Goal: Task Accomplishment & Management: Complete application form

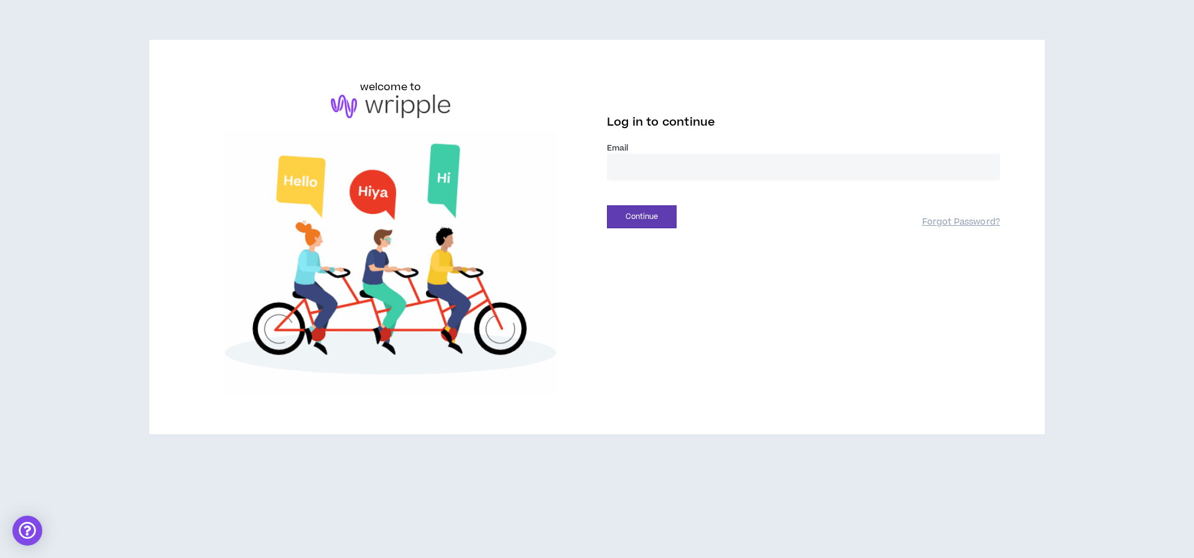
click at [635, 164] on input "email" at bounding box center [803, 167] width 393 height 27
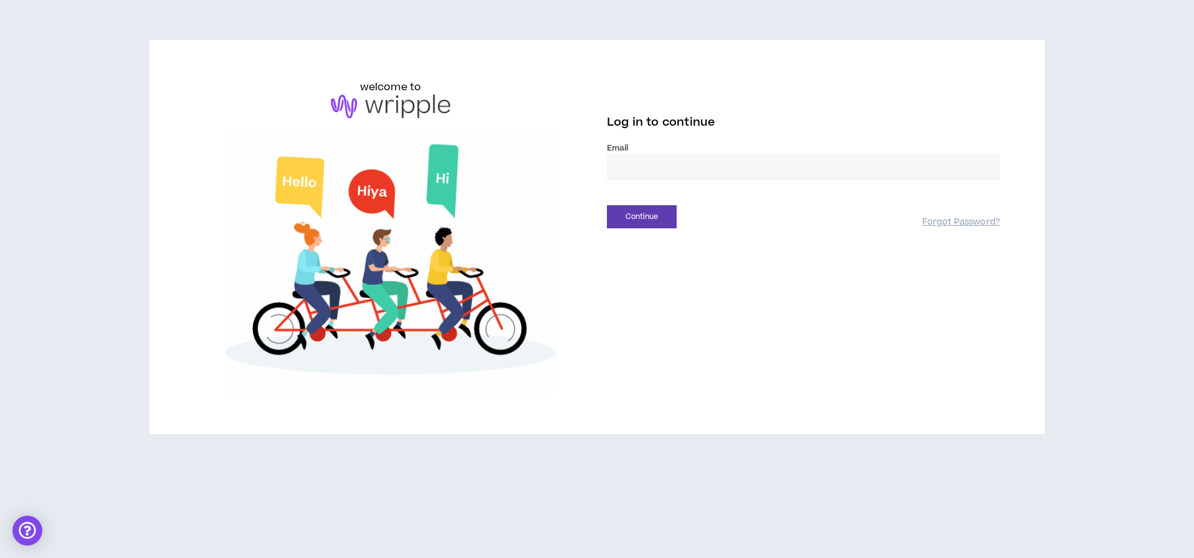
type input "**********"
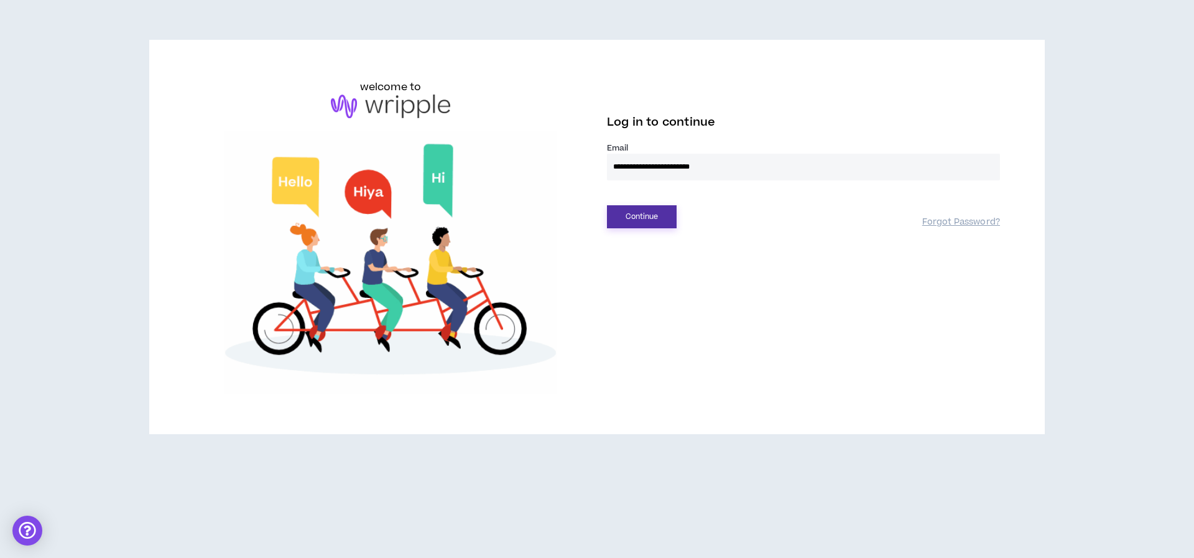
click at [636, 220] on button "Continue" at bounding box center [642, 216] width 70 height 23
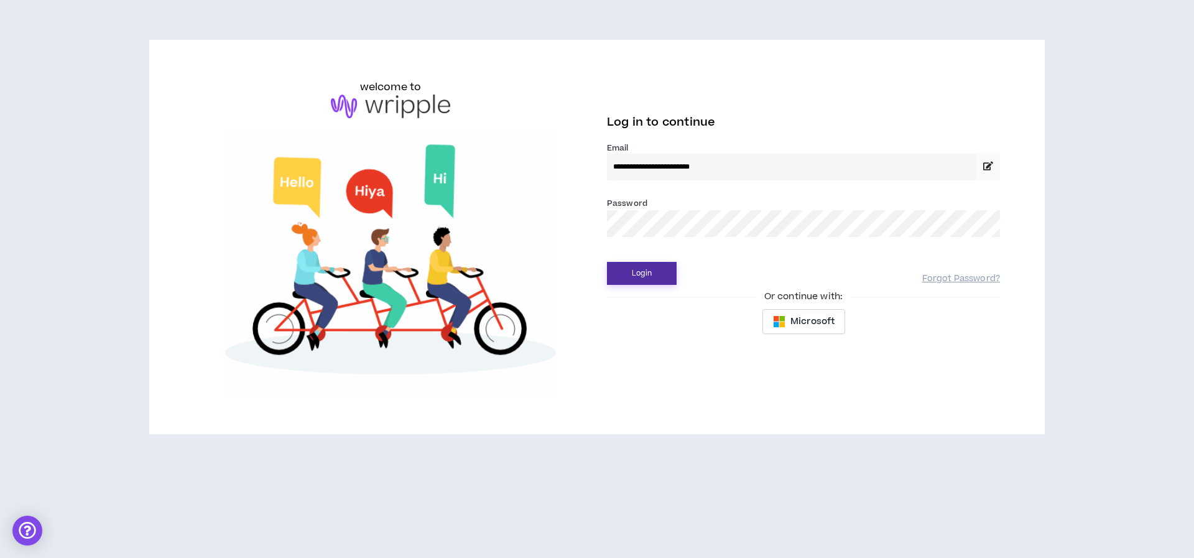
click at [643, 280] on button "Login" at bounding box center [642, 273] width 70 height 23
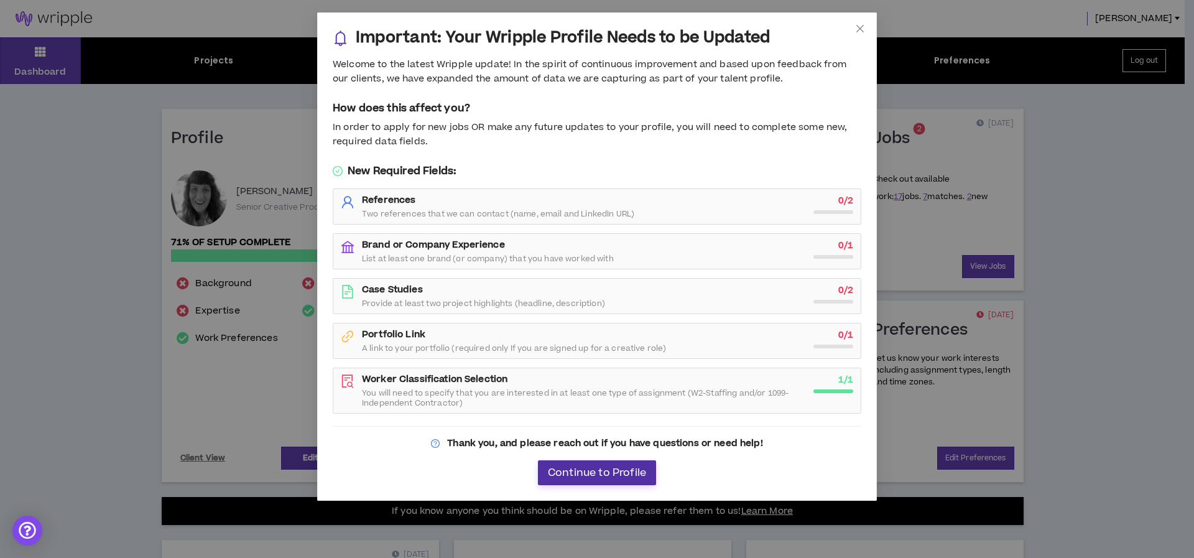
click at [577, 470] on span "Continue to Profile" at bounding box center [597, 473] width 98 height 12
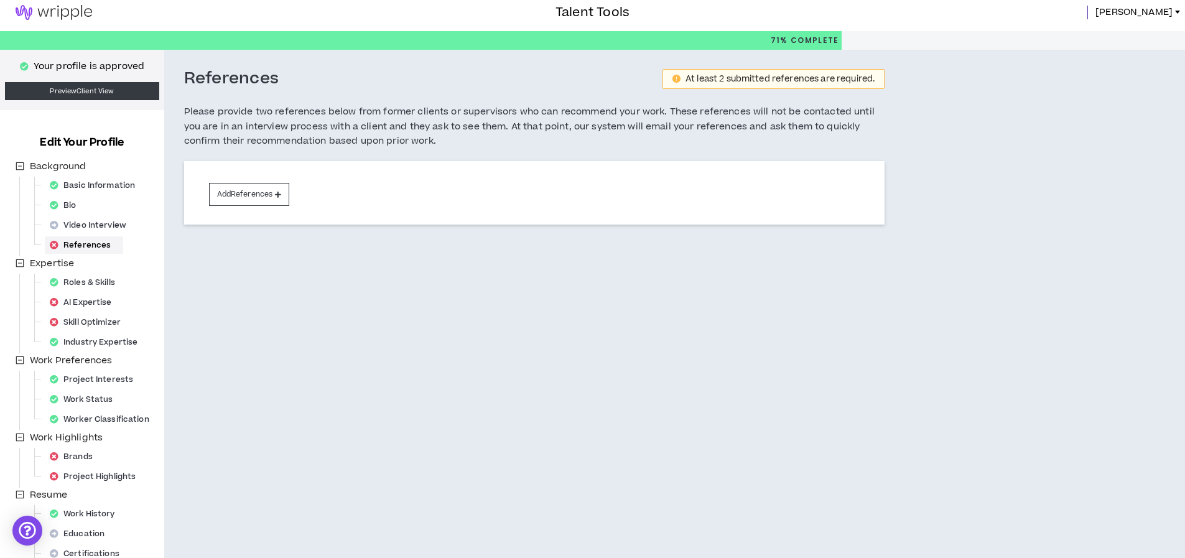
scroll to position [14, 0]
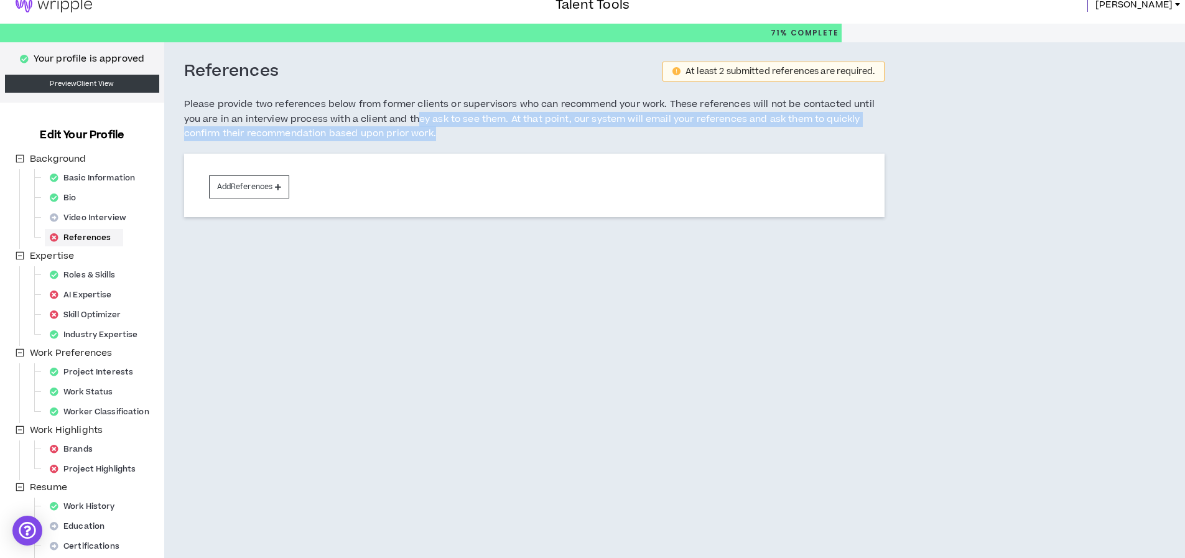
drag, startPoint x: 418, startPoint y: 122, endPoint x: 498, endPoint y: 137, distance: 81.0
click at [498, 137] on h5 "Please provide two references below from former clients or supervisors who can …" at bounding box center [534, 119] width 701 height 44
click at [485, 138] on h5 "Please provide two references below from former clients or supervisors who can …" at bounding box center [534, 119] width 701 height 44
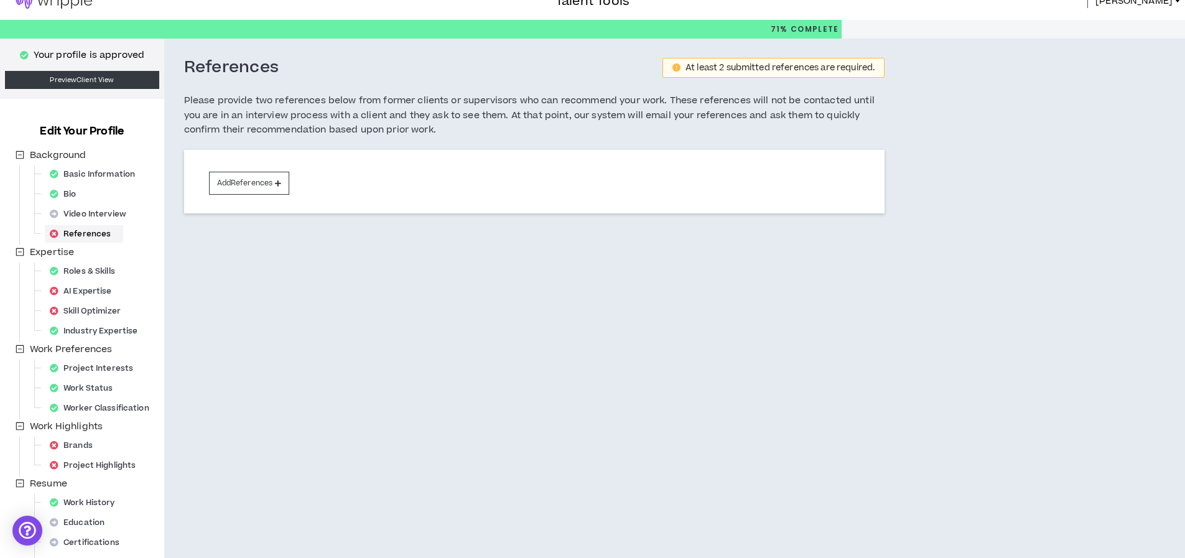
scroll to position [19, 0]
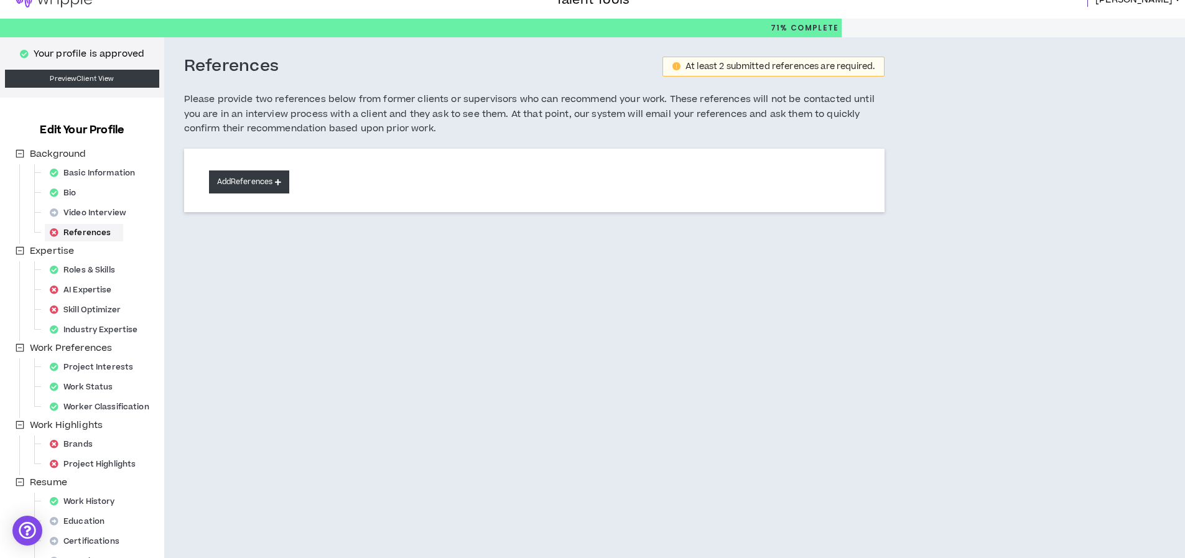
click at [241, 192] on button "Add References" at bounding box center [249, 181] width 81 height 23
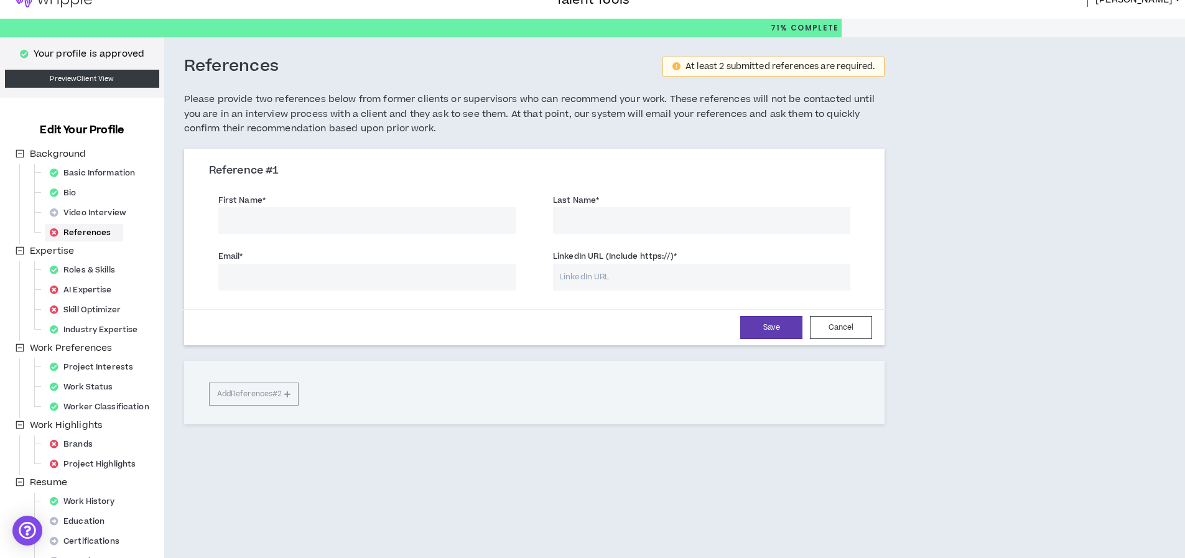
click at [253, 225] on input "First Name *" at bounding box center [366, 220] width 297 height 27
click at [271, 221] on input "[PERSON_NAME]" at bounding box center [366, 220] width 297 height 27
click at [590, 228] on input "Last Name *" at bounding box center [701, 220] width 297 height 27
click at [257, 227] on input "[PERSON_NAME]" at bounding box center [366, 220] width 297 height 27
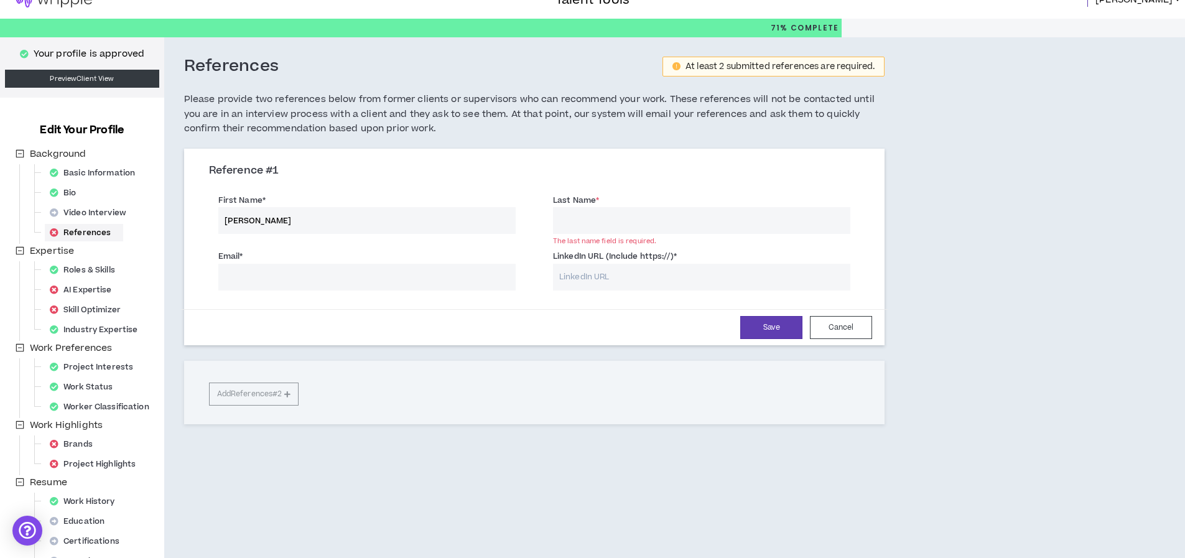
type input "[PERSON_NAME]"
click at [570, 225] on input "Last Name *" at bounding box center [701, 220] width 297 height 27
paste input "[PERSON_NAME]"
type input "[PERSON_NAME]"
click at [256, 279] on input "Email *" at bounding box center [366, 277] width 297 height 27
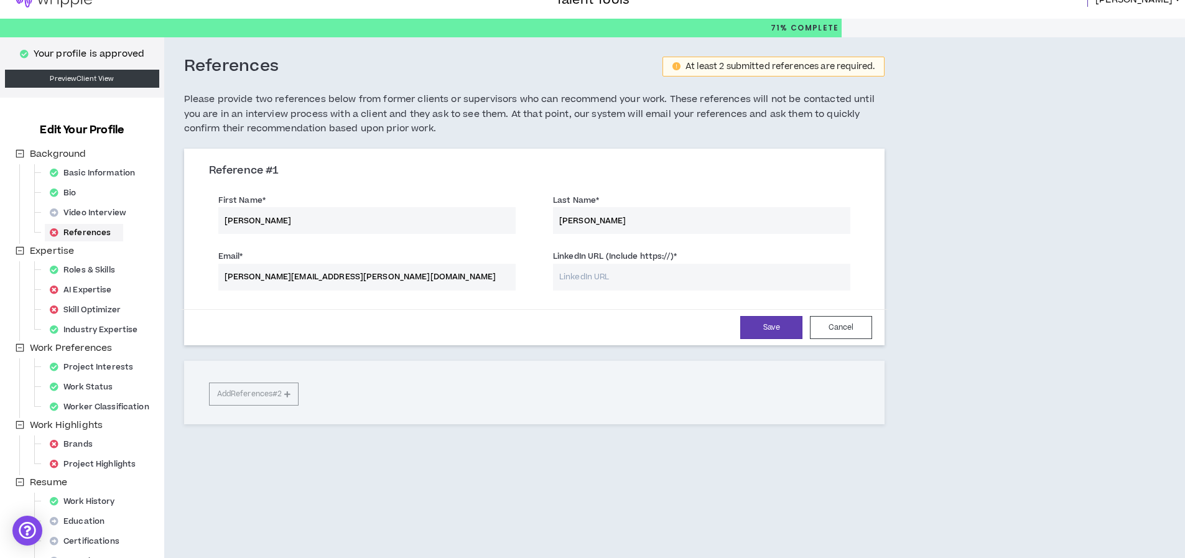
drag, startPoint x: 379, startPoint y: 276, endPoint x: 141, endPoint y: 275, distance: 237.6
click at [141, 275] on div "Your profile is approved Preview Client View Edit Your Profile Background Basic…" at bounding box center [592, 304] width 1185 height 535
type input "[EMAIL_ADDRESS][DOMAIN_NAME]"
paste input "[URL][DOMAIN_NAME]"
type input "[URL][DOMAIN_NAME]"
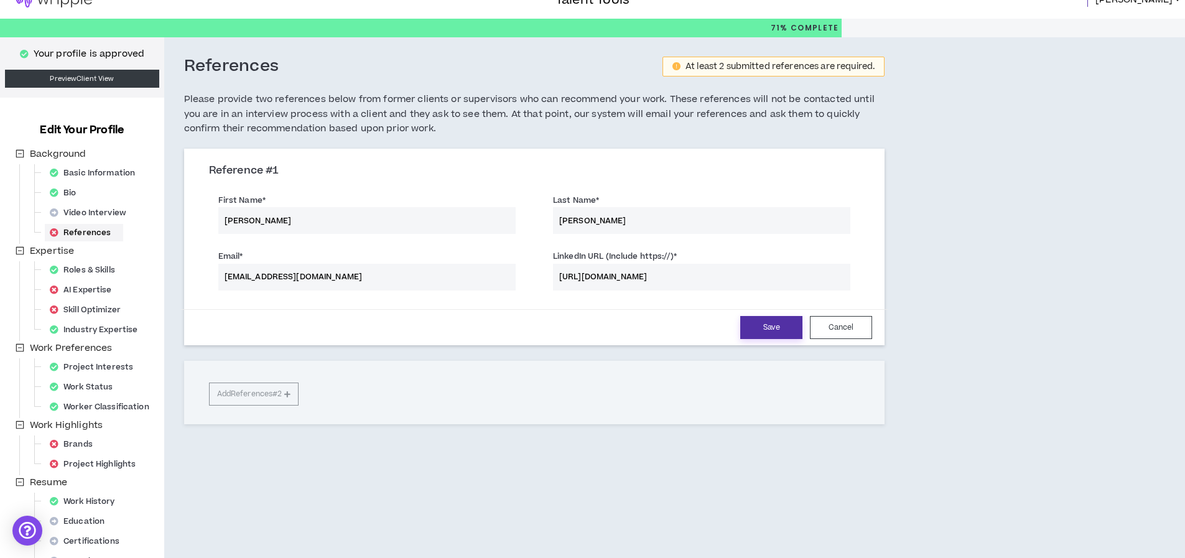
click at [781, 336] on button "Save" at bounding box center [771, 327] width 62 height 23
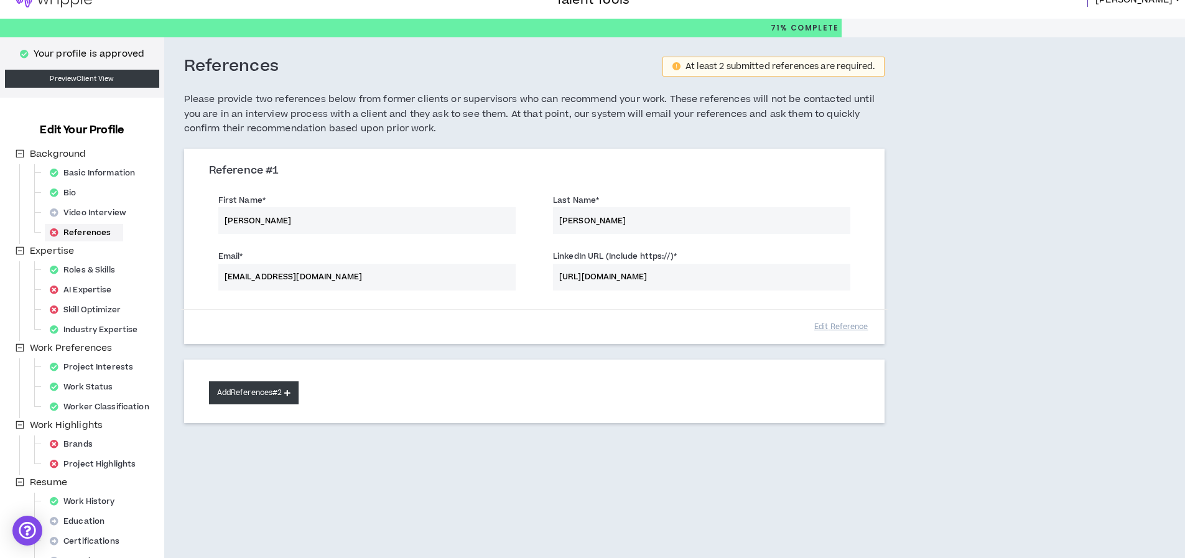
click at [241, 402] on button "Add References #2" at bounding box center [254, 392] width 90 height 23
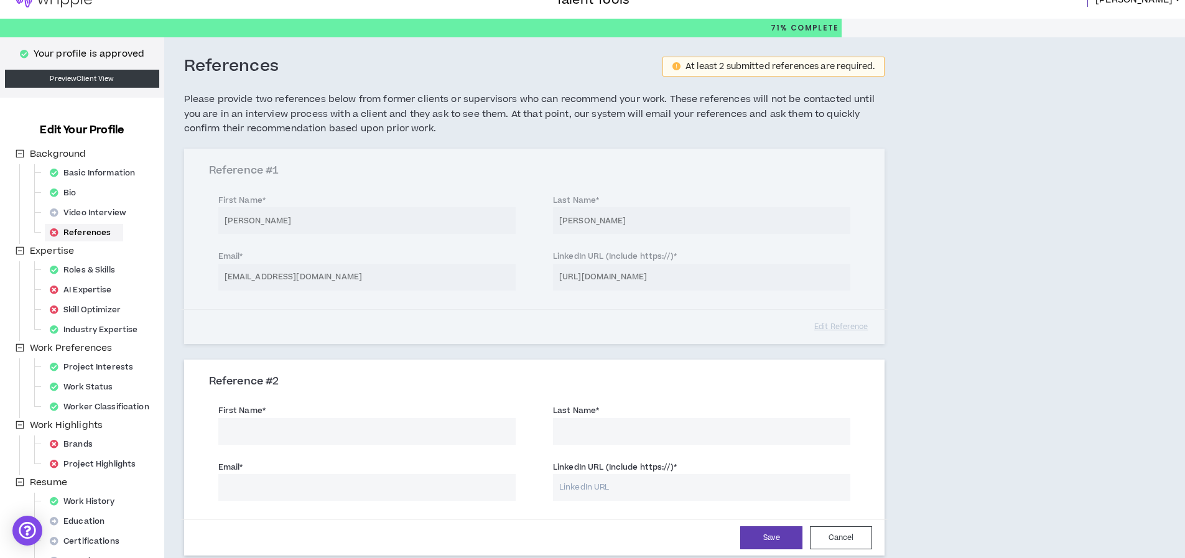
click at [271, 429] on input "First Name *" at bounding box center [366, 431] width 297 height 27
type input "[PERSON_NAME]"
paste input "[PERSON_NAME][EMAIL_ADDRESS][DOMAIN_NAME]"
type input "[PERSON_NAME][EMAIL_ADDRESS][DOMAIN_NAME]"
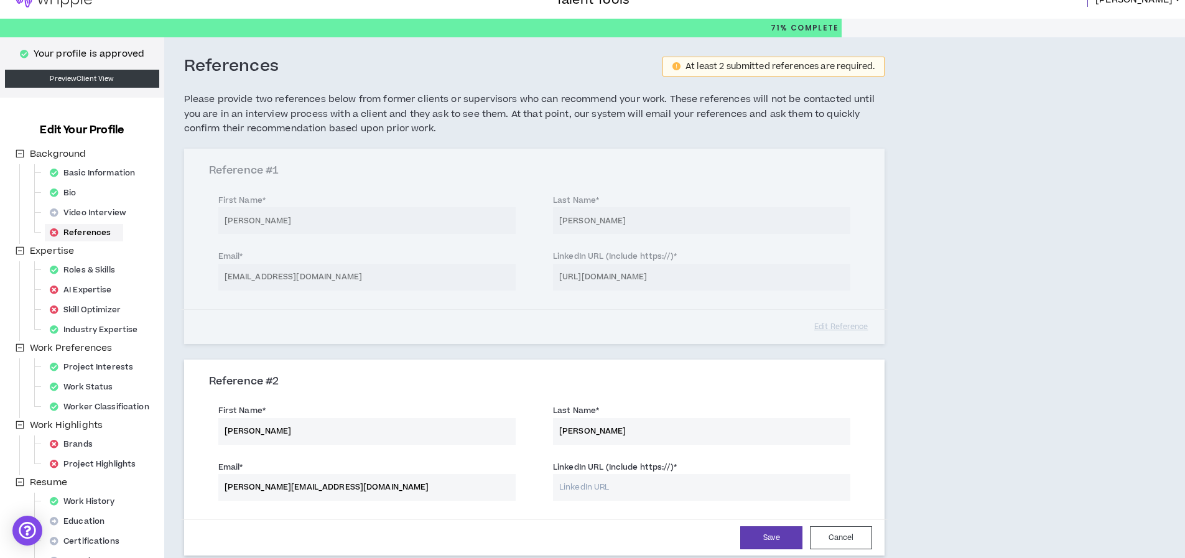
click at [627, 486] on input "LinkedIn URL (Include https://) *" at bounding box center [701, 487] width 297 height 27
paste input "[URL][DOMAIN_NAME]"
type input "[URL][DOMAIN_NAME]"
click at [987, 462] on div "References At least 2 submitted references are required. Please provide two ref…" at bounding box center [608, 366] width 889 height 659
click at [782, 538] on button "Save" at bounding box center [771, 537] width 62 height 23
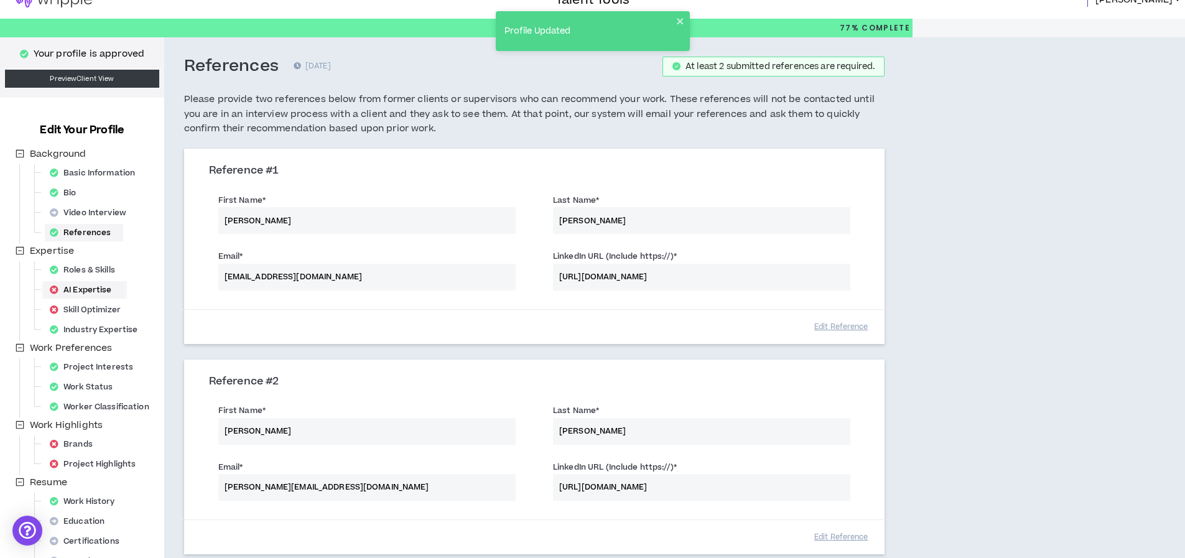
click at [98, 289] on div "AI Expertise" at bounding box center [85, 289] width 80 height 17
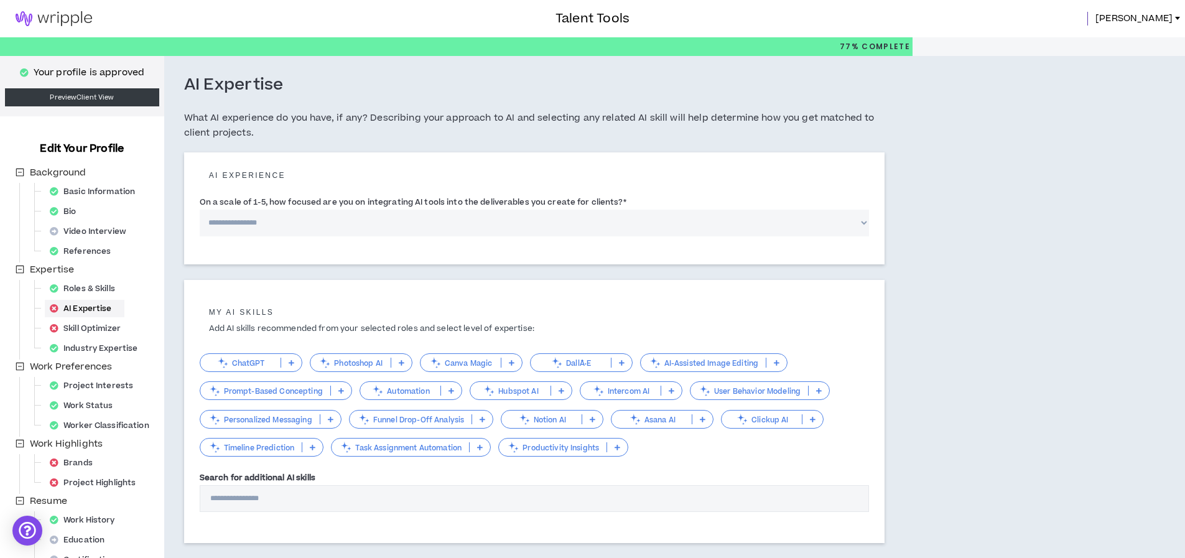
click at [294, 230] on select "**********" at bounding box center [535, 223] width 670 height 27
select select "*"
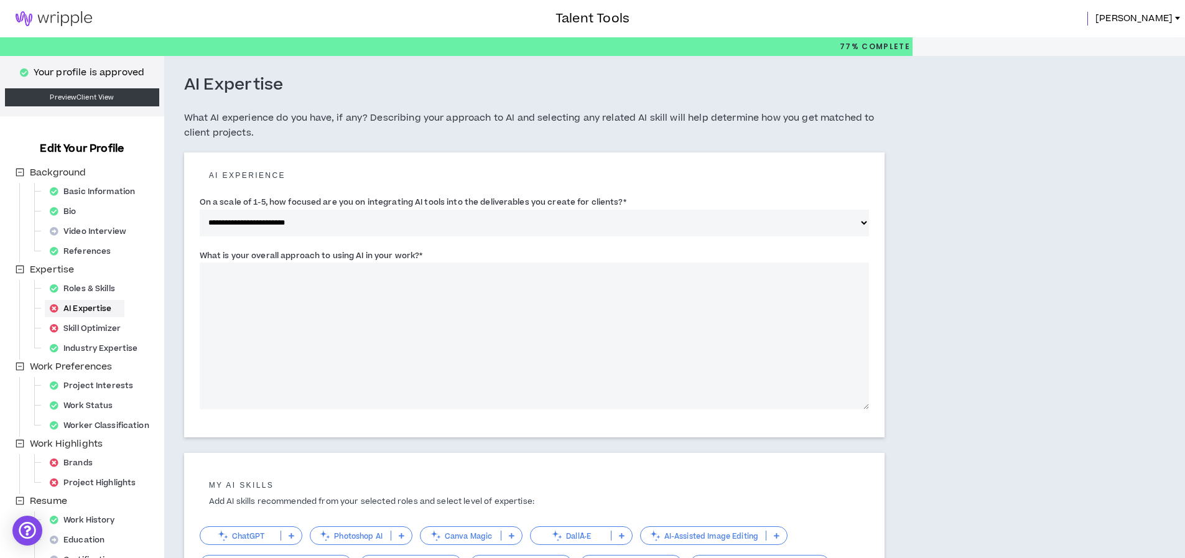
click at [280, 291] on textarea "What is your overall approach to using AI in your work? *" at bounding box center [535, 336] width 670 height 147
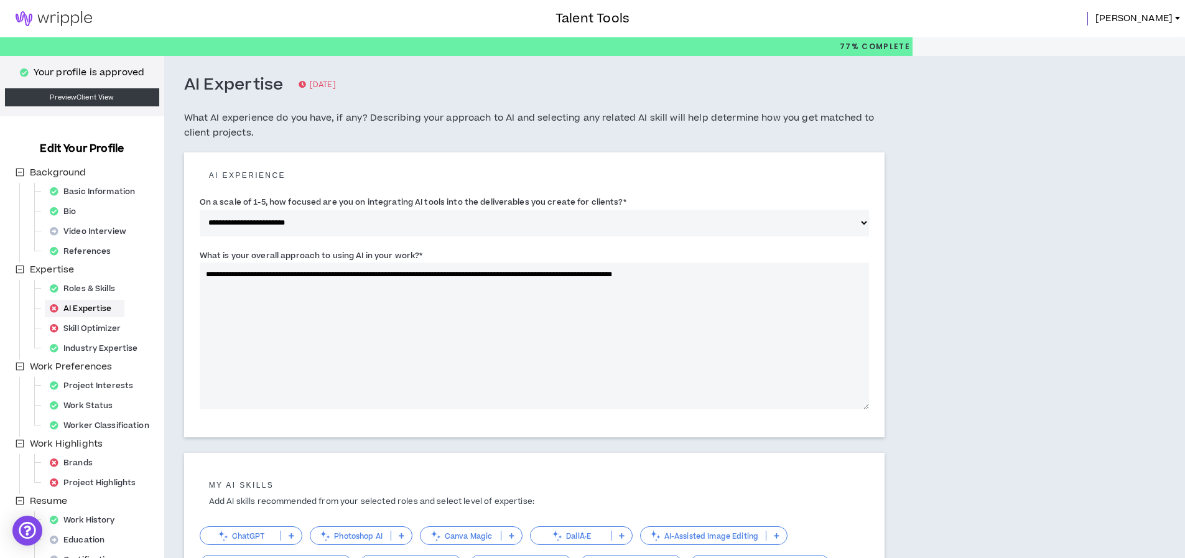
click at [681, 274] on textarea "**********" at bounding box center [535, 336] width 670 height 147
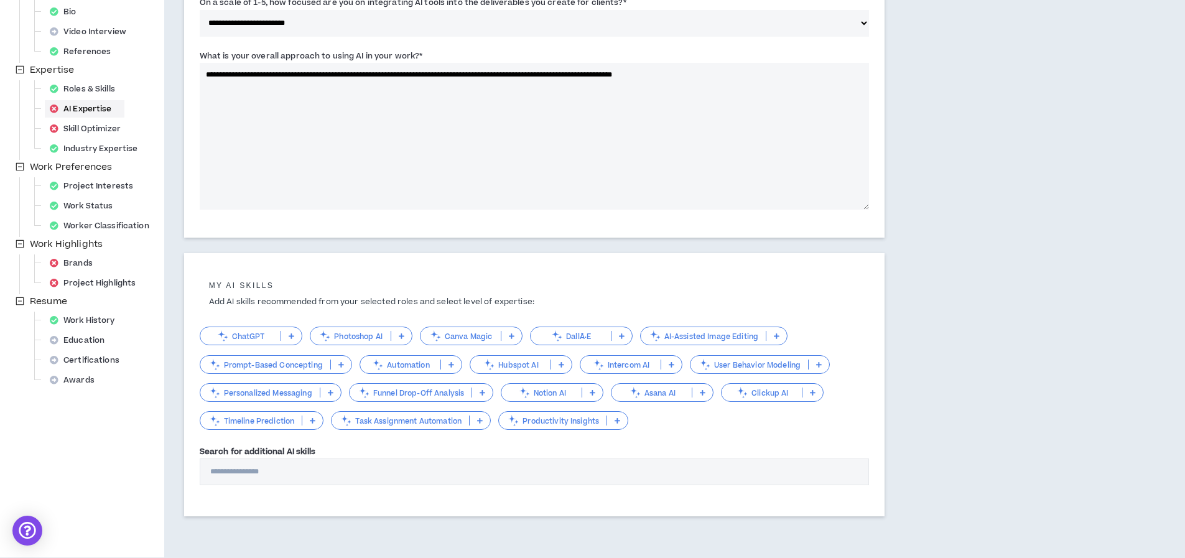
scroll to position [202, 0]
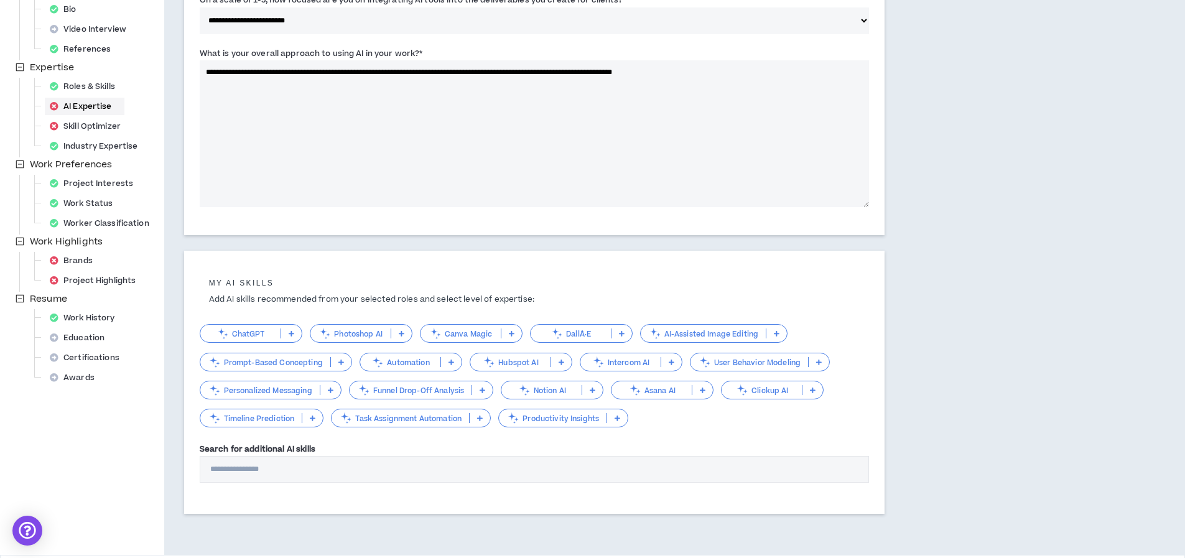
type textarea "**********"
click at [253, 327] on div "ChatGPT" at bounding box center [251, 333] width 103 height 19
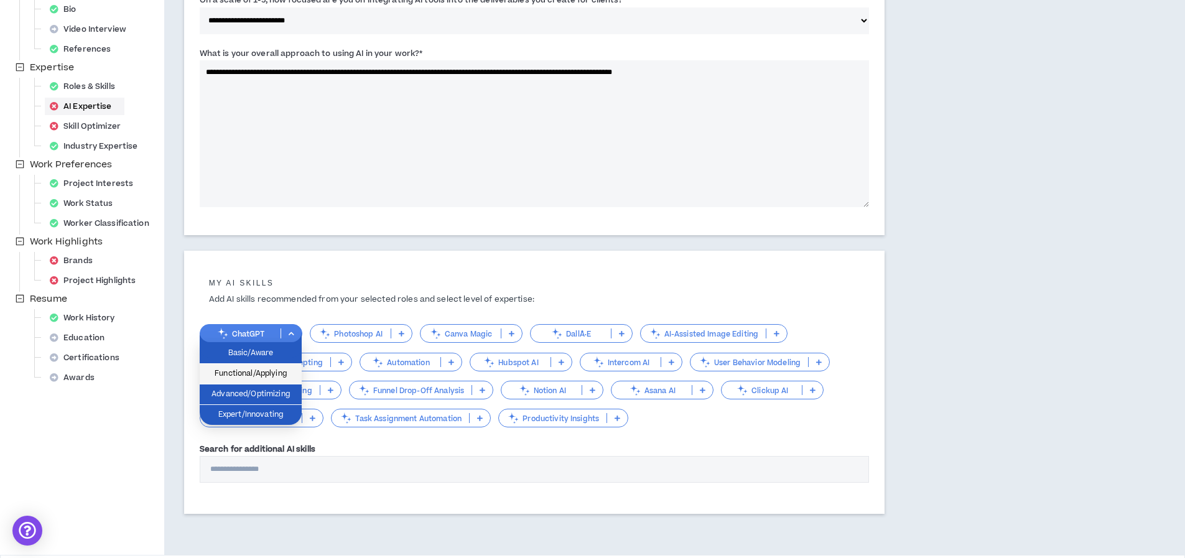
click at [274, 378] on span "Functional/Applying" at bounding box center [250, 374] width 87 height 14
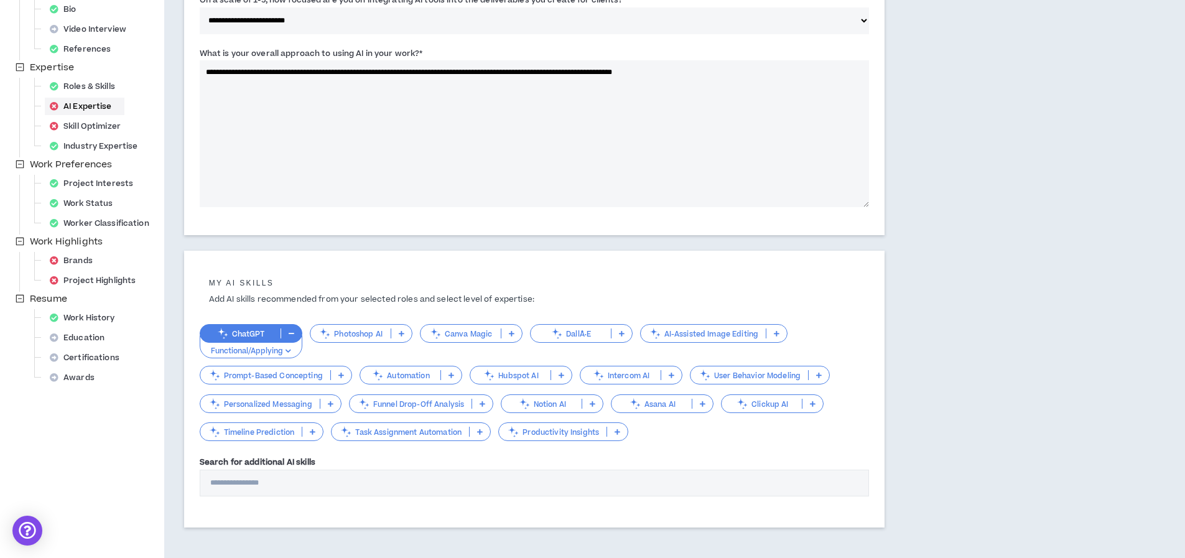
click at [299, 375] on p "Prompt-Based Concepting" at bounding box center [265, 375] width 130 height 9
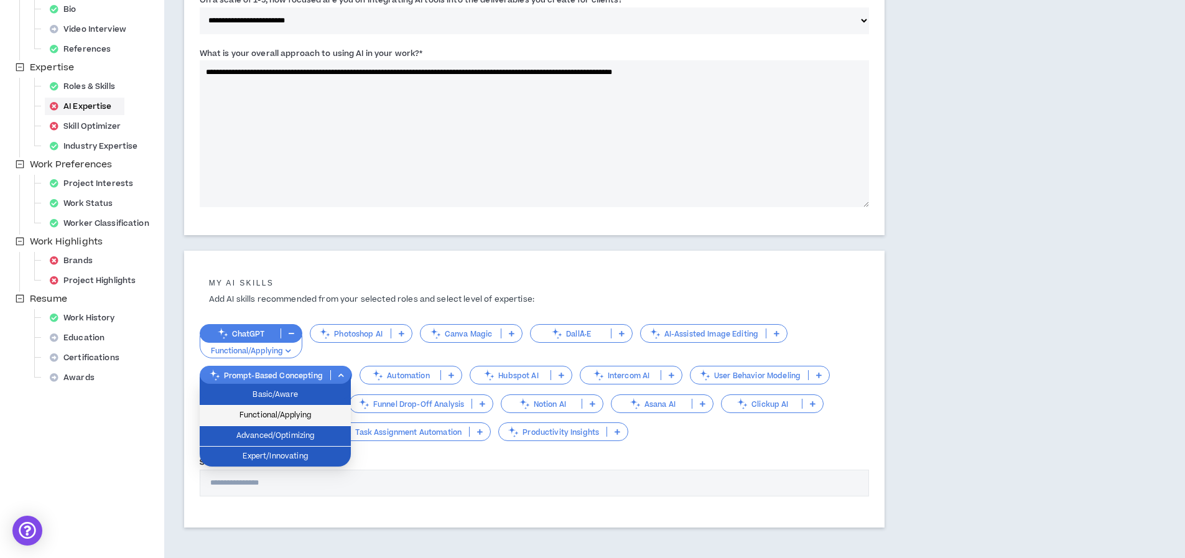
click at [293, 414] on span "Functional/Applying" at bounding box center [275, 416] width 136 height 14
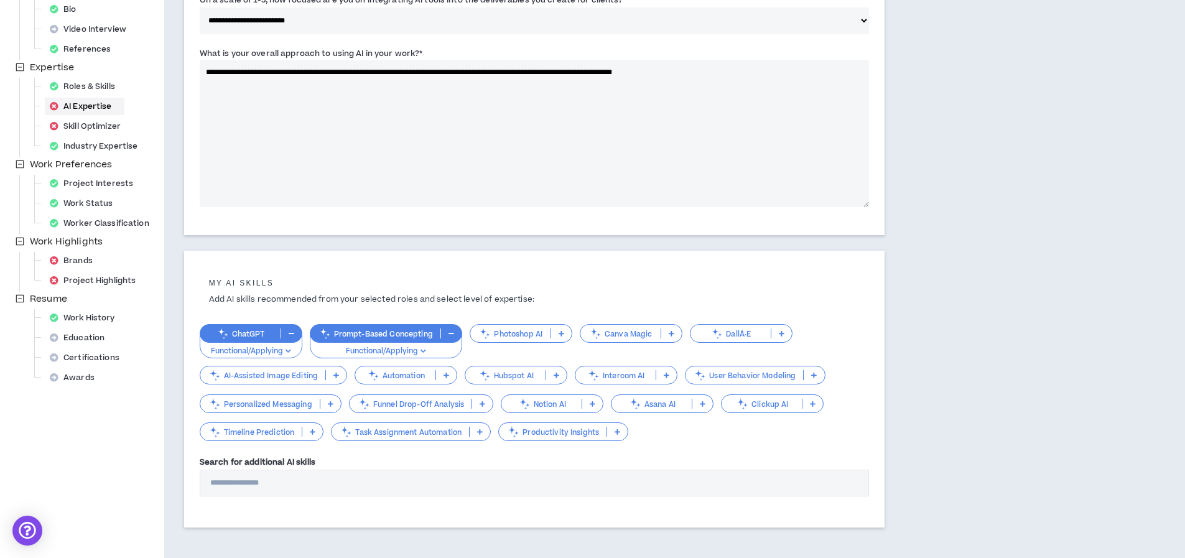
click at [260, 409] on p "Personalized Messaging" at bounding box center [259, 403] width 119 height 9
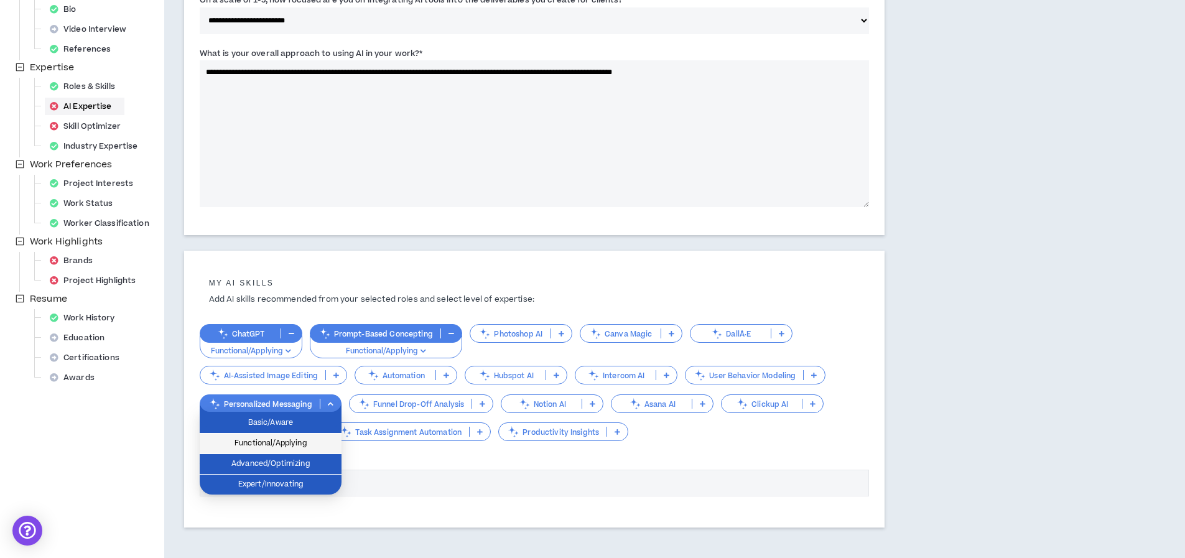
click at [263, 446] on span "Functional/Applying" at bounding box center [270, 444] width 127 height 14
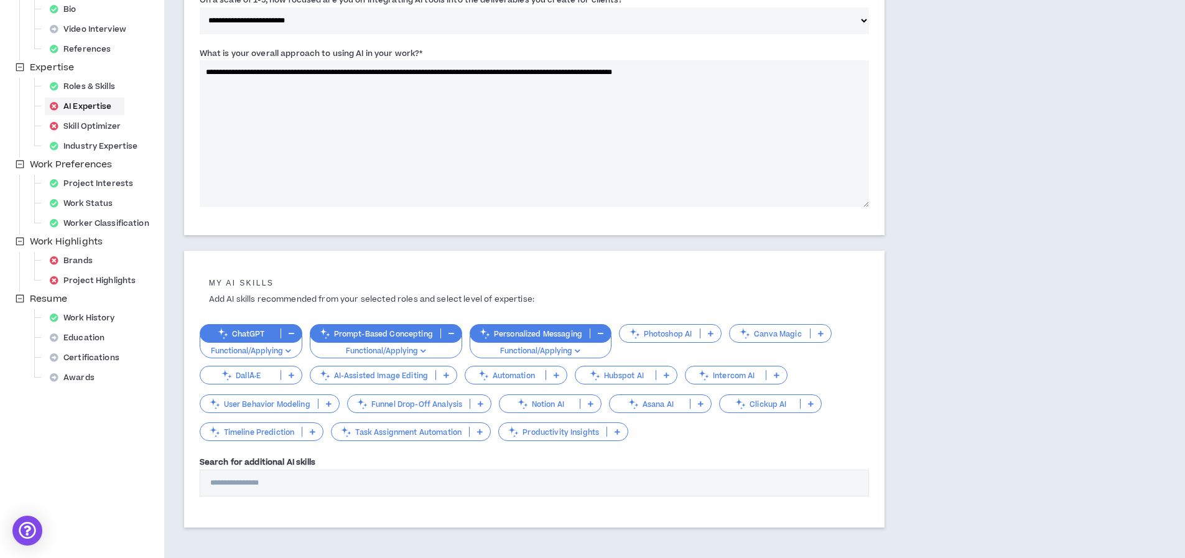
click at [513, 371] on p "Automation" at bounding box center [505, 375] width 80 height 9
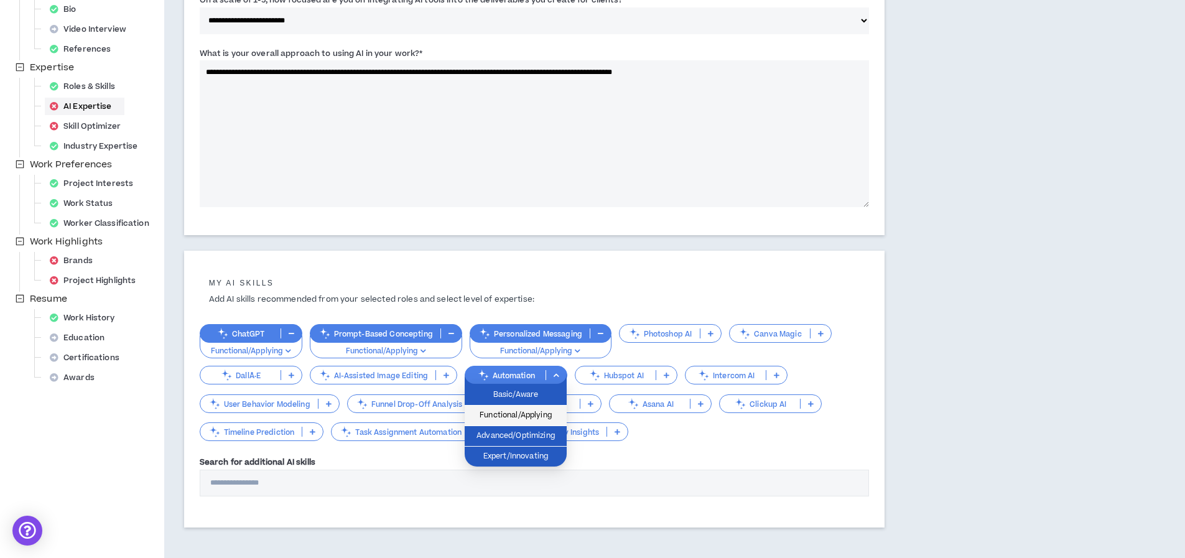
click at [513, 416] on span "Functional/Applying" at bounding box center [515, 416] width 87 height 14
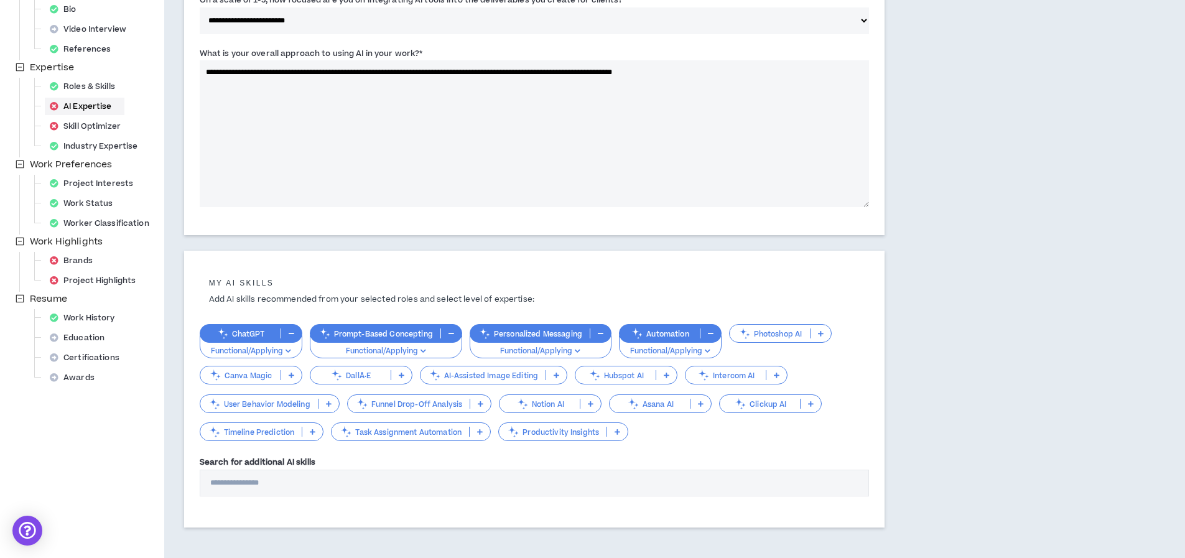
click at [274, 435] on p "Timeline Prediction" at bounding box center [251, 431] width 102 height 9
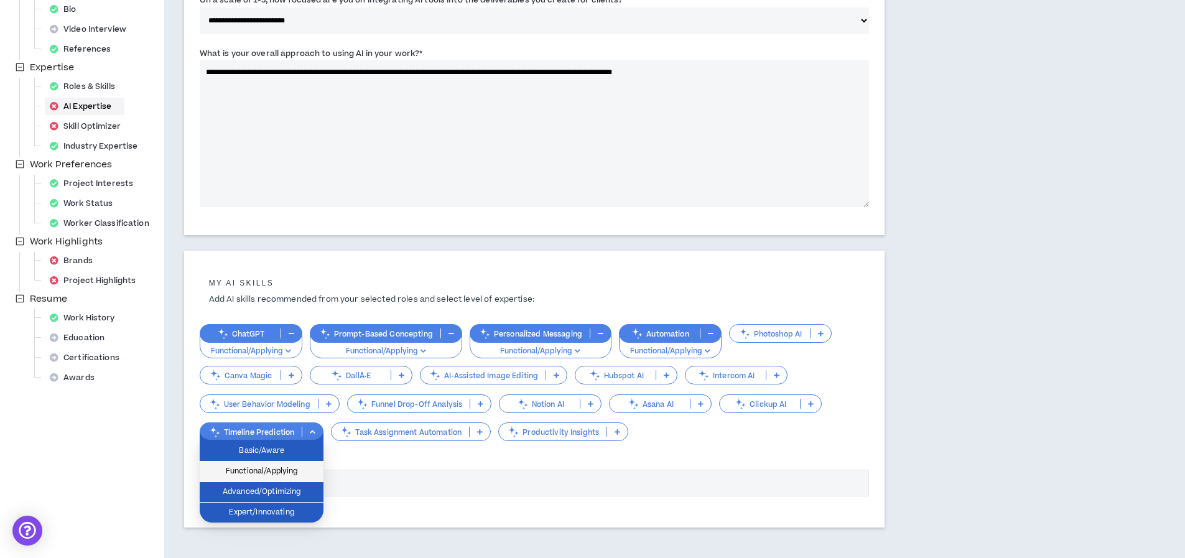
click at [261, 465] on span "Functional/Applying" at bounding box center [261, 472] width 109 height 14
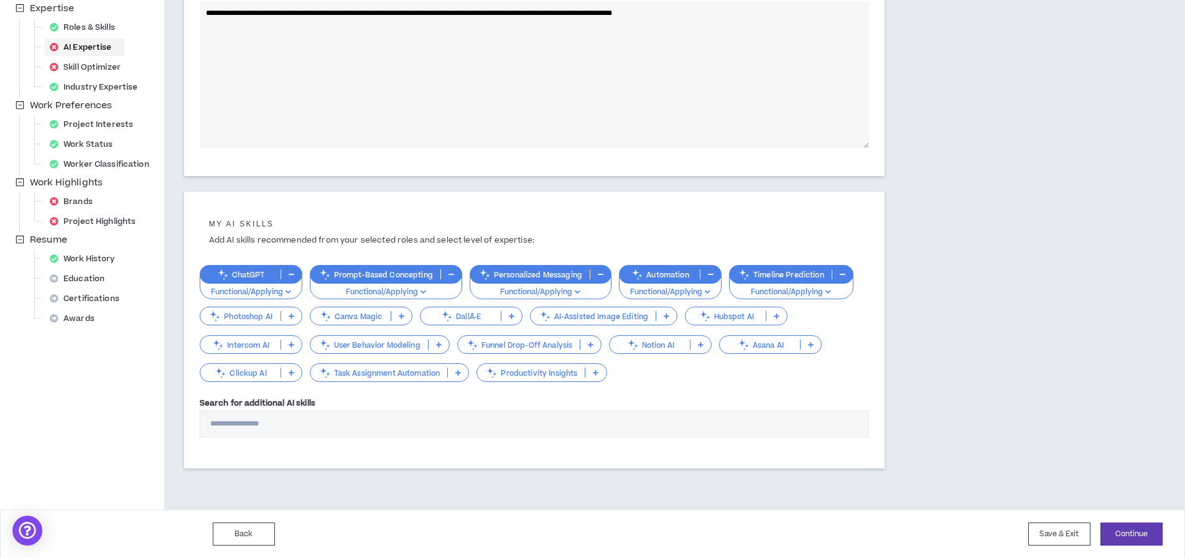
scroll to position [262, 0]
click at [1135, 537] on button "Continue" at bounding box center [1131, 533] width 62 height 23
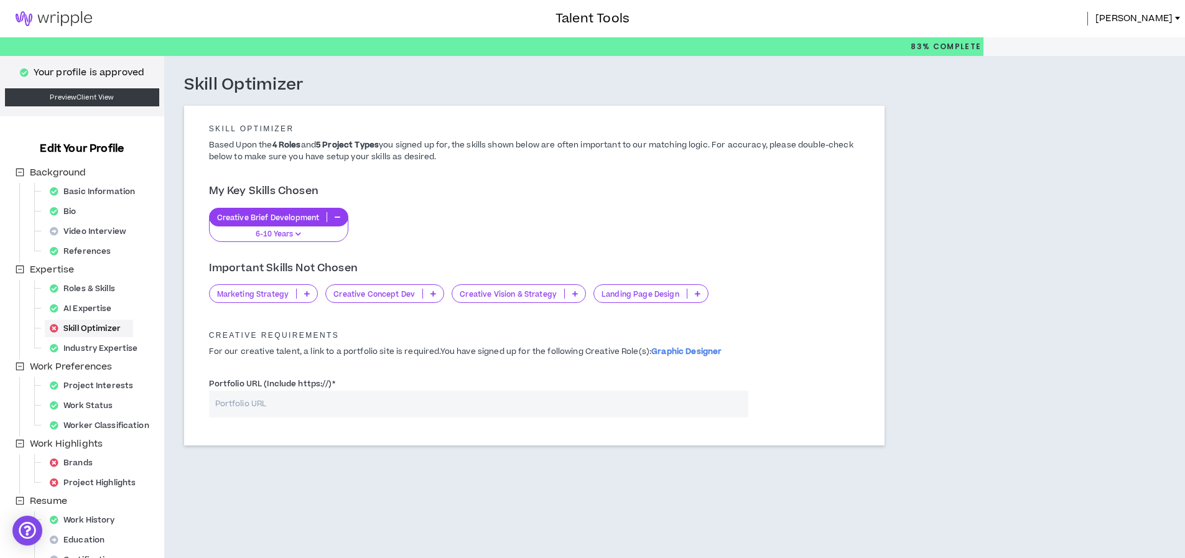
click at [240, 405] on input "Portfolio URL (Include https://) *" at bounding box center [478, 404] width 539 height 27
paste input "[URL][DOMAIN_NAME]"
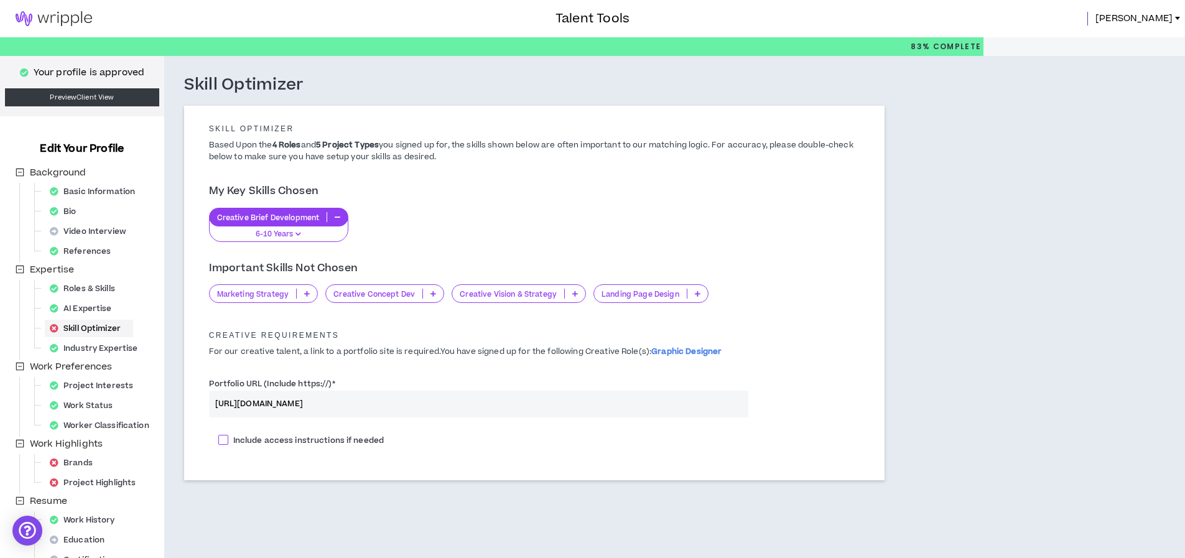
type input "[URL][DOMAIN_NAME]"
click at [259, 435] on span "Include access instructions if needed" at bounding box center [308, 440] width 160 height 11
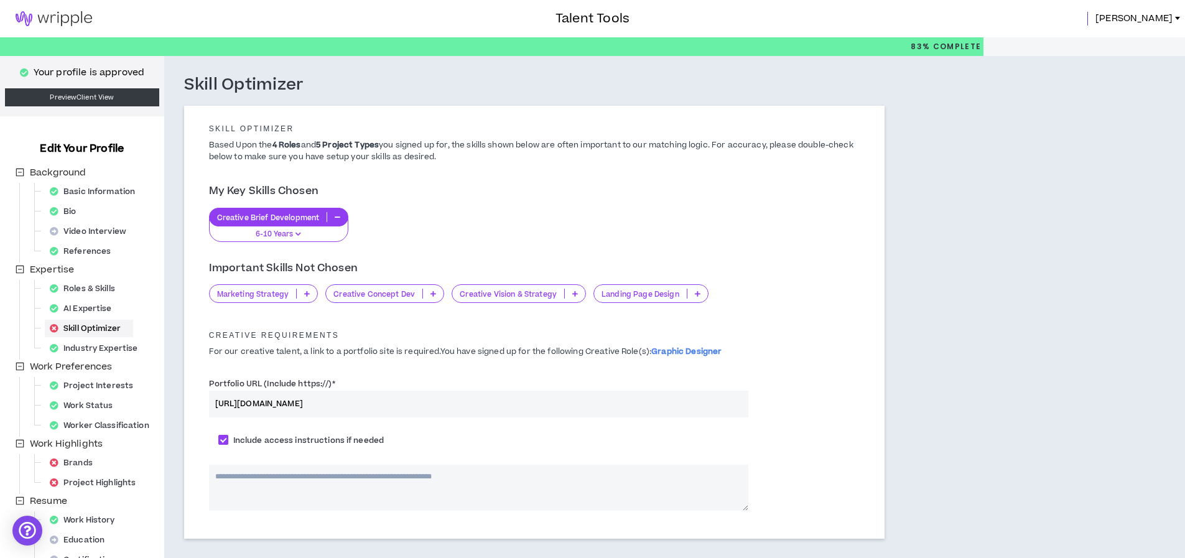
click at [339, 488] on textarea at bounding box center [478, 488] width 539 height 46
click at [225, 441] on span at bounding box center [223, 440] width 10 height 10
checkbox input "*****"
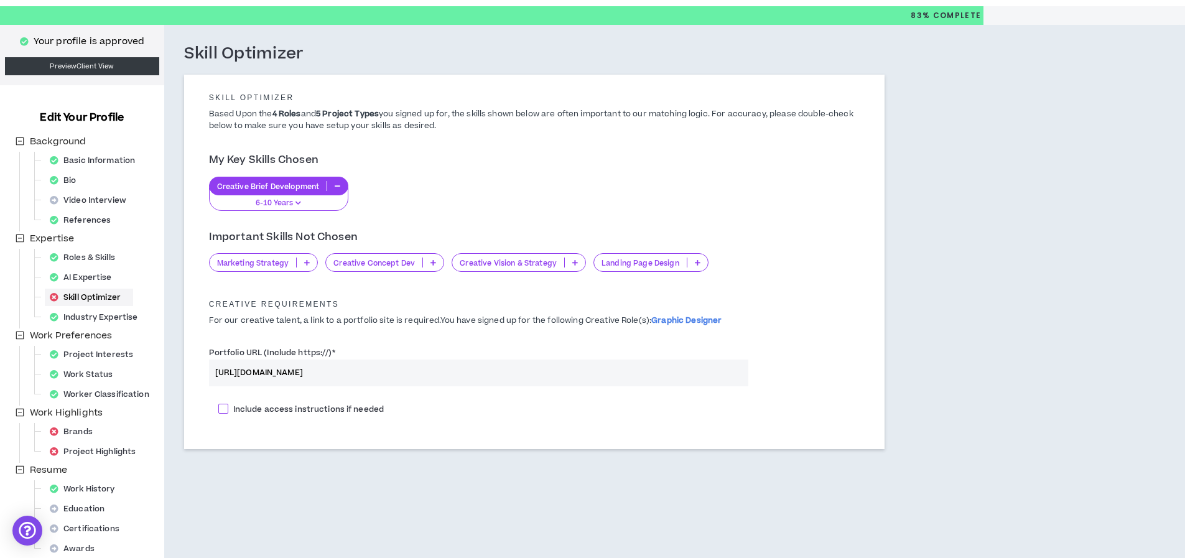
scroll to position [82, 0]
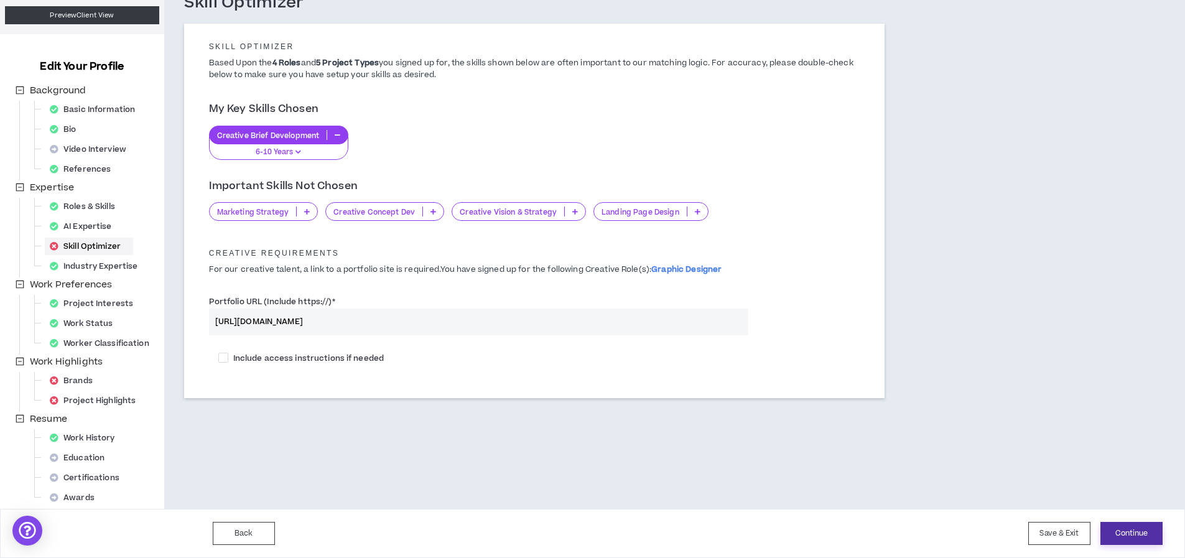
click at [1141, 541] on button "Continue" at bounding box center [1131, 533] width 62 height 23
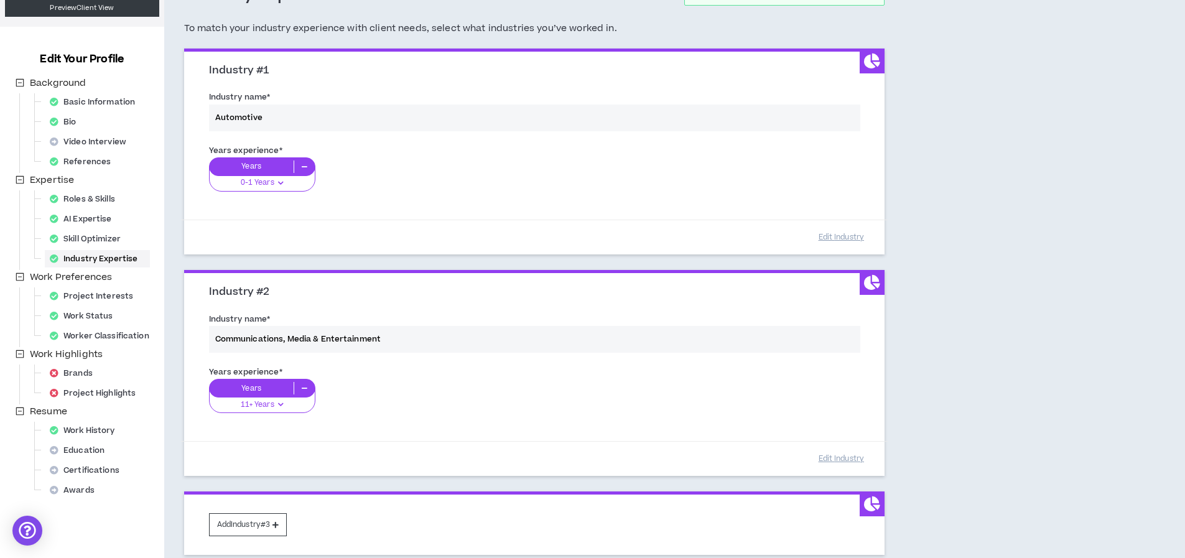
scroll to position [91, 0]
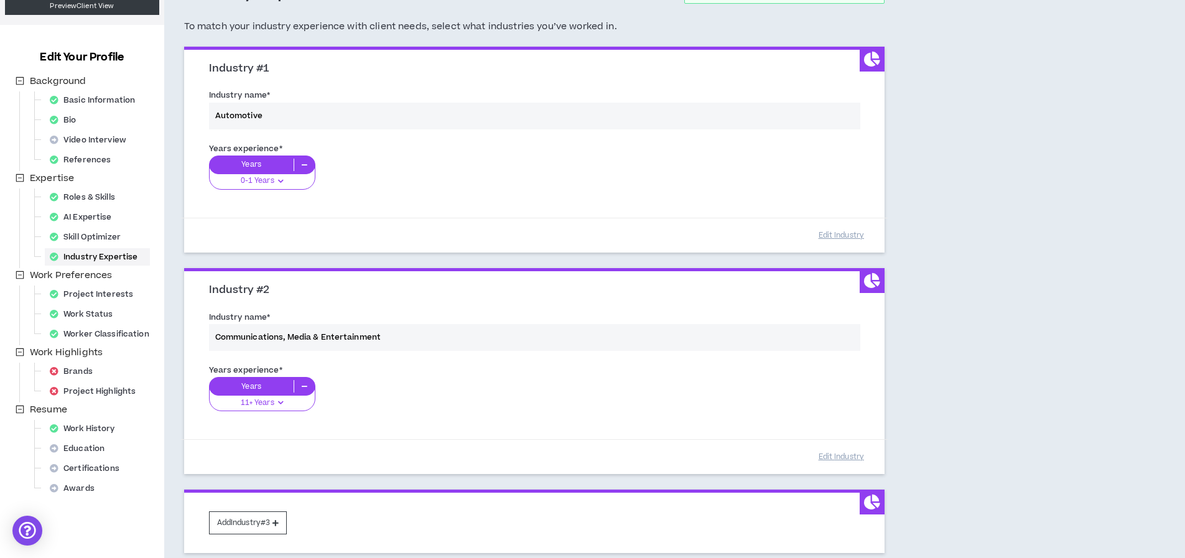
click at [277, 405] on div "Years experience * Years 11+ Years 0-1 Years 2-5 Years 6-10 Years 11+ Years" at bounding box center [535, 395] width 670 height 70
click at [281, 401] on div "Years experience * Years 11+ Years 0-1 Years 2-5 Years 6-10 Years 11+ Years" at bounding box center [535, 395] width 670 height 70
click at [301, 386] on div "Years experience * Years 11+ Years 0-1 Years 2-5 Years 6-10 Years 11+ Years" at bounding box center [535, 395] width 670 height 70
click at [304, 385] on div "Years experience * Years 11+ Years 0-1 Years 2-5 Years 6-10 Years 11+ Years" at bounding box center [535, 395] width 670 height 70
click at [216, 399] on div "Years experience * Years 11+ Years 0-1 Years 2-5 Years 6-10 Years 11+ Years" at bounding box center [535, 395] width 670 height 70
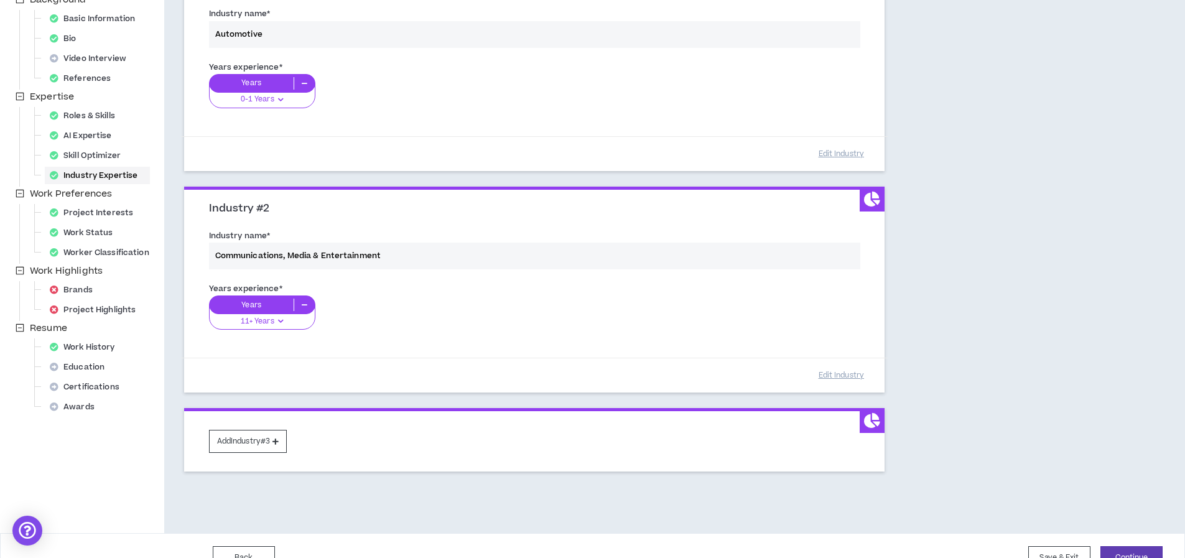
scroll to position [197, 0]
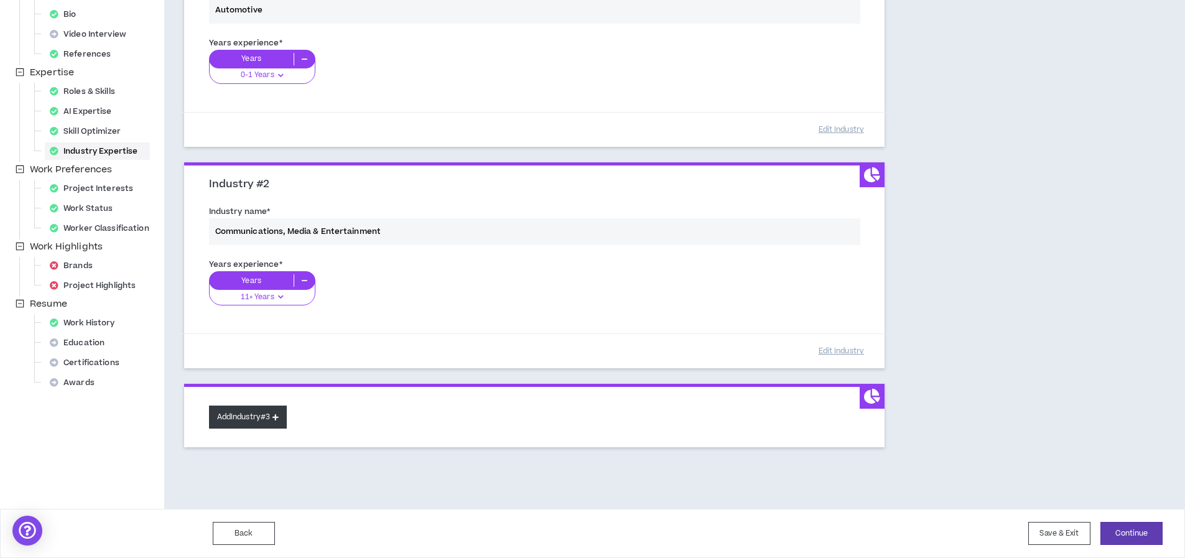
click at [251, 424] on button "Add Industry #3" at bounding box center [248, 417] width 78 height 23
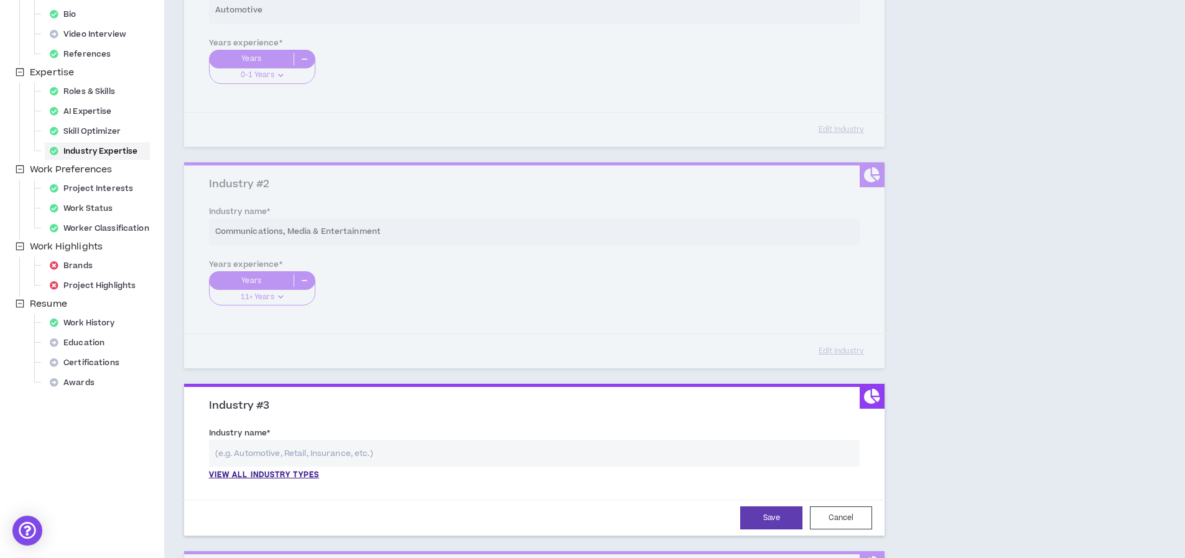
click at [314, 461] on input "text" at bounding box center [534, 453] width 651 height 27
type input "h"
click at [306, 474] on p "View all industry types" at bounding box center [264, 475] width 110 height 11
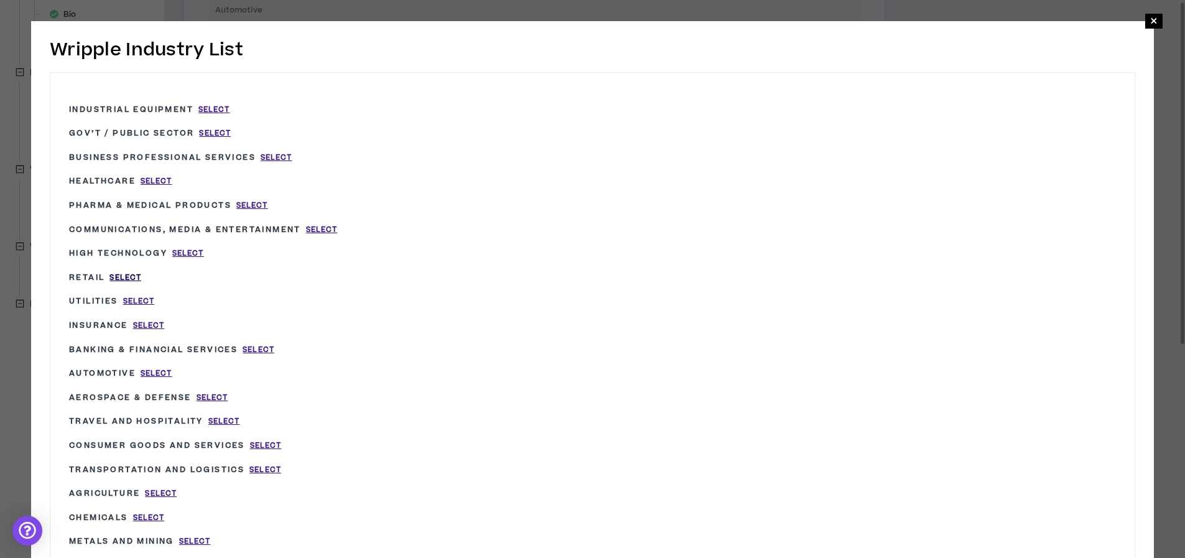
click at [123, 278] on span "Select" at bounding box center [125, 277] width 32 height 11
type input "Retail"
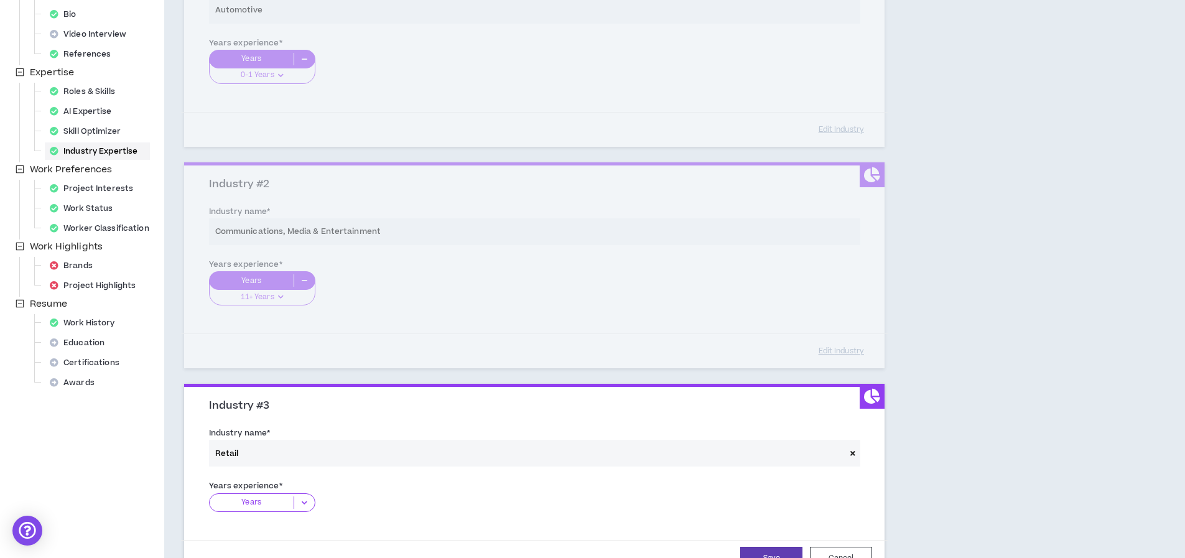
click at [308, 501] on icon at bounding box center [304, 502] width 21 height 12
click at [279, 526] on p "0-1 Years" at bounding box center [262, 522] width 106 height 14
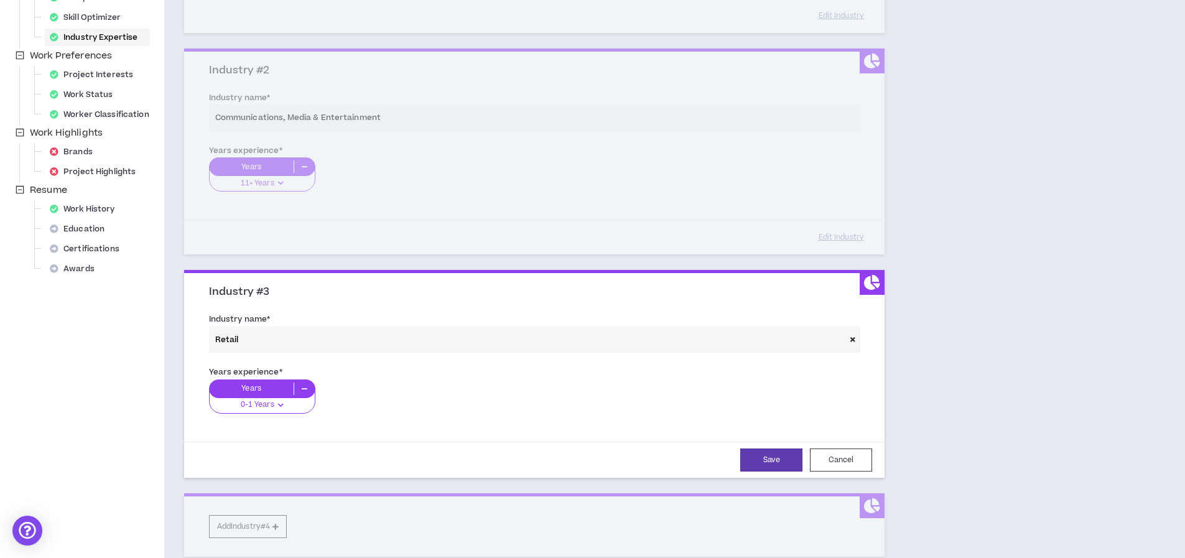
scroll to position [421, 0]
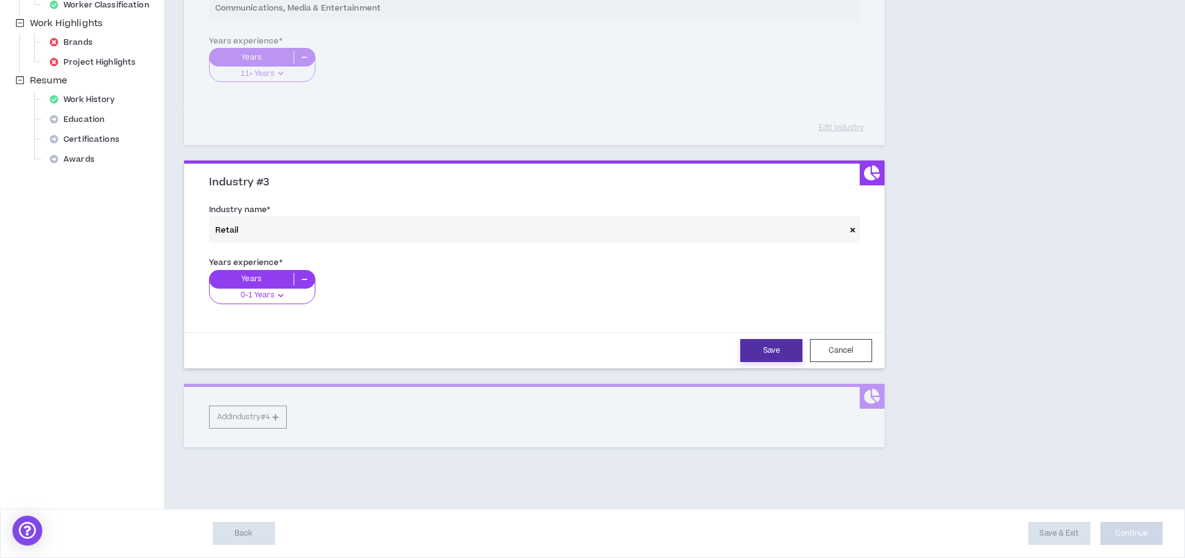
click at [783, 353] on button "Save" at bounding box center [771, 350] width 62 height 23
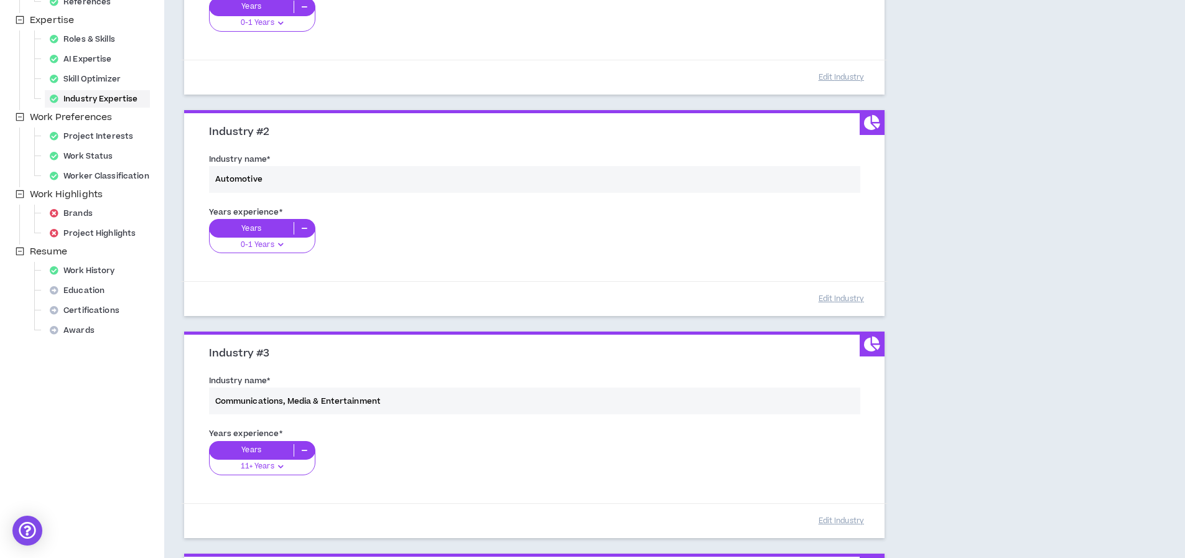
scroll to position [419, 0]
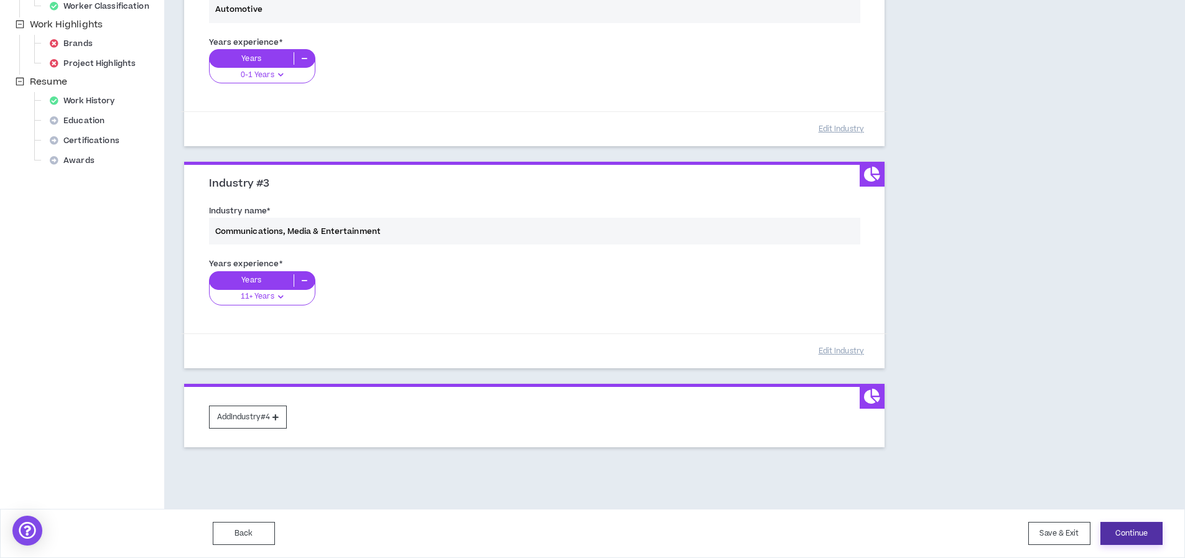
click at [1142, 536] on button "Continue" at bounding box center [1131, 533] width 62 height 23
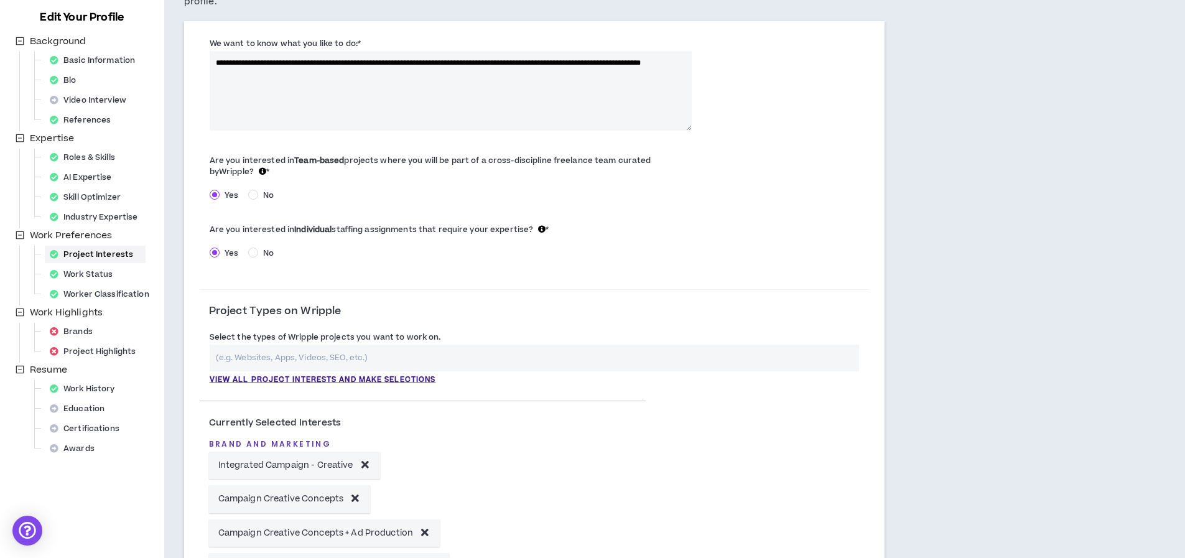
scroll to position [136, 0]
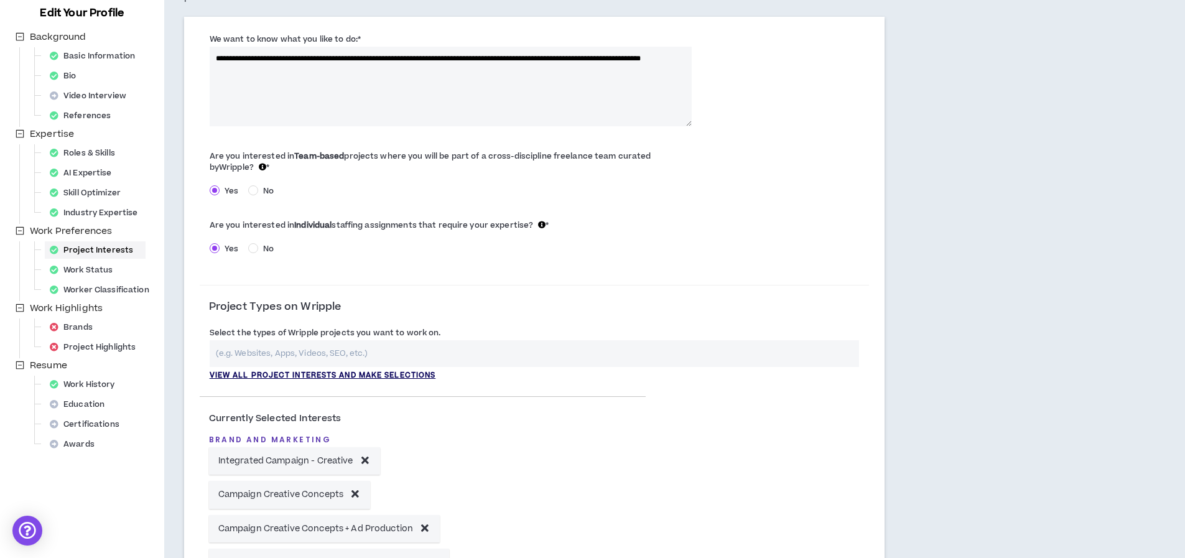
click at [333, 378] on p "View all project interests and make selections" at bounding box center [323, 375] width 226 height 11
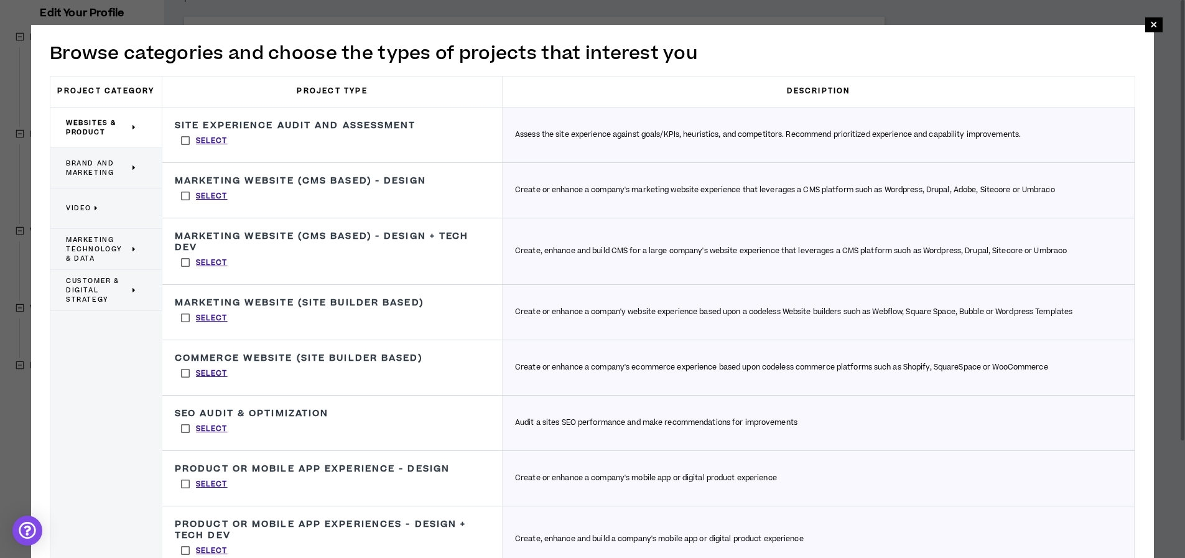
click at [98, 178] on p "Brand and Marketing" at bounding box center [101, 167] width 71 height 27
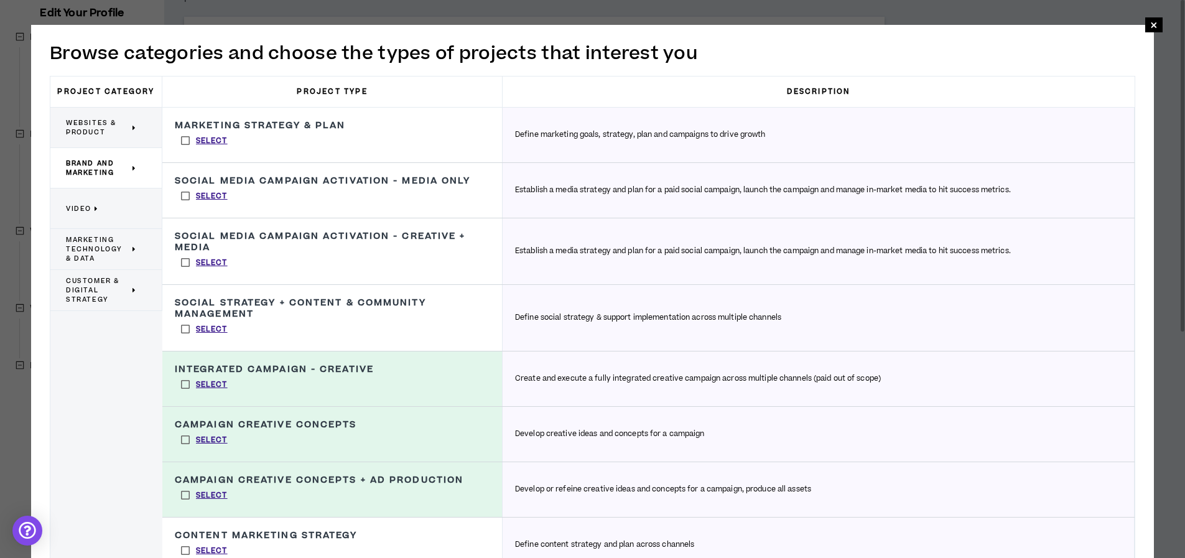
click at [73, 204] on span "Video" at bounding box center [79, 208] width 26 height 9
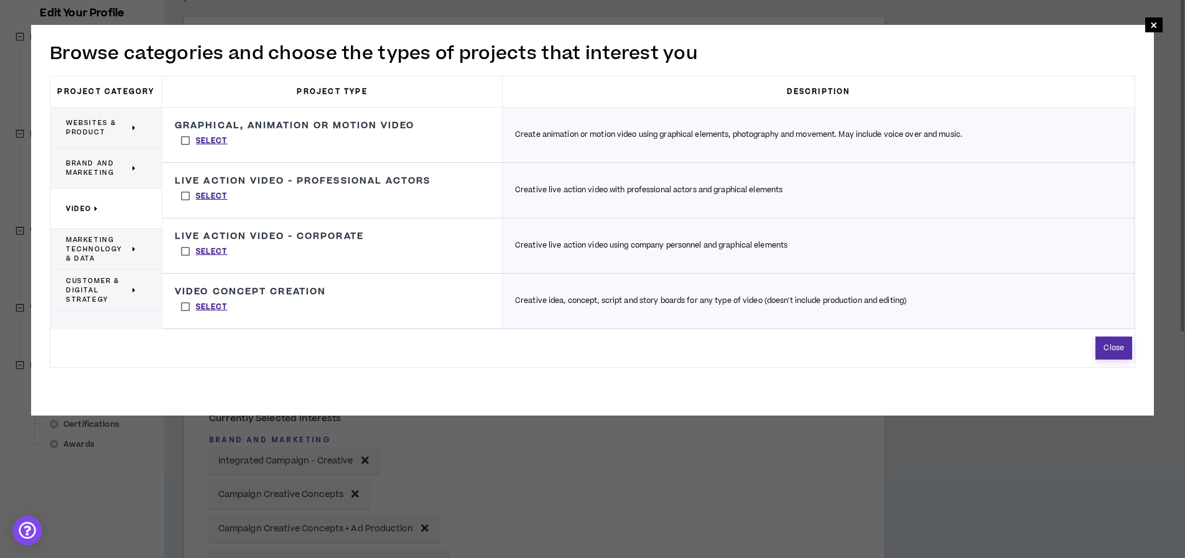
click at [1123, 343] on button "Close" at bounding box center [1113, 348] width 37 height 23
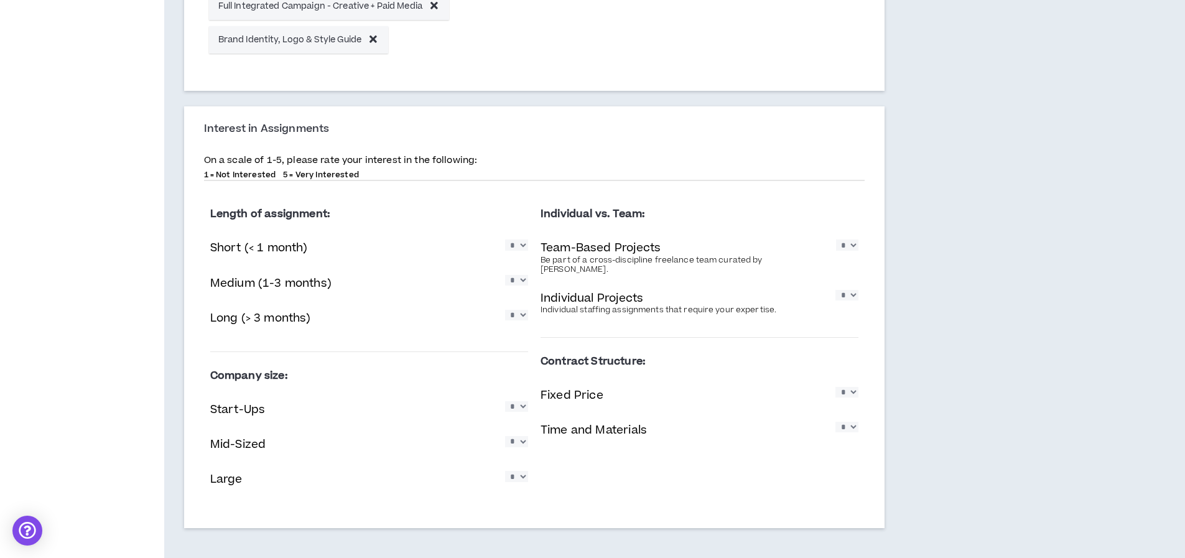
scroll to position [742, 0]
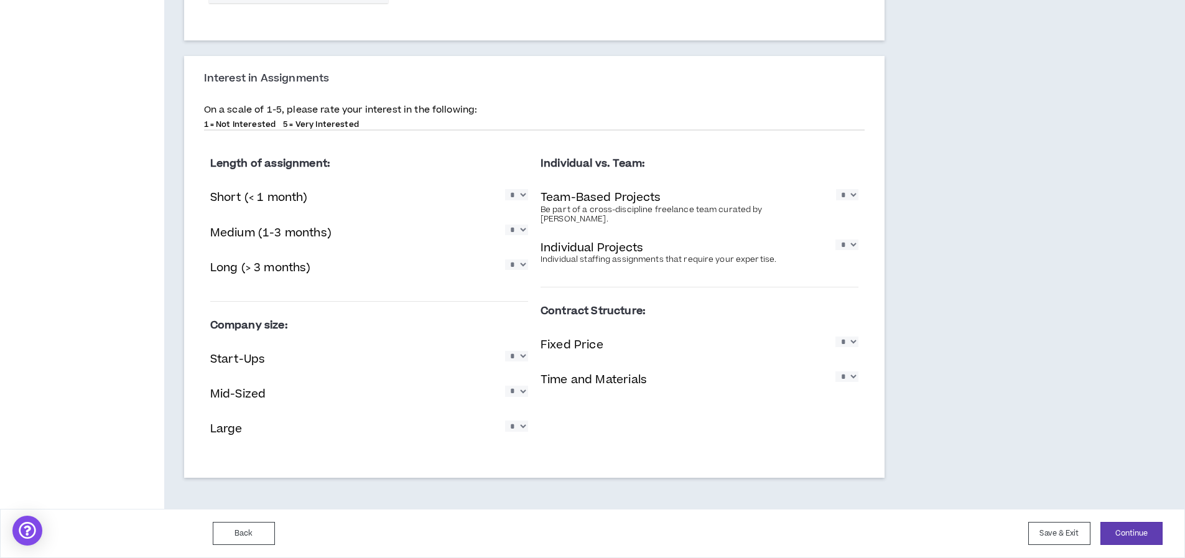
click at [524, 193] on select "* * * * *" at bounding box center [516, 194] width 23 height 11
select select "*"
click at [523, 232] on select "* * * * *" at bounding box center [516, 230] width 23 height 11
select select "*"
click at [513, 266] on select "* * * * *" at bounding box center [516, 264] width 23 height 11
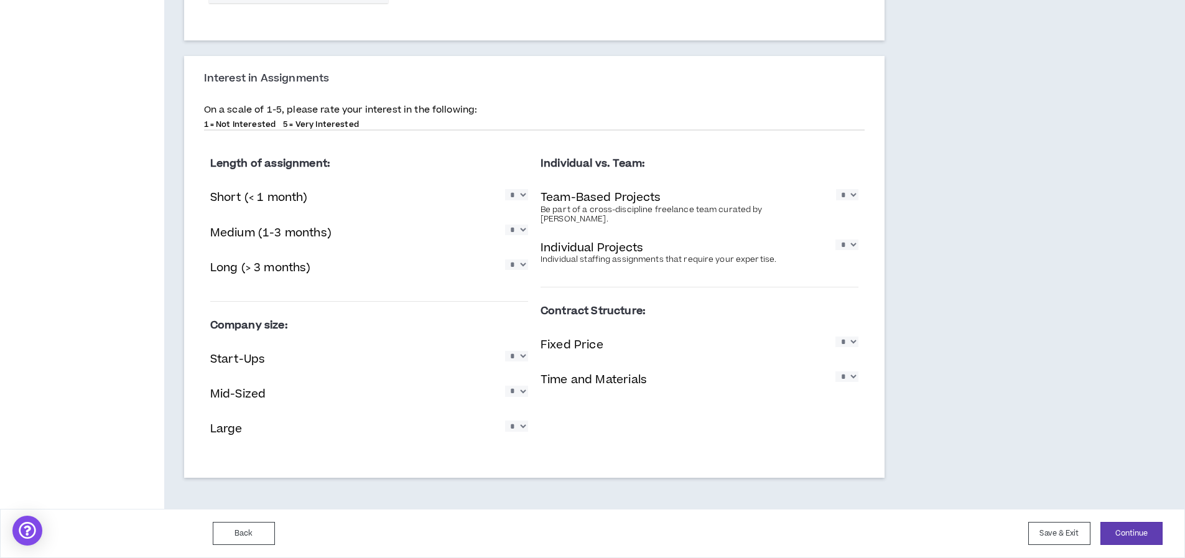
select select "*"
click at [516, 355] on select "* * * * *" at bounding box center [516, 356] width 23 height 11
select select "*"
click at [523, 394] on select "* * * * *" at bounding box center [516, 391] width 23 height 11
select select "*"
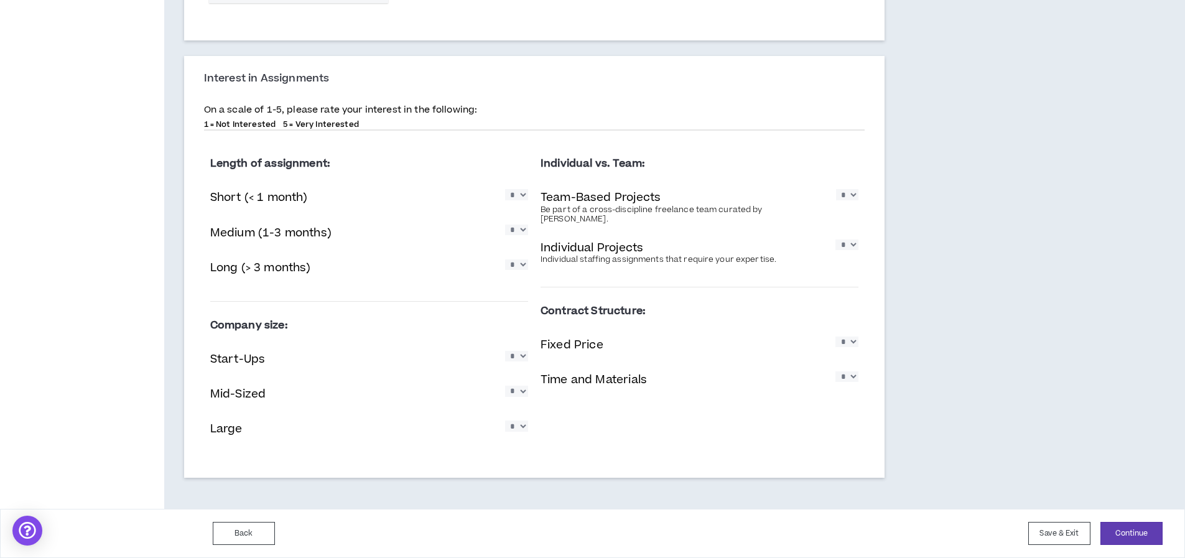
click at [520, 430] on select "* * * * *" at bounding box center [516, 426] width 23 height 11
select select "*"
click at [847, 198] on select "* * * * *" at bounding box center [847, 194] width 22 height 11
select select "*"
click at [848, 239] on select "* * * * *" at bounding box center [846, 244] width 23 height 11
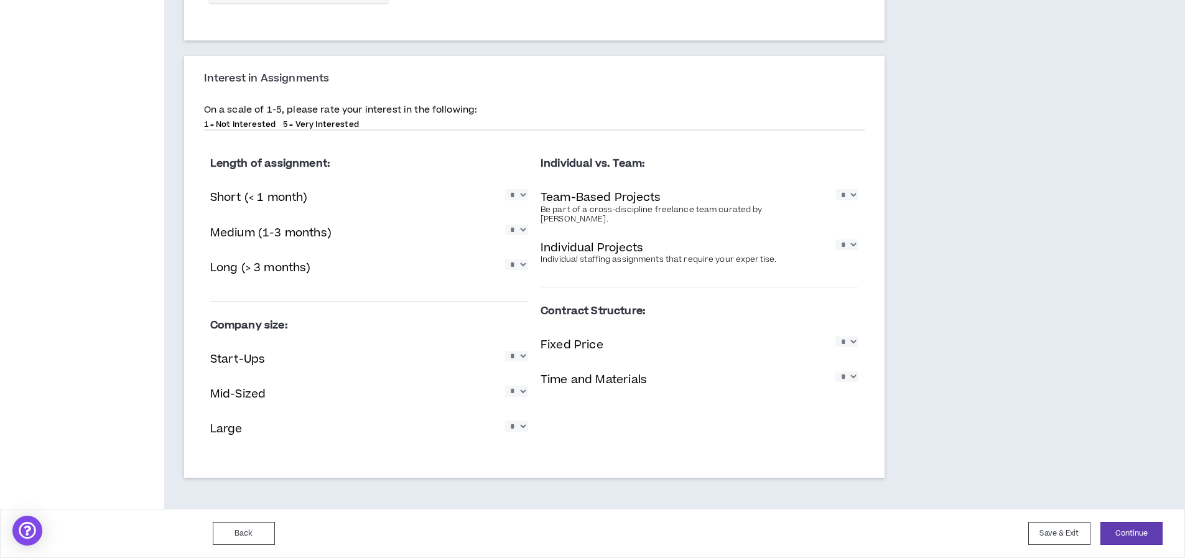
select select "*"
click at [849, 337] on select "* * * * *" at bounding box center [846, 342] width 23 height 11
select select "*"
click at [850, 371] on select "* * * * *" at bounding box center [846, 376] width 23 height 11
select select "*"
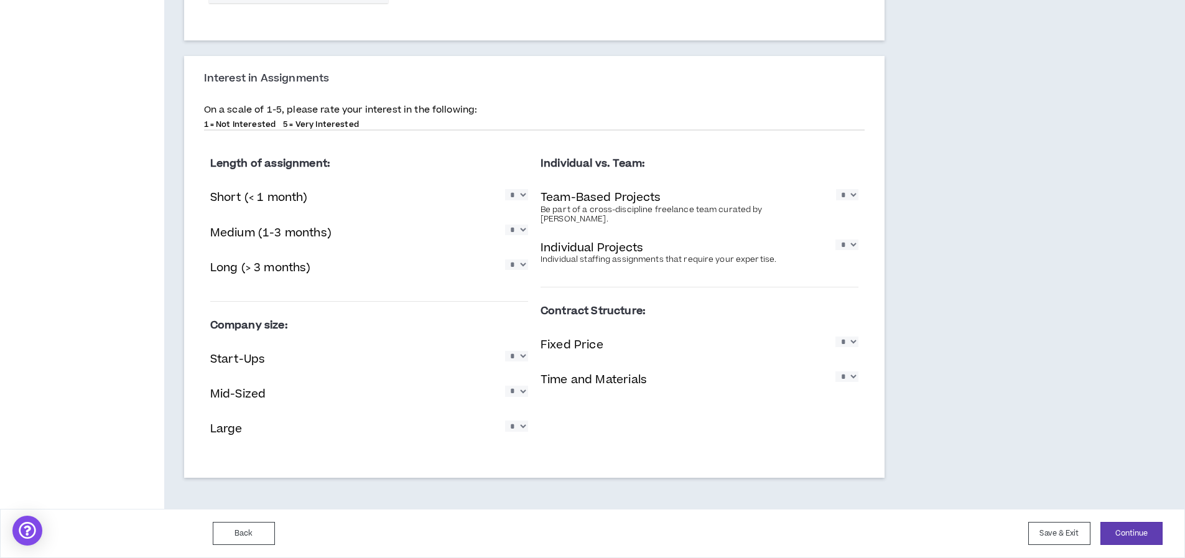
click at [1121, 525] on button "Continue" at bounding box center [1131, 533] width 62 height 23
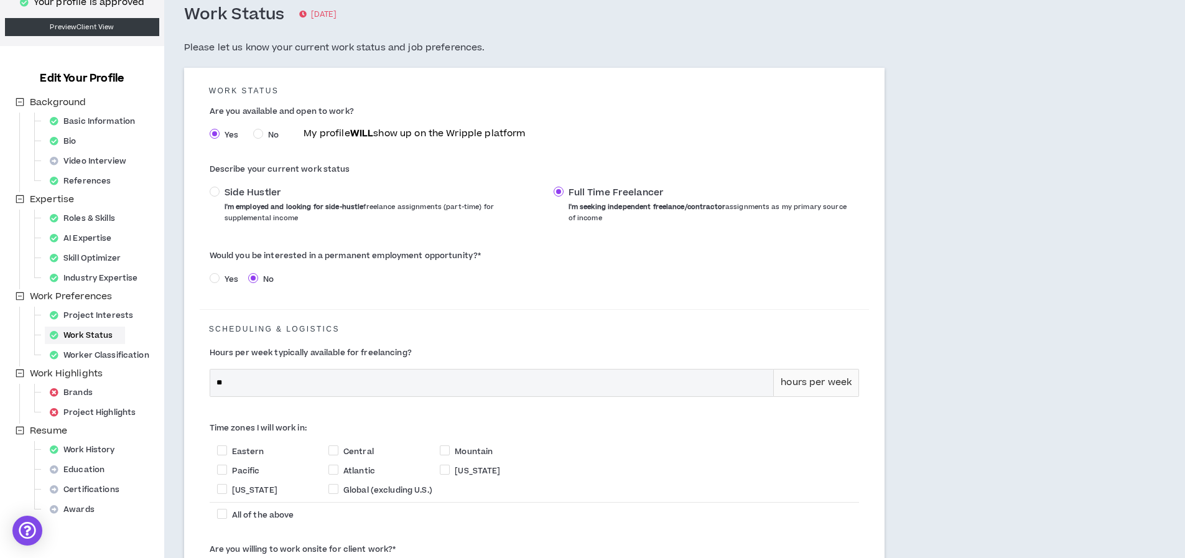
scroll to position [100, 0]
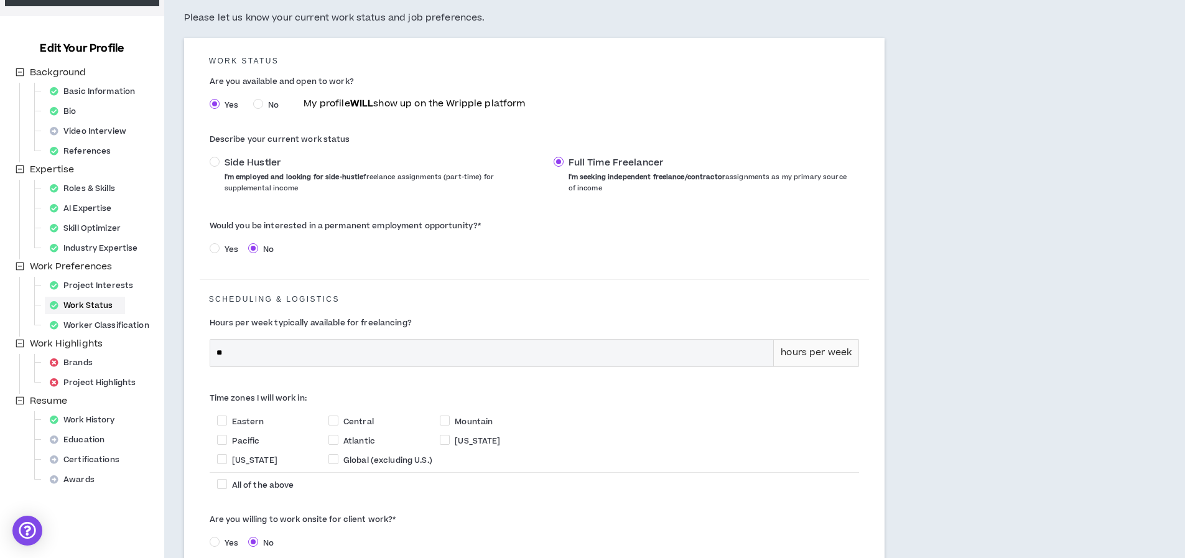
click at [225, 249] on span "Yes" at bounding box center [232, 249] width 24 height 11
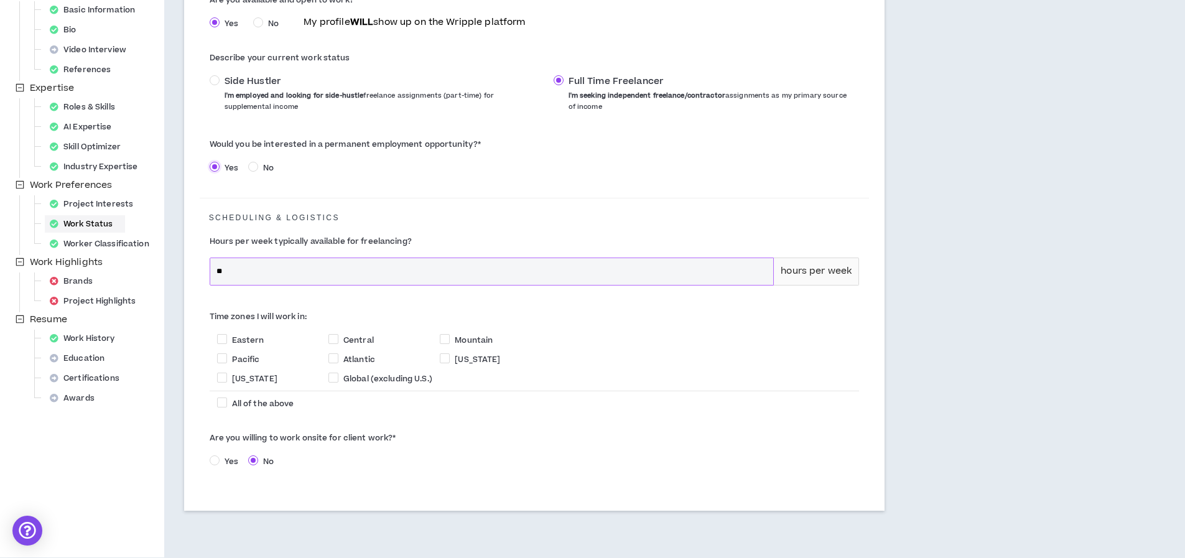
scroll to position [230, 0]
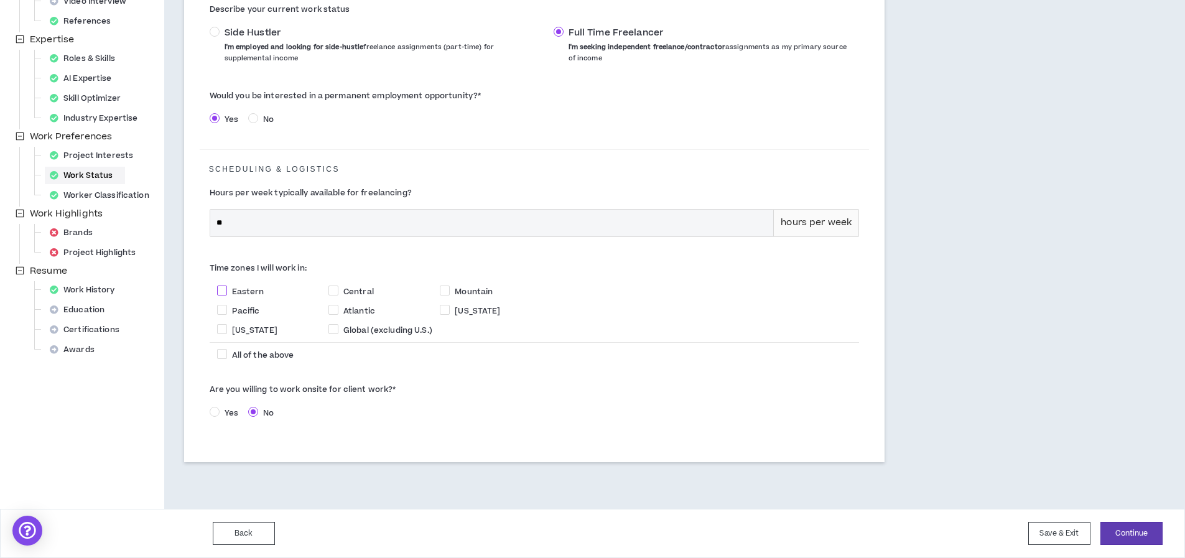
click at [243, 289] on span "Eastern" at bounding box center [248, 291] width 32 height 11
checkbox input "****"
select select "*"
select select "*****"
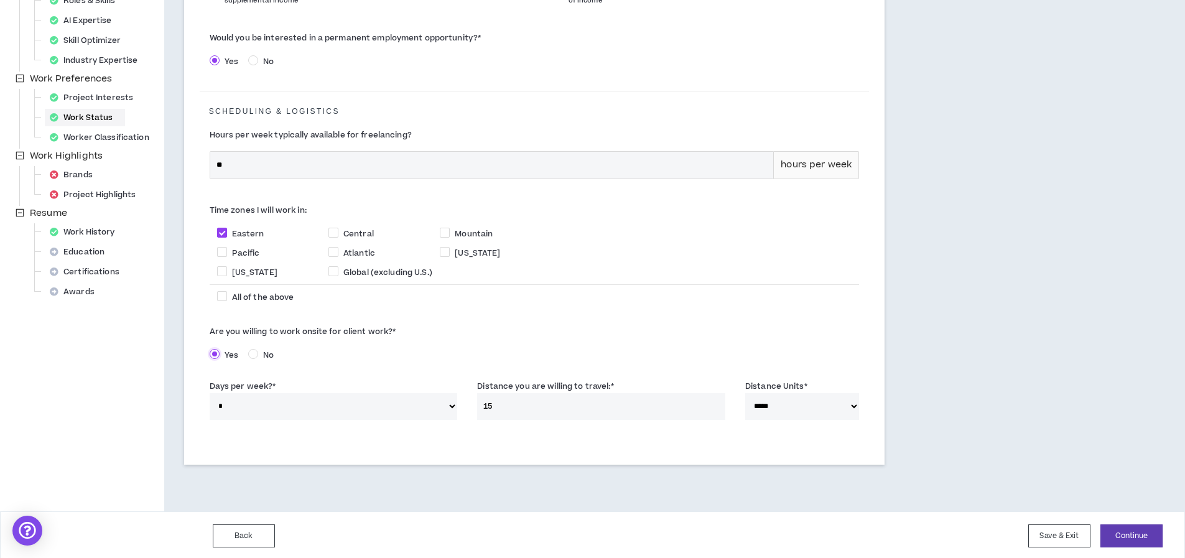
scroll to position [290, 0]
click at [452, 402] on select "****** * * * * *" at bounding box center [334, 404] width 248 height 27
select select "*"
click at [1148, 534] on button "Continue" at bounding box center [1131, 533] width 62 height 23
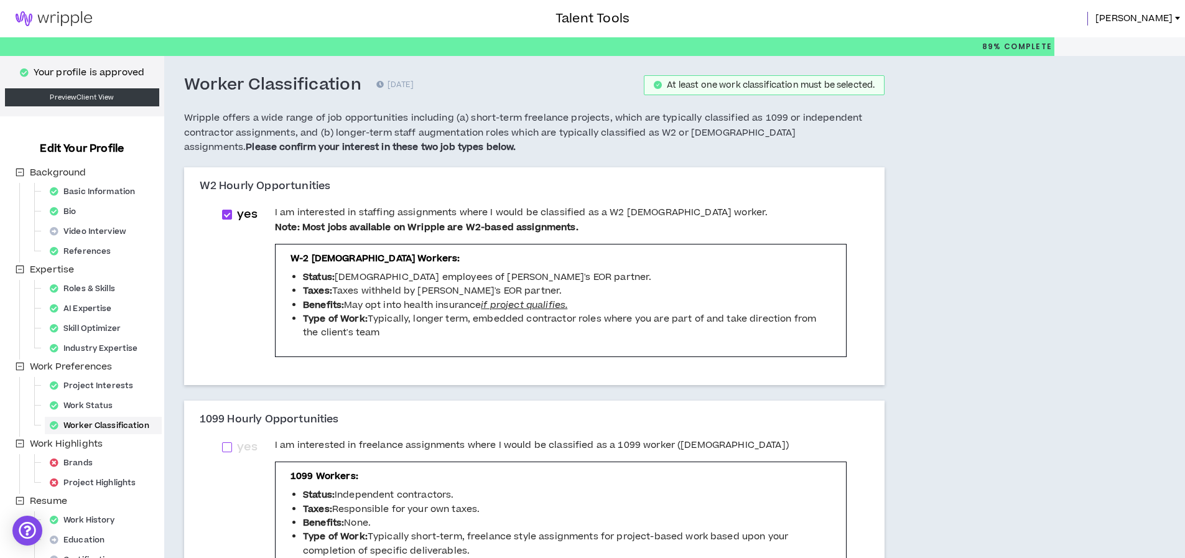
click at [233, 450] on span "yes" at bounding box center [247, 447] width 30 height 17
checkbox input "****"
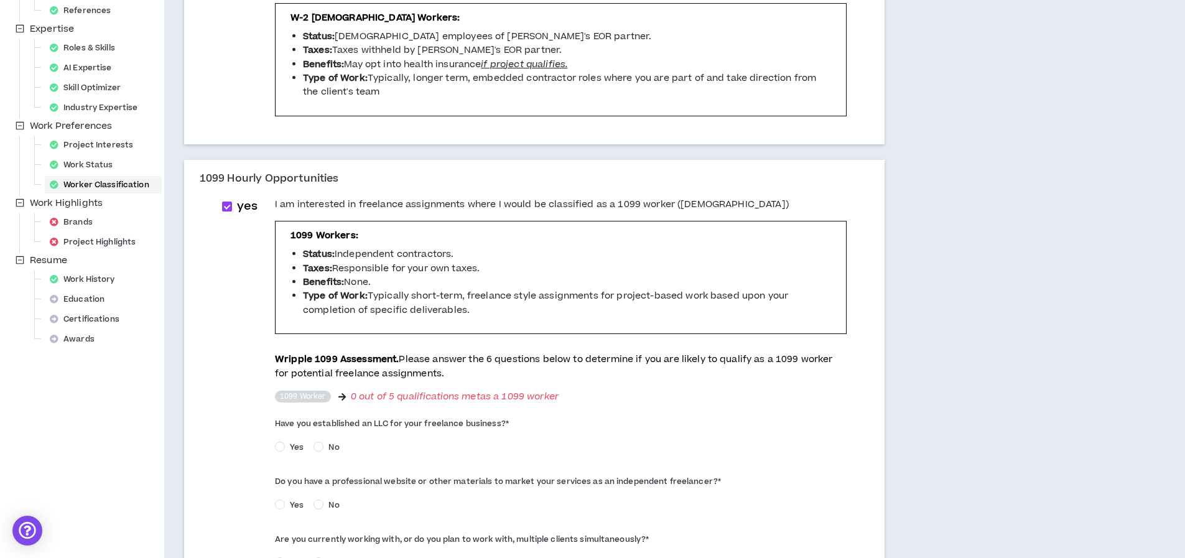
scroll to position [244, 0]
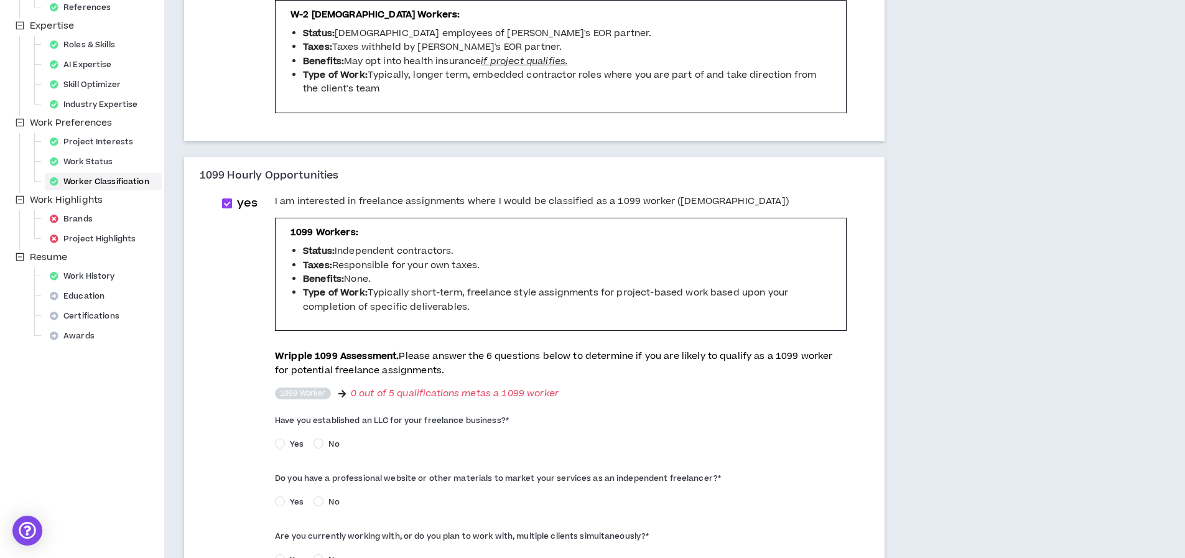
click at [323, 445] on span "No" at bounding box center [333, 444] width 21 height 11
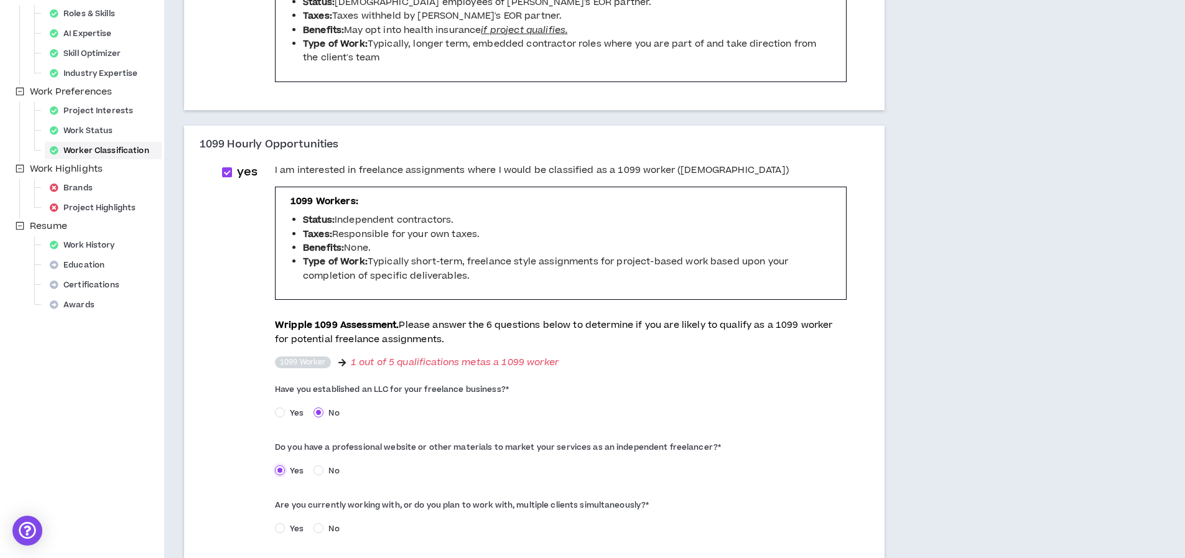
scroll to position [413, 0]
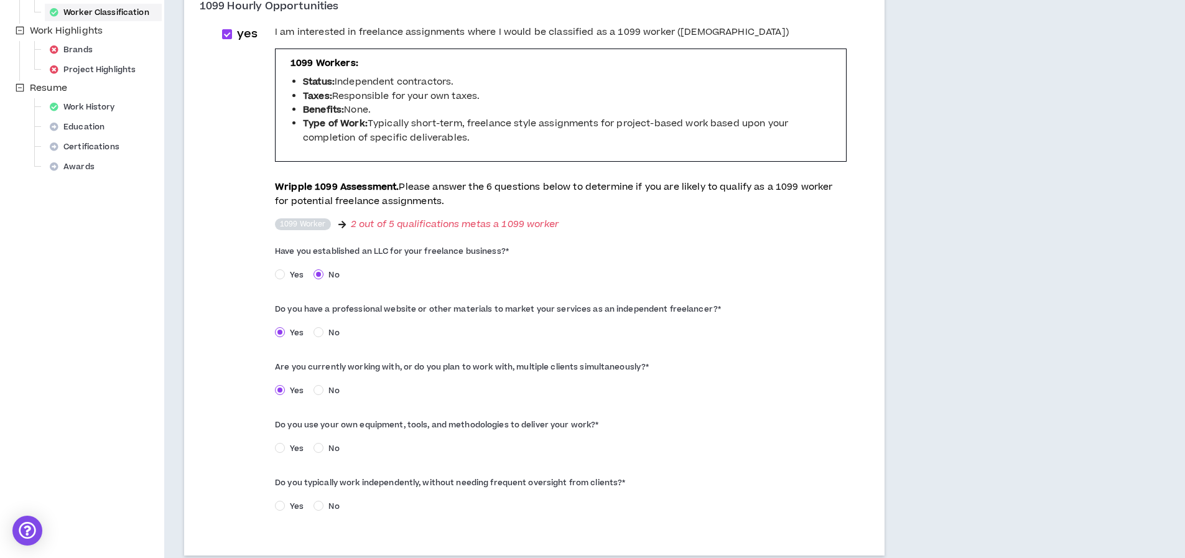
click at [289, 450] on span "Yes" at bounding box center [297, 448] width 24 height 11
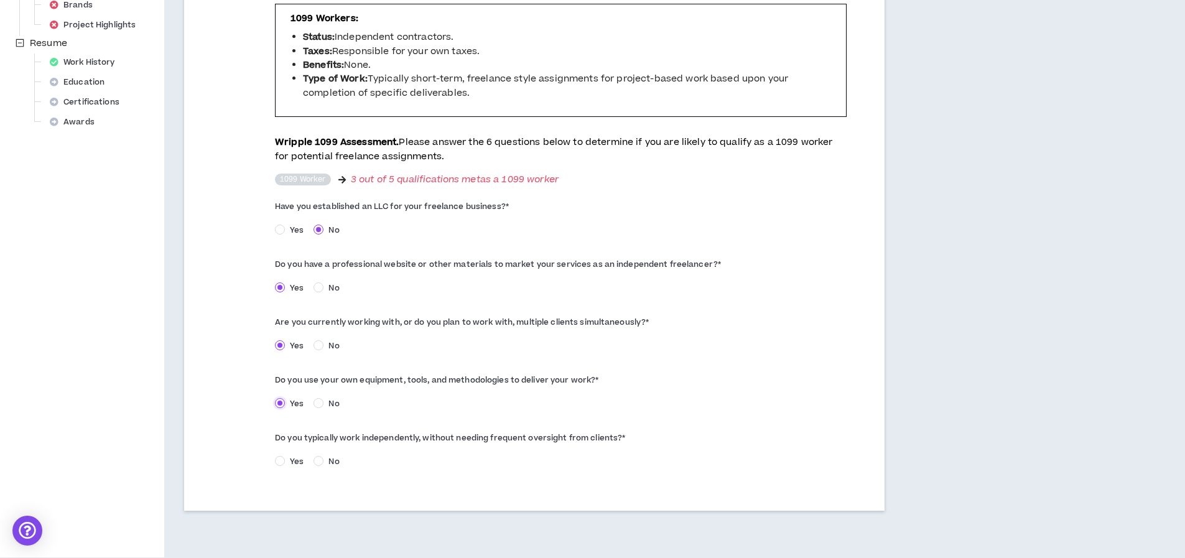
scroll to position [467, 0]
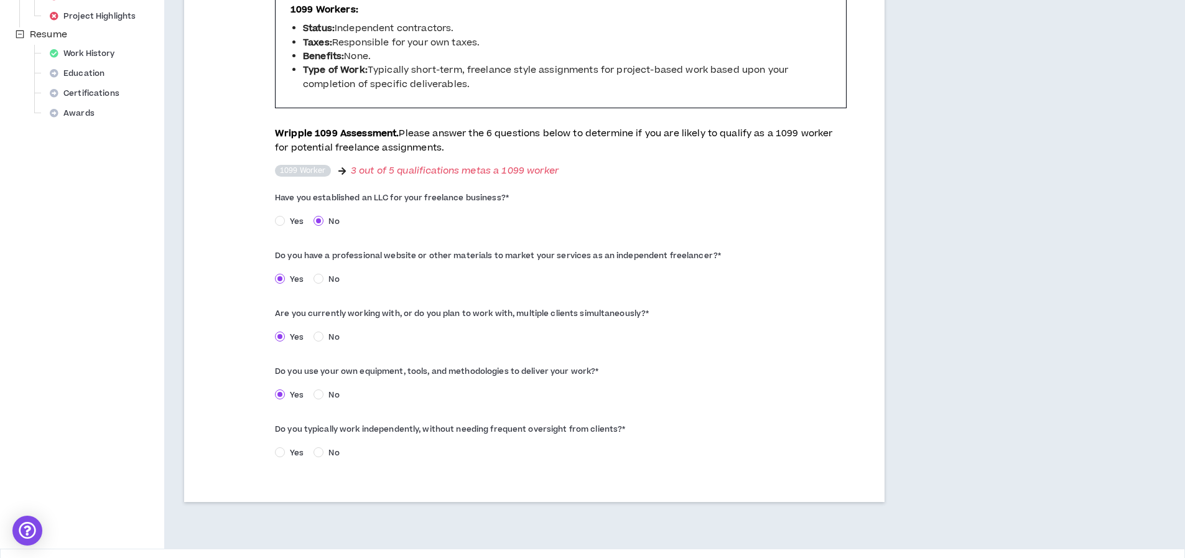
click at [295, 449] on span "Yes" at bounding box center [297, 452] width 24 height 11
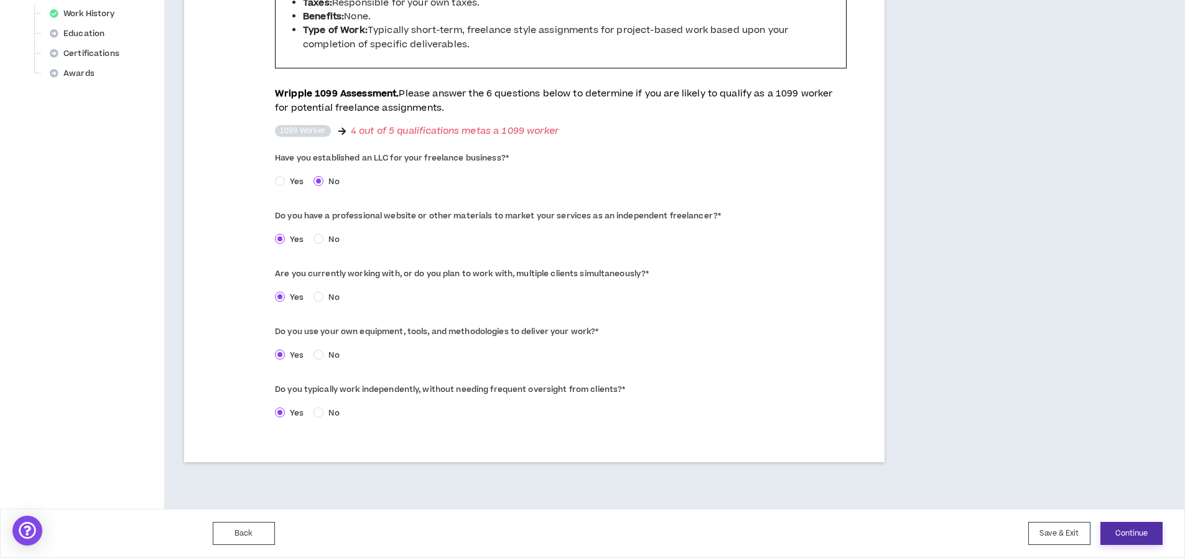
click at [1136, 542] on button "Continue" at bounding box center [1131, 533] width 62 height 23
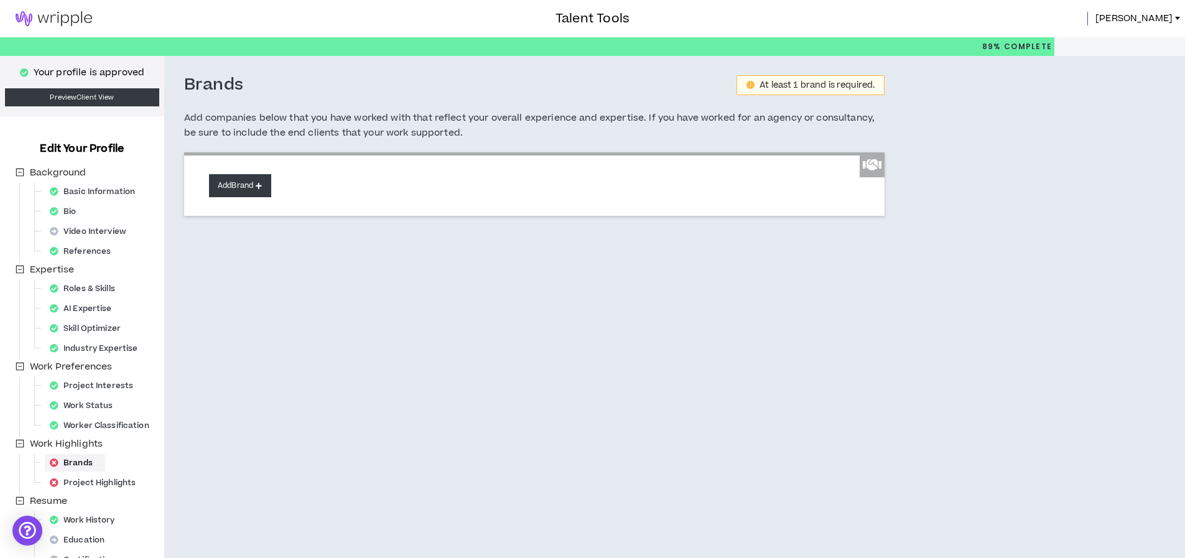
click at [230, 182] on button "Add Brand" at bounding box center [240, 185] width 62 height 23
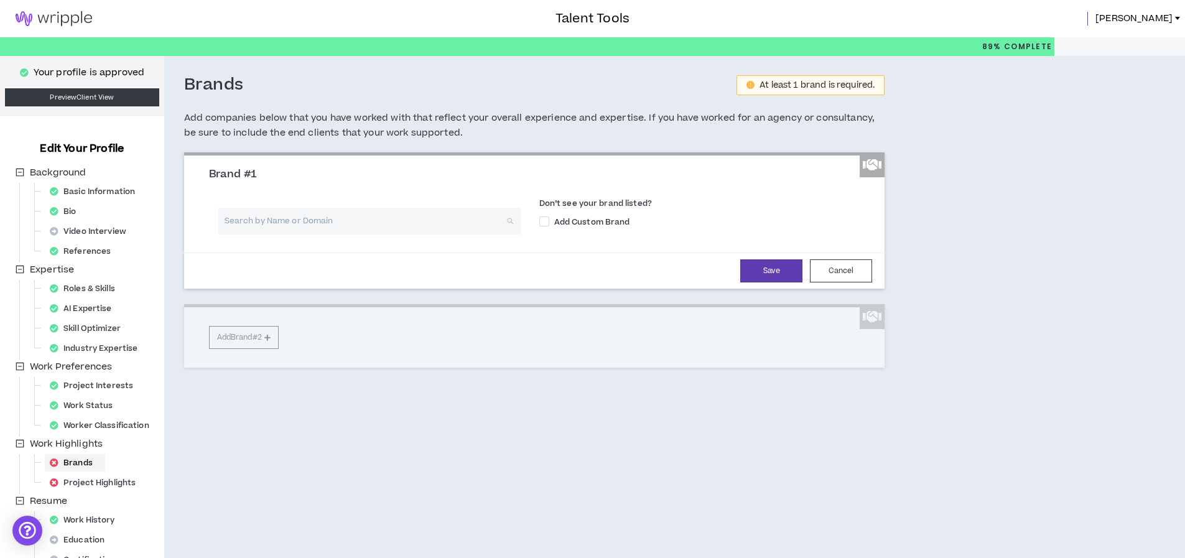
click at [239, 226] on input "search" at bounding box center [365, 221] width 280 height 27
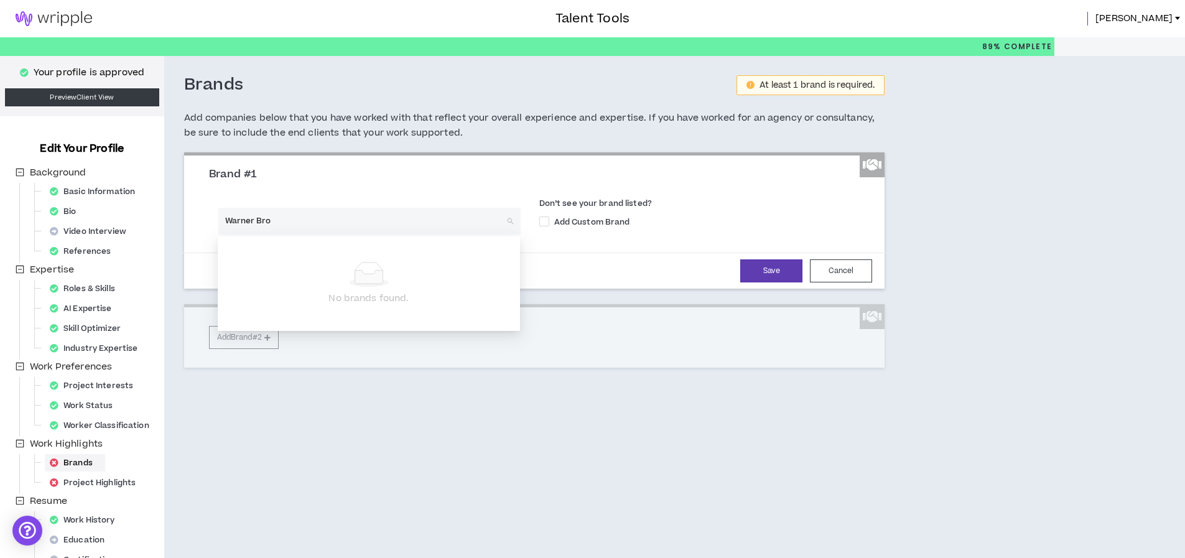
type input "Warner Bros"
drag, startPoint x: 293, startPoint y: 225, endPoint x: 177, endPoint y: 214, distance: 116.9
click at [177, 214] on div "Brands At least 1 brand is required. Add companies below that you have worked w…" at bounding box center [534, 242] width 741 height 373
type input "The Home Depot"
click at [346, 184] on div "Brand #1" at bounding box center [535, 180] width 670 height 24
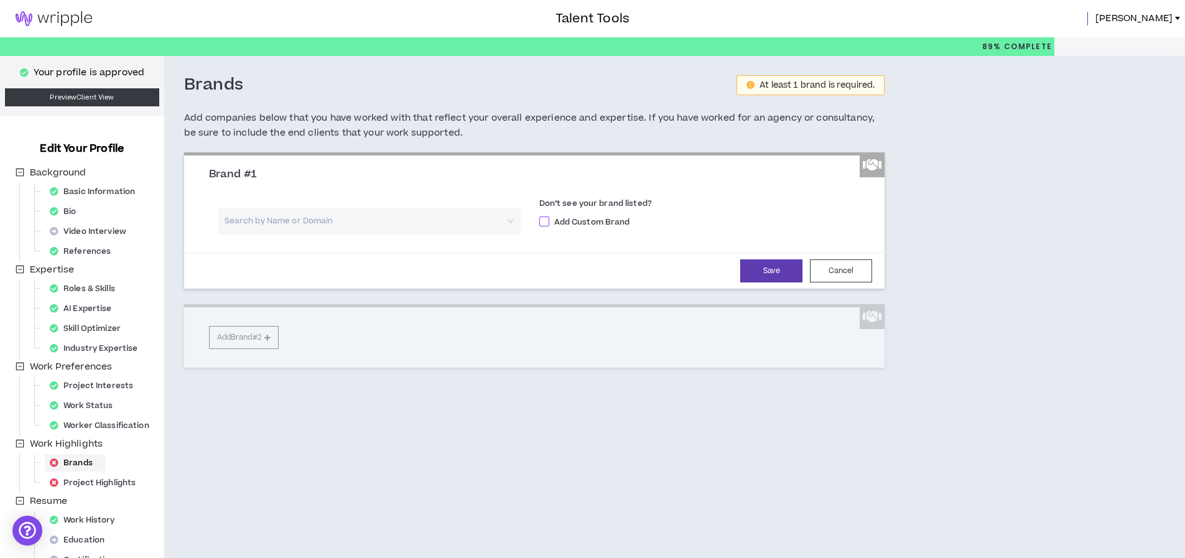
click at [543, 220] on span at bounding box center [544, 221] width 10 height 10
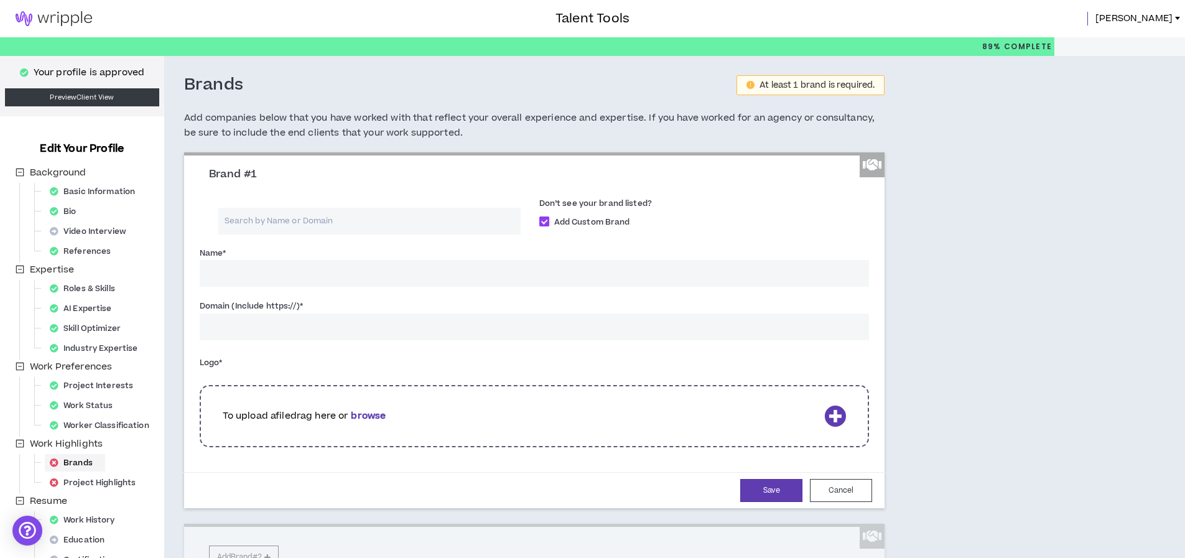
click at [545, 223] on span at bounding box center [544, 221] width 10 height 10
checkbox input "*****"
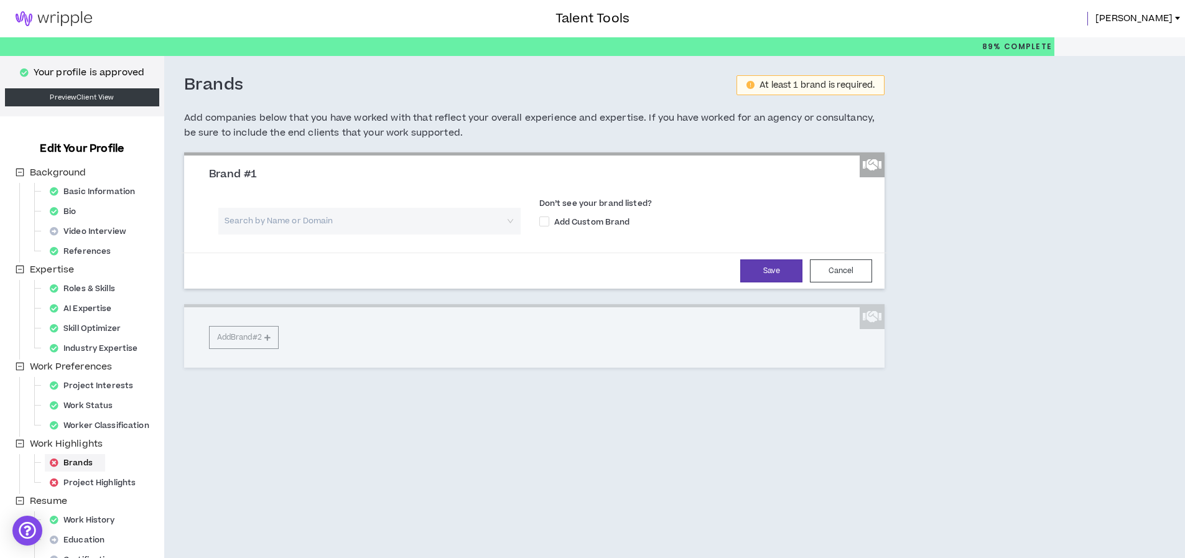
click at [302, 223] on input "search" at bounding box center [365, 221] width 280 height 27
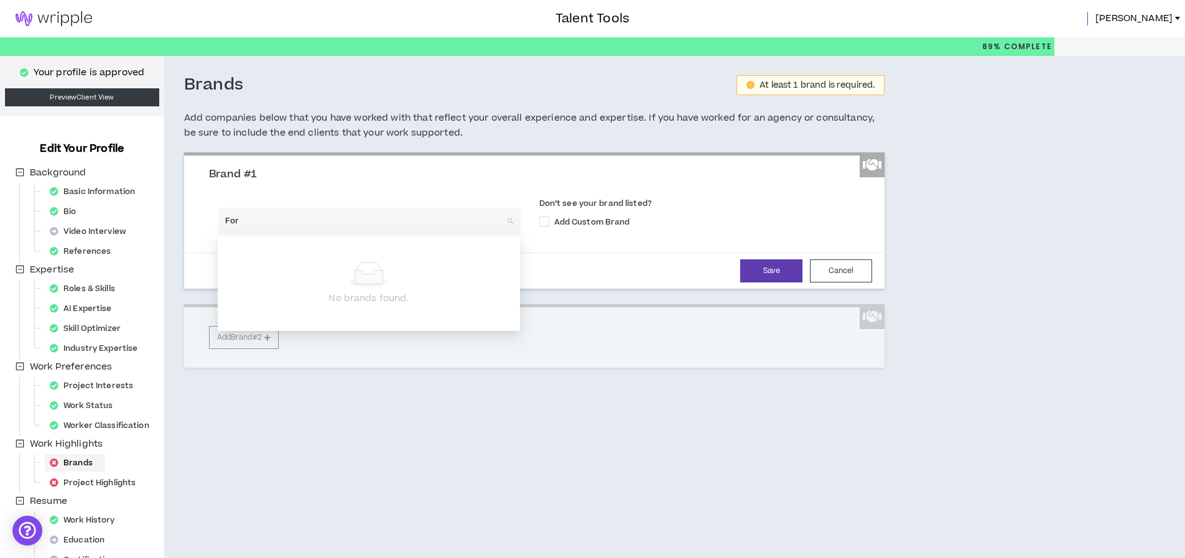
type input "Ford"
click at [344, 186] on div "Brand #1" at bounding box center [535, 180] width 670 height 24
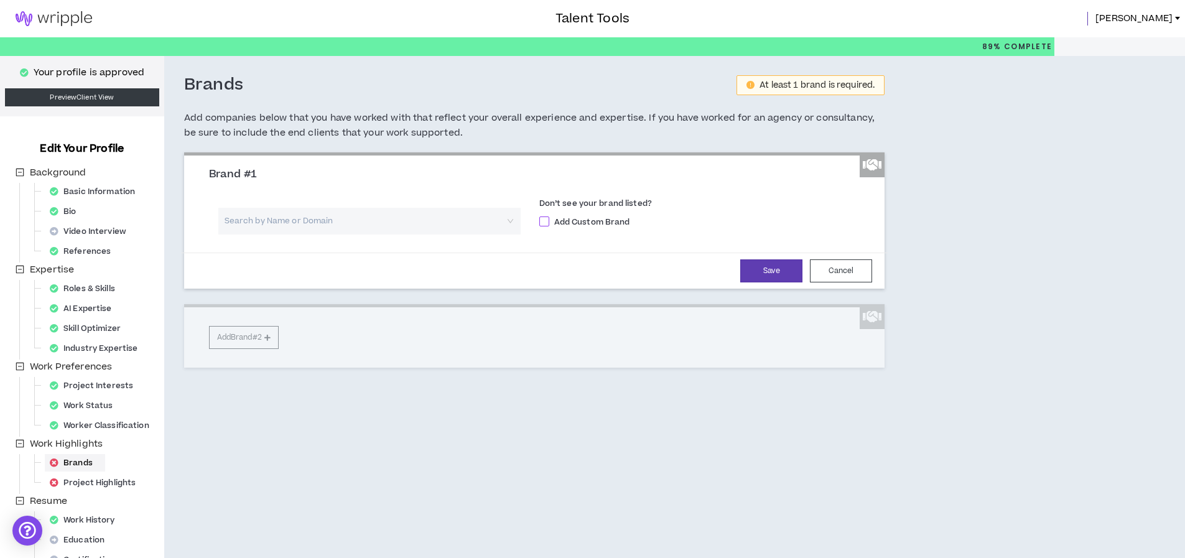
click at [555, 225] on span "Add Custom Brand" at bounding box center [592, 221] width 86 height 11
checkbox input "****"
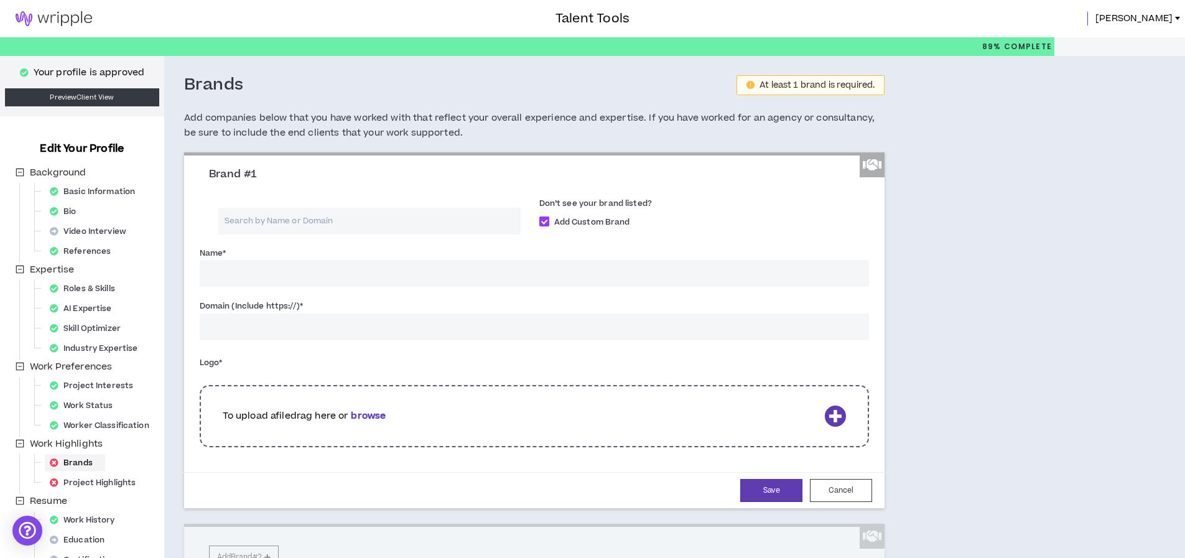
click at [219, 264] on input "Name *" at bounding box center [535, 273] width 670 height 27
type input "Warner Bros. Discovery"
click at [224, 326] on input "Domain (Include https://) *" at bounding box center [535, 327] width 670 height 27
paste input "[URL][DOMAIN_NAME]"
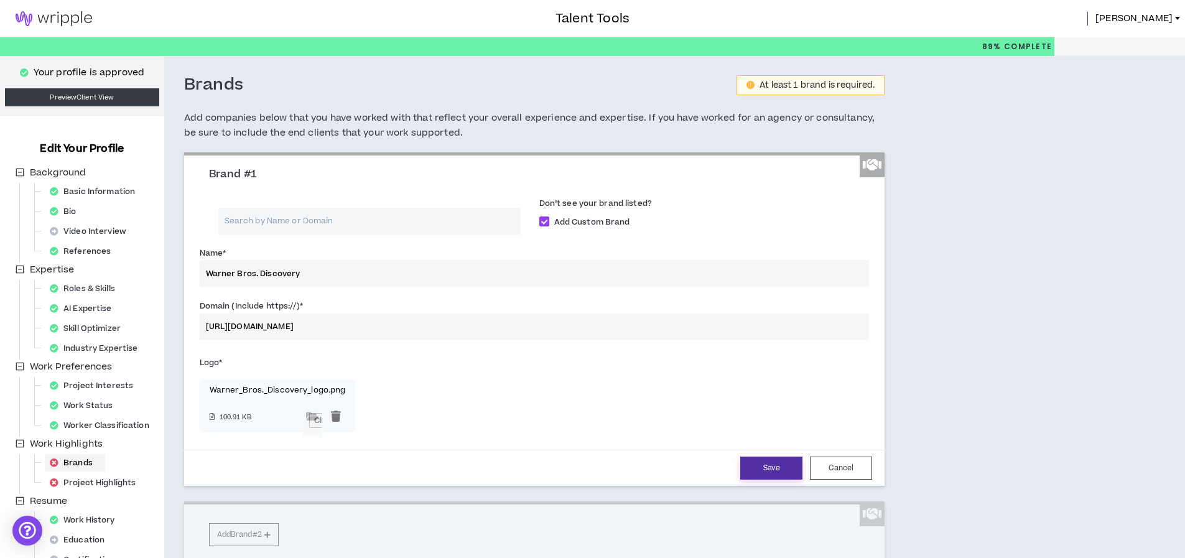
type input "[URL][DOMAIN_NAME]"
click at [760, 467] on button "Save" at bounding box center [771, 468] width 62 height 23
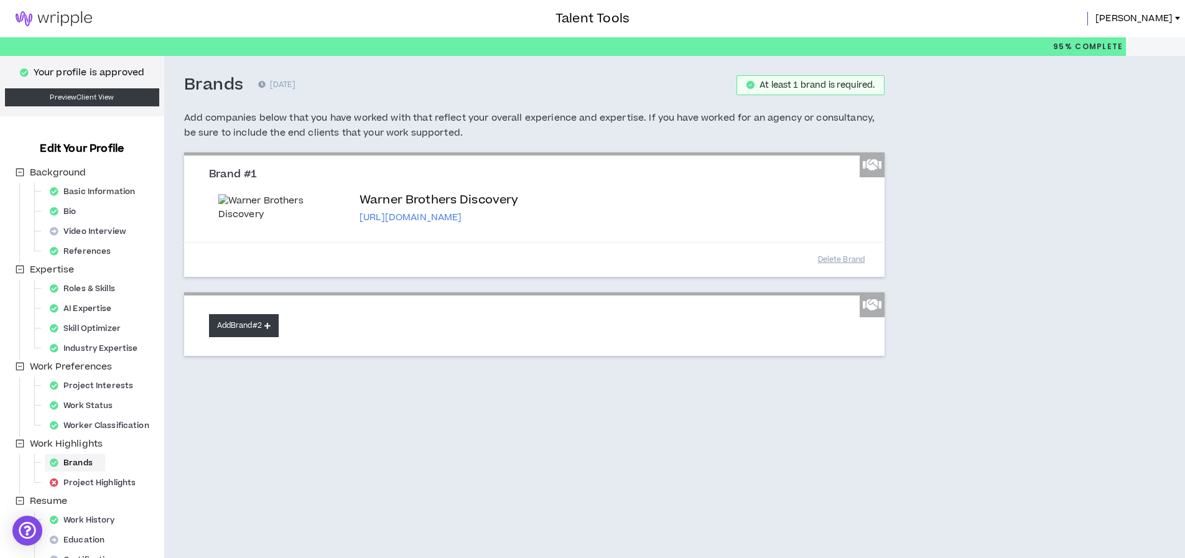
click at [246, 337] on button "Add Brand #2" at bounding box center [244, 325] width 70 height 23
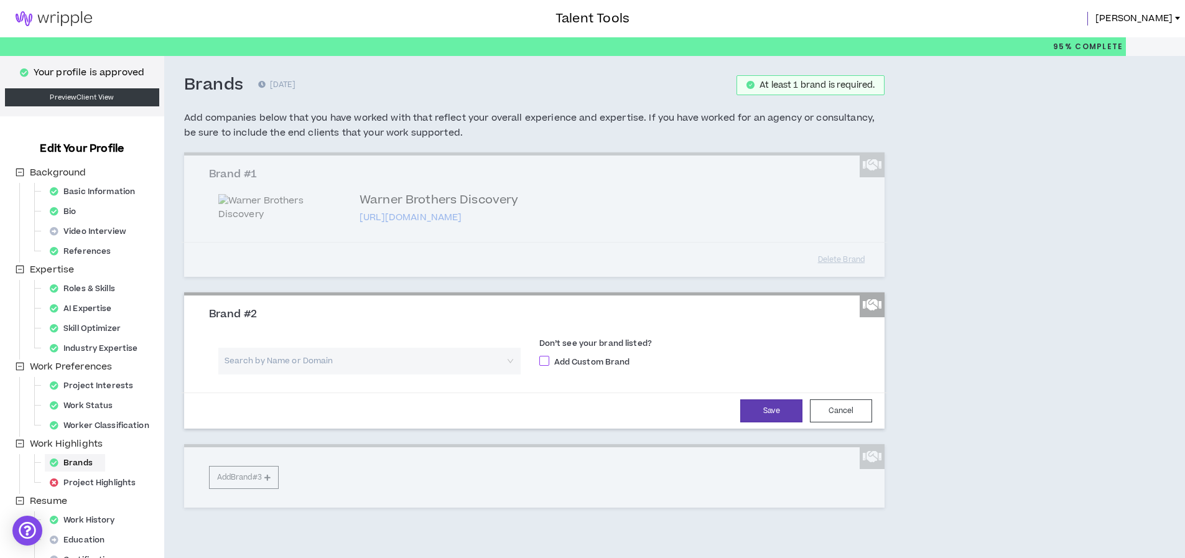
click at [592, 368] on span "Add Custom Brand" at bounding box center [592, 361] width 86 height 11
checkbox input "****"
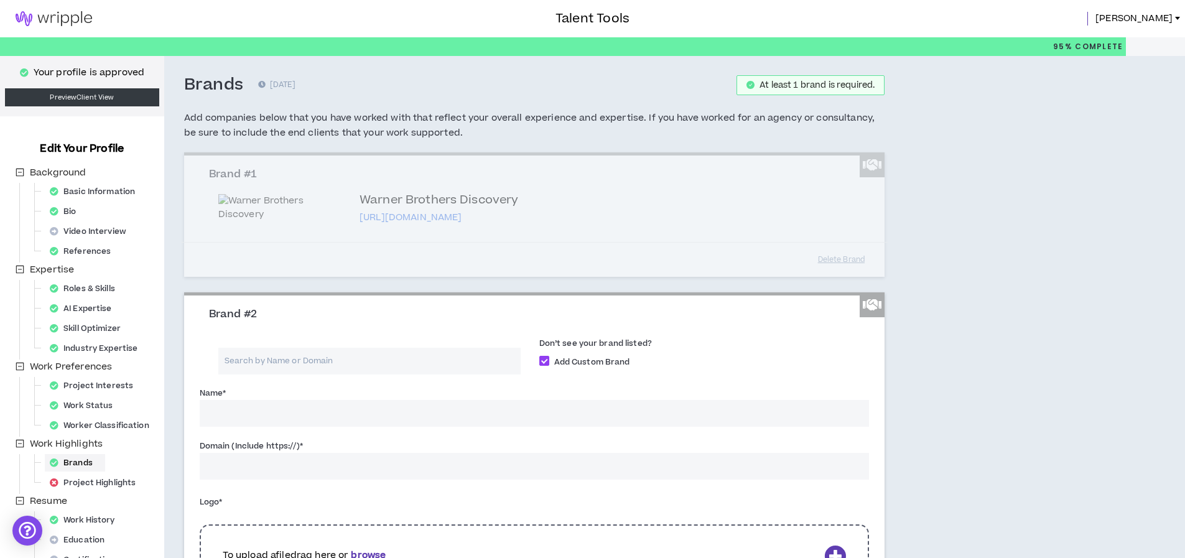
drag, startPoint x: 239, startPoint y: 509, endPoint x: 335, endPoint y: 506, distance: 95.8
click at [239, 427] on input "Name *" at bounding box center [535, 413] width 670 height 27
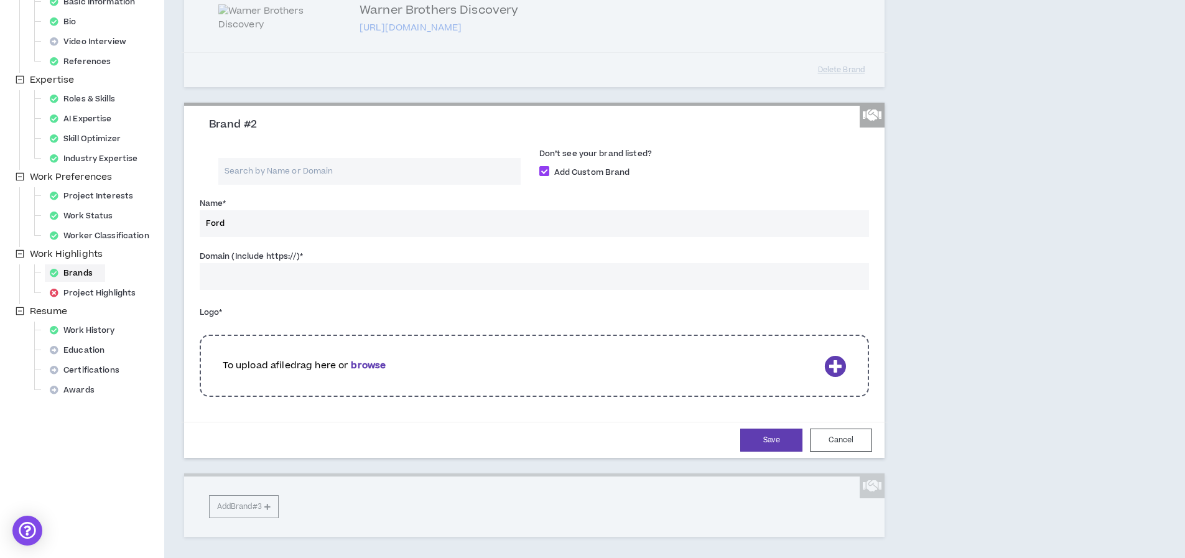
scroll to position [205, 0]
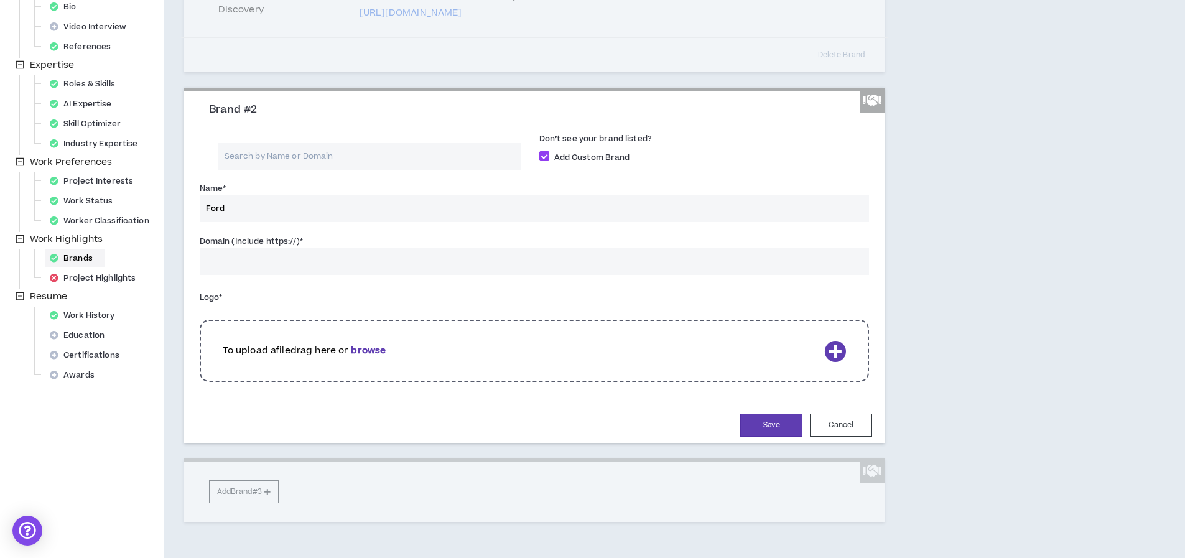
type input "Ford"
click at [315, 275] on input "Domain (Include https://) *" at bounding box center [535, 261] width 670 height 27
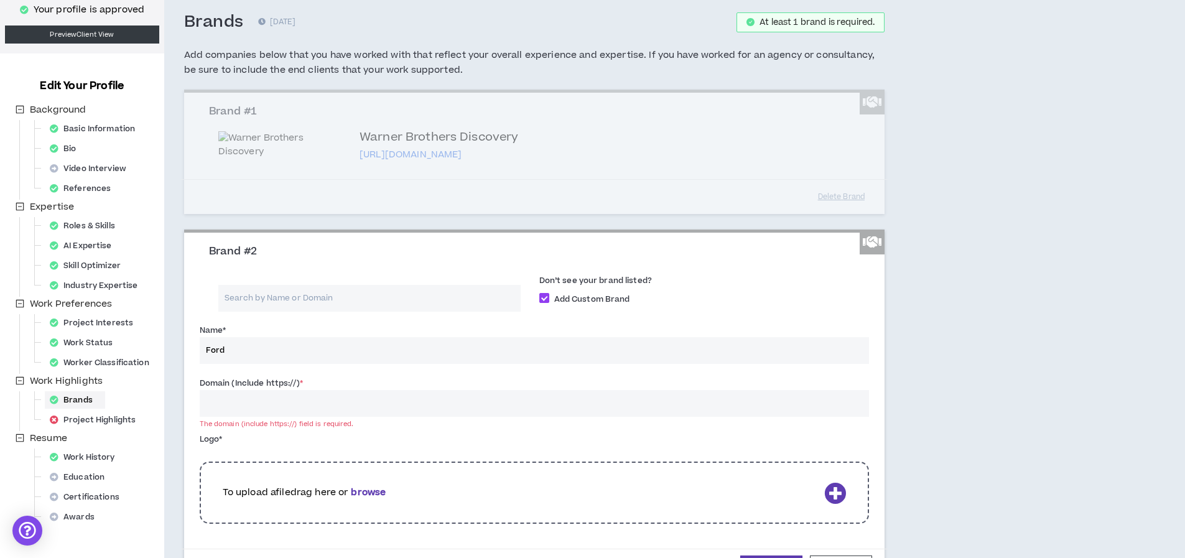
scroll to position [105, 0]
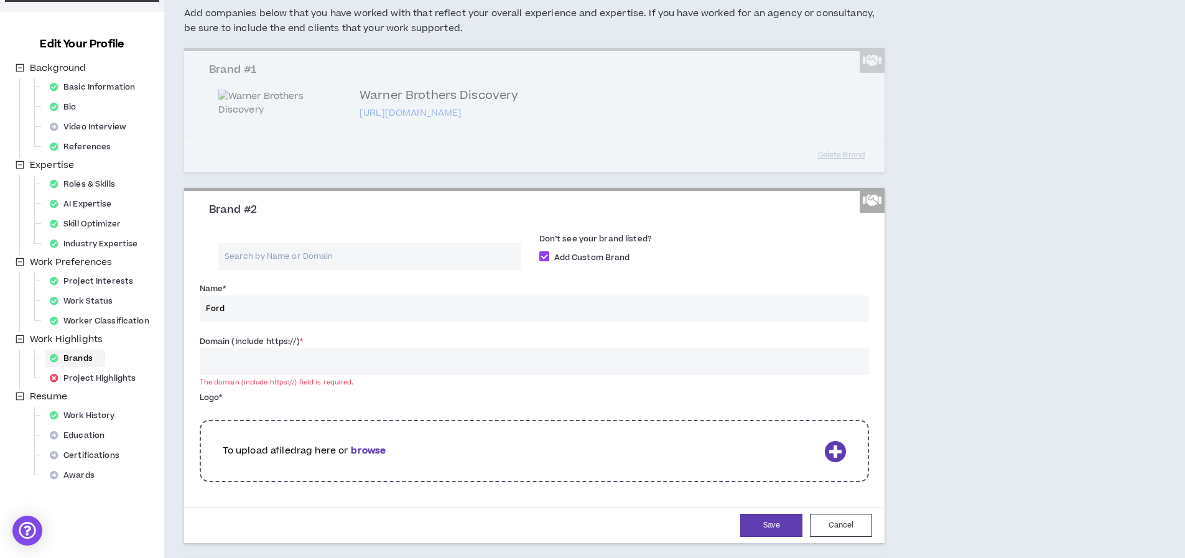
click at [221, 375] on input "Domain (Include https://) *" at bounding box center [535, 361] width 670 height 27
paste input "[URL][DOMAIN_NAME]"
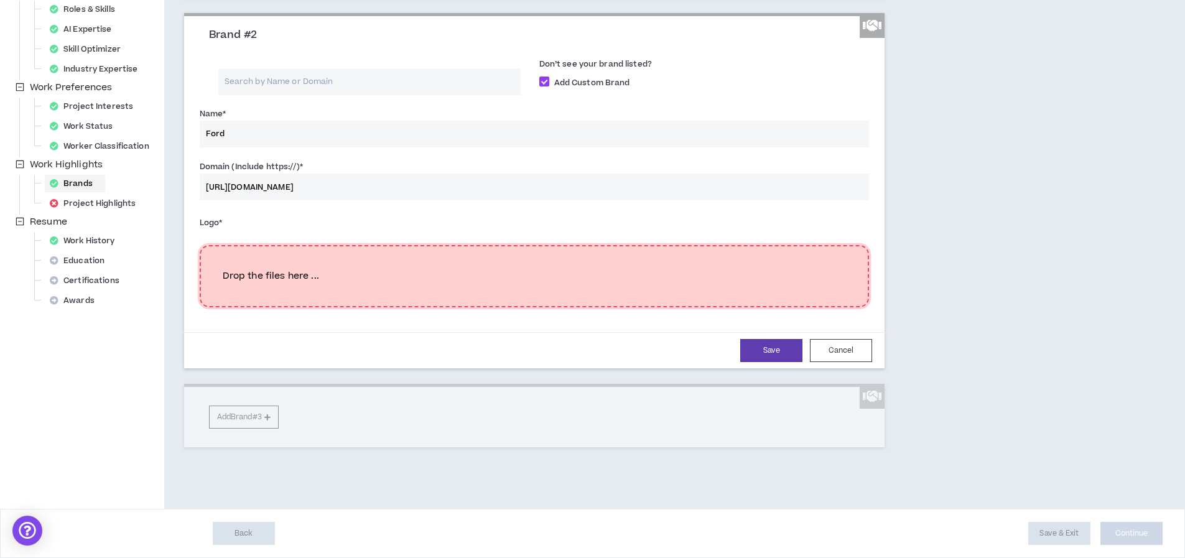
scroll to position [348, 0]
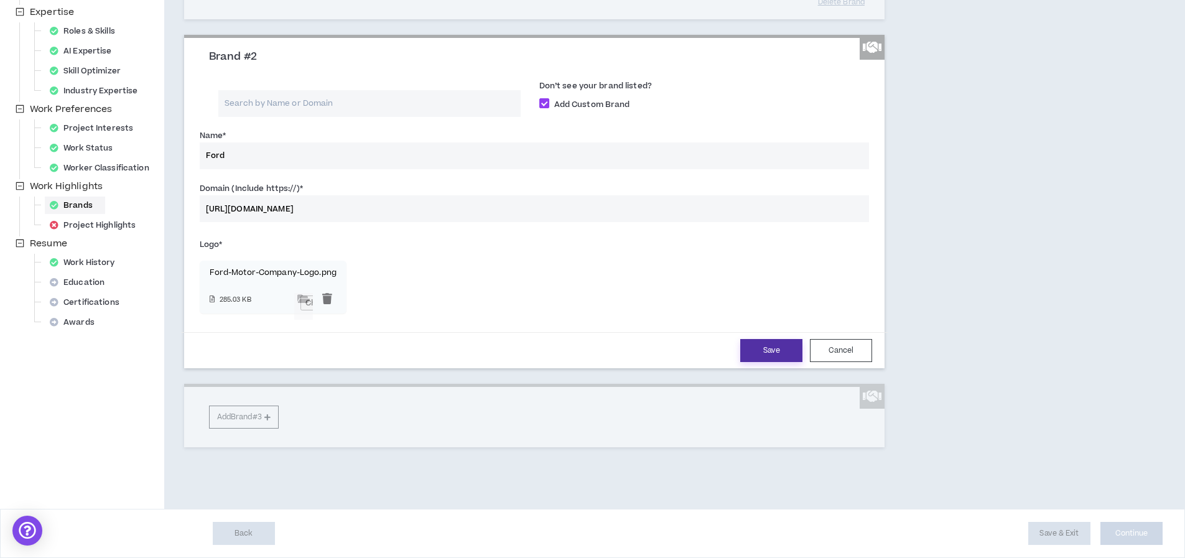
type input "[URL][DOMAIN_NAME]"
click at [766, 353] on button "Save" at bounding box center [771, 350] width 62 height 23
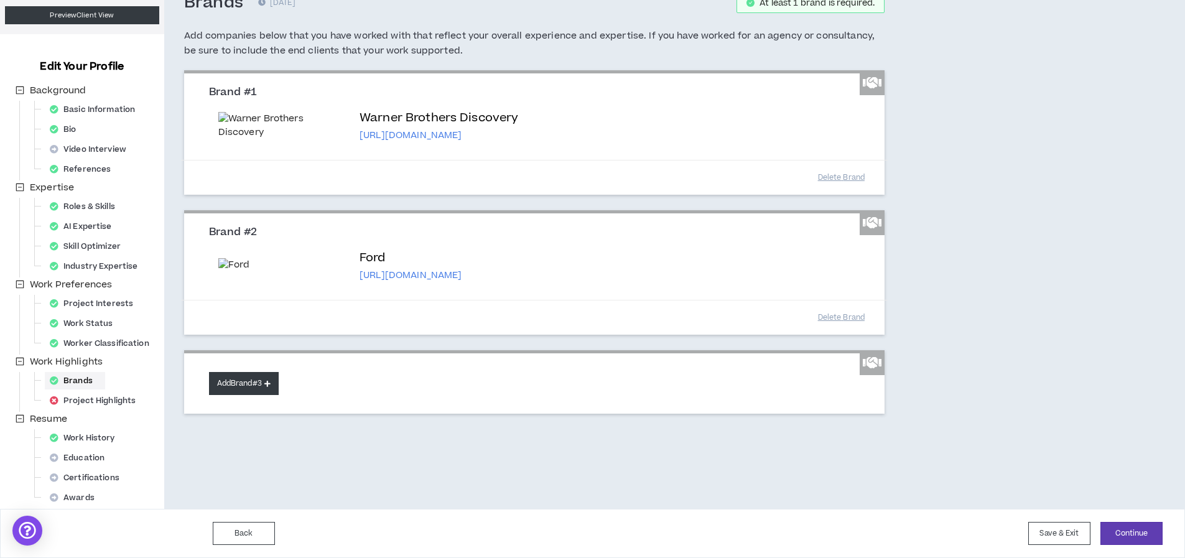
scroll to position [154, 0]
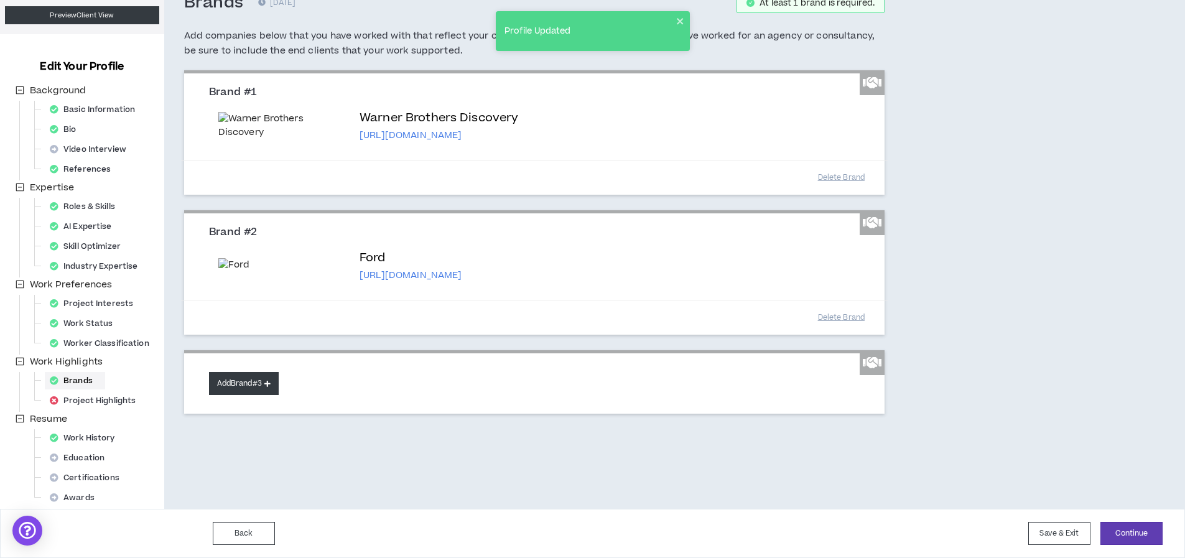
click at [259, 395] on button "Add Brand #3" at bounding box center [244, 383] width 70 height 23
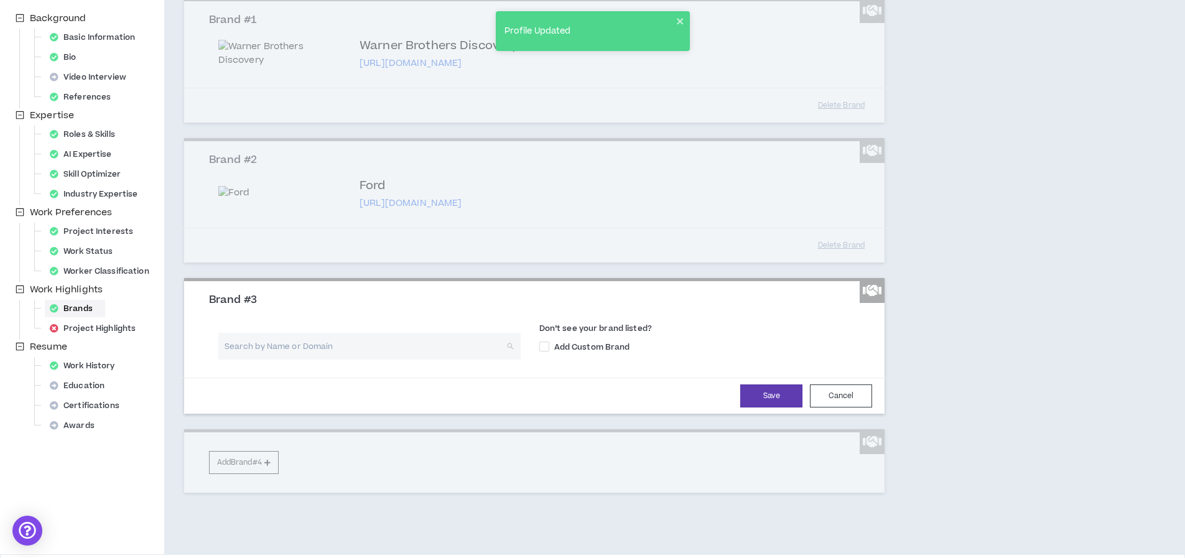
click at [286, 360] on input "search" at bounding box center [365, 346] width 280 height 27
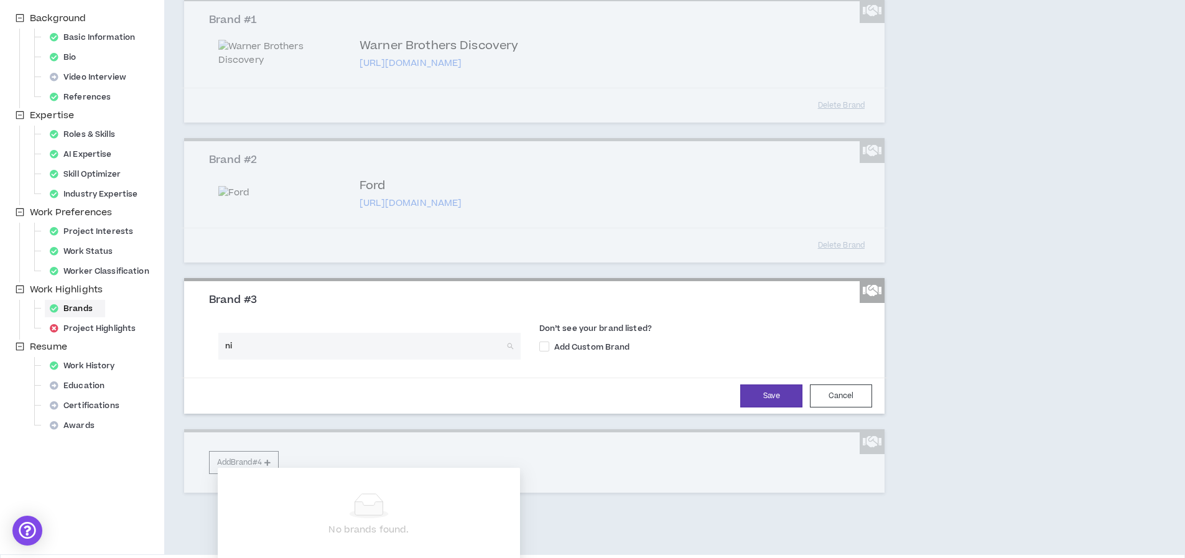
type input "n"
click at [573, 353] on span "Add Custom Brand" at bounding box center [592, 347] width 86 height 11
checkbox input "****"
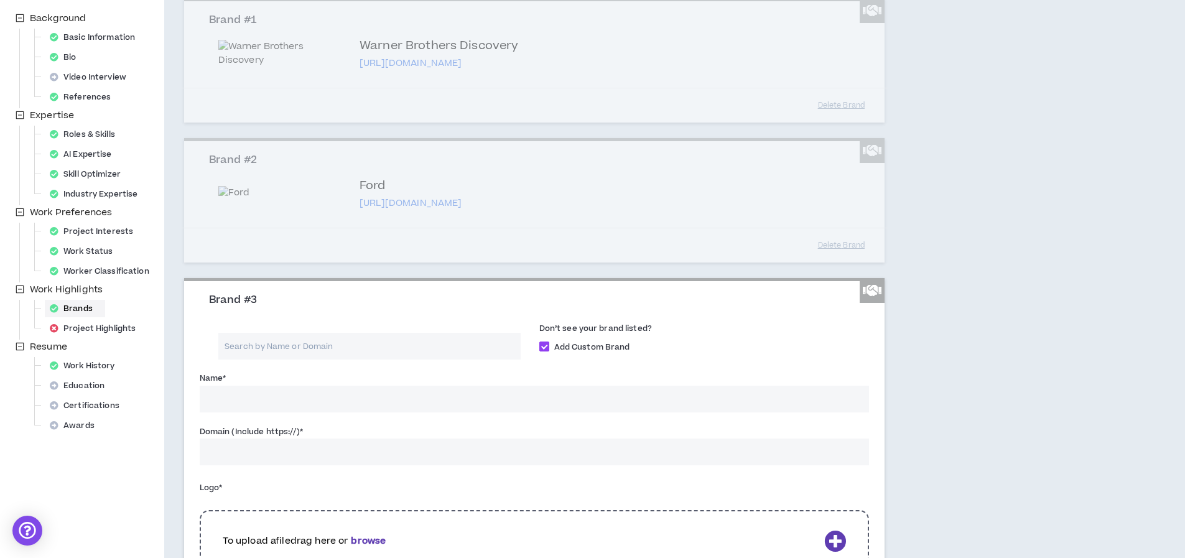
click at [218, 412] on input "Name *" at bounding box center [535, 399] width 670 height 27
click at [235, 412] on input "Nickelodon" at bounding box center [535, 399] width 670 height 27
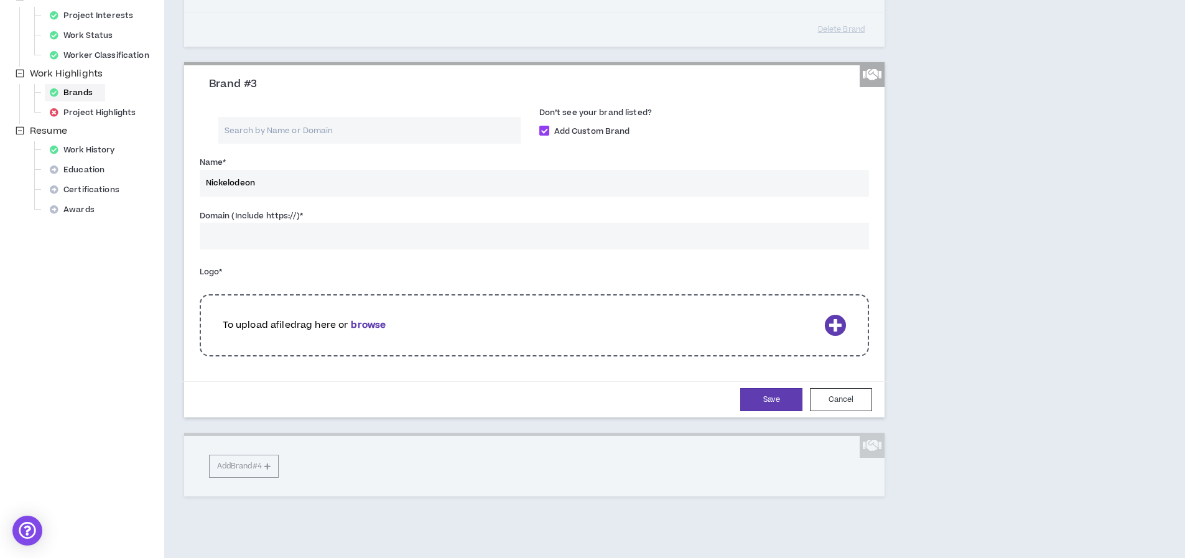
scroll to position [376, 0]
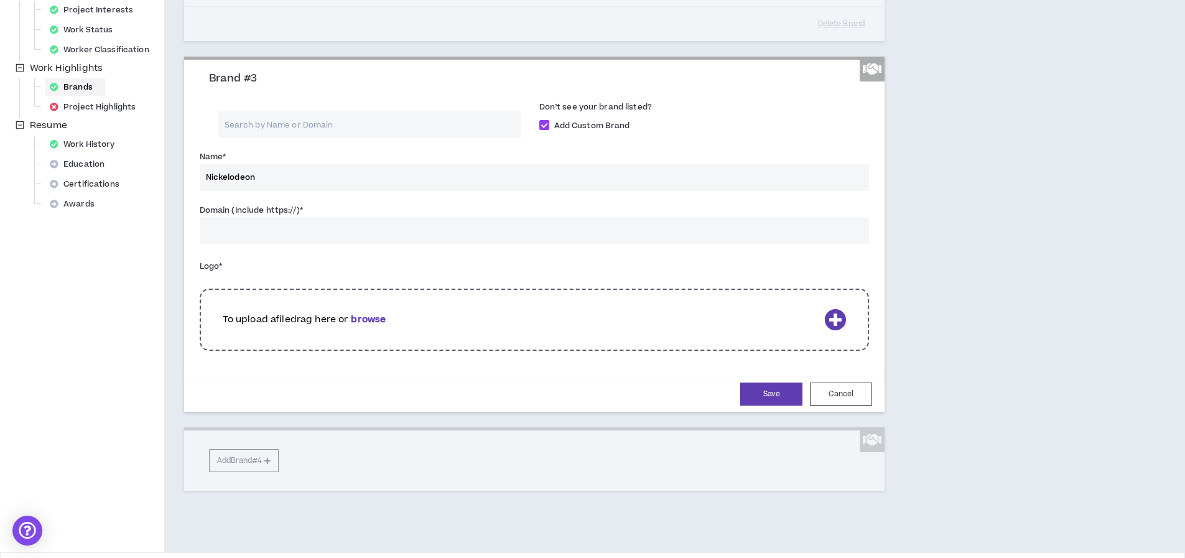
type input "Nickelodeon"
click at [233, 244] on input "Domain (Include https://) *" at bounding box center [535, 230] width 670 height 27
paste input "[URL][DOMAIN_NAME]"
type input "[URL][DOMAIN_NAME]"
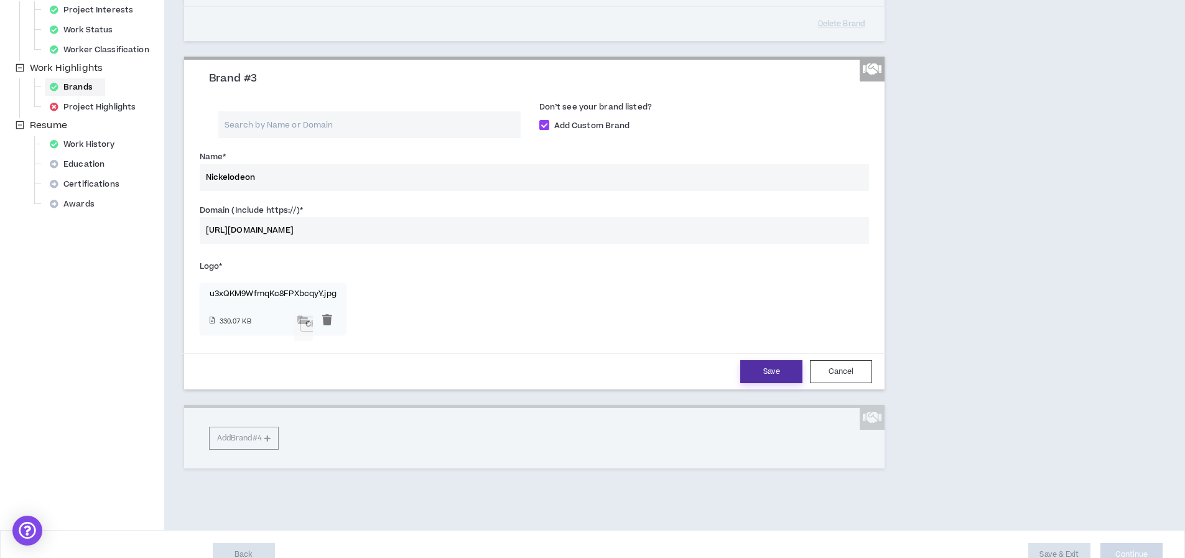
click at [768, 383] on button "Save" at bounding box center [771, 371] width 62 height 23
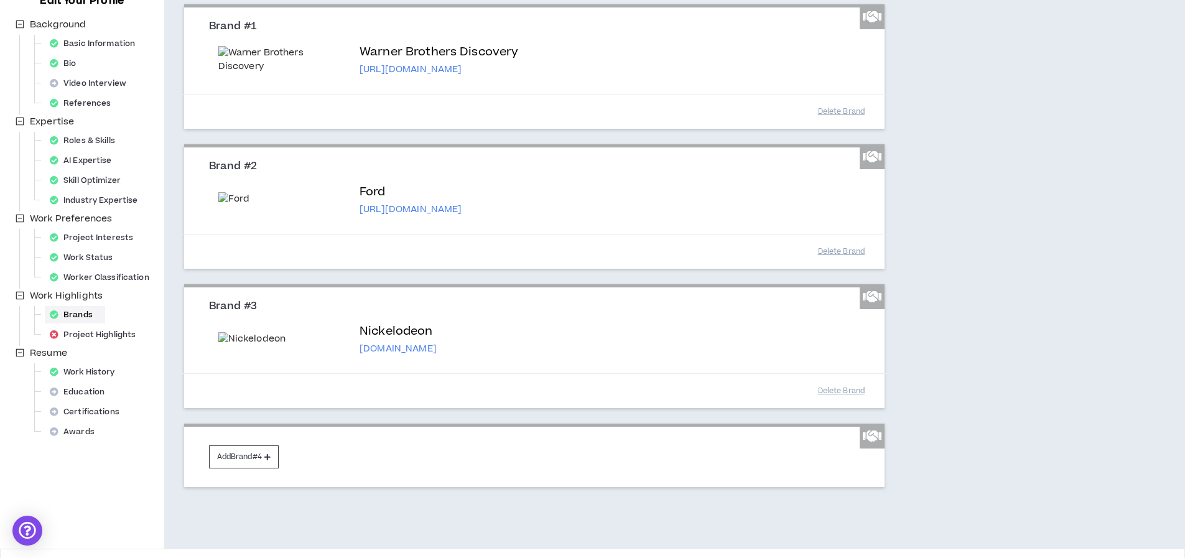
scroll to position [294, 0]
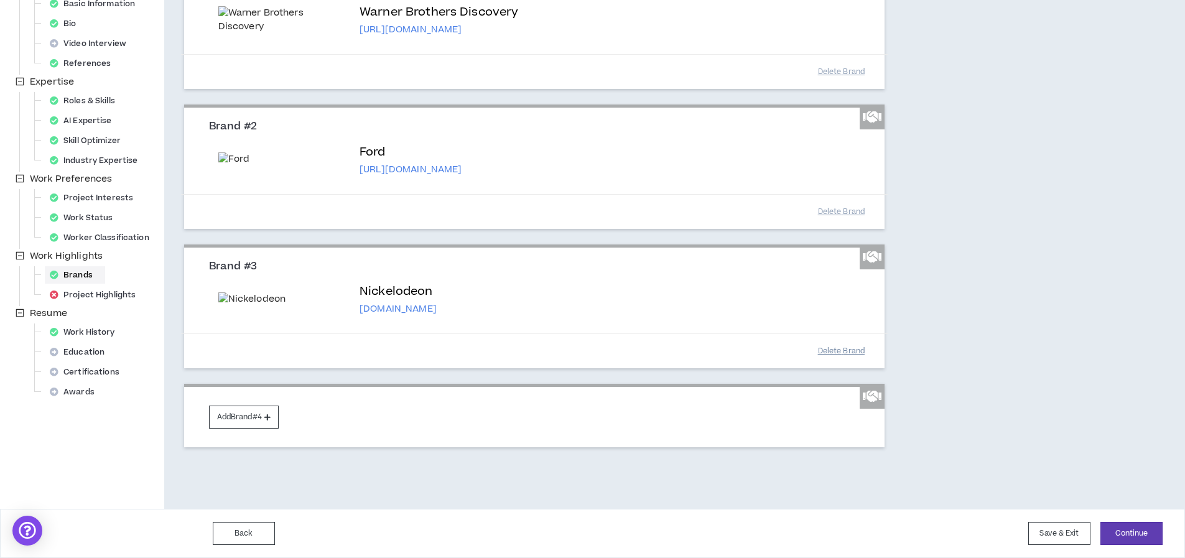
click at [842, 355] on button "Delete Brand" at bounding box center [841, 351] width 62 height 22
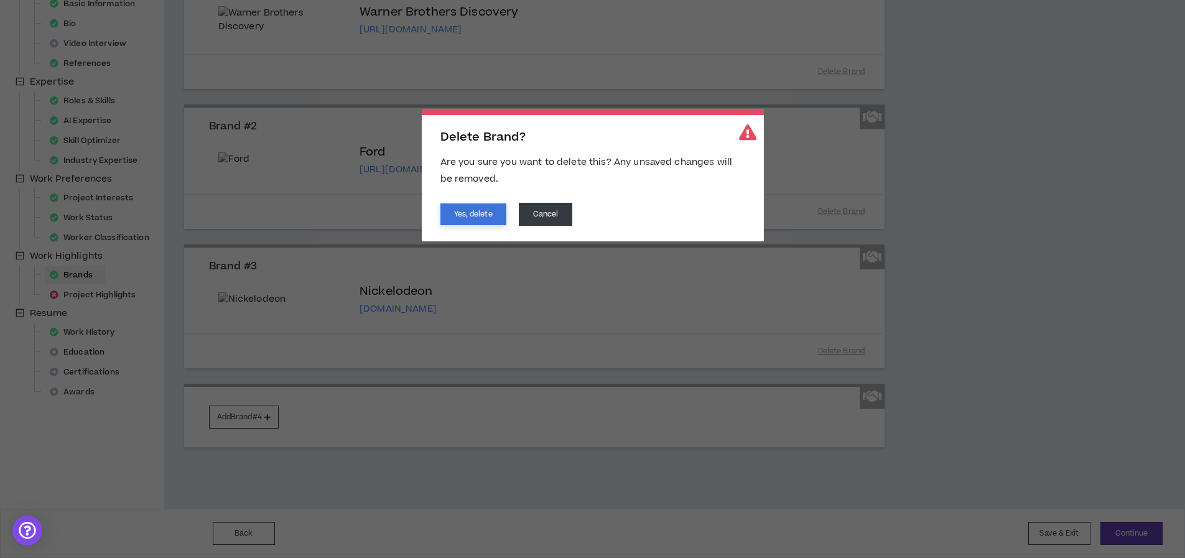
click at [457, 211] on button "Yes, delete" at bounding box center [473, 214] width 66 height 22
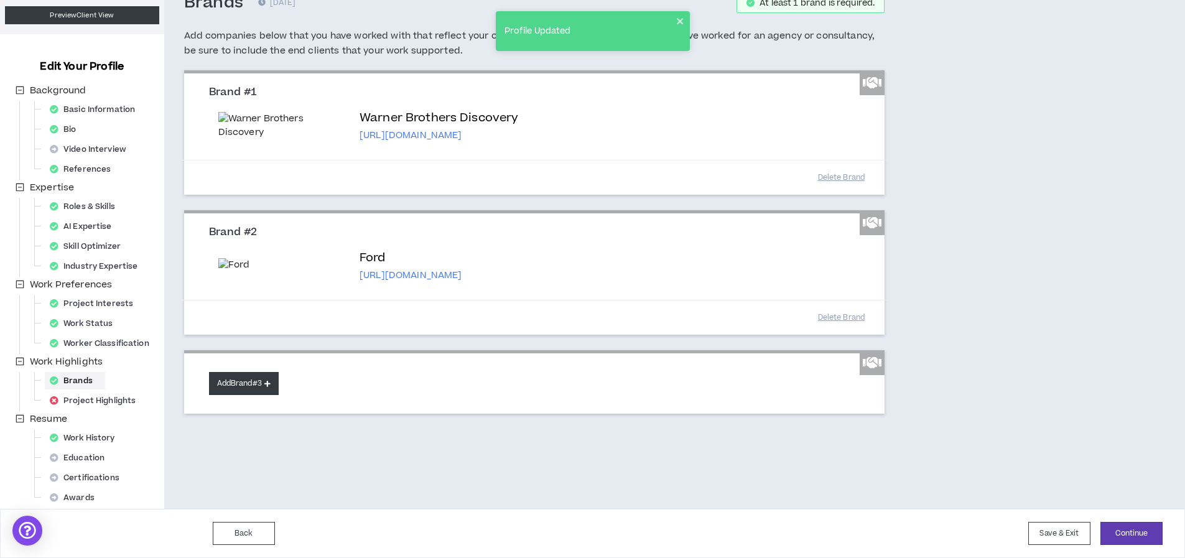
click at [247, 395] on button "Add Brand #3" at bounding box center [244, 383] width 70 height 23
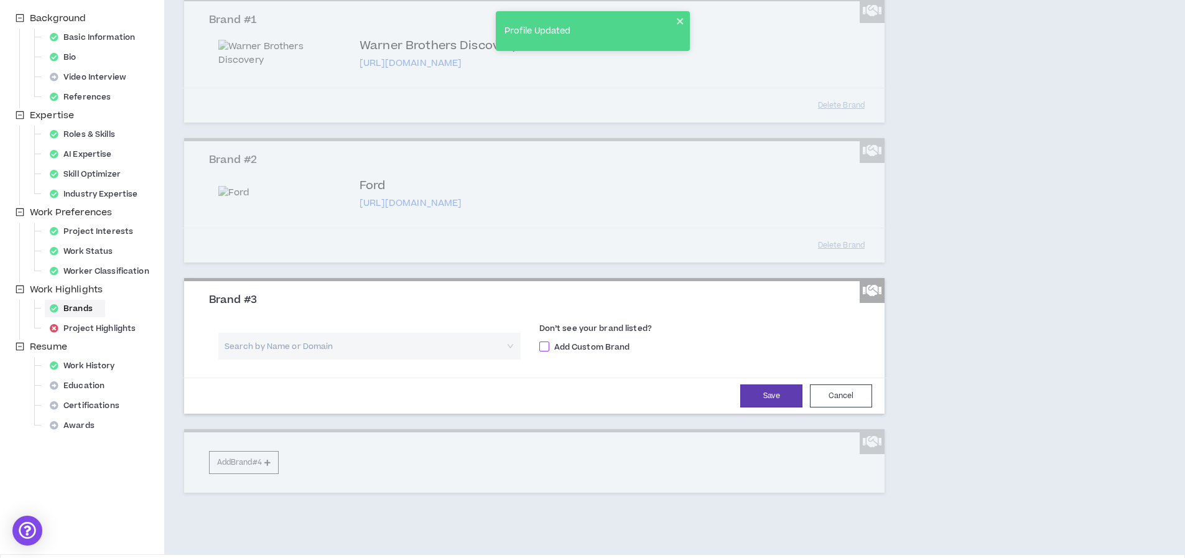
click at [599, 353] on span "Add Custom Brand" at bounding box center [592, 347] width 86 height 11
checkbox input "****"
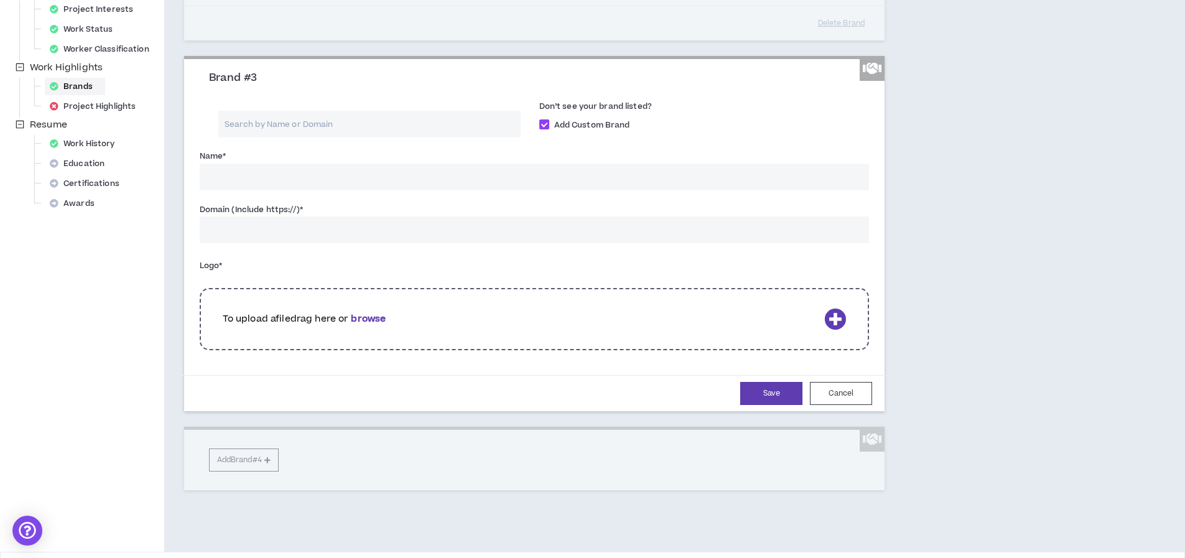
scroll to position [381, 0]
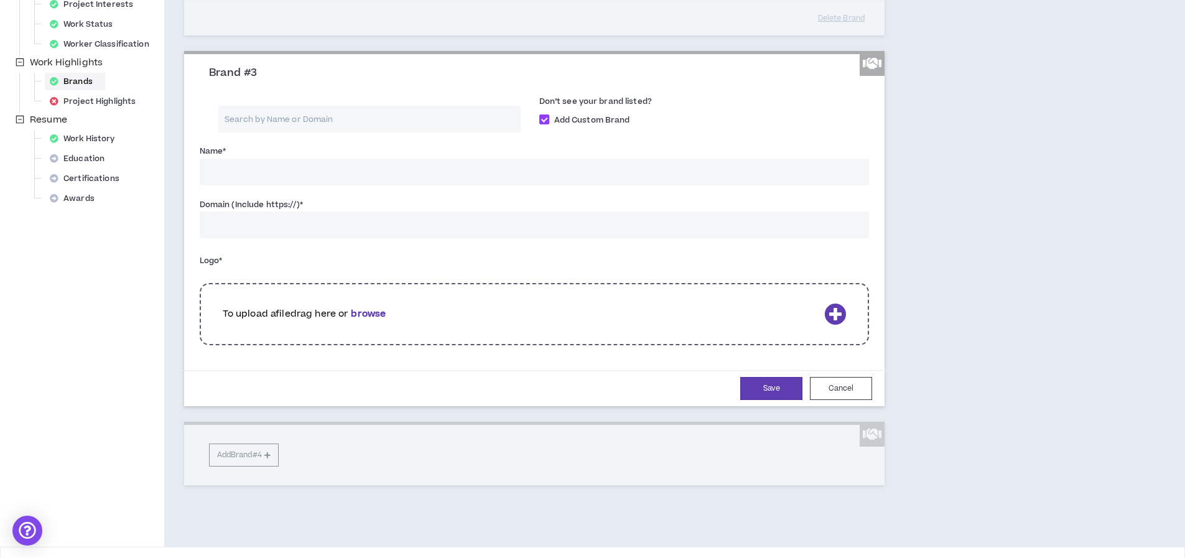
click at [238, 185] on input "Name *" at bounding box center [535, 172] width 670 height 27
type input "Nickelodeon"
click at [252, 238] on input "Domain (Include https://) *" at bounding box center [535, 224] width 670 height 27
type input "[URL][DOMAIN_NAME]"
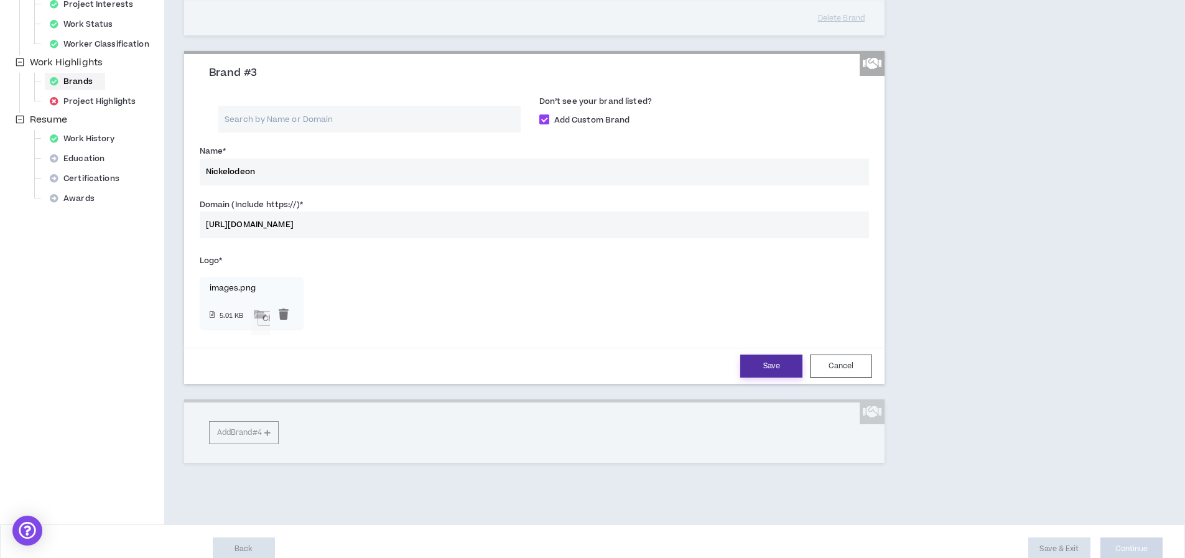
click at [778, 378] on button "Save" at bounding box center [771, 366] width 62 height 23
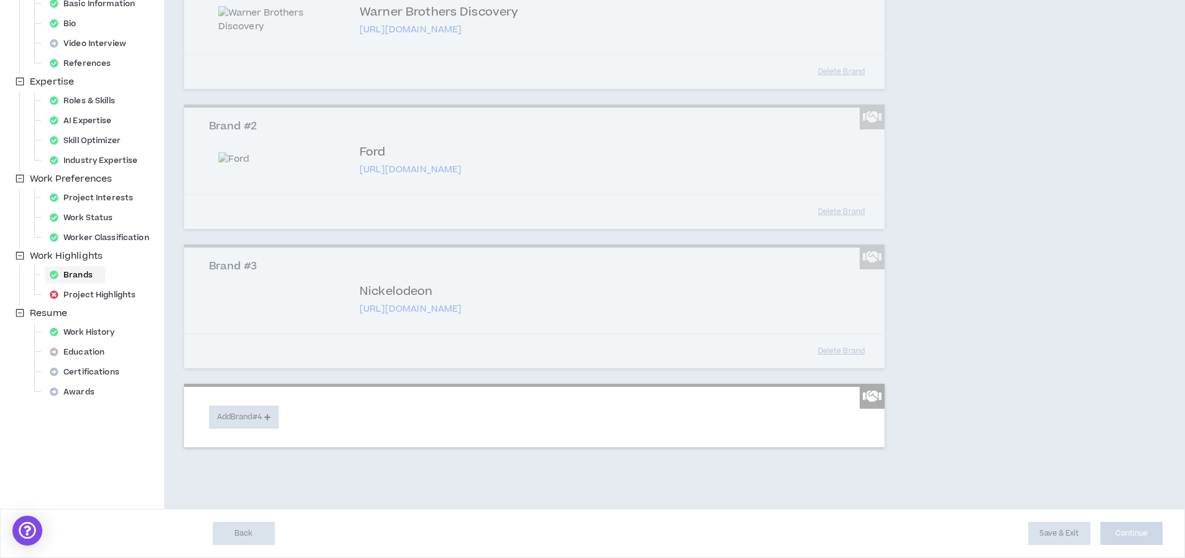
scroll to position [294, 0]
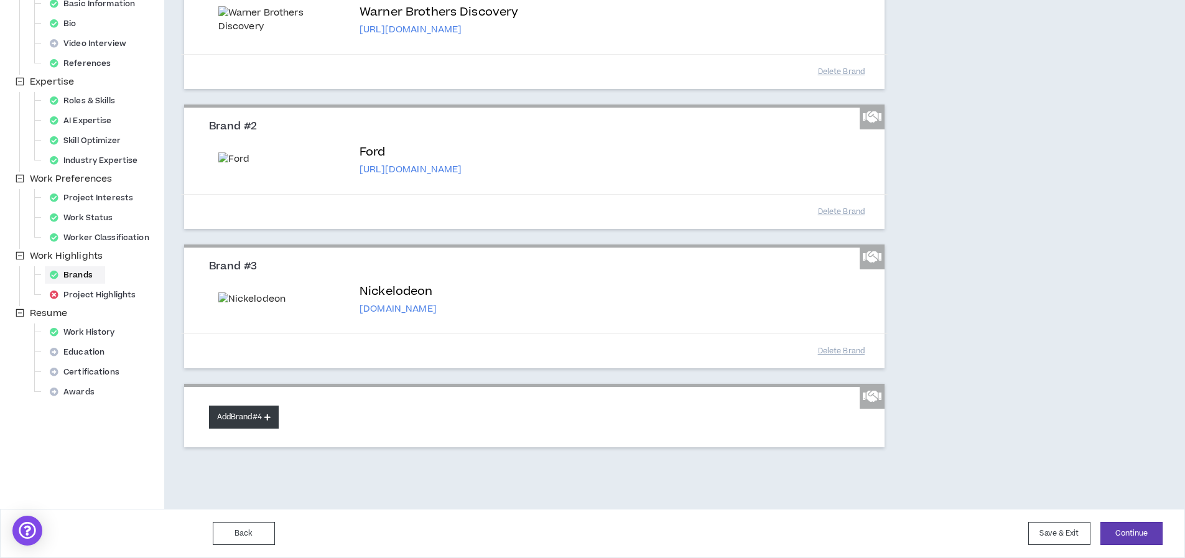
click at [244, 417] on button "Add Brand #4" at bounding box center [244, 417] width 70 height 23
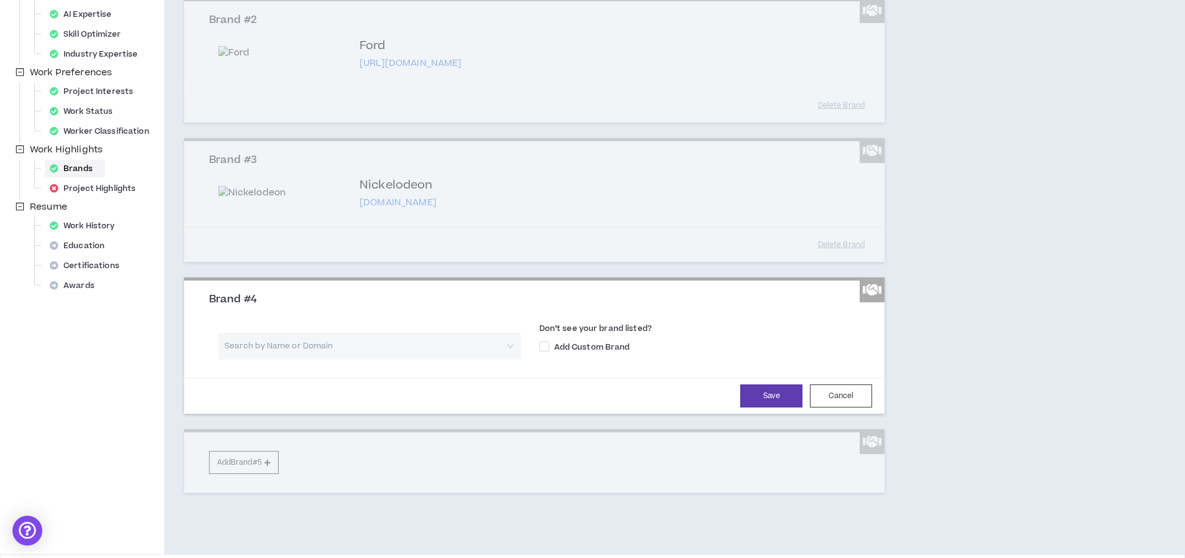
click at [340, 360] on input "search" at bounding box center [365, 346] width 280 height 27
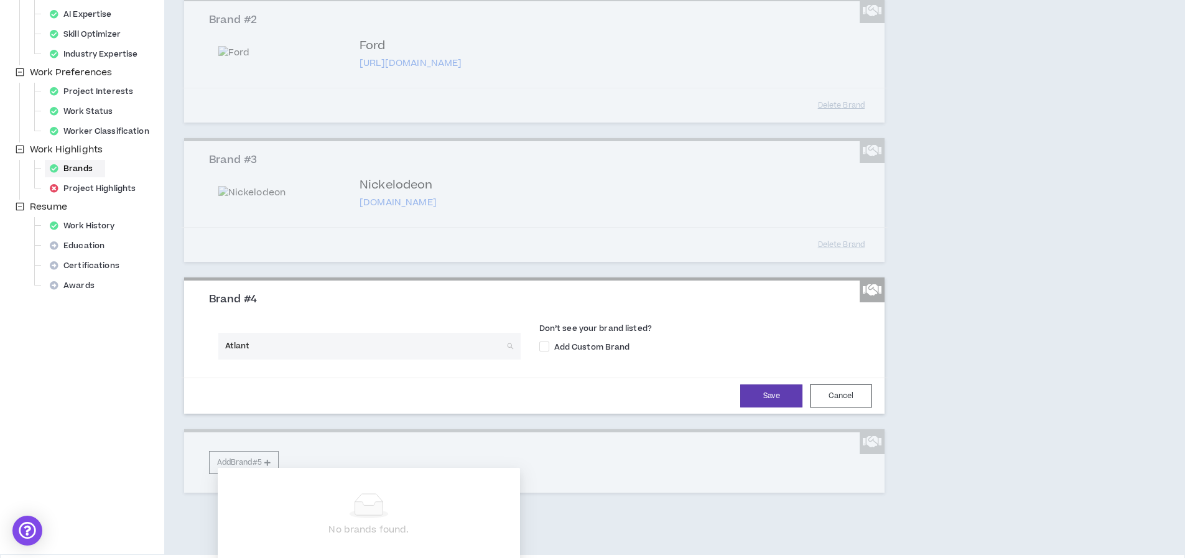
type input "[GEOGRAPHIC_DATA]"
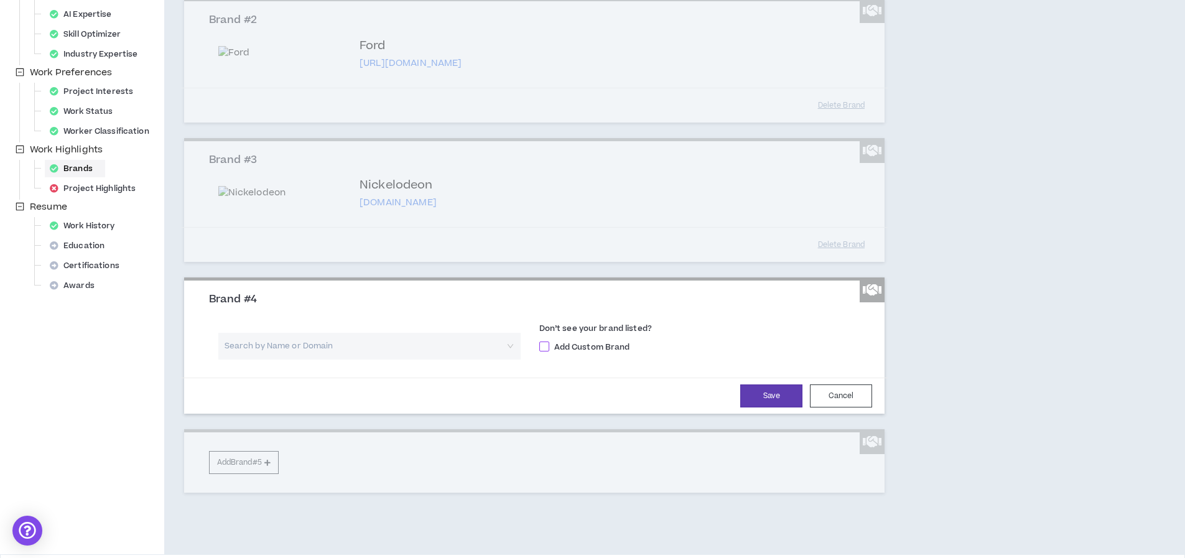
click at [601, 353] on span "Add Custom Brand" at bounding box center [592, 347] width 86 height 11
checkbox input "****"
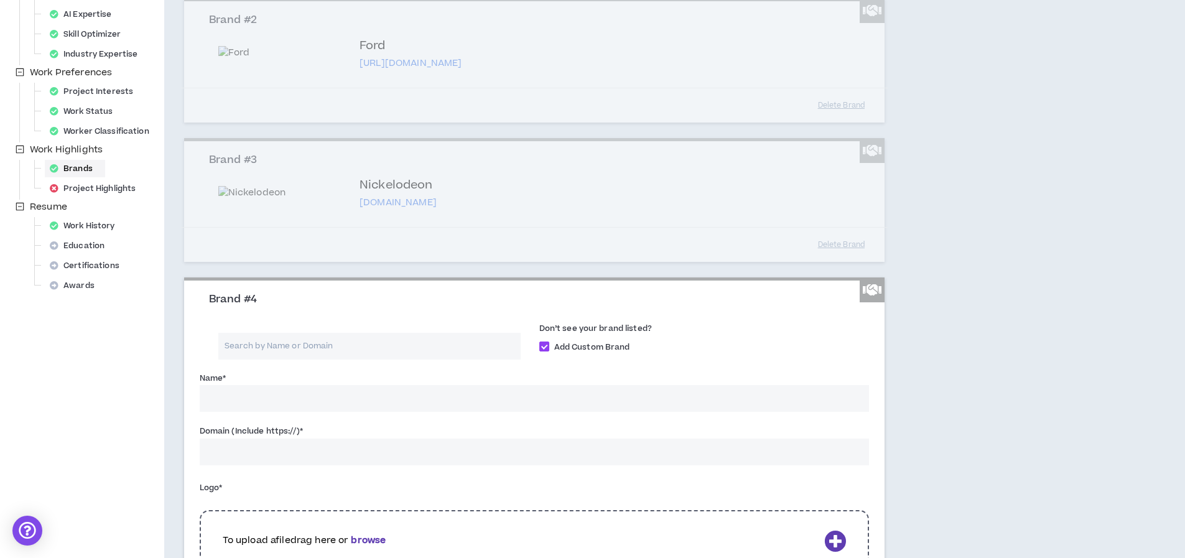
click at [226, 412] on input "Name *" at bounding box center [535, 398] width 670 height 27
type input "AJC"
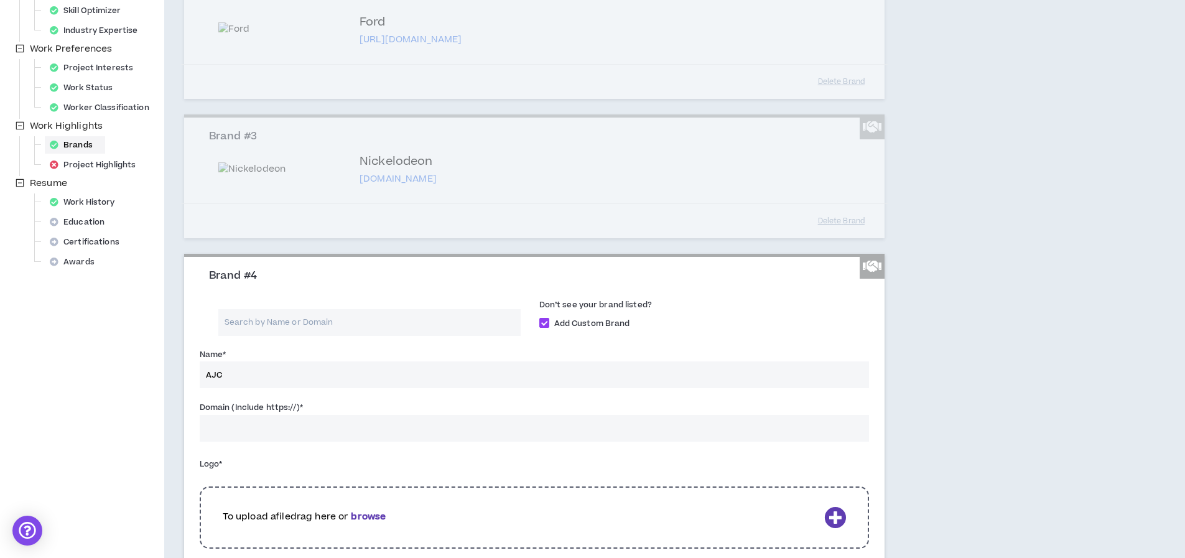
scroll to position [391, 0]
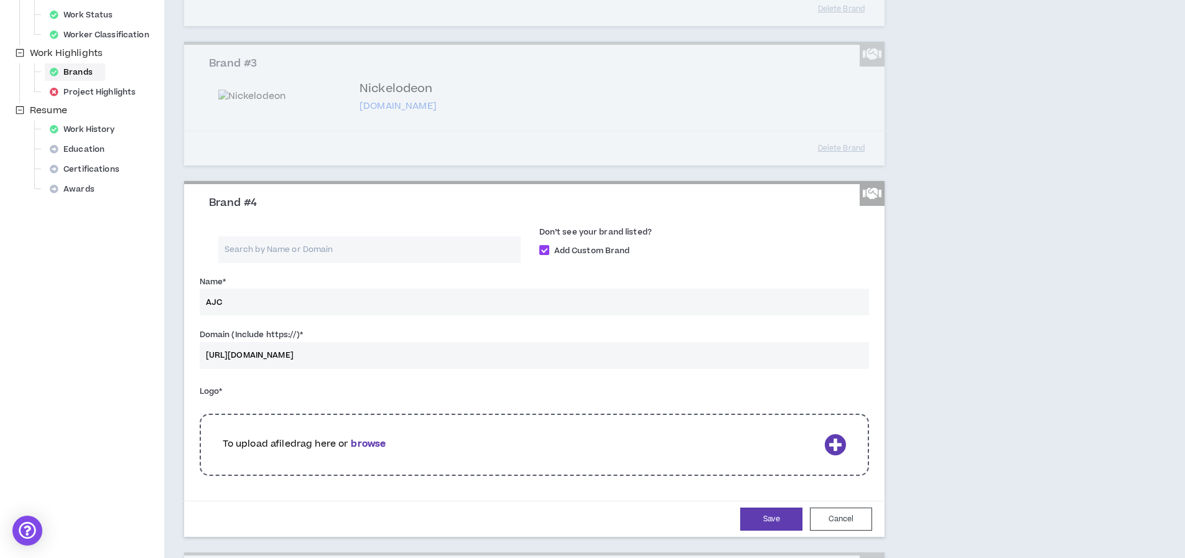
click at [266, 369] on input "[URL][DOMAIN_NAME]" at bounding box center [535, 355] width 670 height 27
click at [265, 369] on input "[URL][DOMAIN_NAME]" at bounding box center [535, 355] width 670 height 27
type input "[URL][DOMAIN_NAME]"
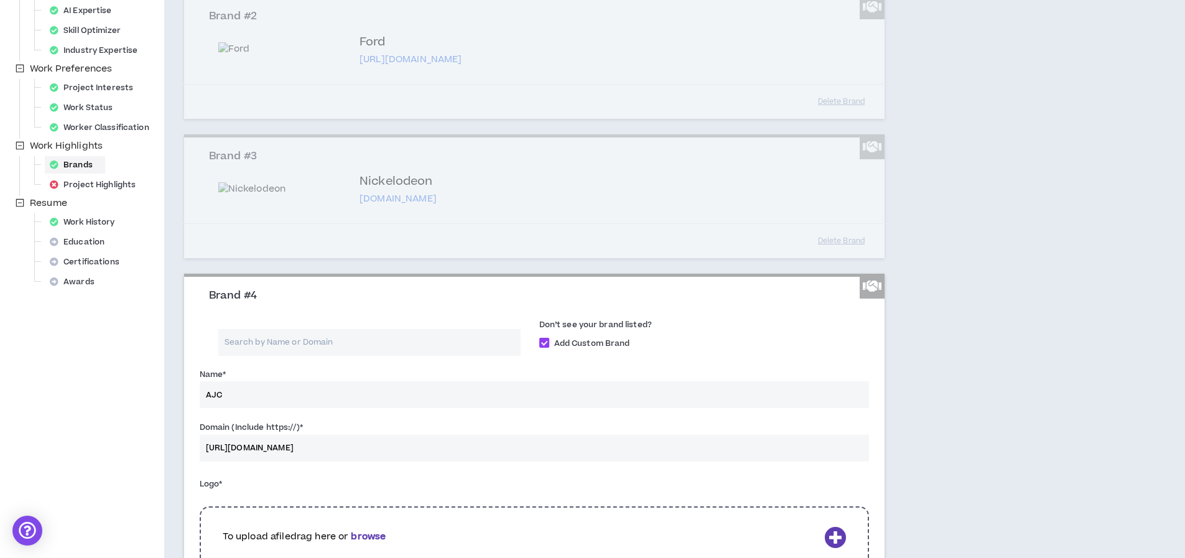
scroll to position [420, 0]
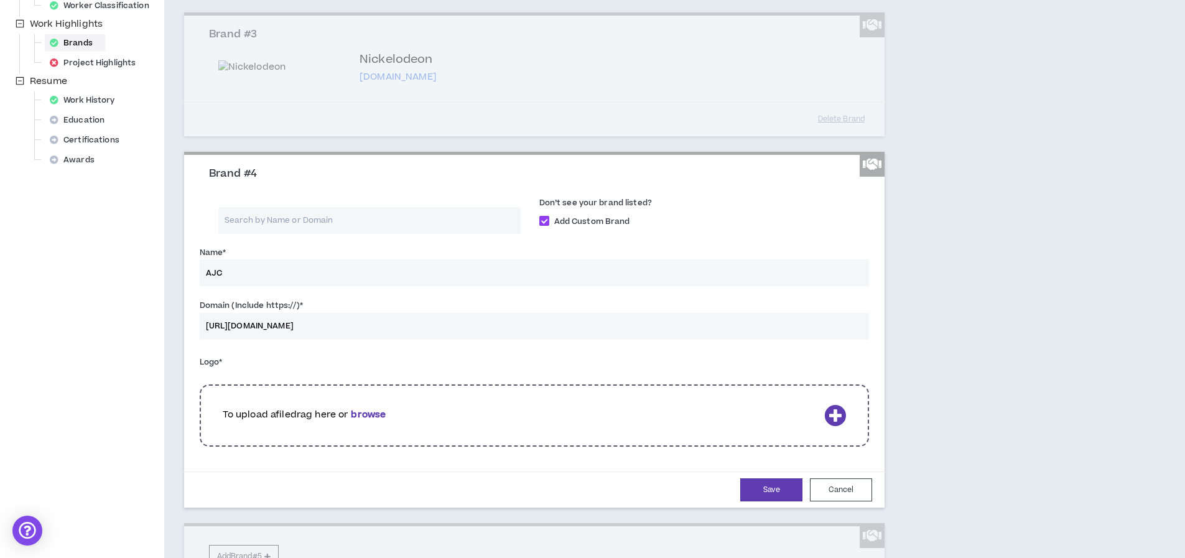
drag, startPoint x: 337, startPoint y: 432, endPoint x: 88, endPoint y: 401, distance: 250.8
click at [88, 401] on div "Your profile is approved Preview Client View Edit Your Profile Background Basic…" at bounding box center [592, 142] width 1185 height 1012
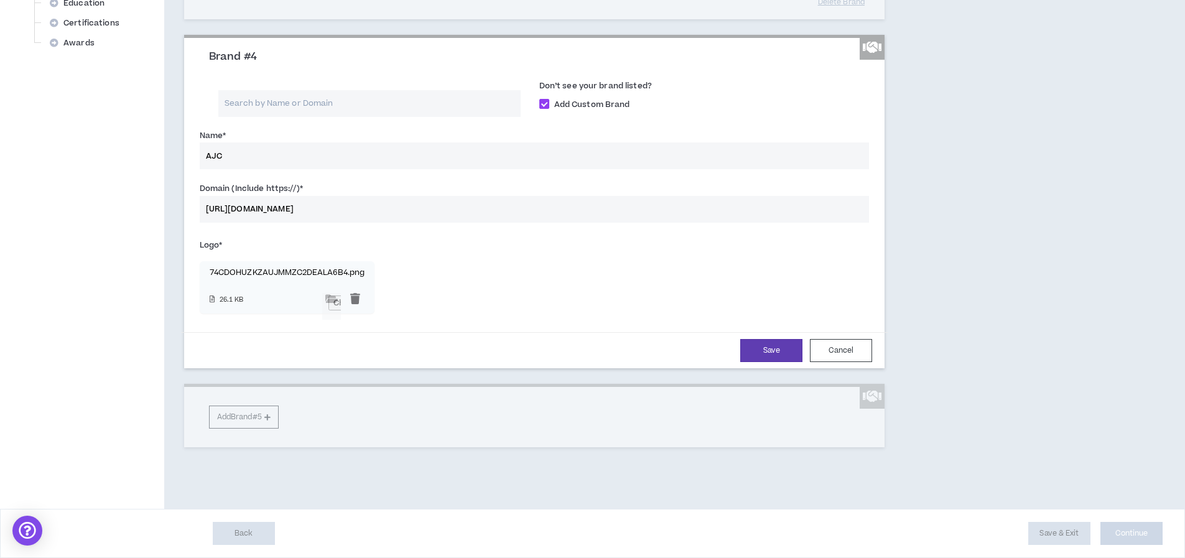
scroll to position [627, 0]
click at [779, 362] on button "Save" at bounding box center [771, 350] width 62 height 23
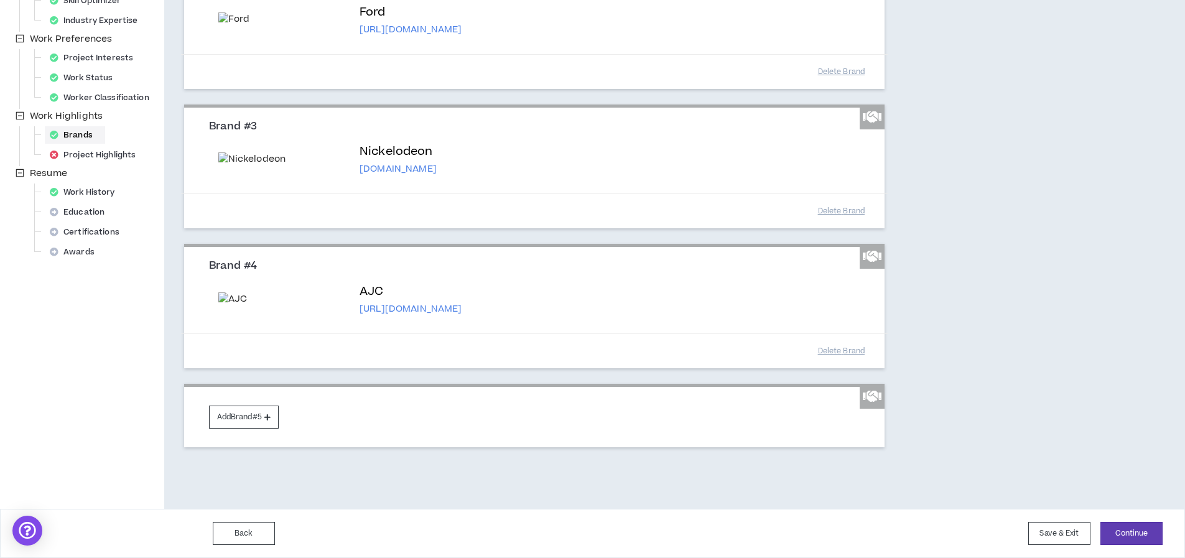
scroll to position [473, 0]
click at [248, 421] on button "Add Brand #5" at bounding box center [244, 417] width 70 height 23
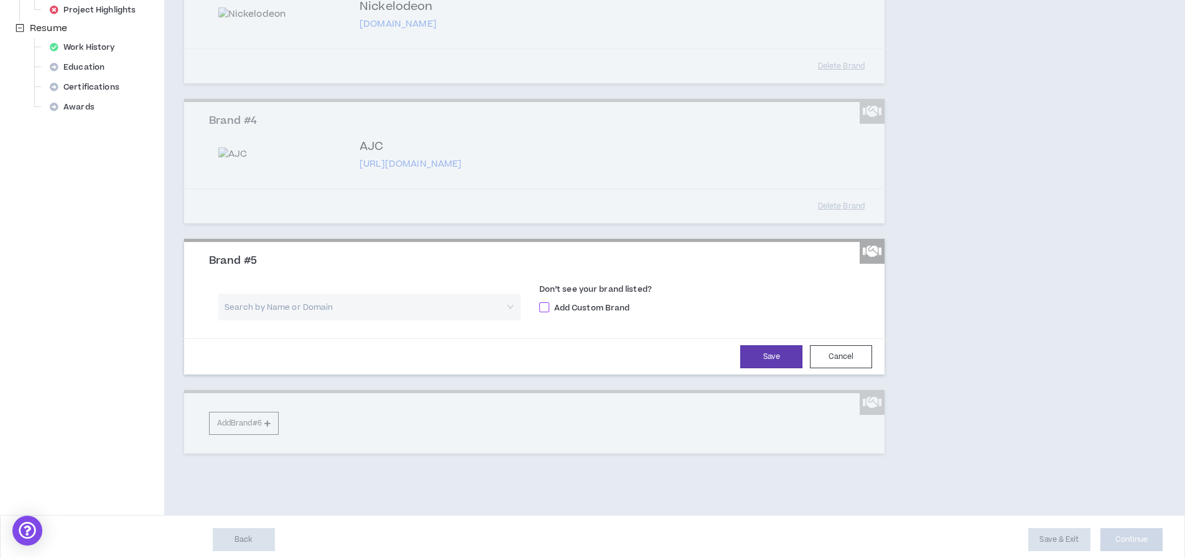
click at [568, 314] on span "Add Custom Brand" at bounding box center [592, 307] width 86 height 11
checkbox input "****"
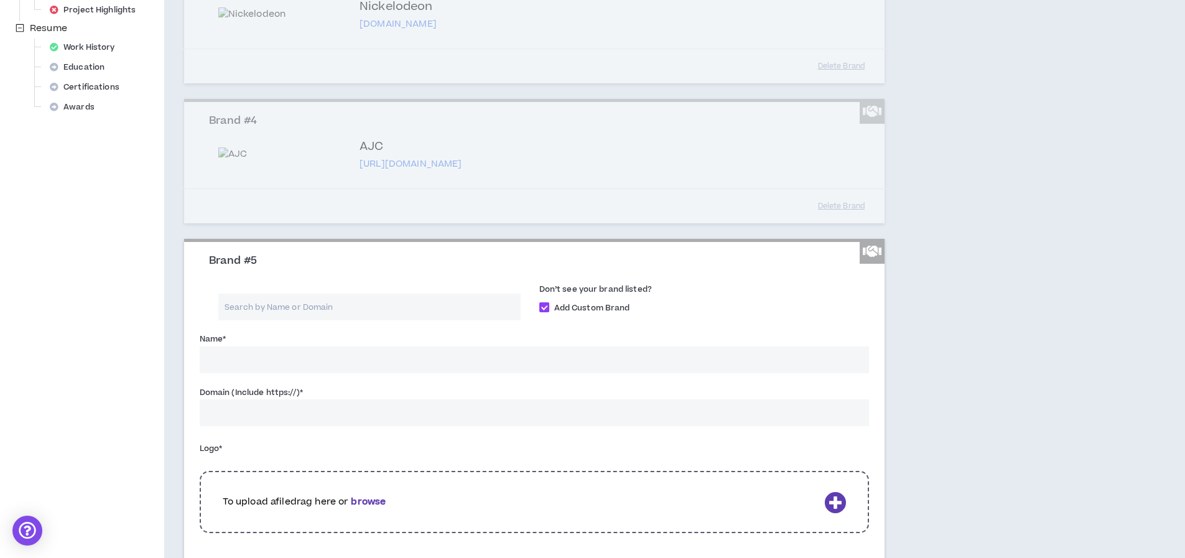
click at [248, 373] on input "Name *" at bounding box center [535, 359] width 670 height 27
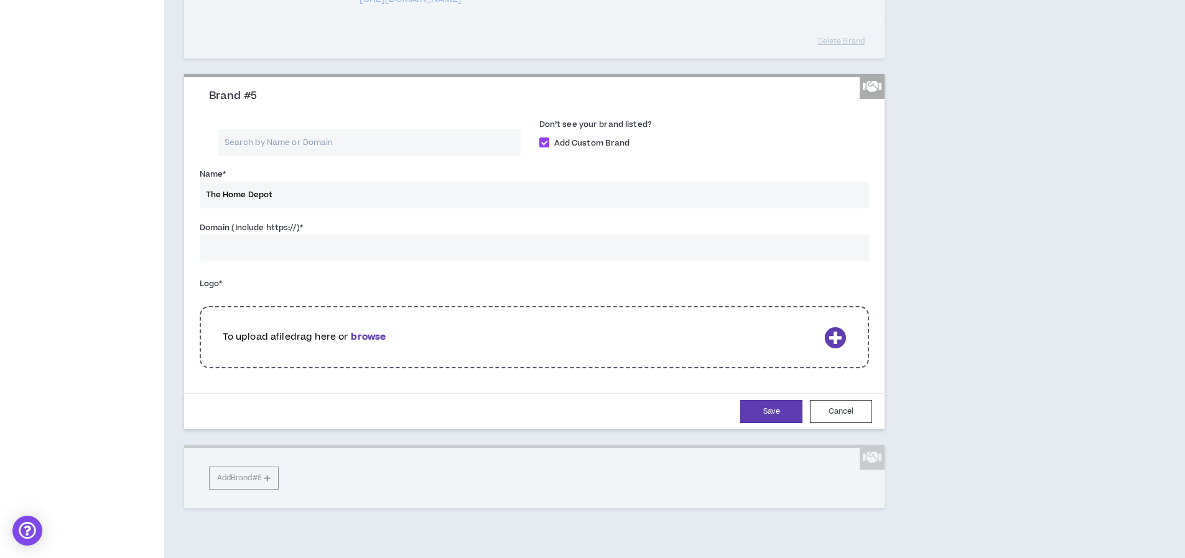
scroll to position [645, 0]
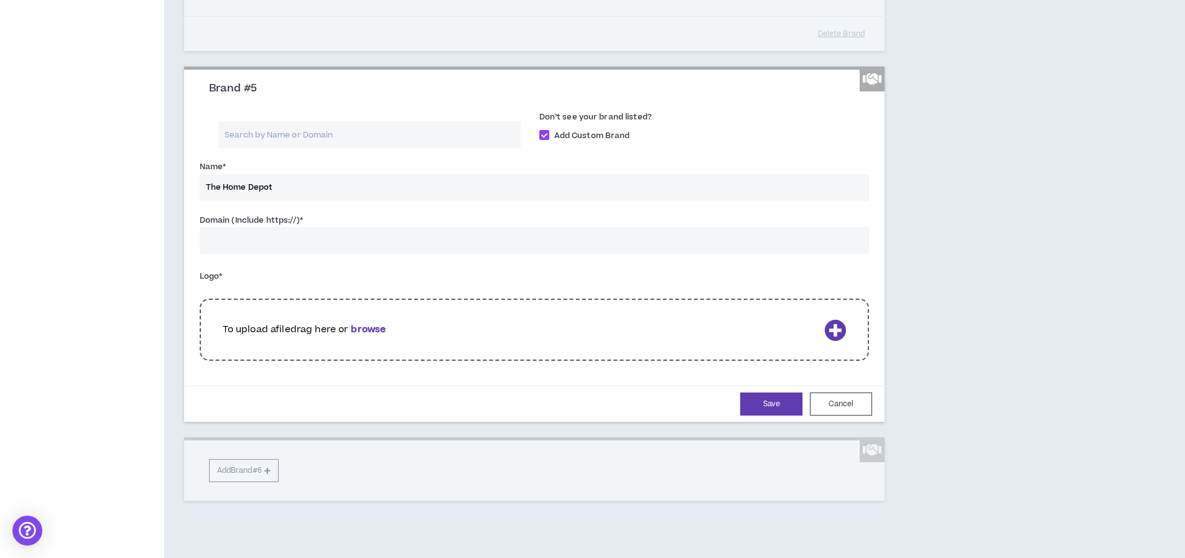
type input "The Home Depot"
click at [265, 254] on input "Domain (Include https://) *" at bounding box center [535, 240] width 670 height 27
paste input "[URL][DOMAIN_NAME]"
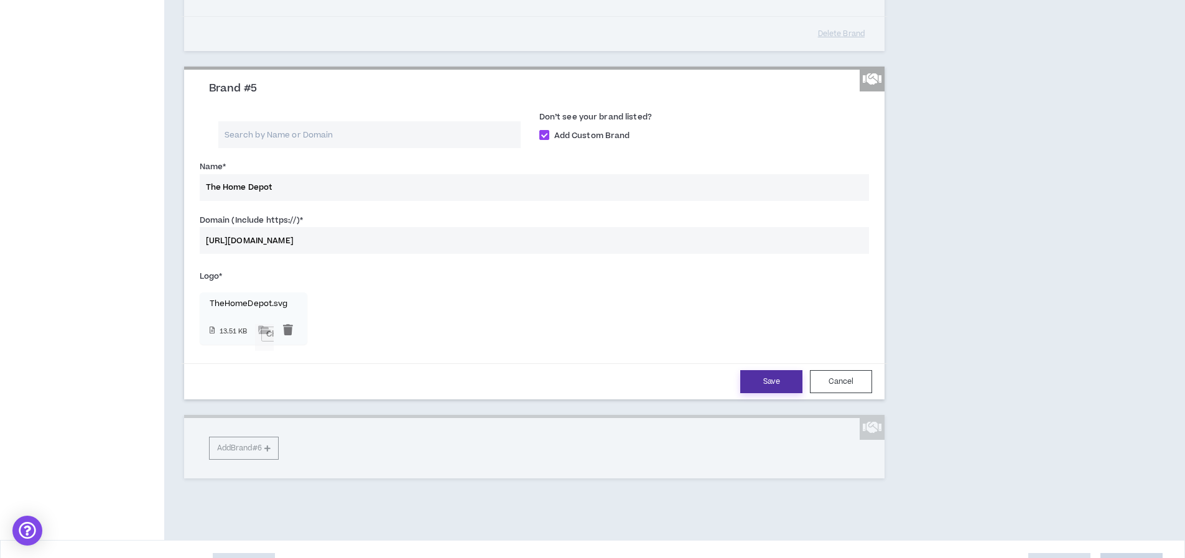
type input "[URL][DOMAIN_NAME]"
click at [779, 393] on button "Save" at bounding box center [771, 381] width 62 height 23
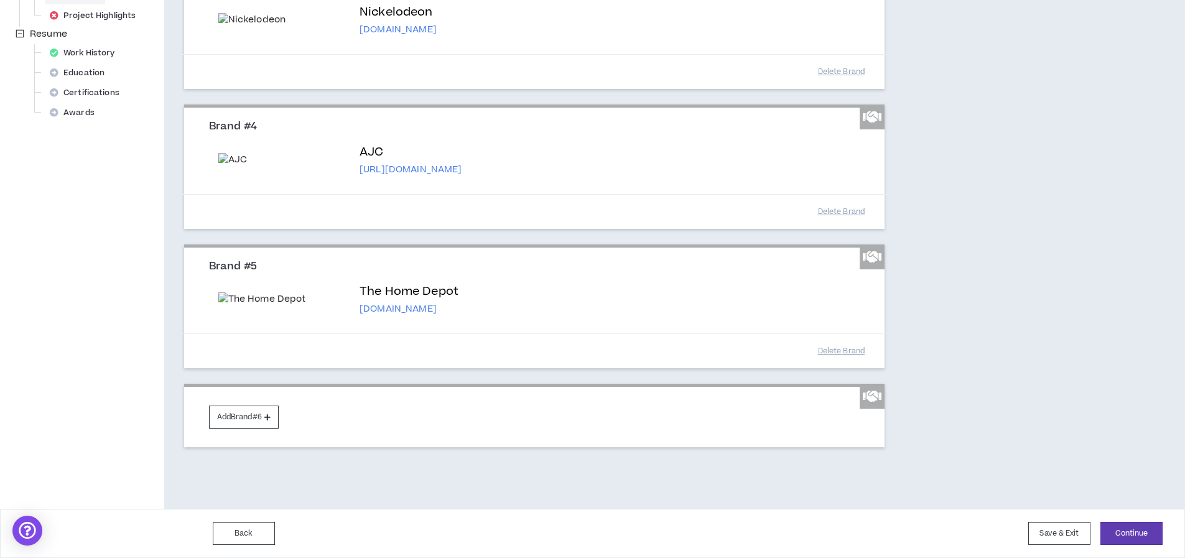
scroll to position [706, 0]
click at [1119, 539] on button "Continue" at bounding box center [1131, 533] width 62 height 23
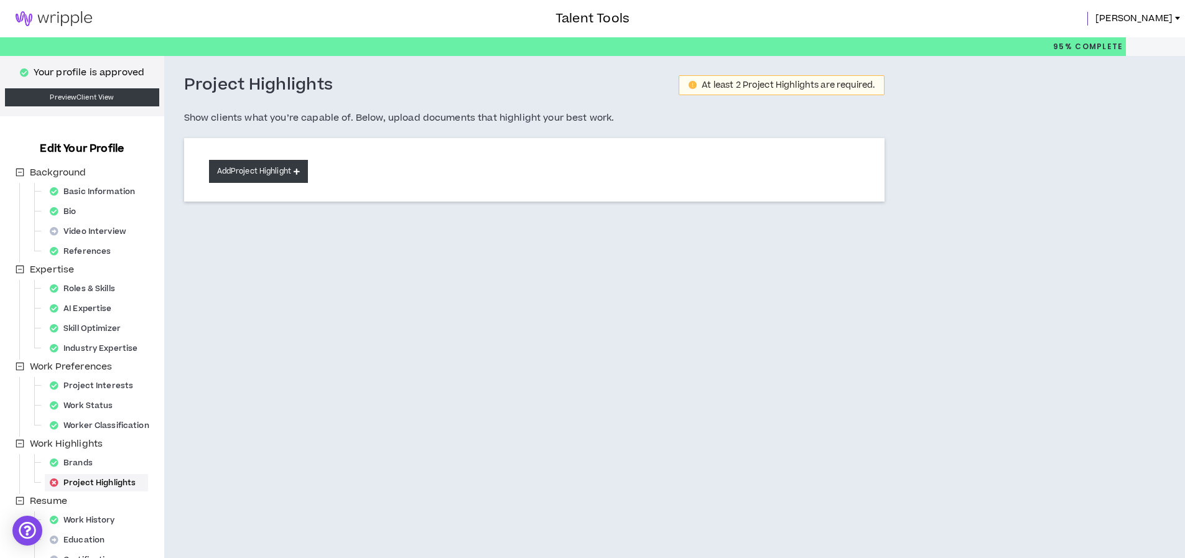
click at [240, 170] on button "Add Project Highlight" at bounding box center [258, 171] width 99 height 23
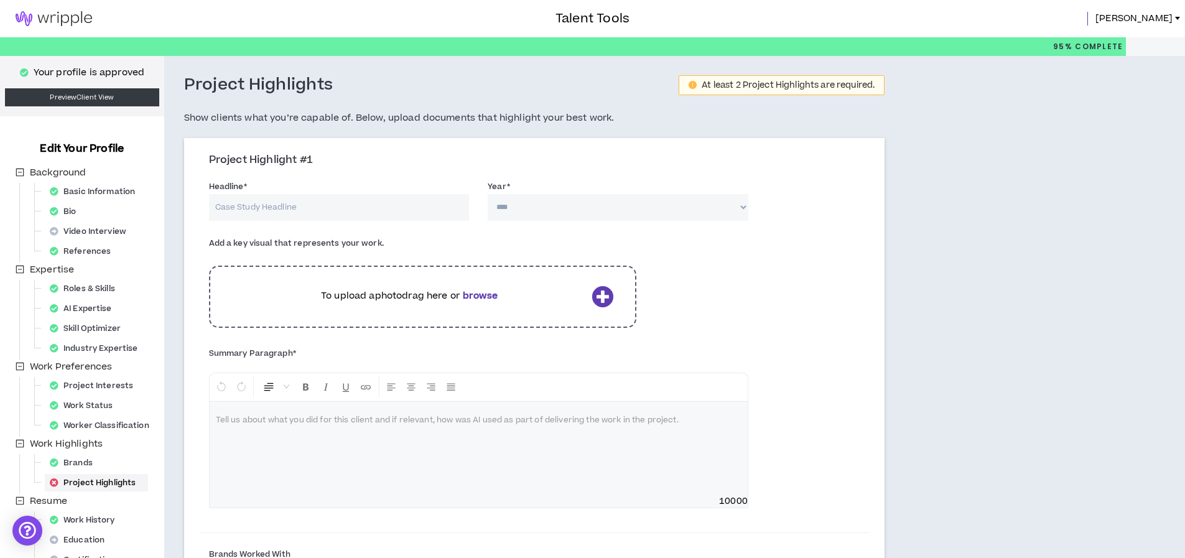
click at [253, 205] on input "Headline *" at bounding box center [339, 207] width 261 height 27
type input "Nickelodeon Rebrand"
select select "****"
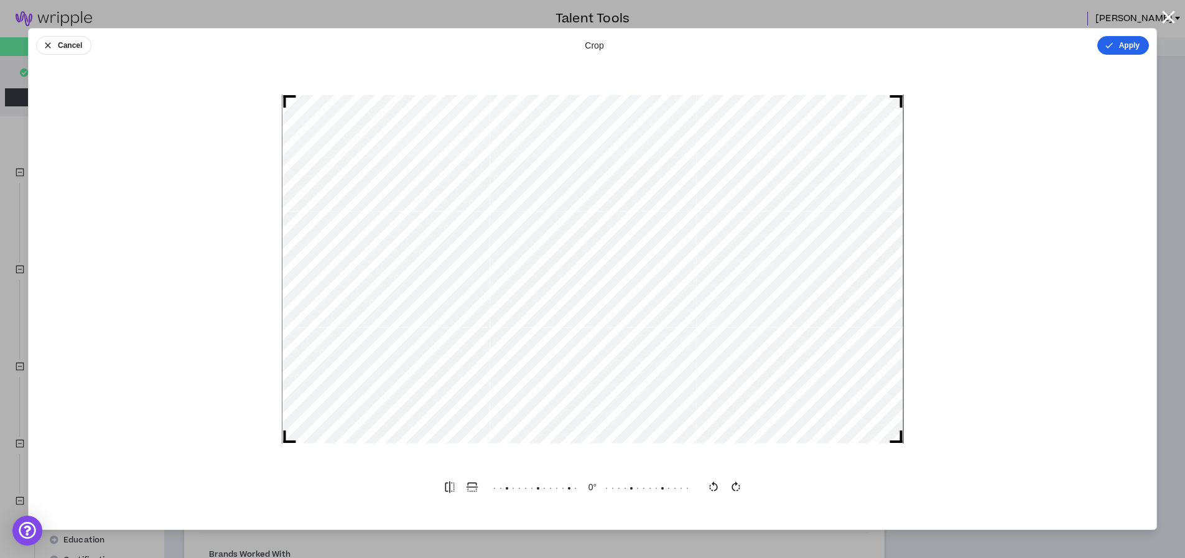
click at [1127, 43] on button "Apply" at bounding box center [1123, 45] width 52 height 19
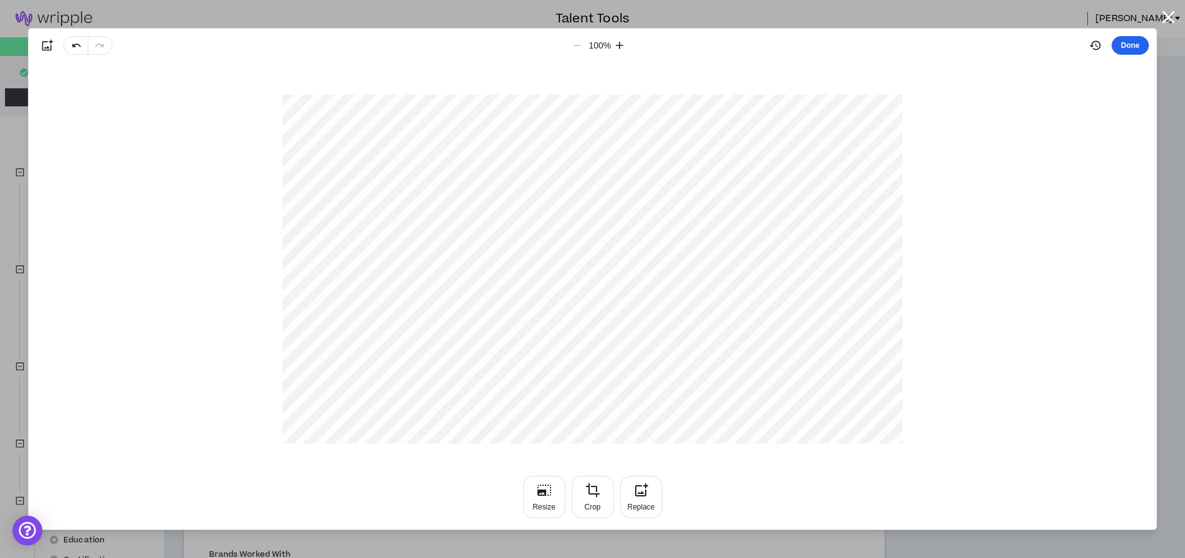
click at [1139, 49] on button "Done" at bounding box center [1130, 45] width 37 height 19
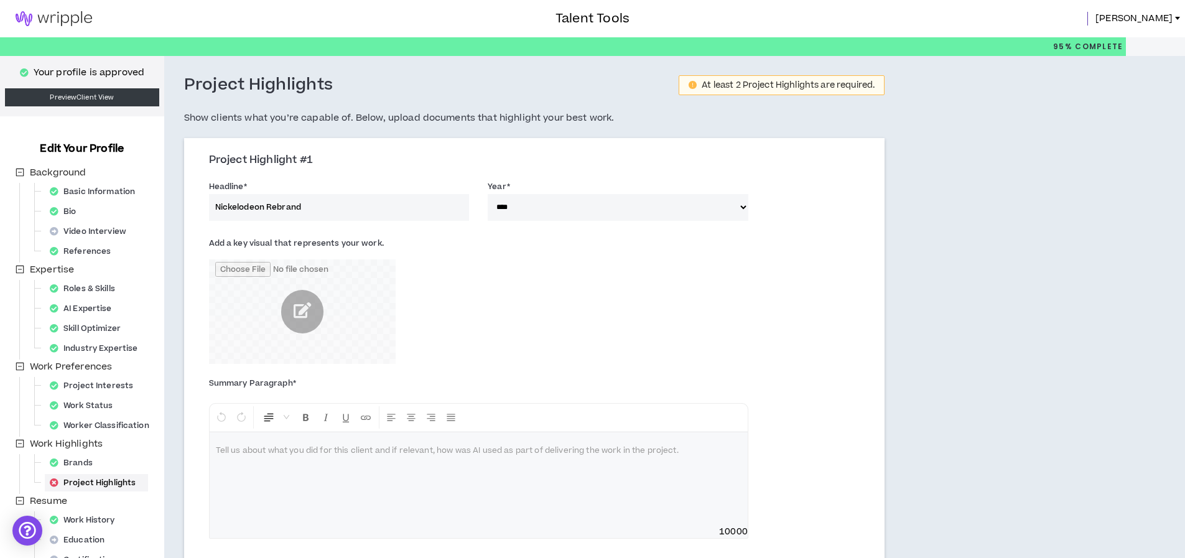
click at [264, 478] on div at bounding box center [479, 478] width 538 height 93
click at [321, 490] on div at bounding box center [479, 478] width 538 height 93
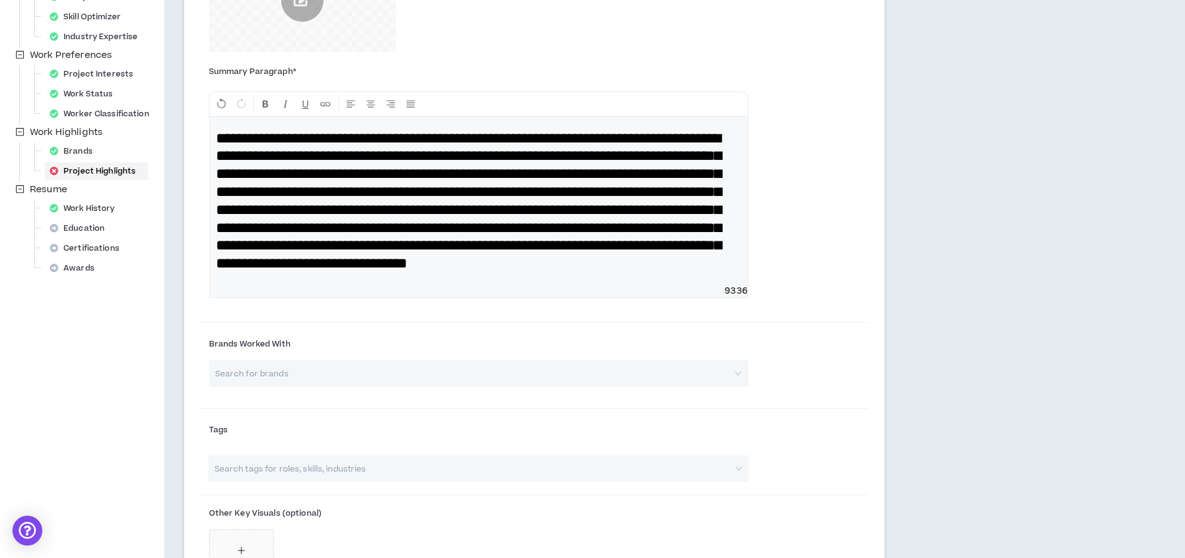
scroll to position [319, 0]
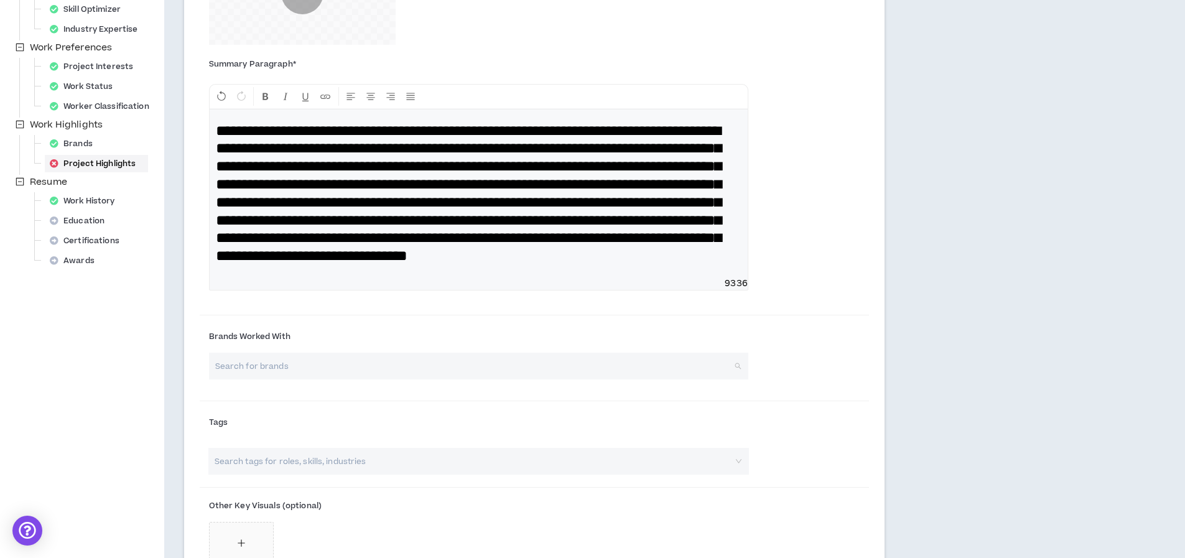
click at [282, 379] on input "search" at bounding box center [474, 366] width 517 height 27
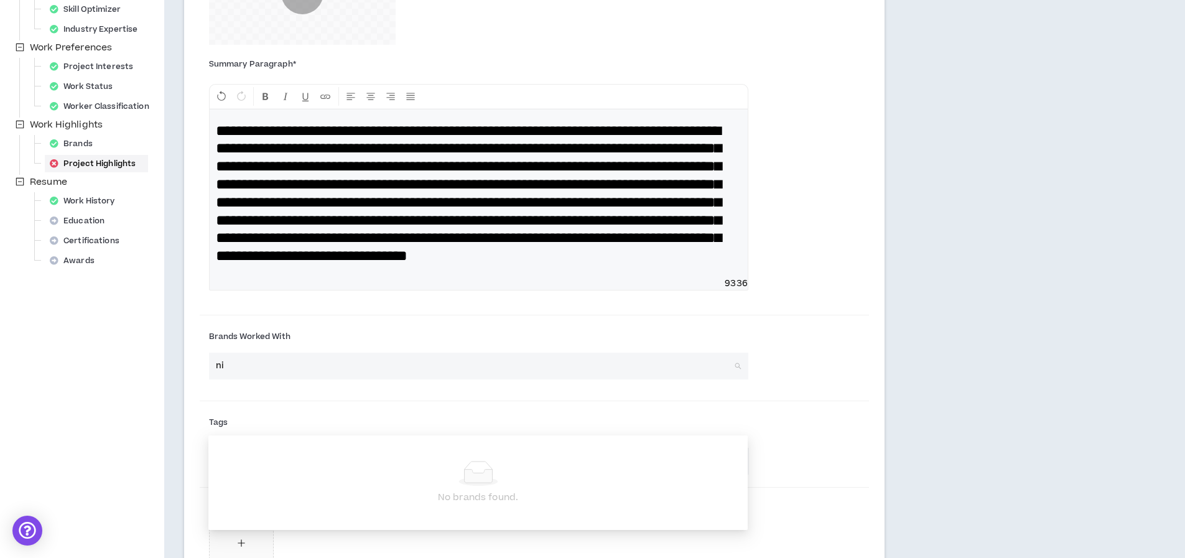
type input "n"
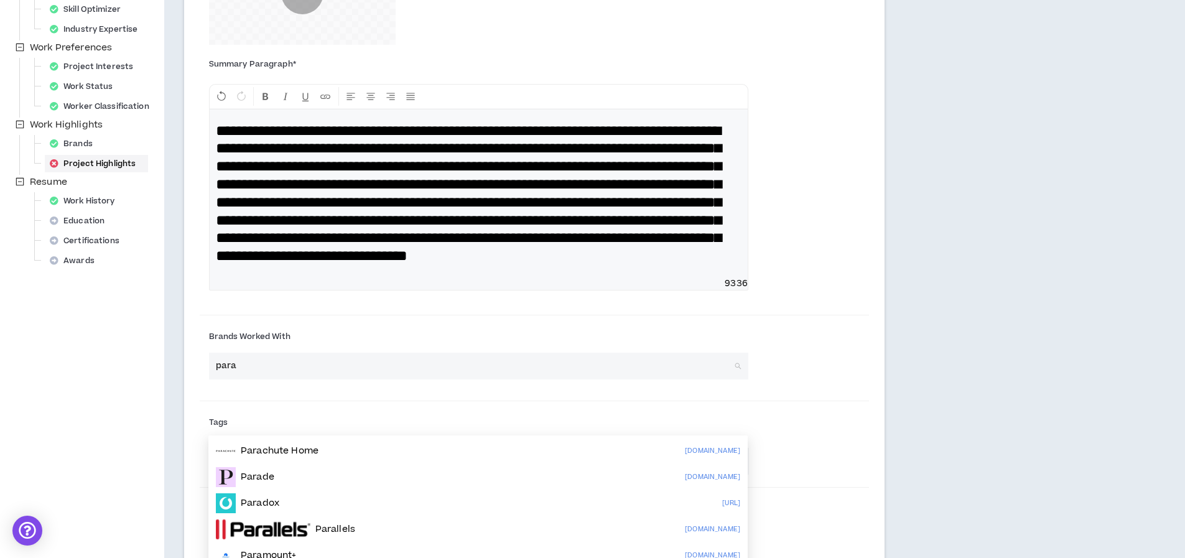
type input "param"
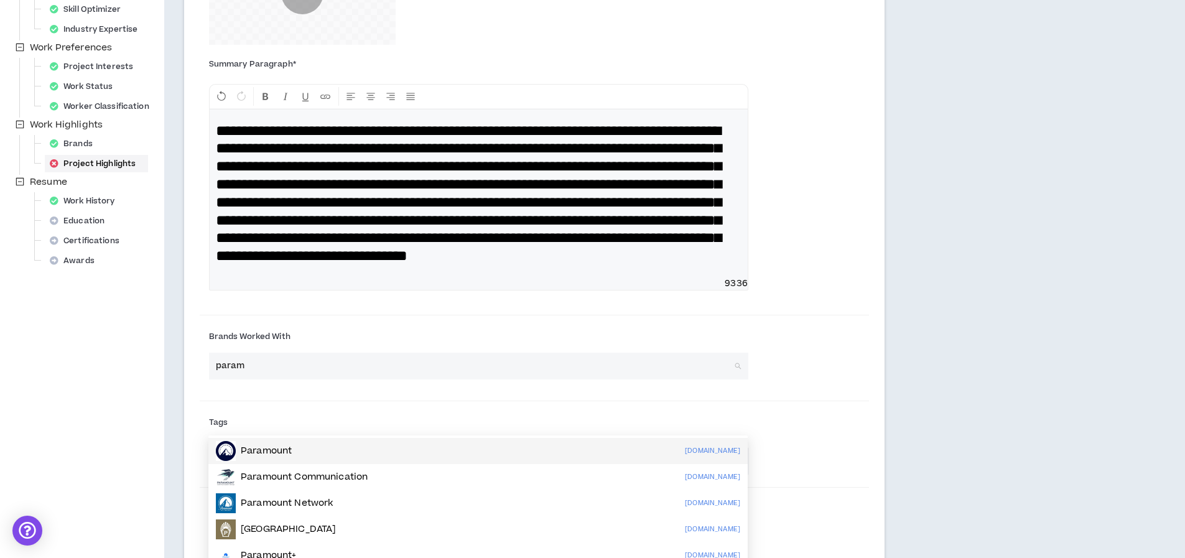
click at [291, 452] on p "Paramount" at bounding box center [266, 451] width 51 height 12
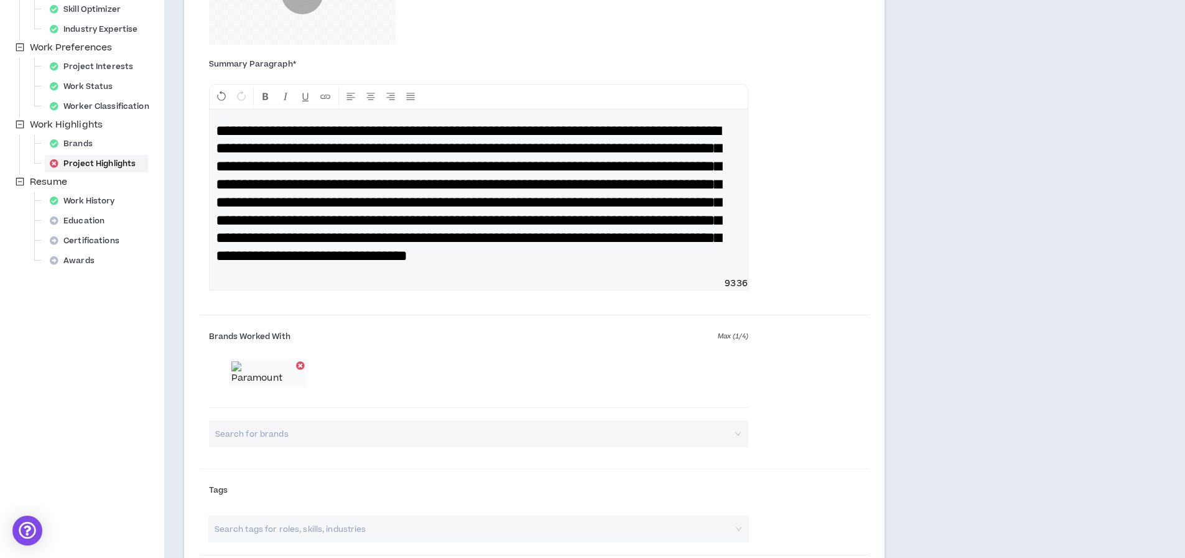
click at [231, 447] on input "search" at bounding box center [474, 434] width 517 height 27
type input "nickel"
drag, startPoint x: 244, startPoint y: 477, endPoint x: 175, endPoint y: 476, distance: 68.4
click at [175, 476] on div "Project Highlights At least 2 Project Highlights are required. Show clients wha…" at bounding box center [534, 377] width 741 height 1281
click at [491, 401] on div "Brands Worked With Max ( 1 / 4 ) Search for brands" at bounding box center [479, 387] width 558 height 121
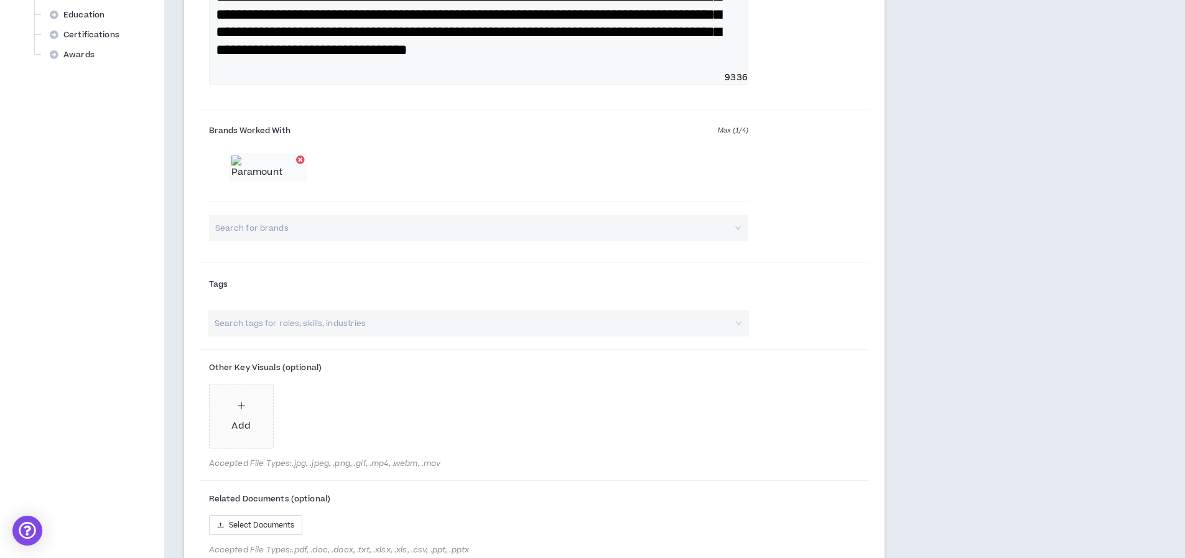
scroll to position [875, 0]
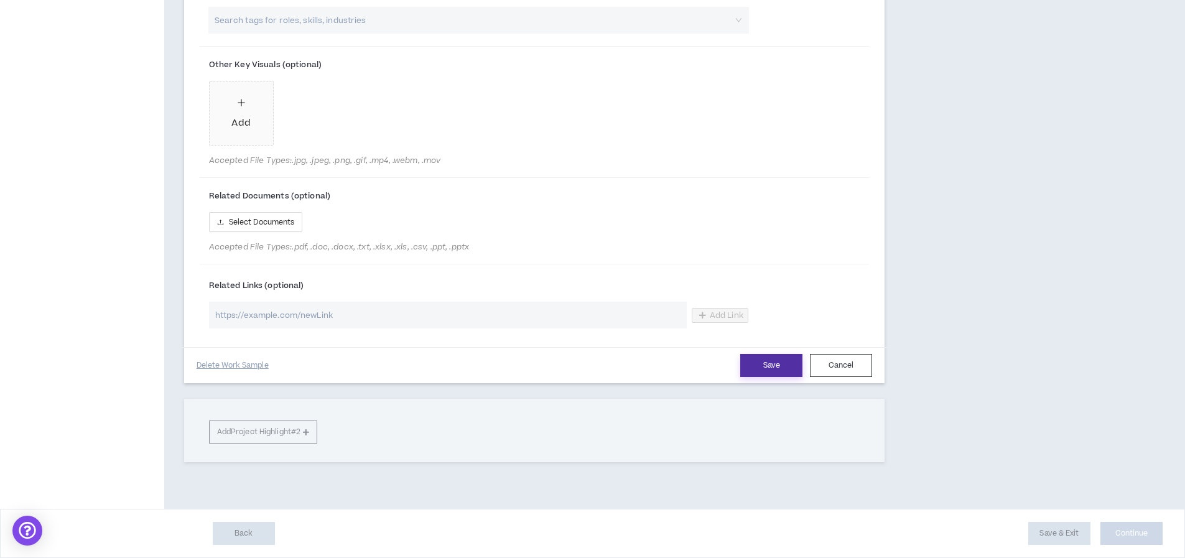
click at [777, 355] on button "Save" at bounding box center [771, 365] width 62 height 23
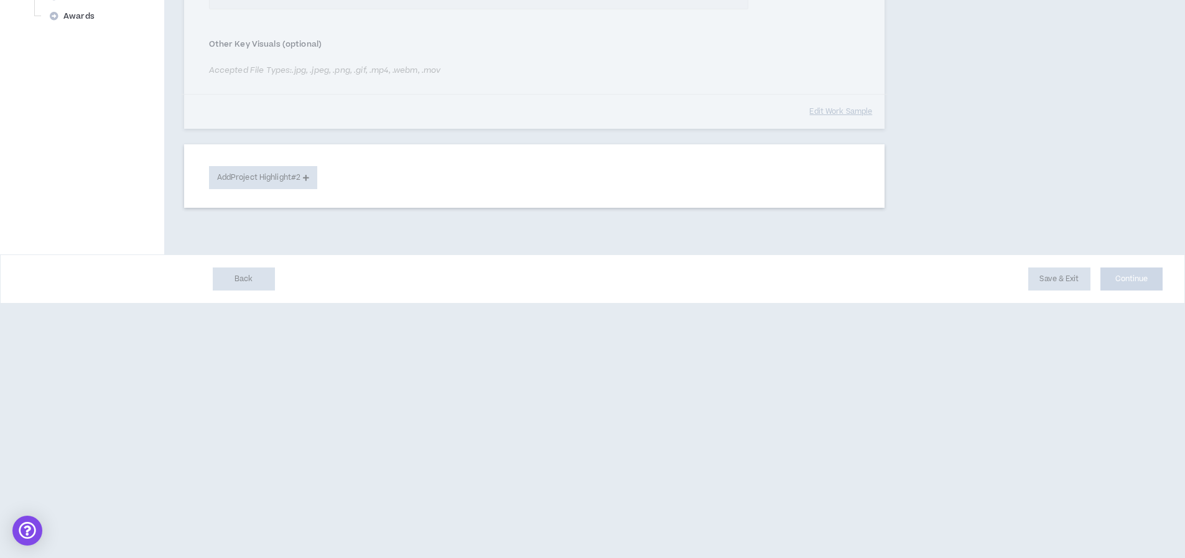
scroll to position [82, 0]
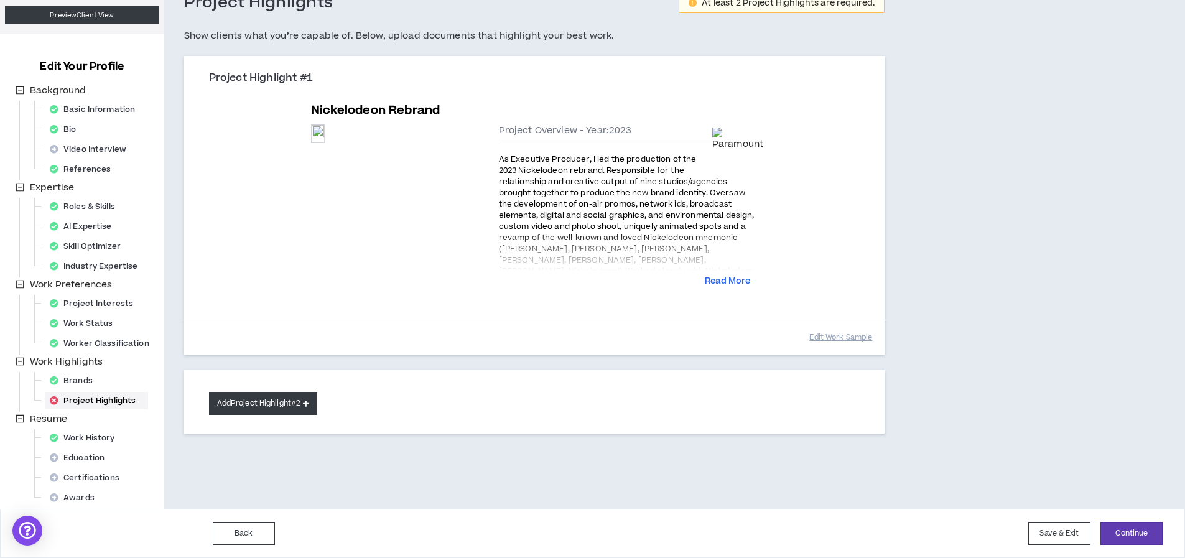
click at [239, 411] on button "Add Project Highlight #2" at bounding box center [263, 403] width 109 height 23
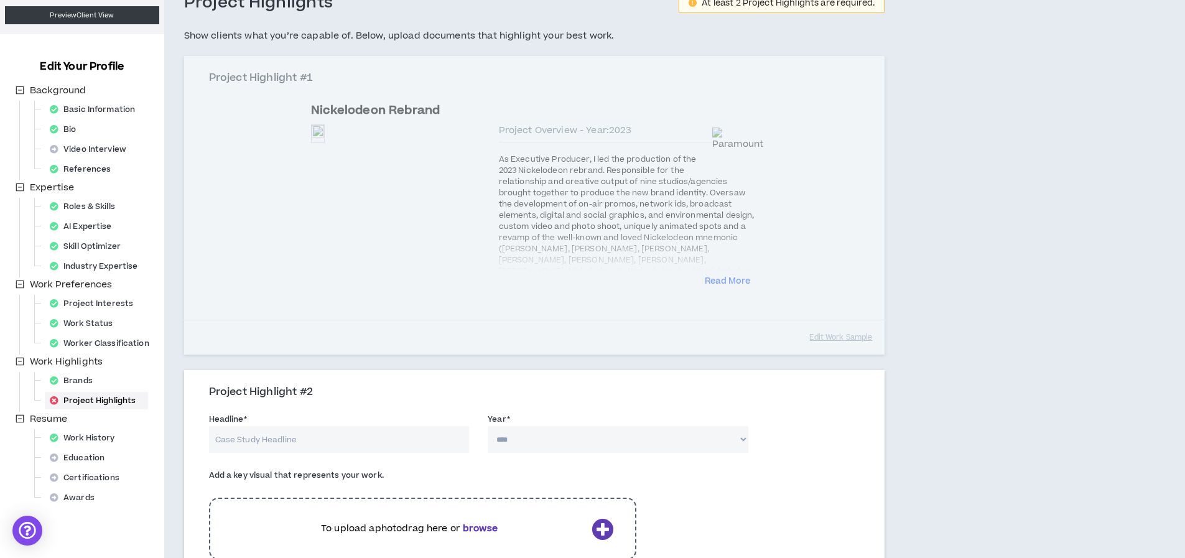
click at [260, 435] on input "Headline *" at bounding box center [339, 439] width 261 height 27
type input "Delivering Ford+"
click at [694, 445] on select "**** **** **** **** **** **** **** **** **** **** **** **** **** **** **** ****…" at bounding box center [618, 439] width 261 height 27
select select "****"
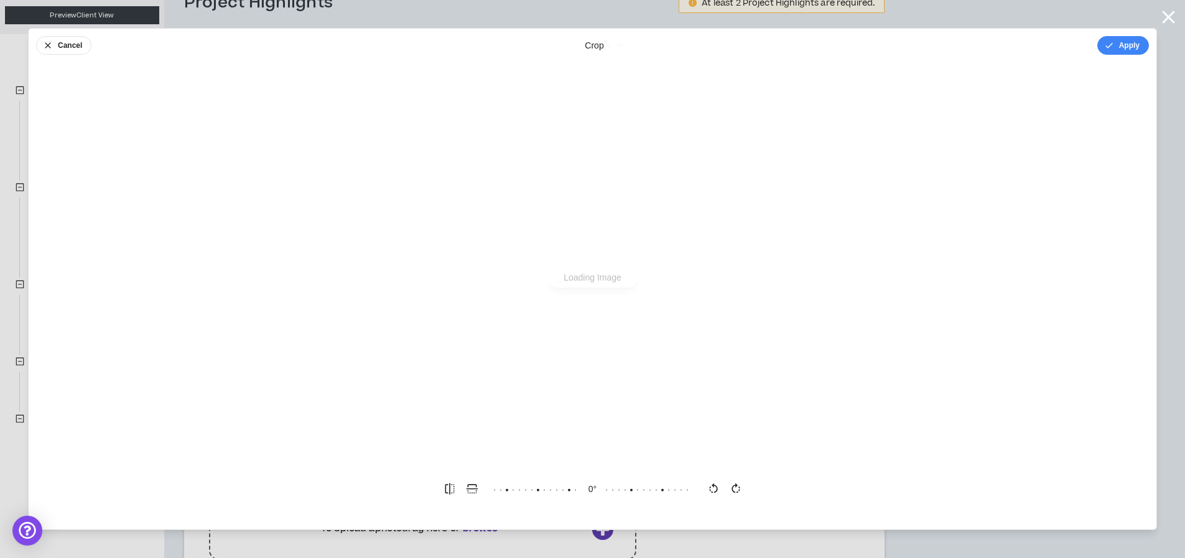
scroll to position [0, 0]
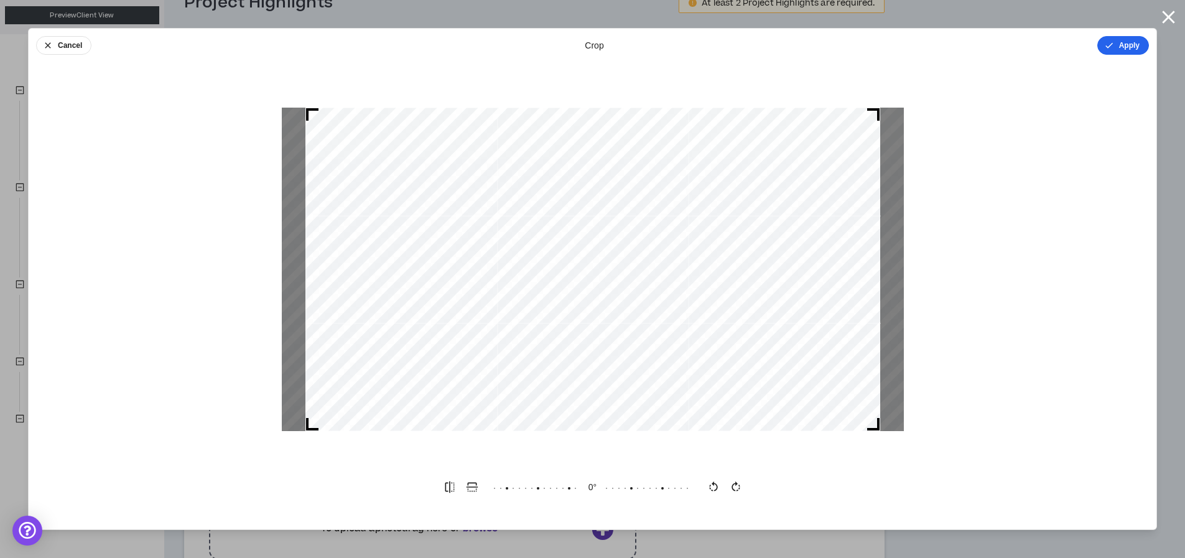
click at [1129, 49] on button "Apply" at bounding box center [1123, 45] width 52 height 19
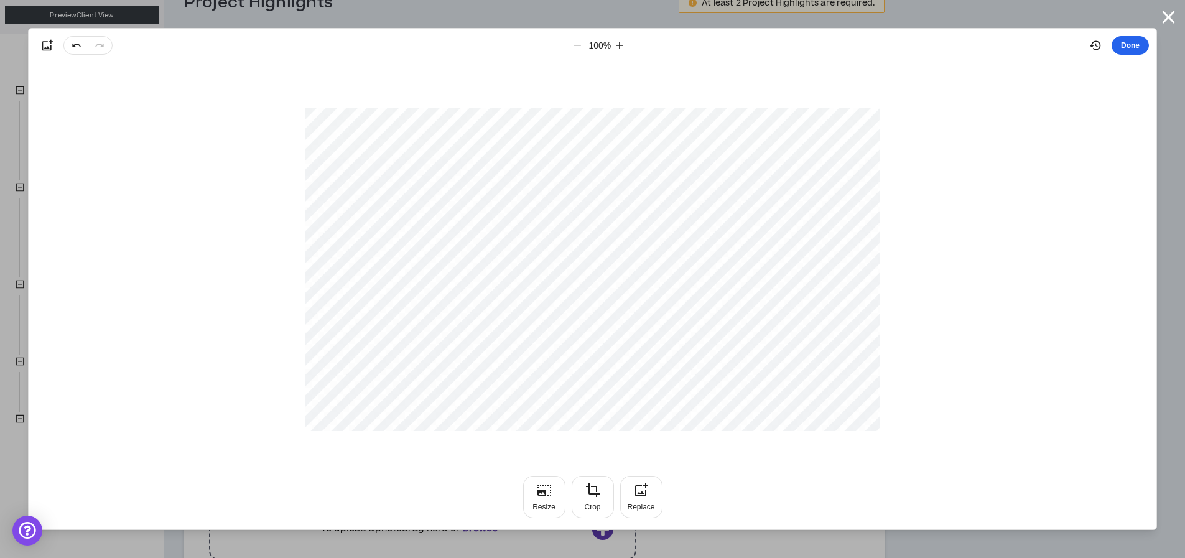
click at [1140, 40] on button "Done" at bounding box center [1130, 45] width 37 height 19
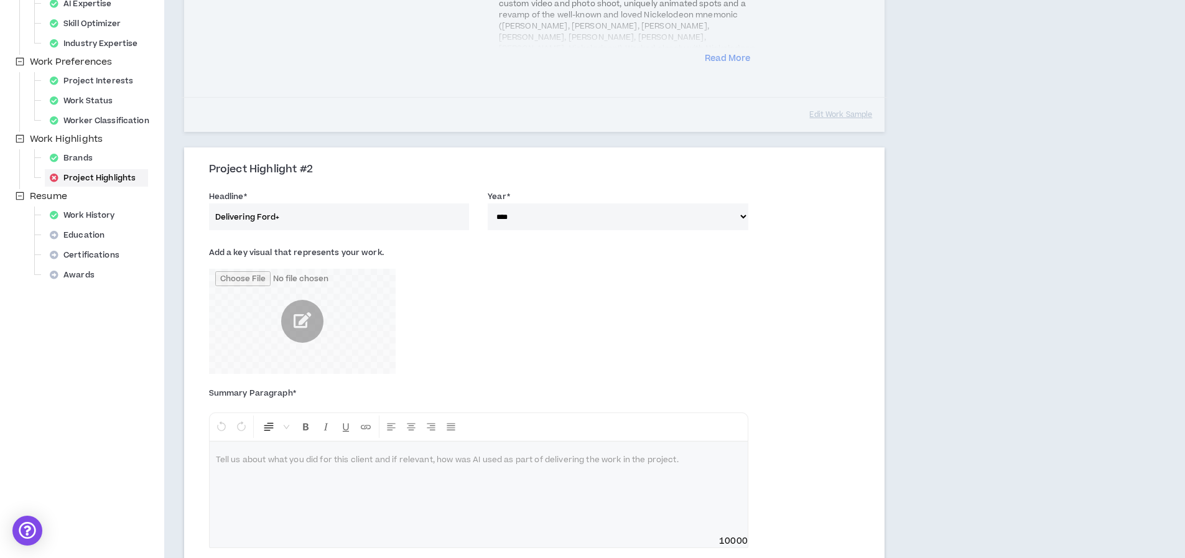
scroll to position [426, 0]
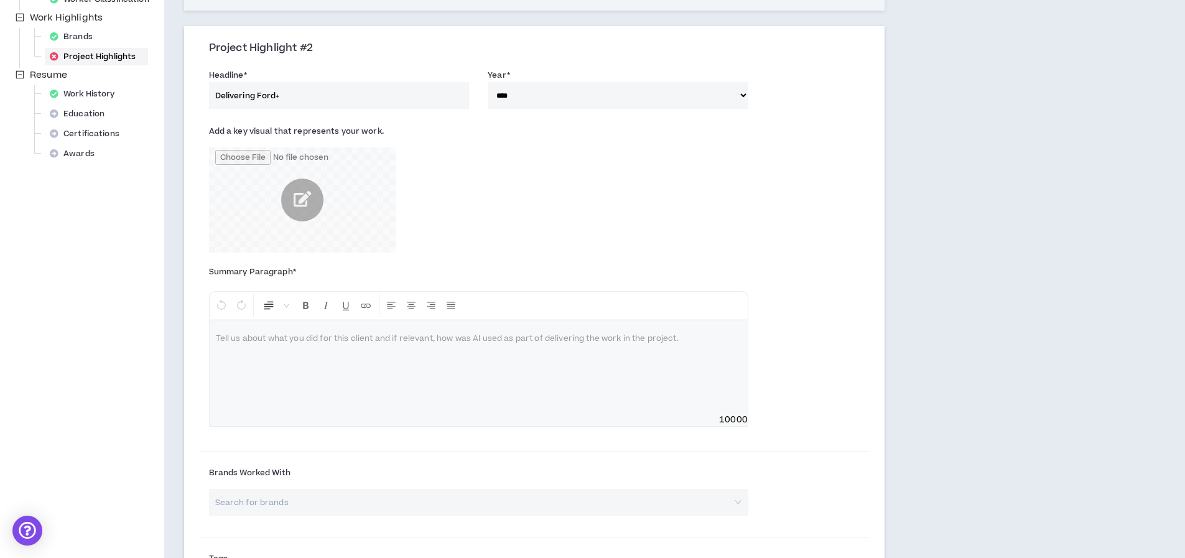
click at [362, 392] on div at bounding box center [479, 366] width 538 height 93
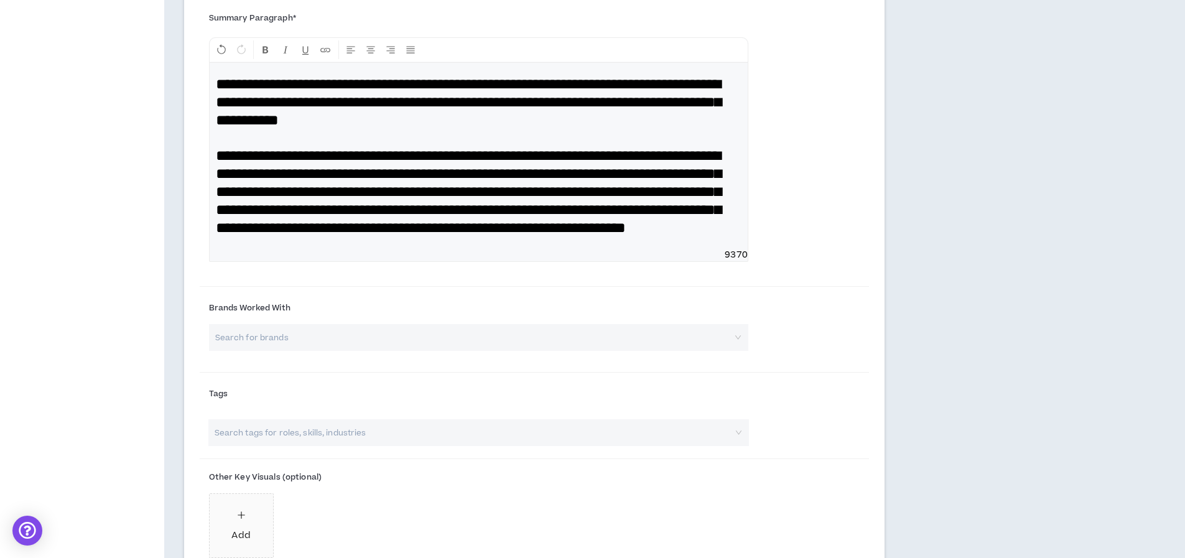
scroll to position [681, 0]
click at [288, 350] on input "search" at bounding box center [474, 336] width 517 height 27
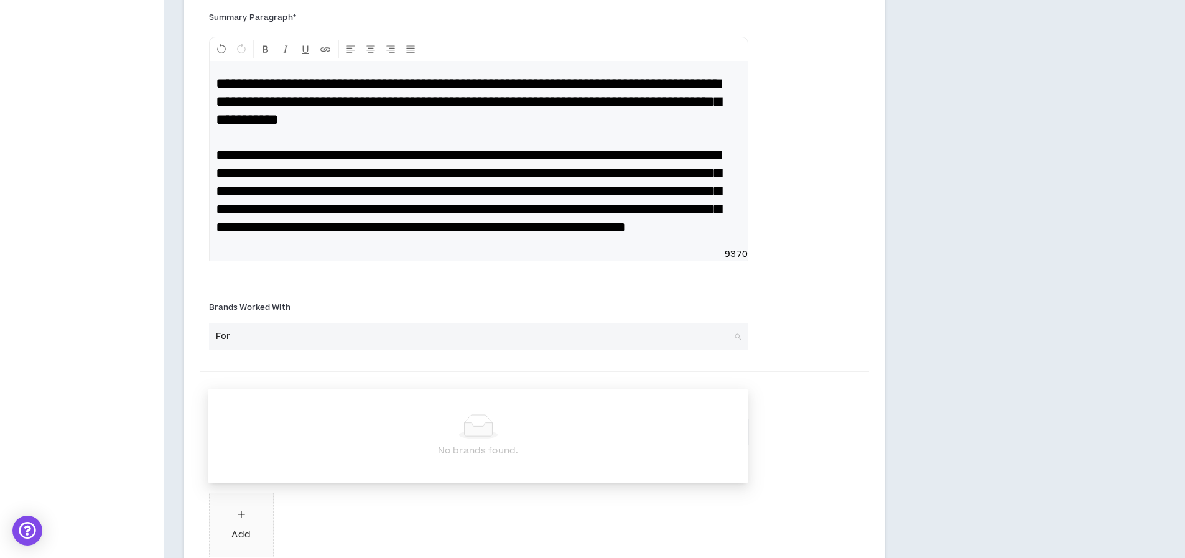
type input "Ford"
click at [341, 317] on label "Brands Worked With" at bounding box center [478, 307] width 539 height 20
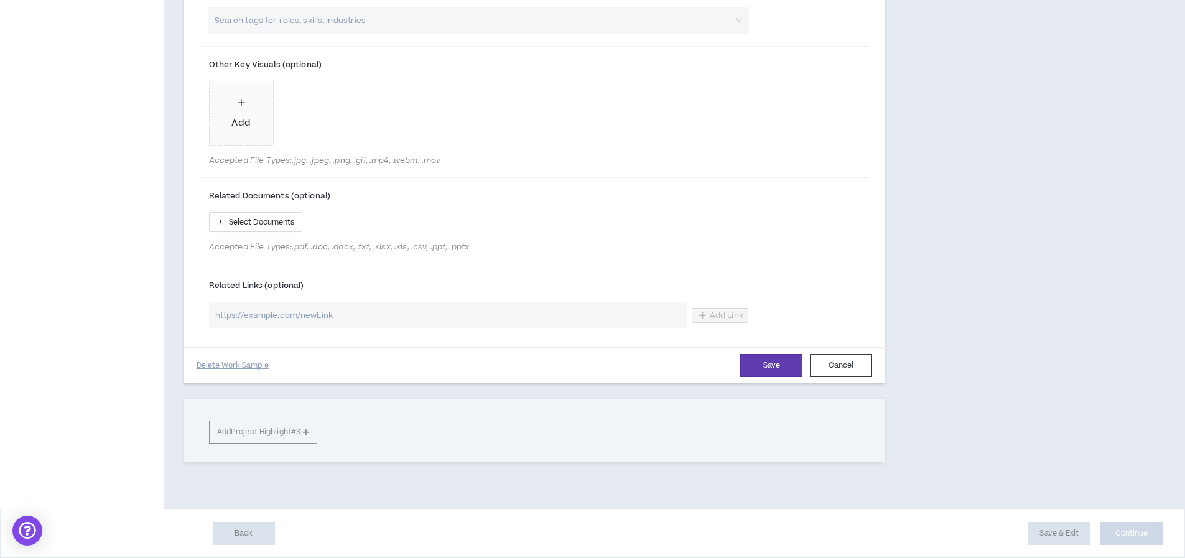
scroll to position [1115, 0]
click at [794, 377] on button "Save" at bounding box center [771, 365] width 62 height 23
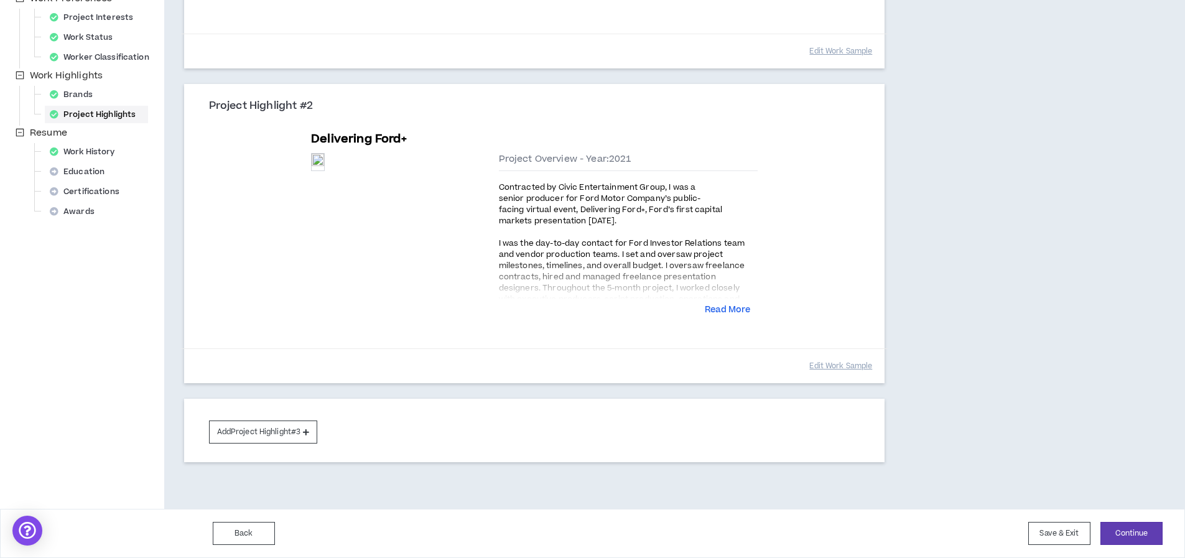
scroll to position [356, 0]
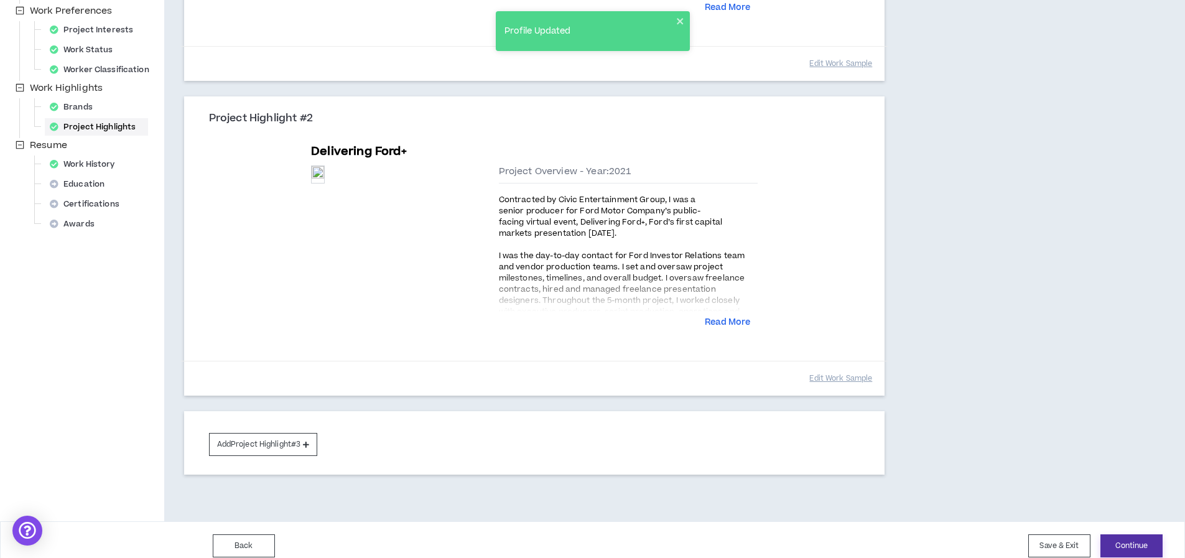
click at [1120, 536] on button "Continue" at bounding box center [1131, 545] width 62 height 23
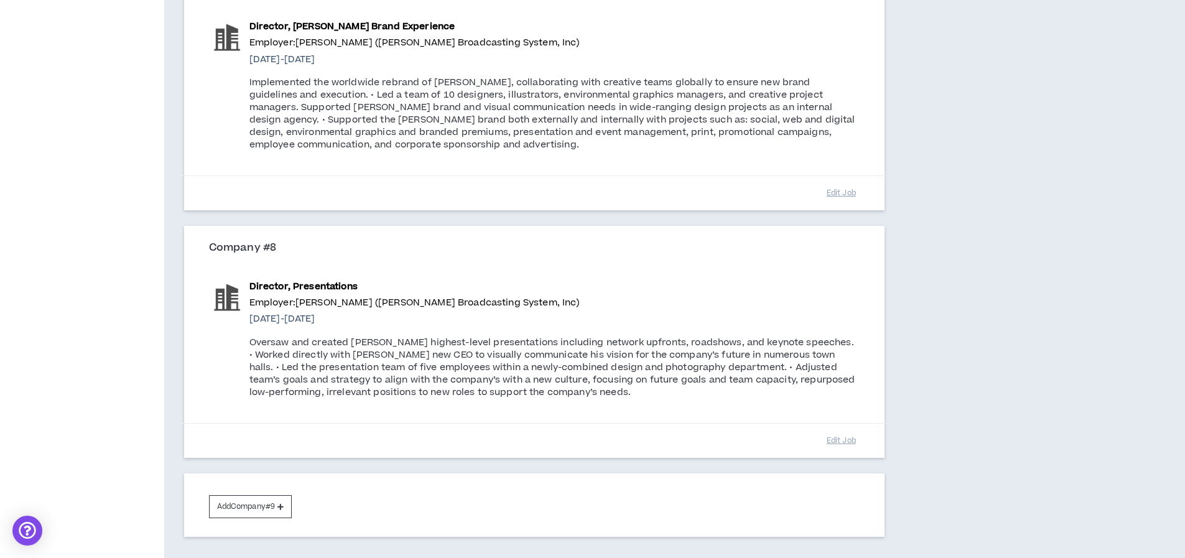
scroll to position [1662, 0]
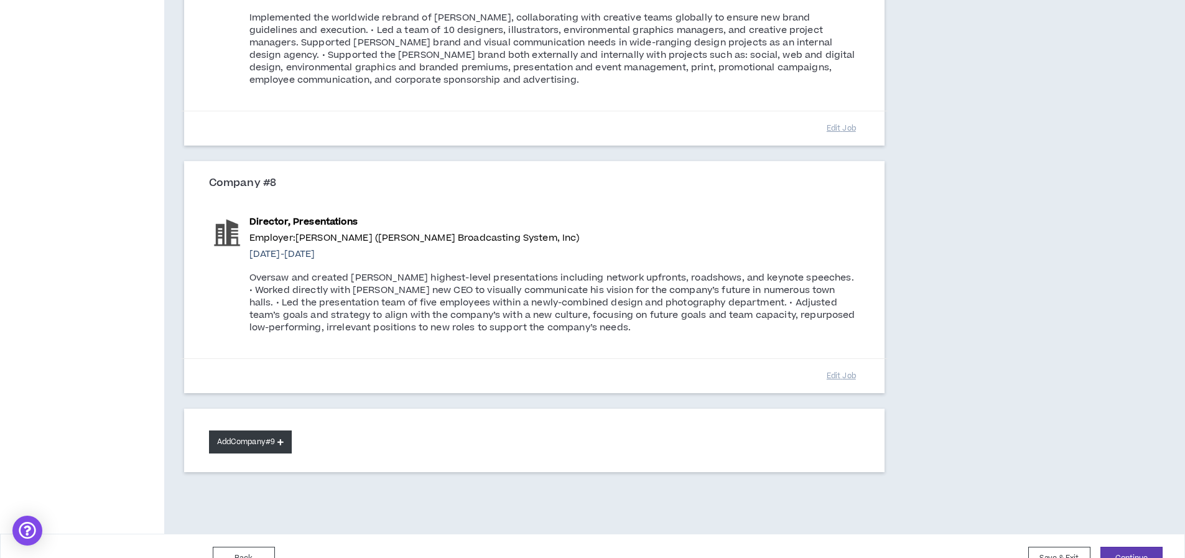
click at [255, 430] on button "Add Company #9" at bounding box center [250, 441] width 83 height 23
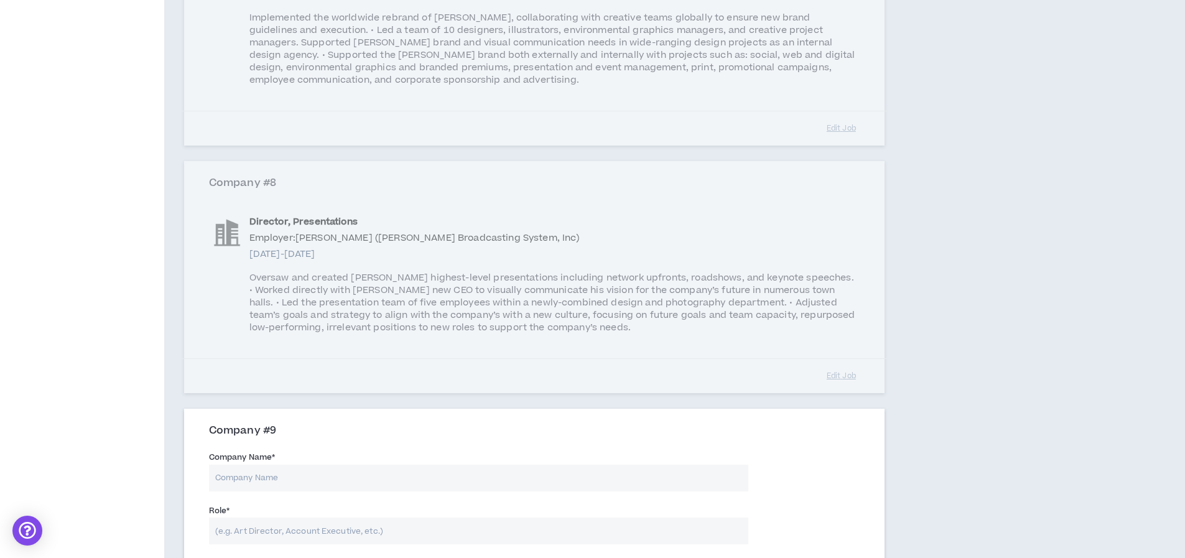
click at [277, 465] on input "Company Name *" at bounding box center [478, 478] width 539 height 27
type input "Trade School Advertising Agency"
type input "Senior Project Manager"
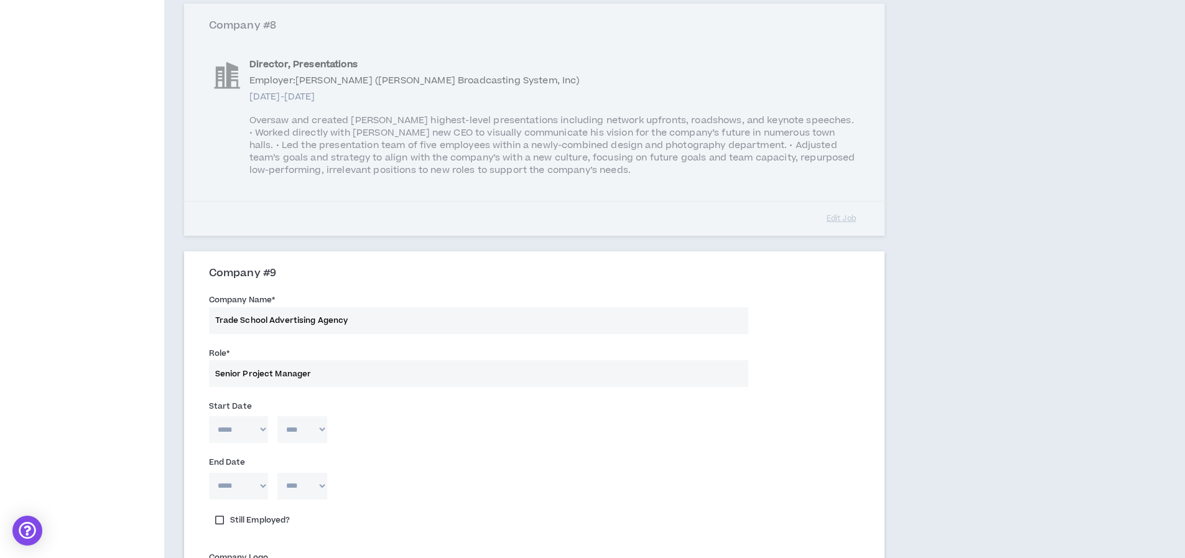
scroll to position [1871, 0]
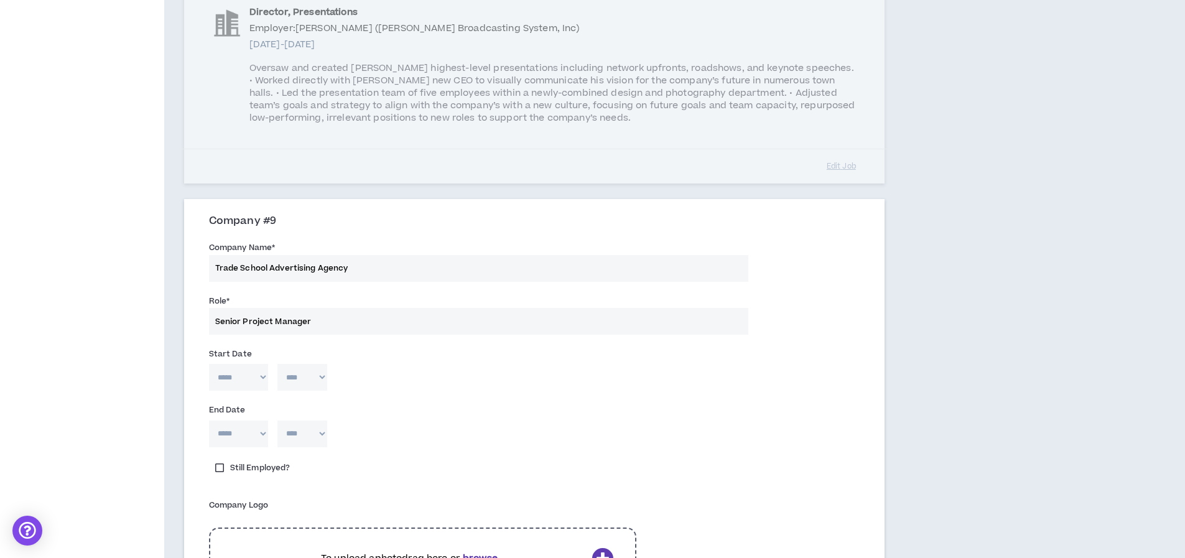
click at [230, 364] on select "***** *** *** *** *** *** **** *** *** **** *** *** ***" at bounding box center [238, 377] width 59 height 27
select select "*"
click at [309, 364] on select "**** **** **** **** **** **** **** **** **** **** **** **** **** **** **** ****…" at bounding box center [302, 377] width 50 height 27
select select "****"
click at [234, 421] on select "***** *** *** *** *** *** **** *** *** **** *** *** ***" at bounding box center [238, 434] width 59 height 27
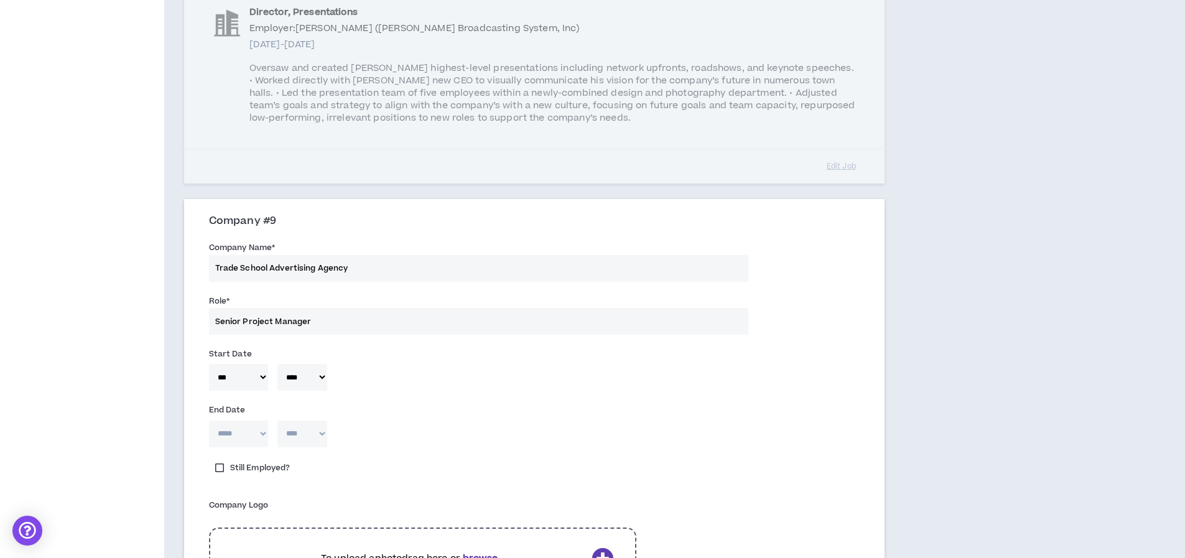
select select "*"
click at [304, 421] on select "**** **** **** **** **** **** **** **** **** **** **** **** **** **** **** ****…" at bounding box center [302, 434] width 50 height 27
select select "****"
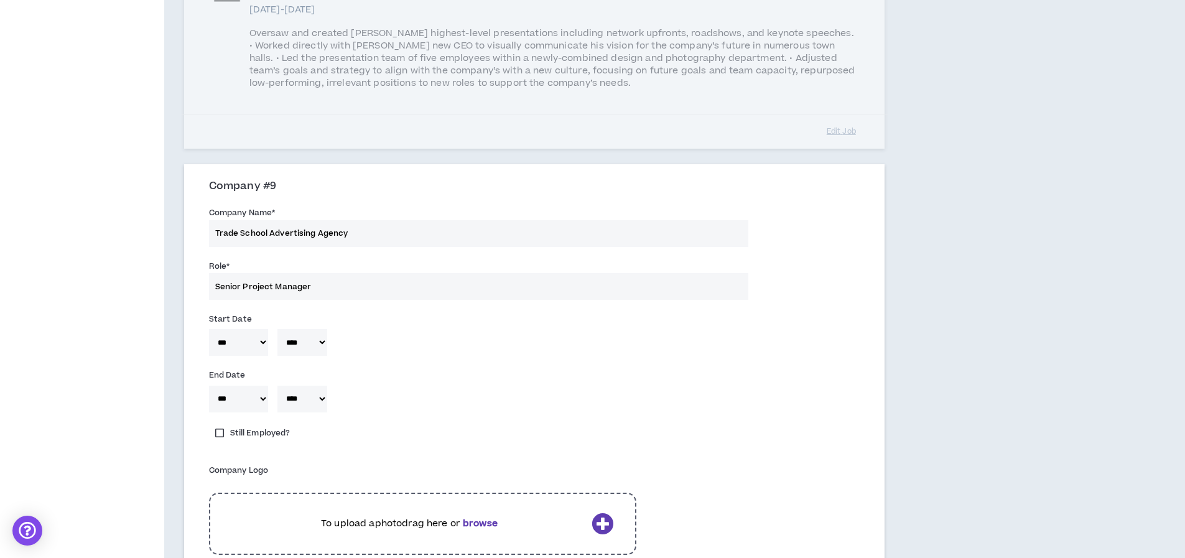
scroll to position [2081, 0]
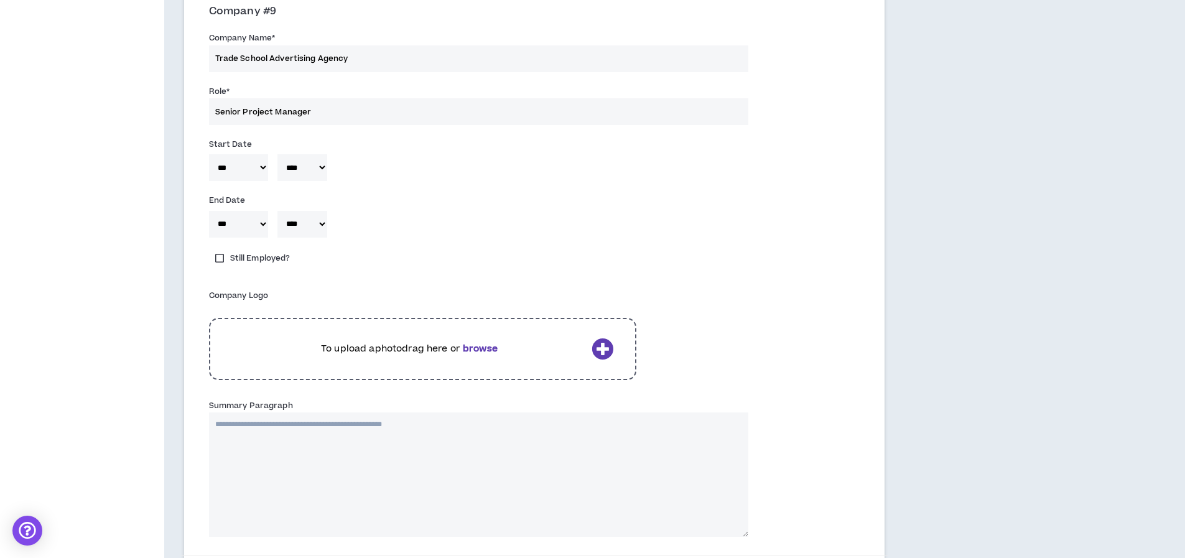
click at [311, 419] on textarea "Summary Paragraph" at bounding box center [478, 474] width 539 height 124
paste textarea "**********"
type textarea "**********"
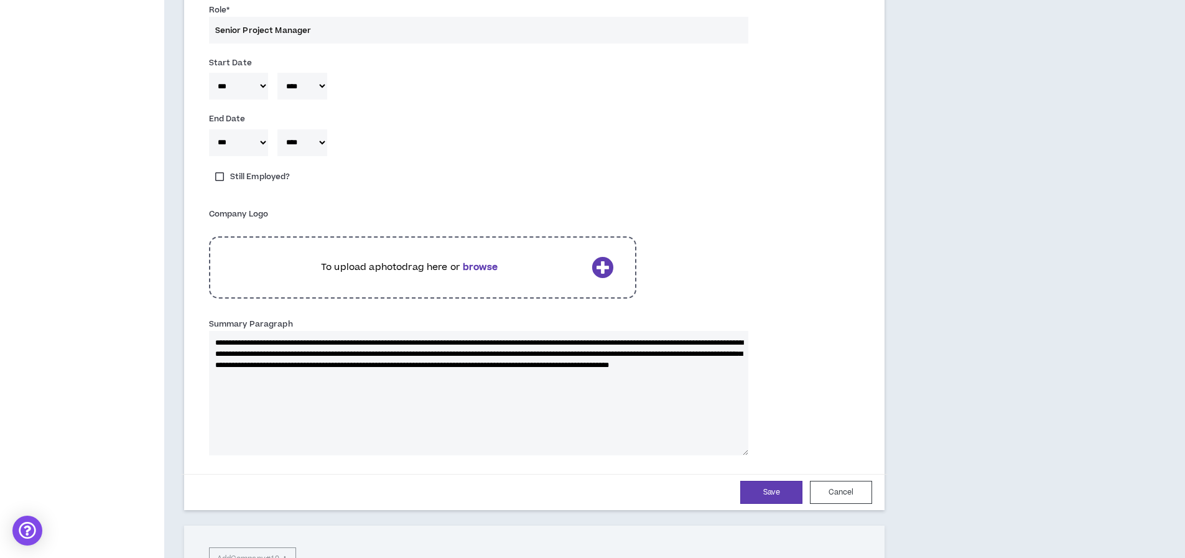
scroll to position [2279, 0]
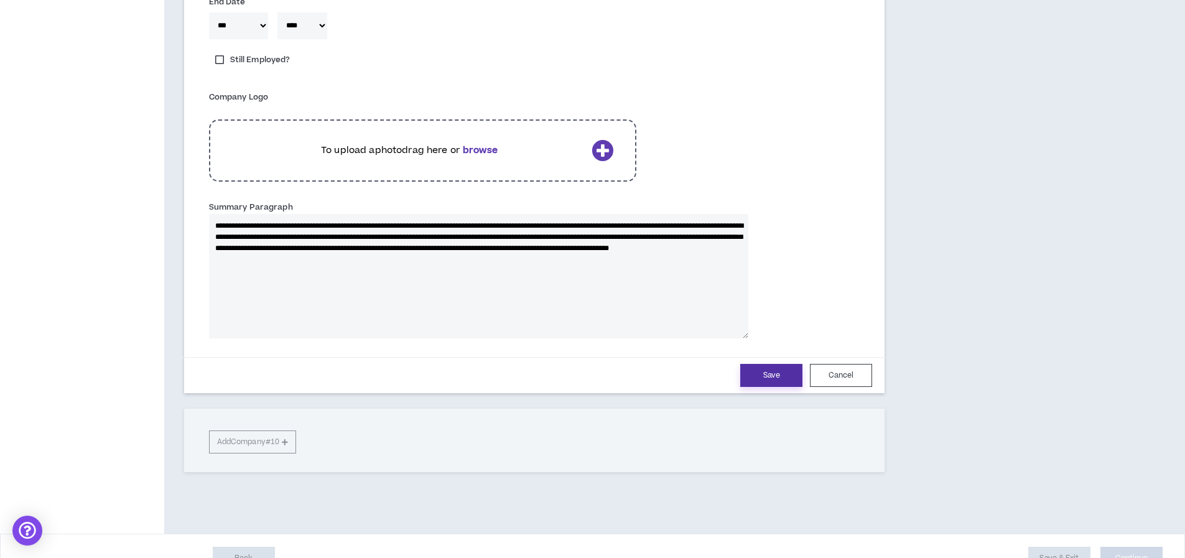
type textarea "**********"
click at [763, 364] on button "Save" at bounding box center [771, 375] width 62 height 23
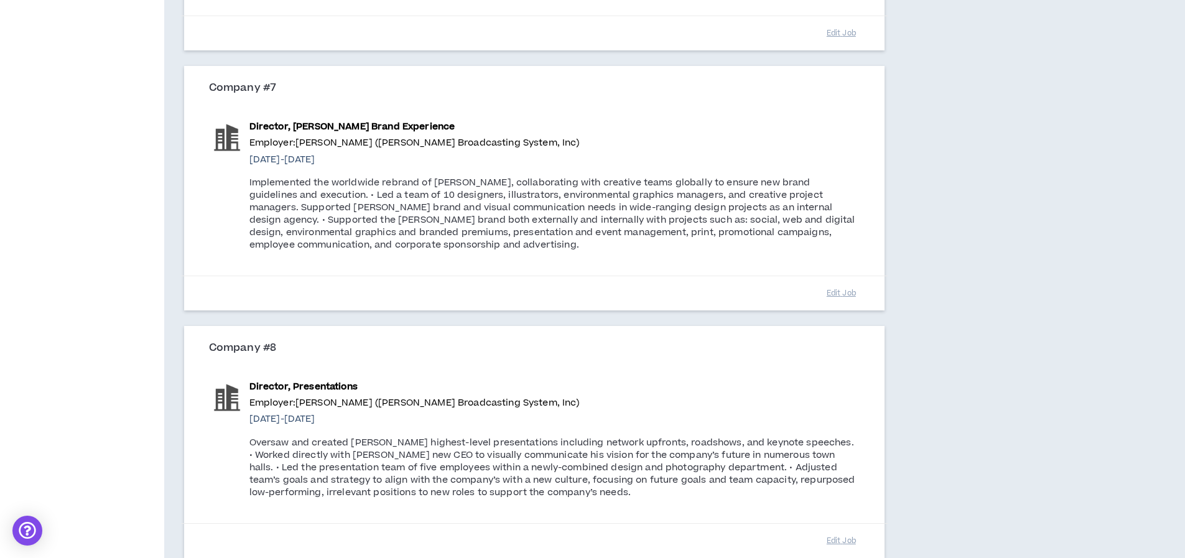
scroll to position [1896, 0]
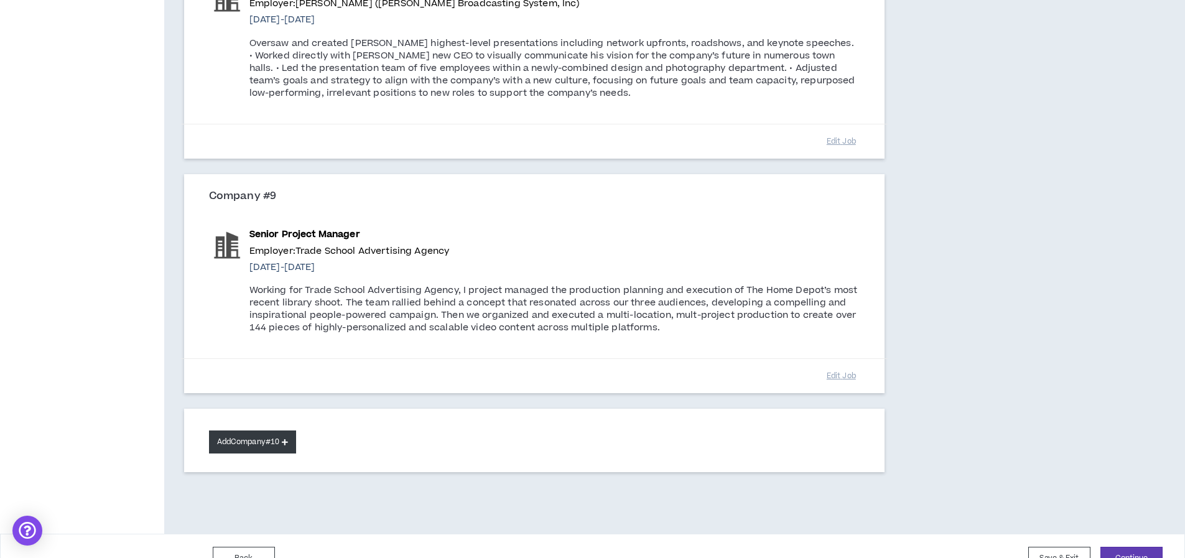
click at [272, 430] on button "Add Company #10" at bounding box center [253, 441] width 88 height 23
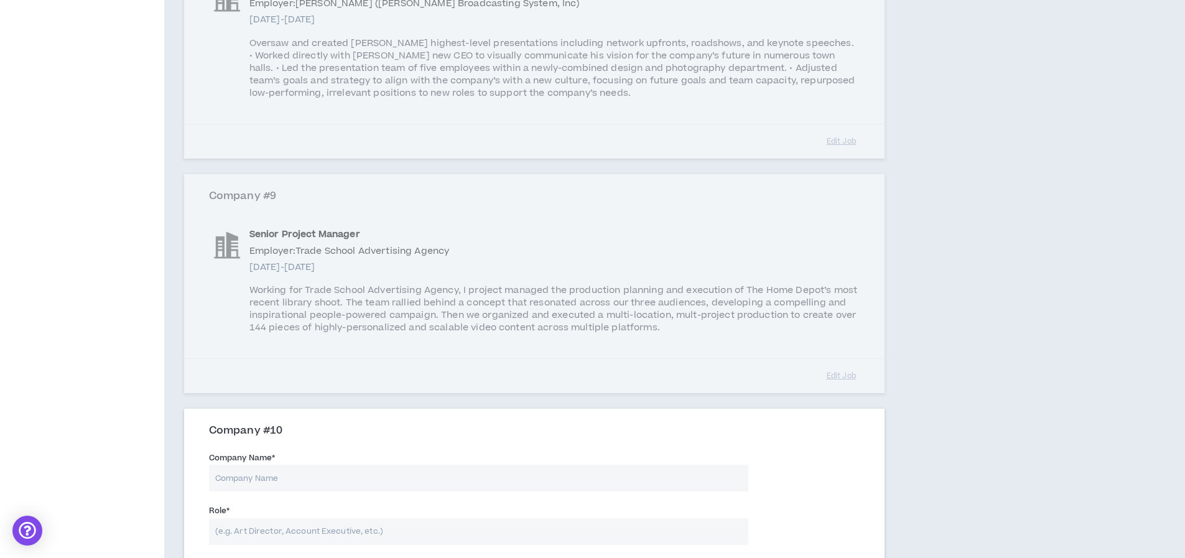
click at [241, 465] on input "Company Name *" at bounding box center [478, 478] width 539 height 27
type input "Atlanta Journal Constitution"
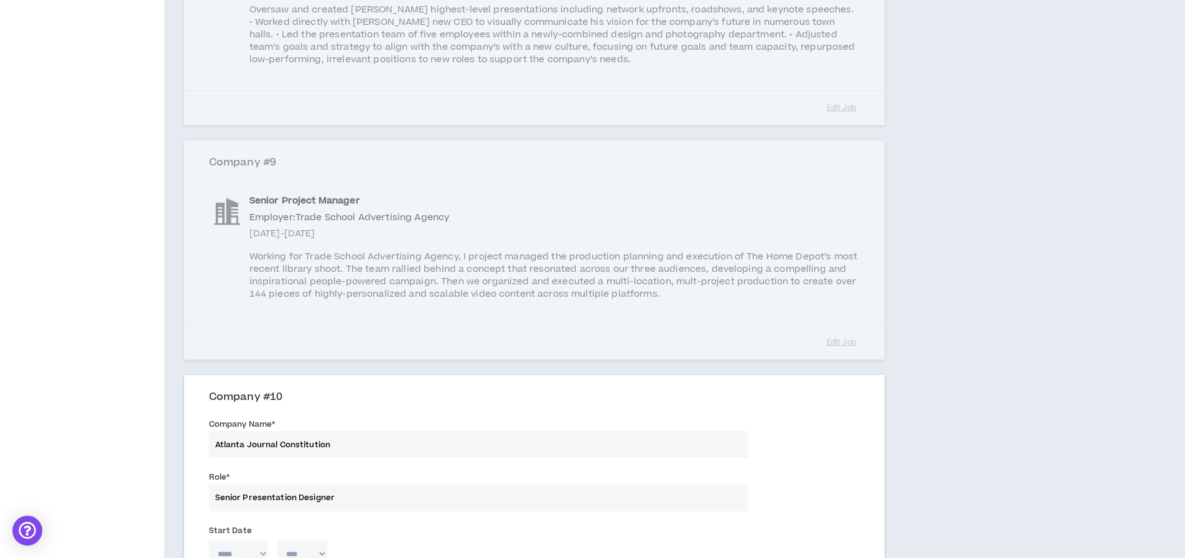
scroll to position [1992, 0]
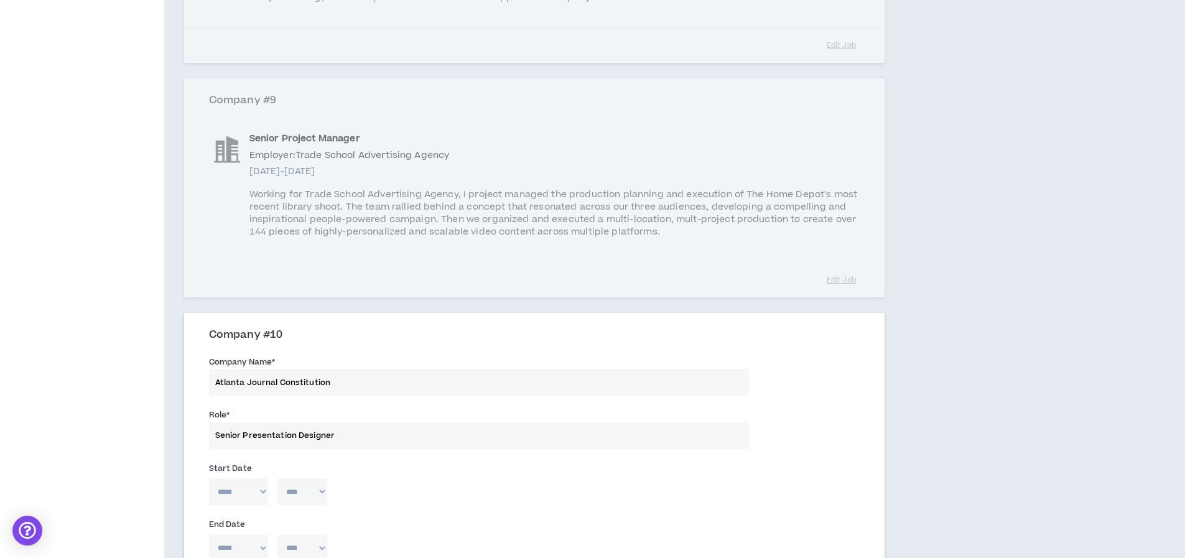
type input "Senior Presentation Designer"
click at [221, 478] on select "***** *** *** *** *** *** **** *** *** **** *** *** ***" at bounding box center [238, 491] width 59 height 27
select select "*"
click at [301, 478] on select "**** **** **** **** **** **** **** **** **** **** **** **** **** **** **** ****…" at bounding box center [302, 491] width 50 height 27
select select "****"
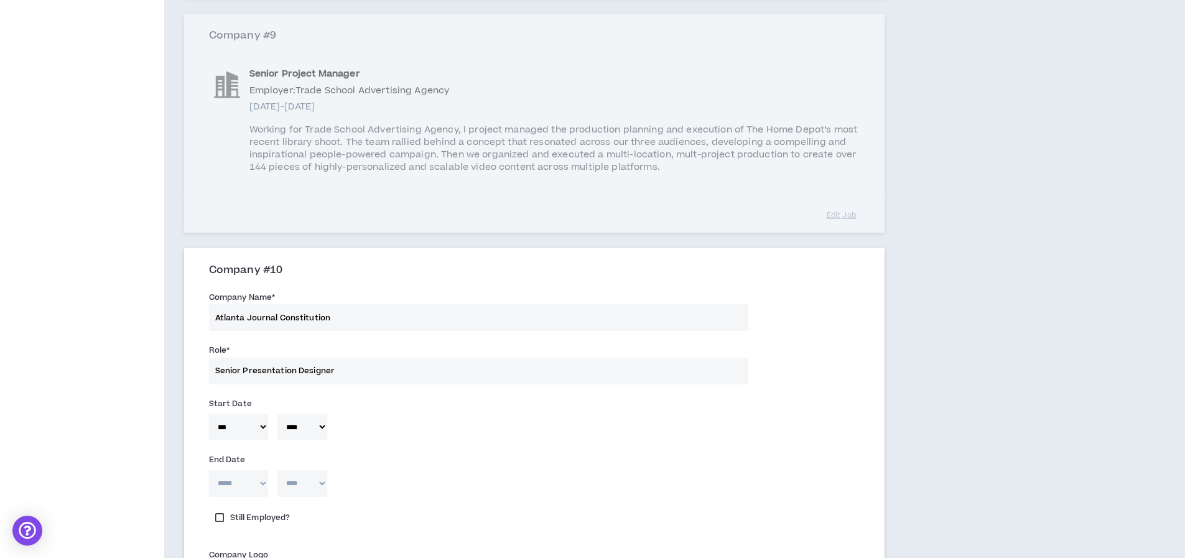
scroll to position [2079, 0]
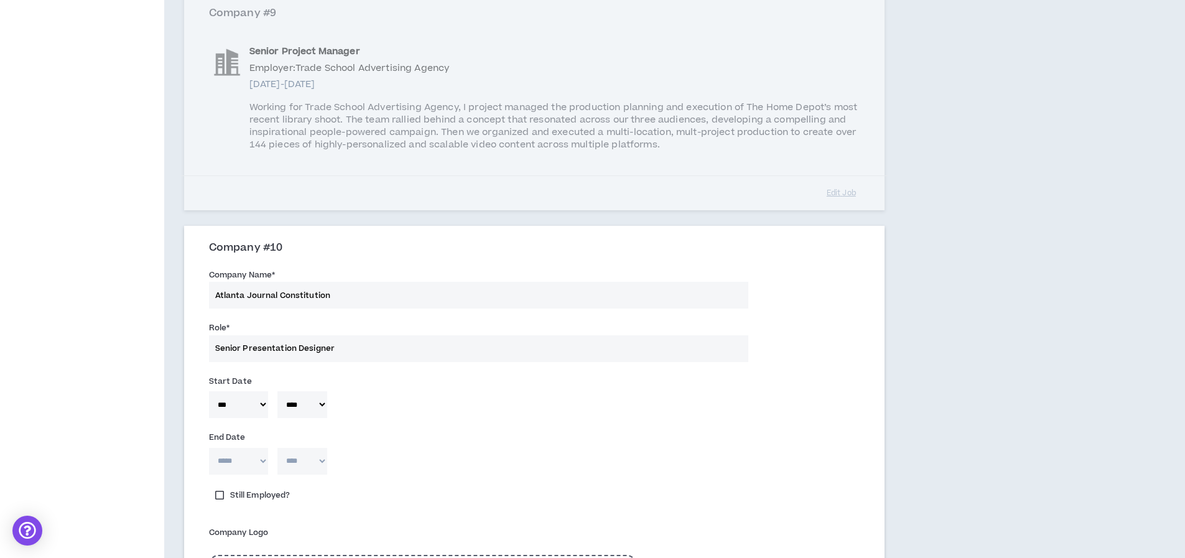
click at [234, 486] on label "Still Employed?" at bounding box center [253, 494] width 88 height 17
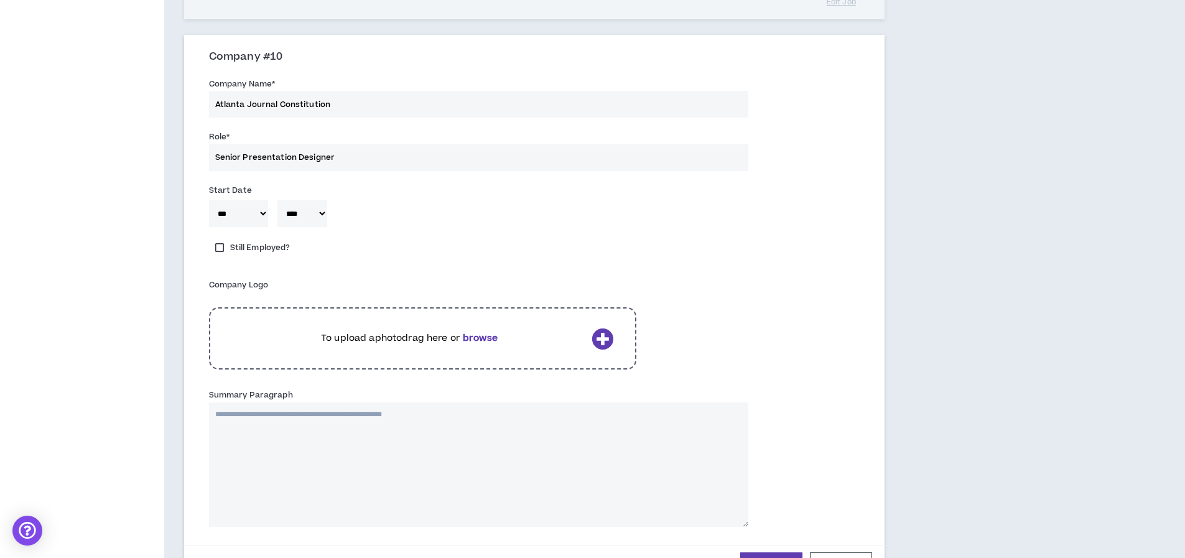
scroll to position [2351, 0]
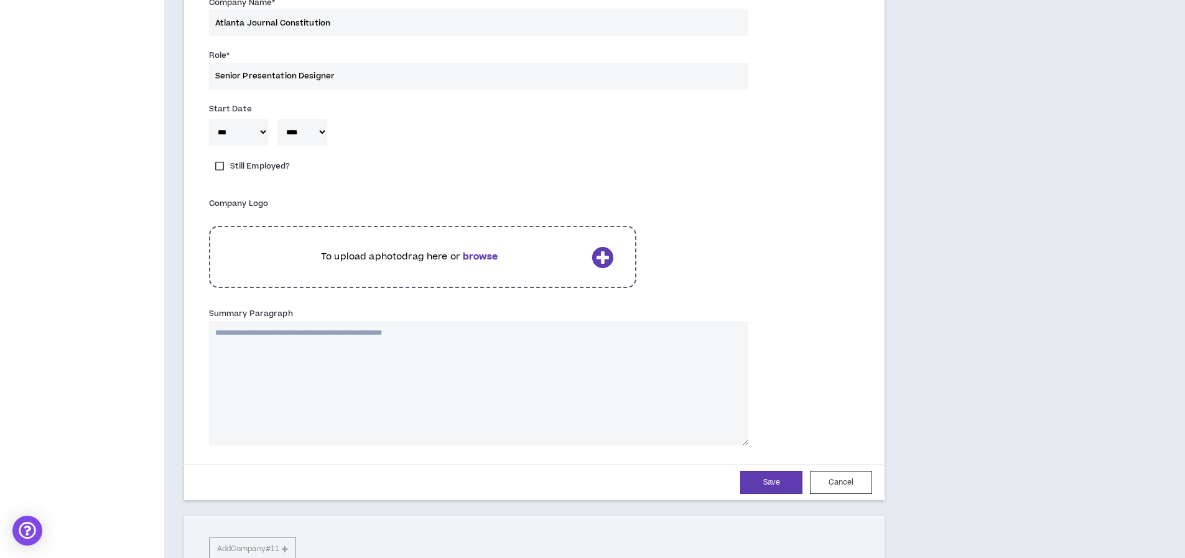
click at [371, 358] on textarea "Summary Paragraph" at bounding box center [478, 383] width 539 height 124
paste textarea "**********"
type textarea "**********"
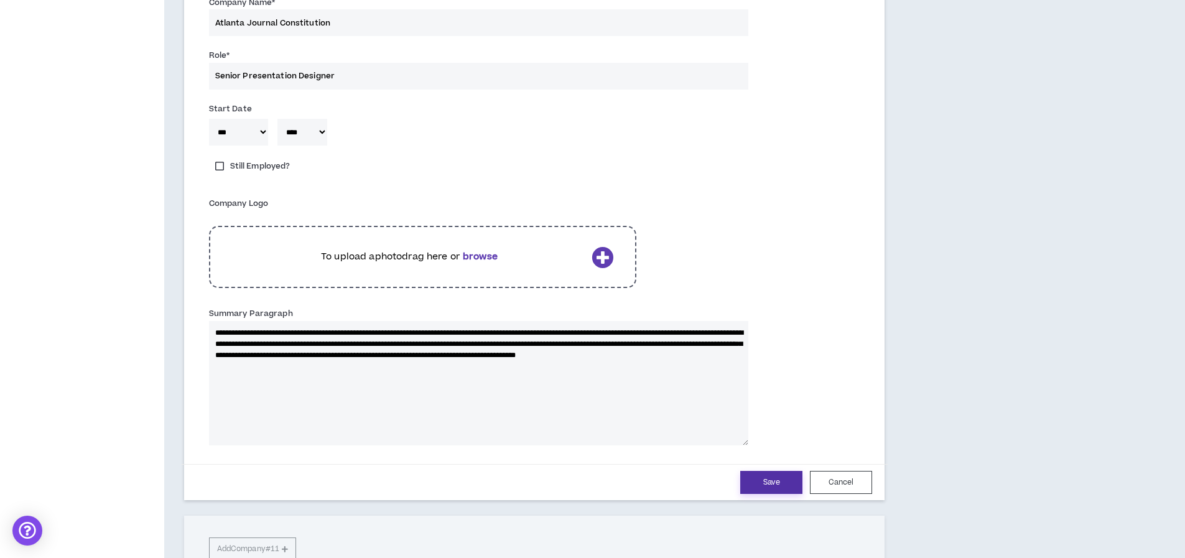
type textarea "**********"
click at [759, 471] on button "Save" at bounding box center [771, 482] width 62 height 23
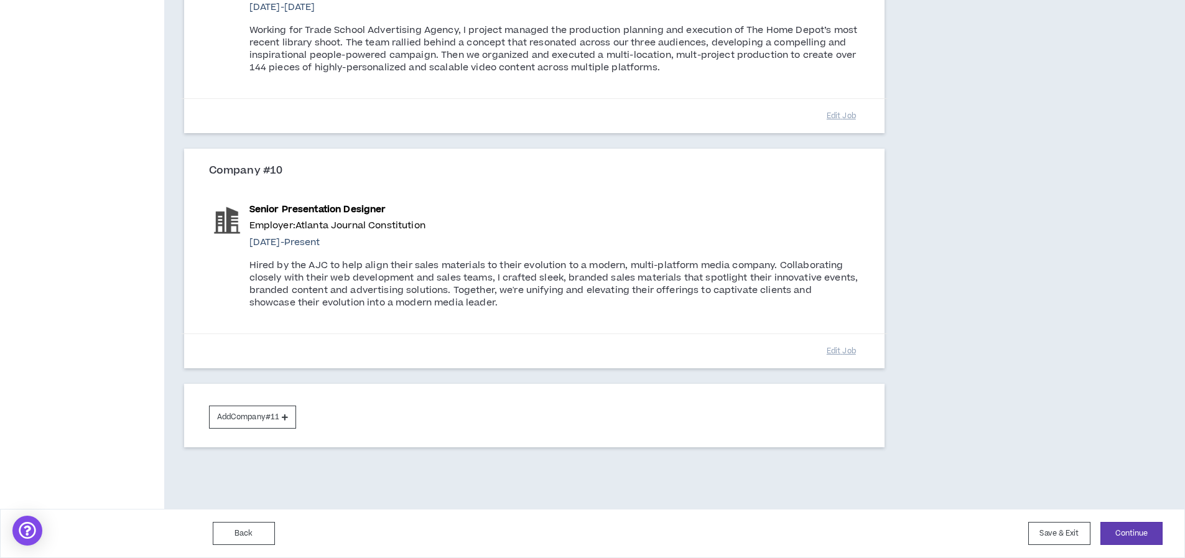
scroll to position [2131, 0]
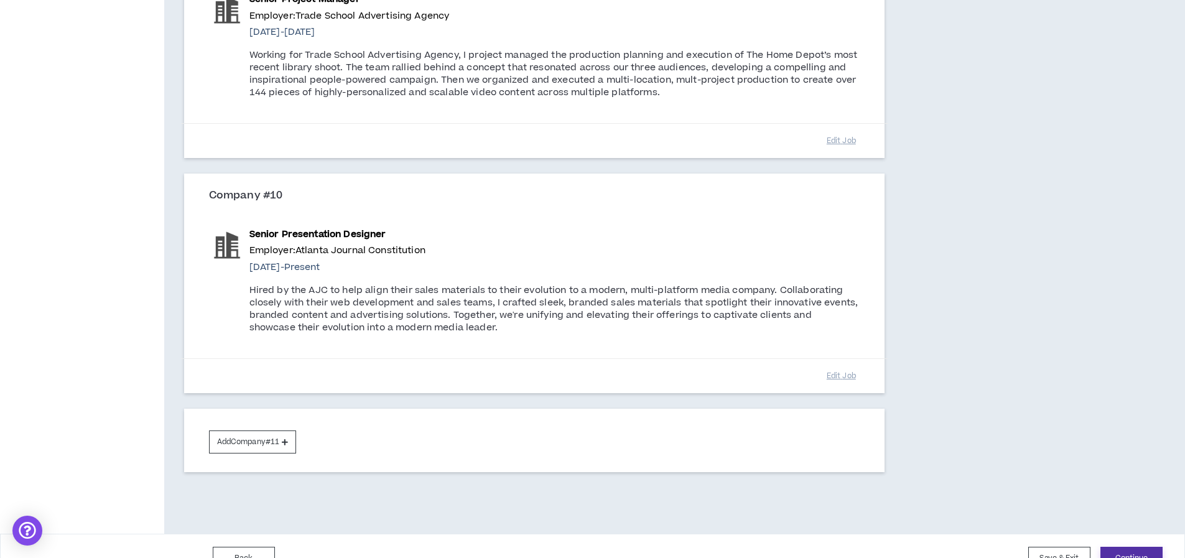
click at [1133, 547] on button "Continue" at bounding box center [1131, 558] width 62 height 23
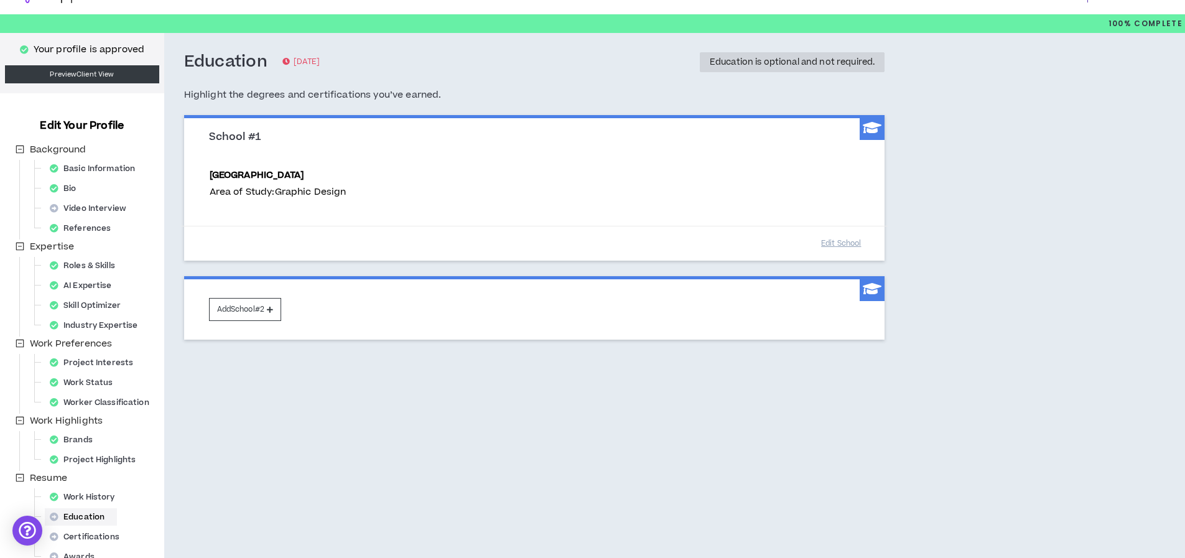
scroll to position [82, 0]
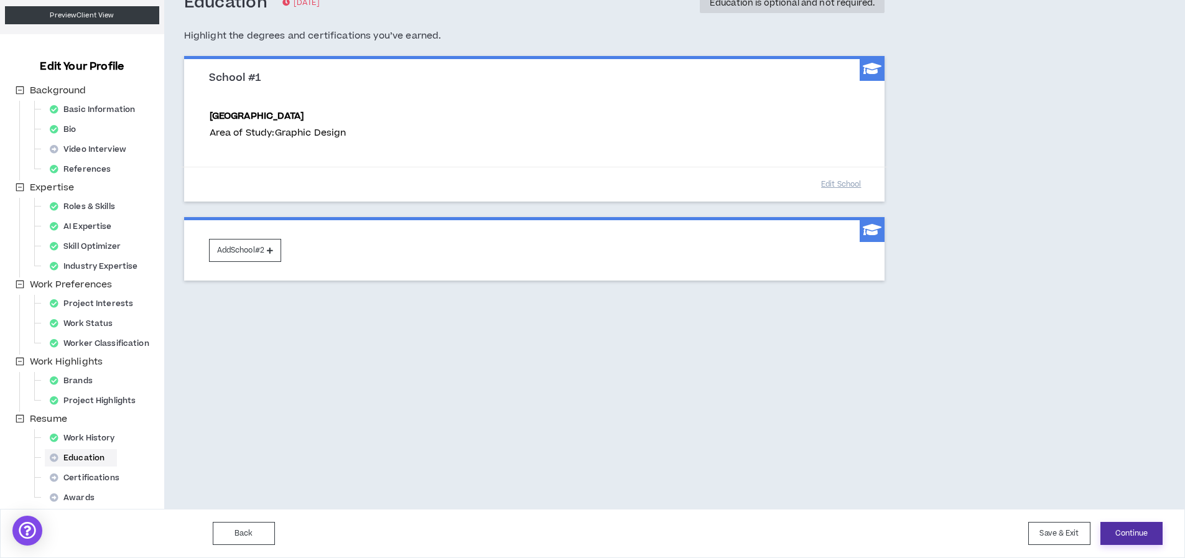
click at [1148, 529] on button "Continue" at bounding box center [1131, 533] width 62 height 23
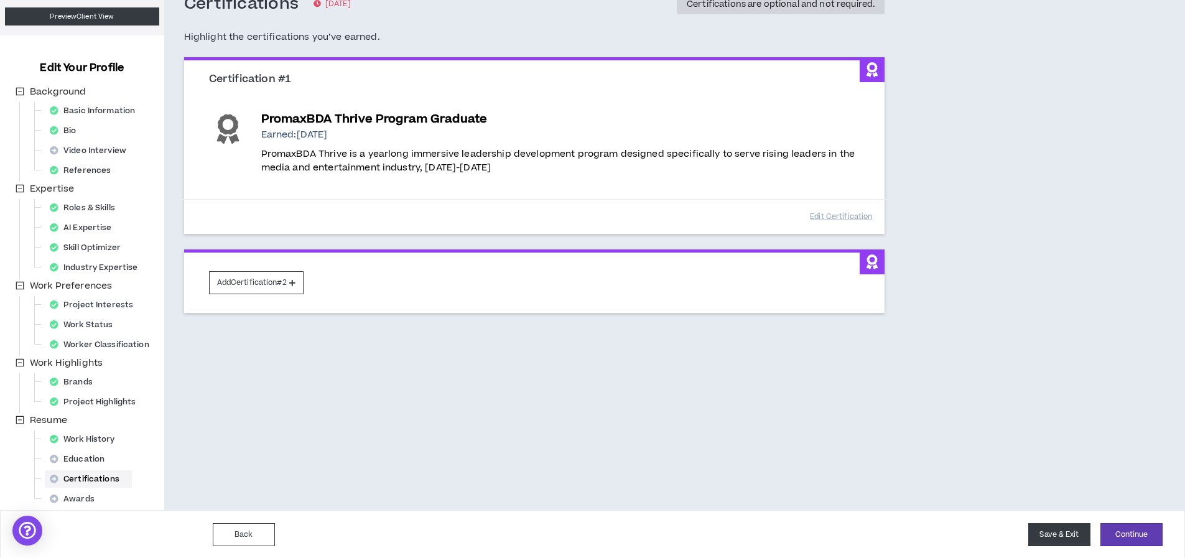
scroll to position [82, 0]
click at [1133, 536] on button "Continue" at bounding box center [1131, 533] width 62 height 23
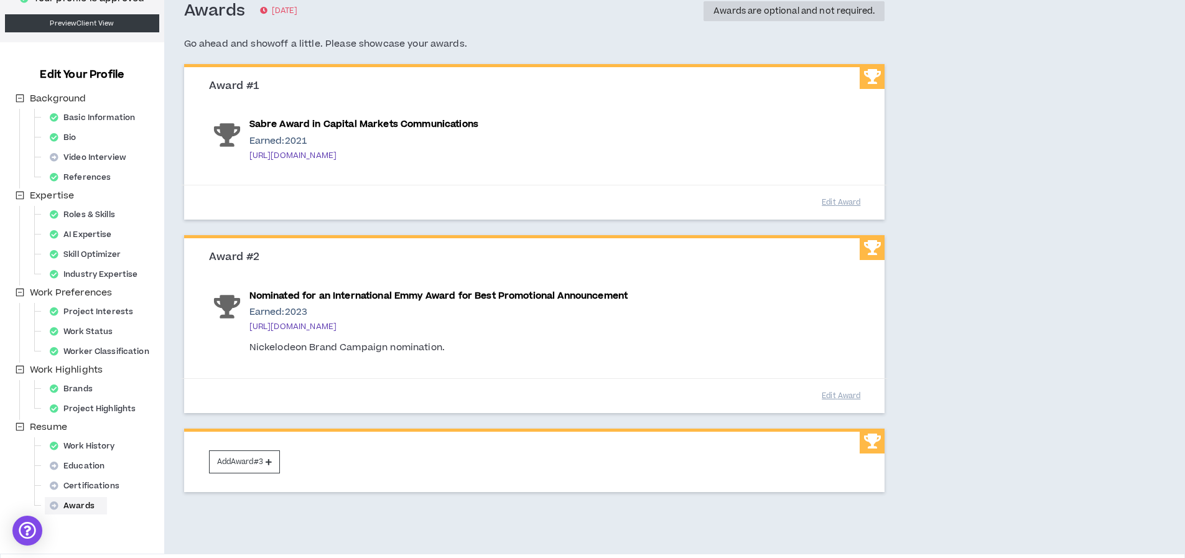
scroll to position [119, 0]
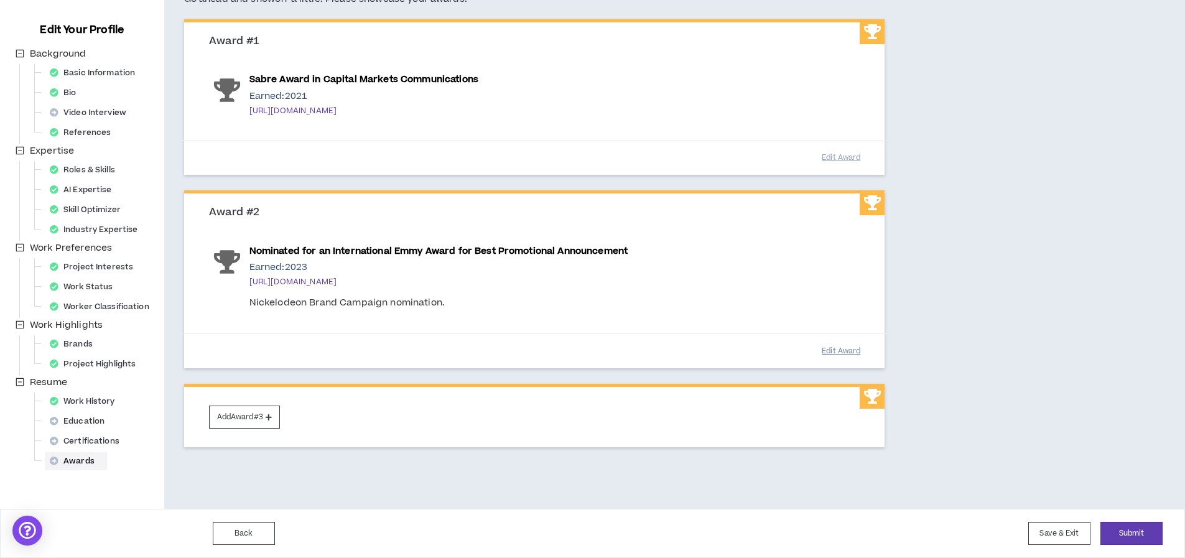
click at [845, 353] on button "Edit Award" at bounding box center [841, 351] width 62 height 22
select select "****"
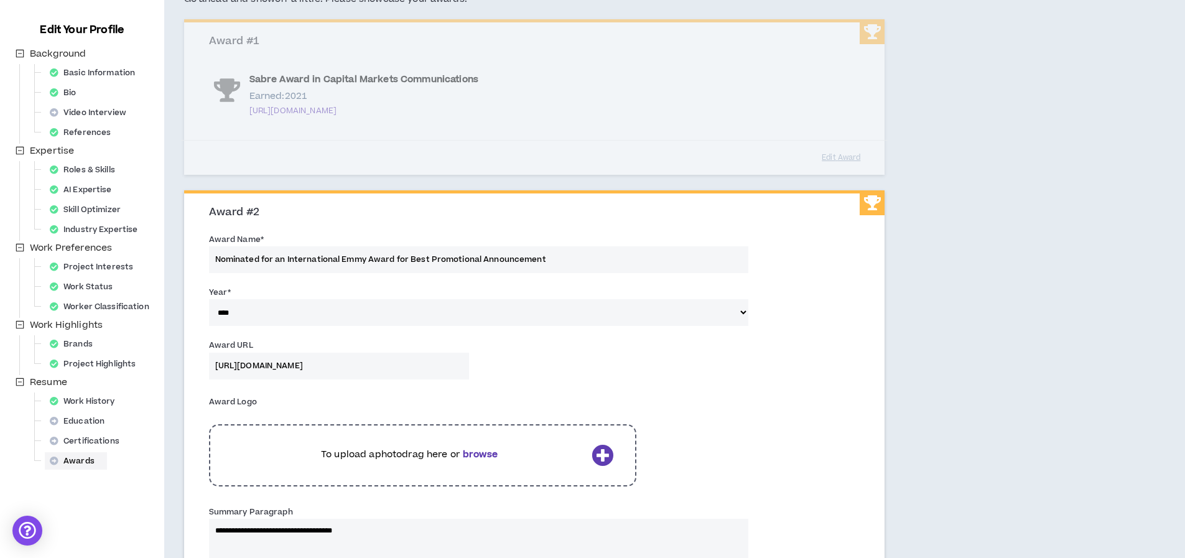
click at [284, 261] on input "Nominated for an International Emmy Award for Best Promotional Announcement" at bounding box center [478, 259] width 539 height 27
drag, startPoint x: 283, startPoint y: 259, endPoint x: 276, endPoint y: 258, distance: 7.0
click at [269, 259] on input "Nominated for an International Emmy Award for Best Promotional Announcement" at bounding box center [478, 259] width 539 height 27
click at [335, 259] on input "Nominated for an International Emmy Award for Best Promotional Announcement" at bounding box center [478, 259] width 539 height 27
drag, startPoint x: 338, startPoint y: 258, endPoint x: 161, endPoint y: 254, distance: 176.7
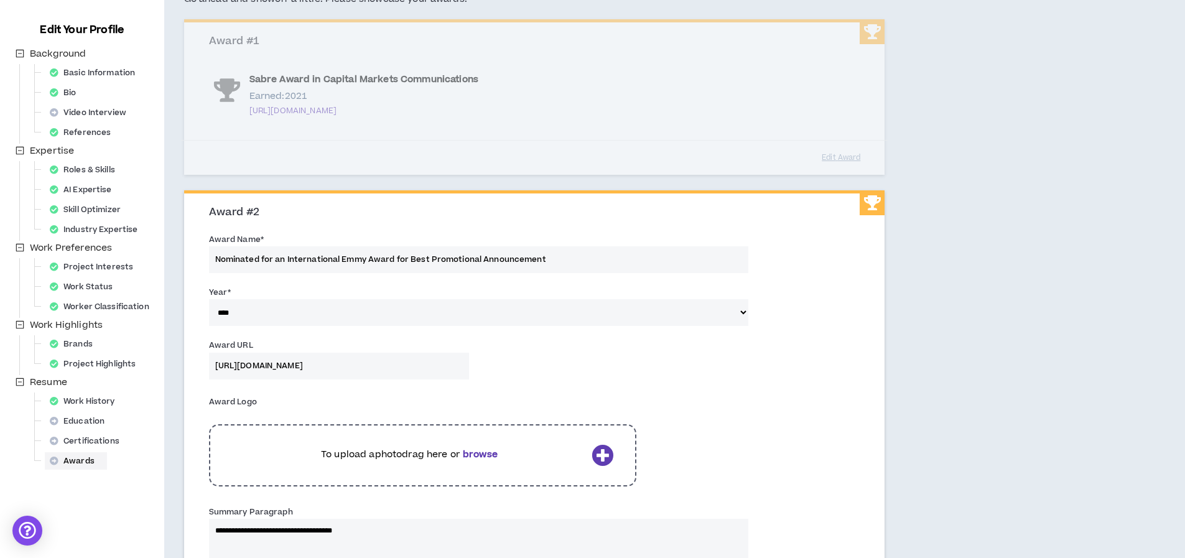
click at [161, 254] on div "Your profile is approved Preview Client View Edit Your Profile Background Basic…" at bounding box center [592, 387] width 1185 height 901
type input "Winner of Kids & Family Emmy Award for Best Promotional Announcement"
click at [752, 405] on div "Award Logo To upload a photo drag here or browse" at bounding box center [535, 445] width 670 height 113
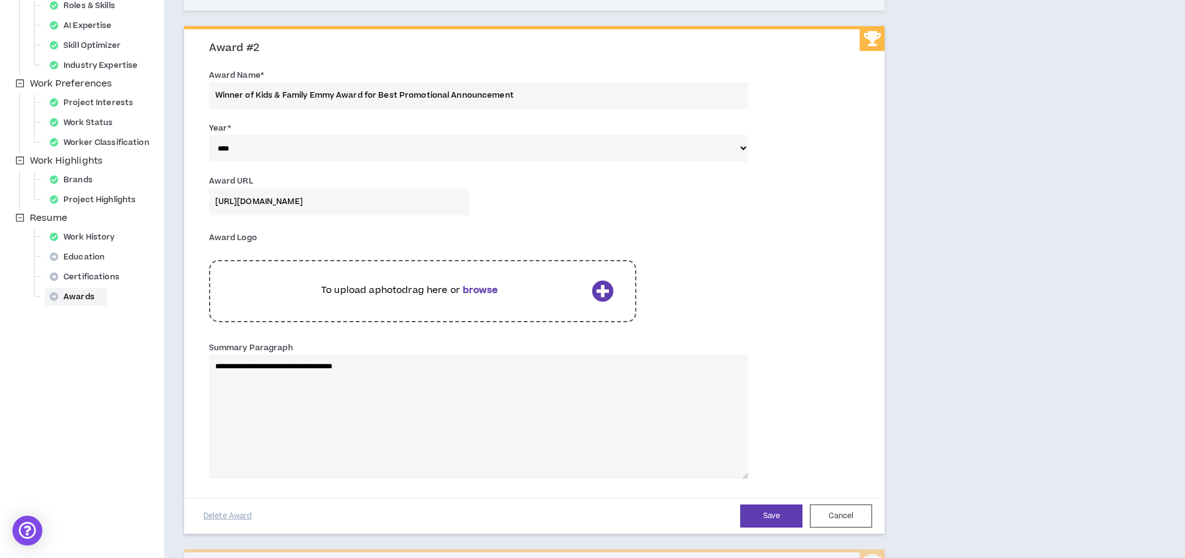
scroll to position [286, 0]
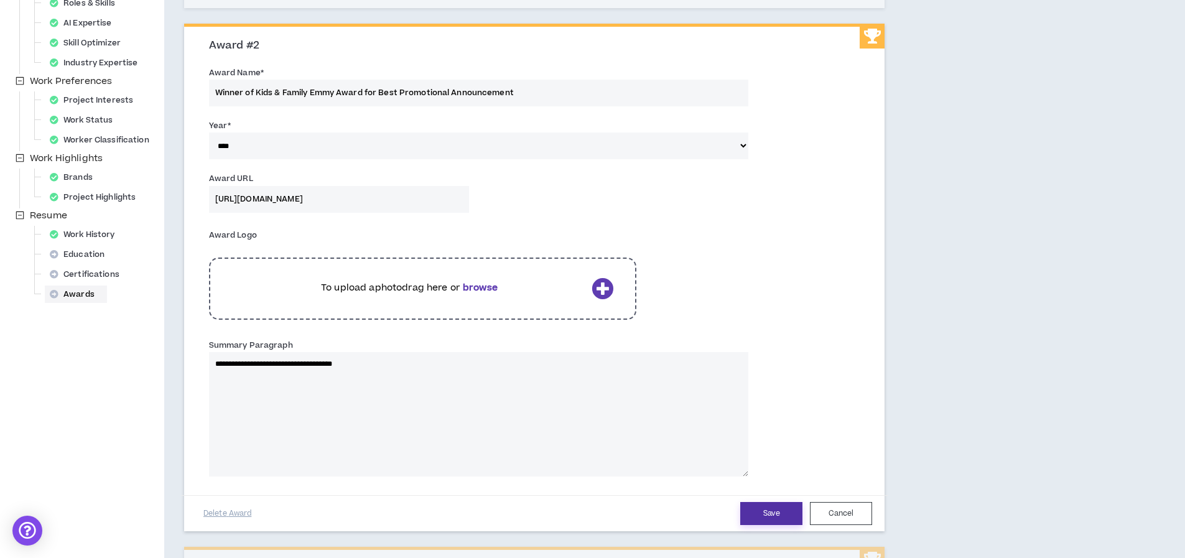
click at [766, 508] on button "Save" at bounding box center [771, 513] width 62 height 23
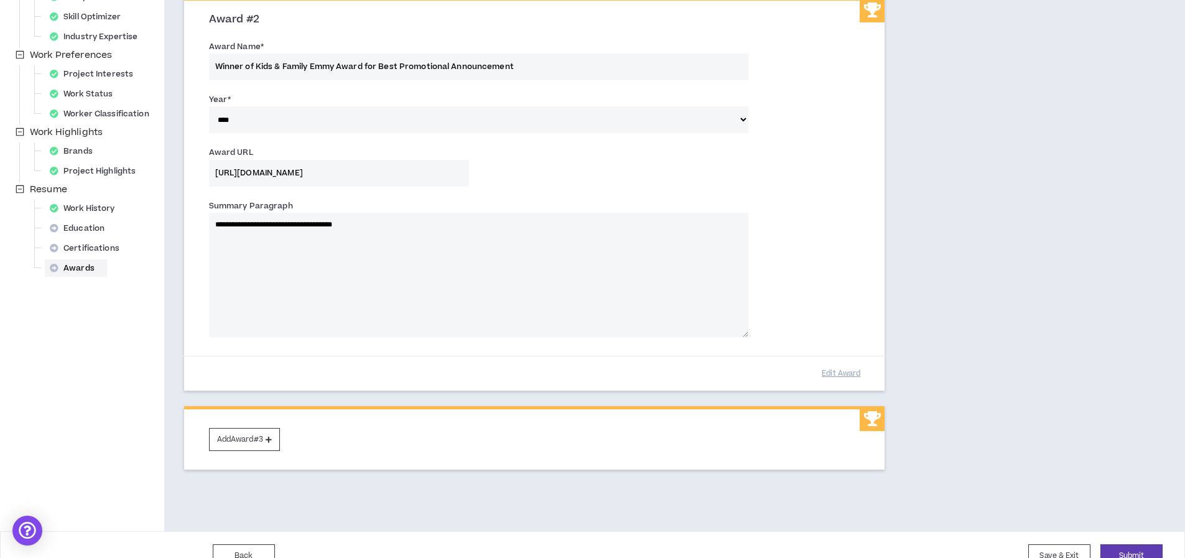
scroll to position [334, 0]
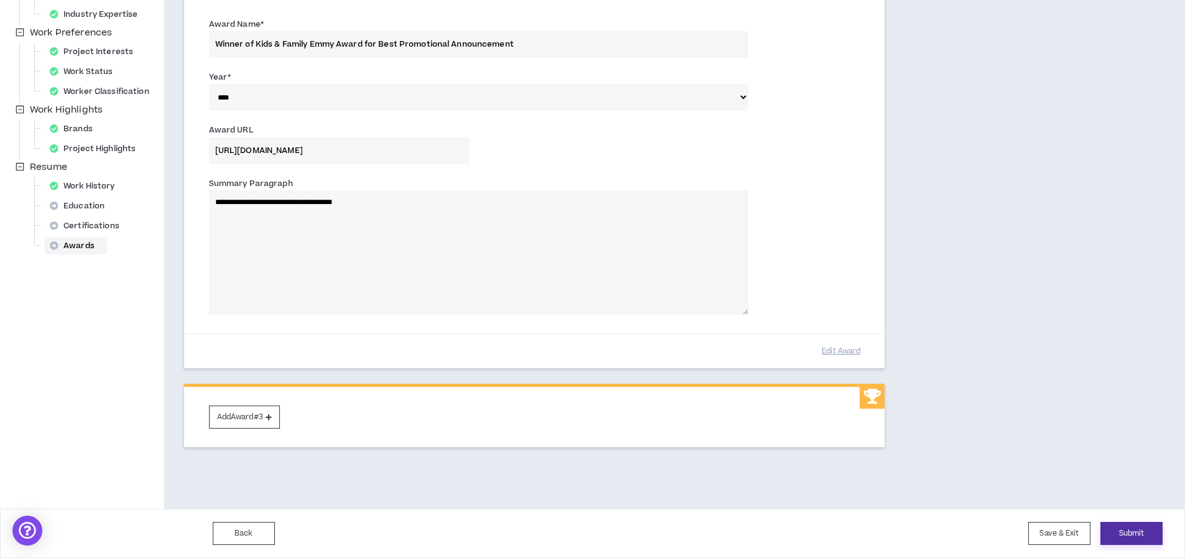
click at [1140, 534] on button "Submit" at bounding box center [1131, 533] width 62 height 23
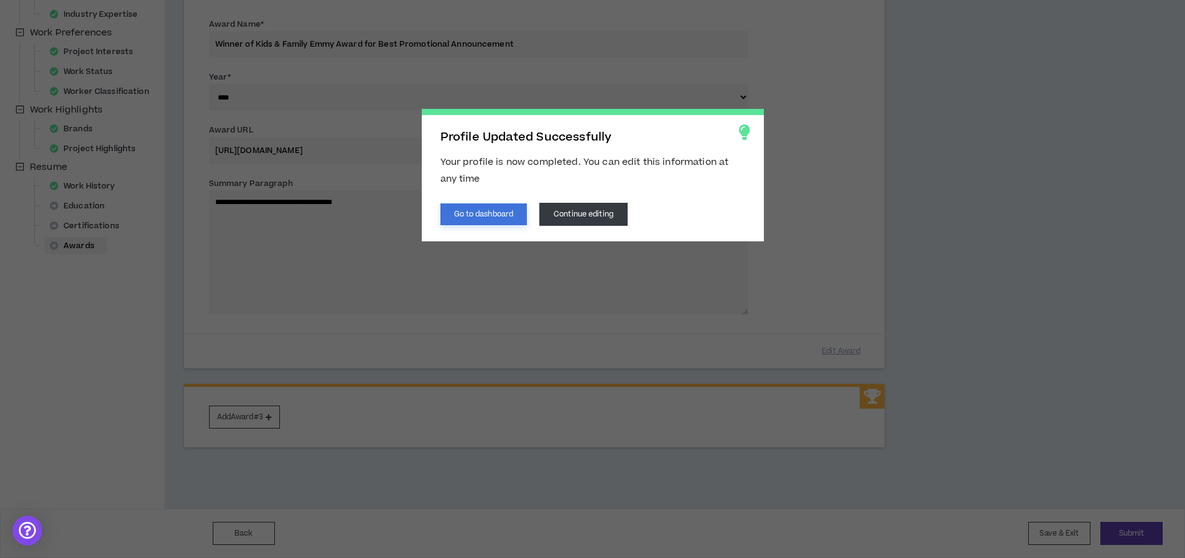
click at [514, 210] on button "Go to dashboard" at bounding box center [483, 214] width 87 height 22
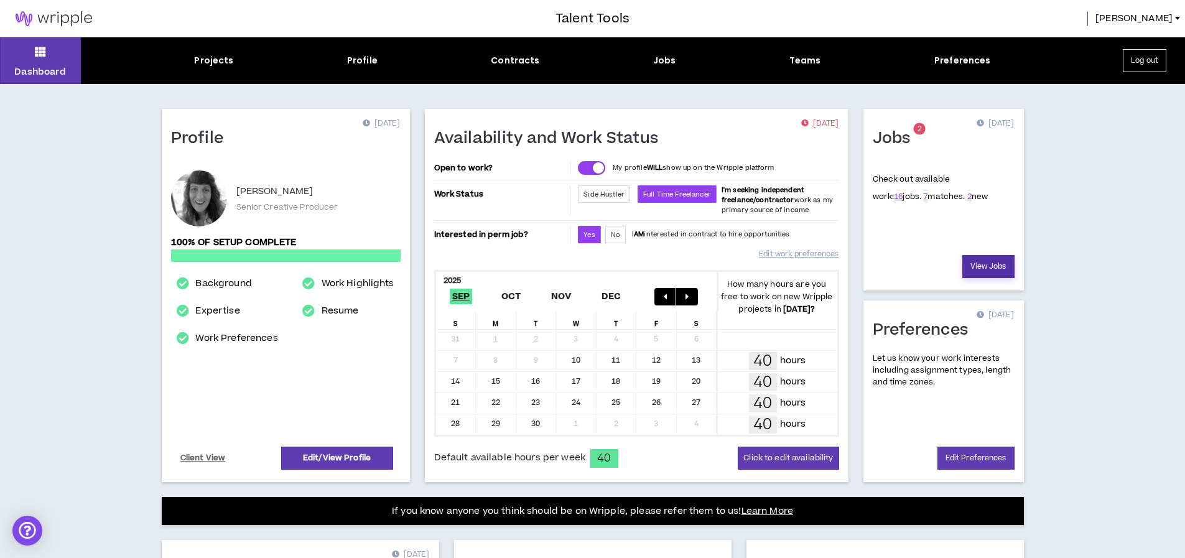
click at [990, 265] on link "View Jobs" at bounding box center [988, 266] width 52 height 23
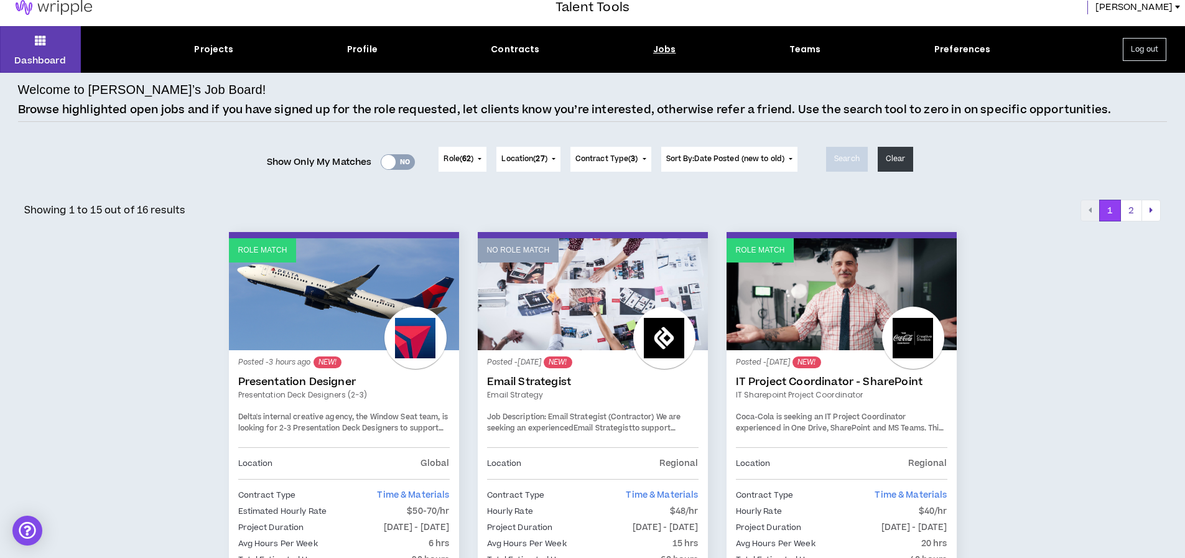
scroll to position [65, 0]
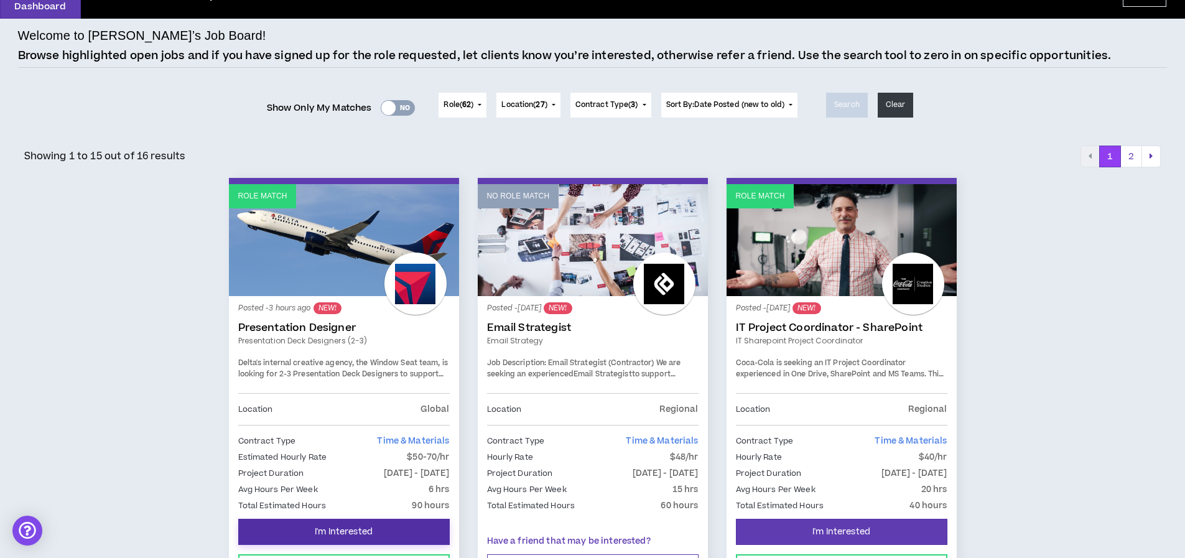
click at [366, 536] on span "I'm Interested" at bounding box center [344, 532] width 58 height 12
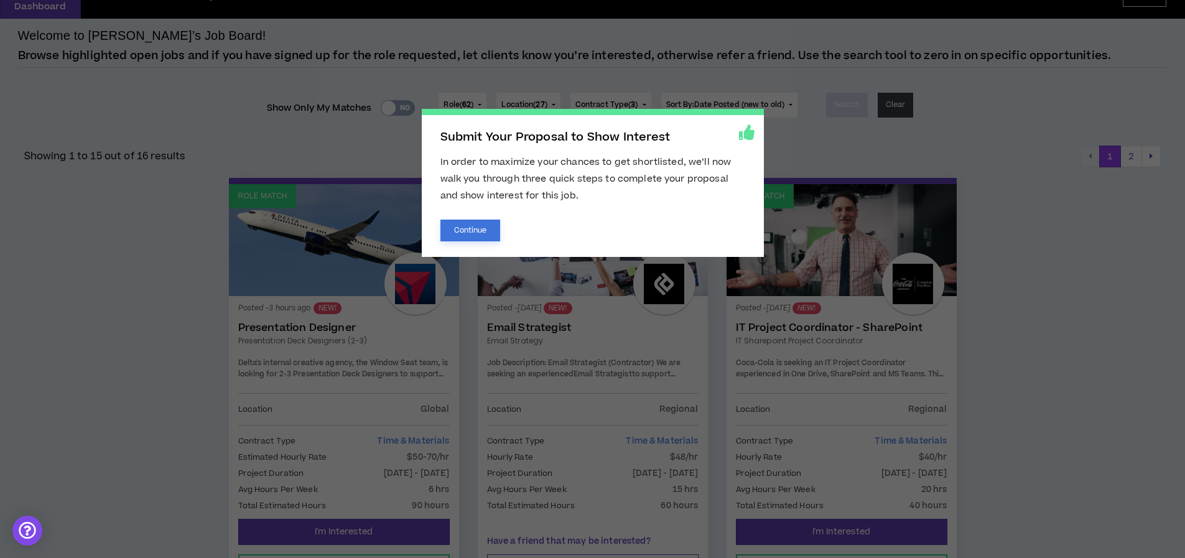
click at [468, 231] on button "Continue" at bounding box center [470, 231] width 60 height 22
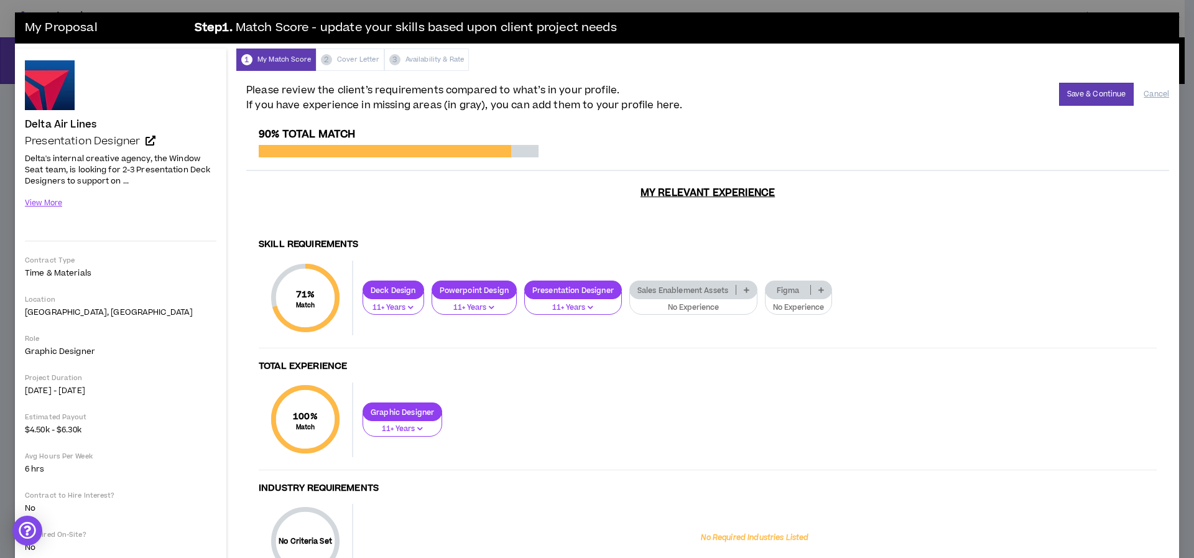
click at [748, 290] on icon at bounding box center [747, 290] width 6 height 6
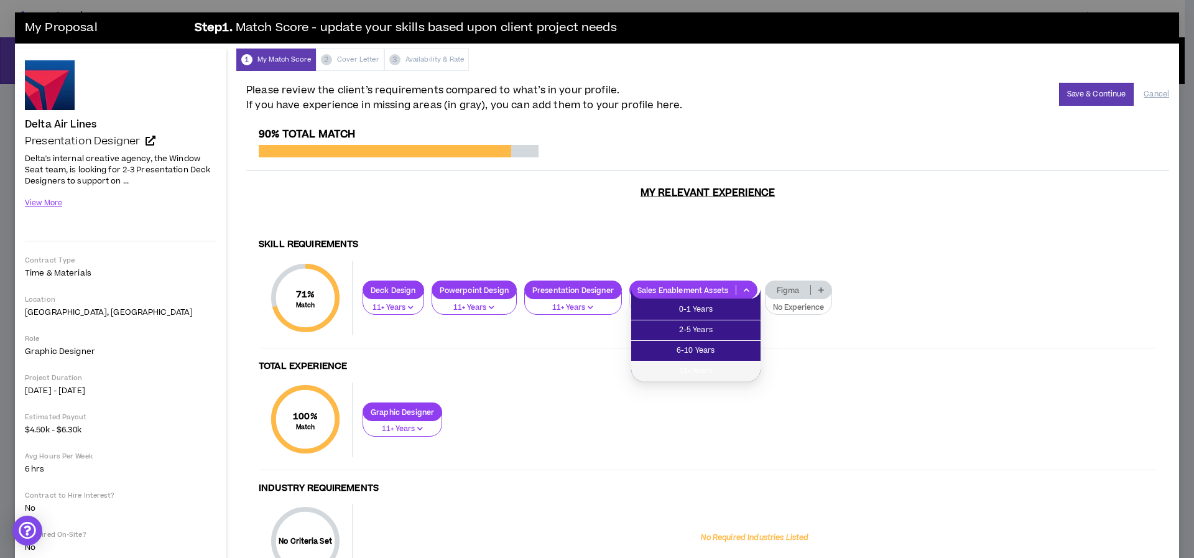
click at [700, 376] on span "11+ Years" at bounding box center [696, 372] width 114 height 14
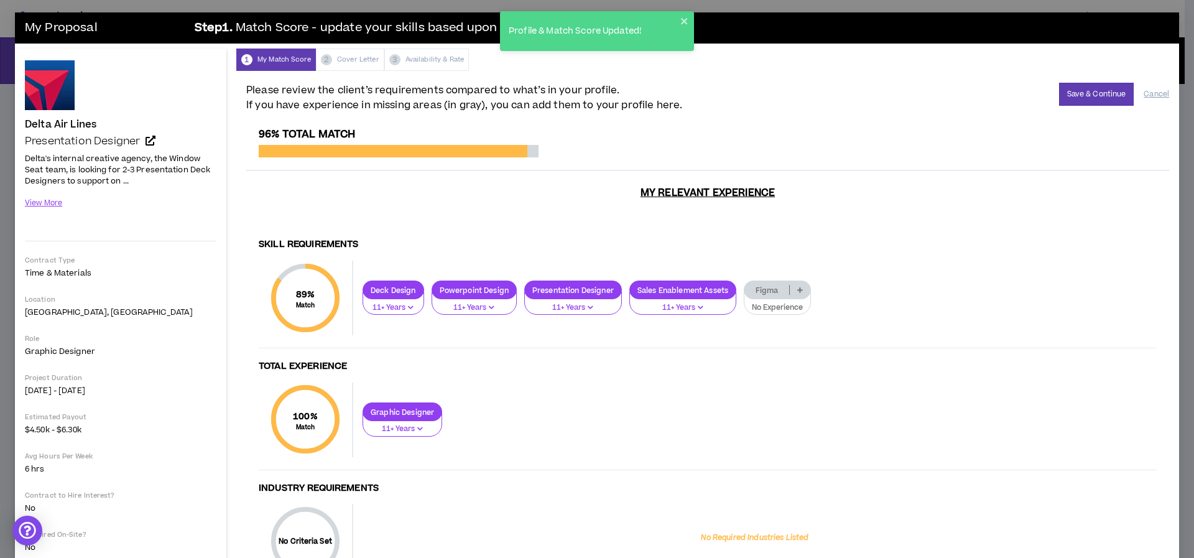
click at [803, 292] on icon at bounding box center [800, 290] width 6 height 6
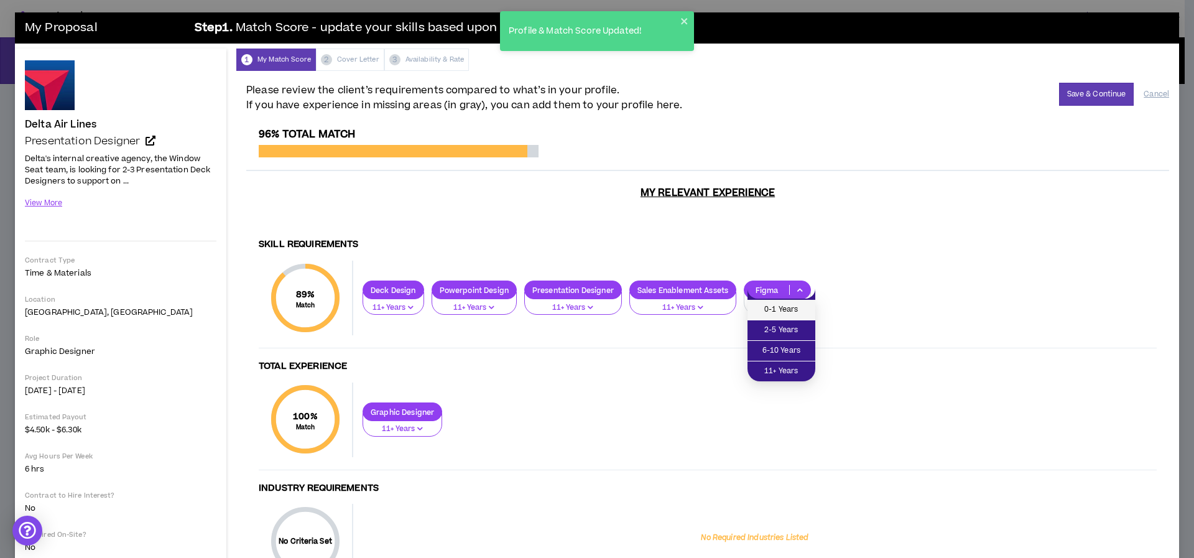
click at [796, 305] on span "0-1 Years" at bounding box center [781, 310] width 53 height 14
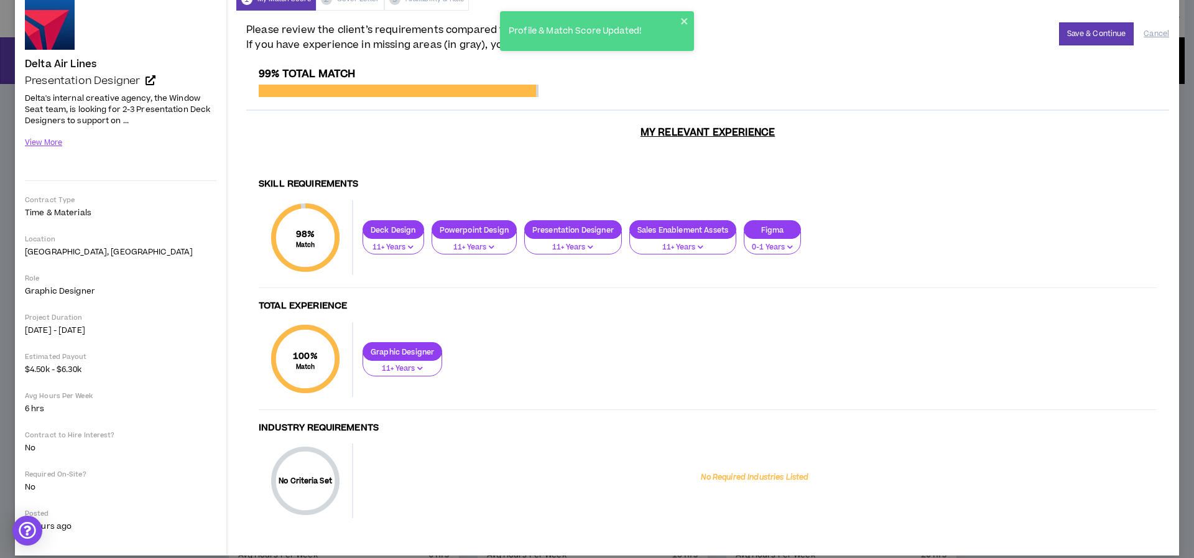
scroll to position [73, 0]
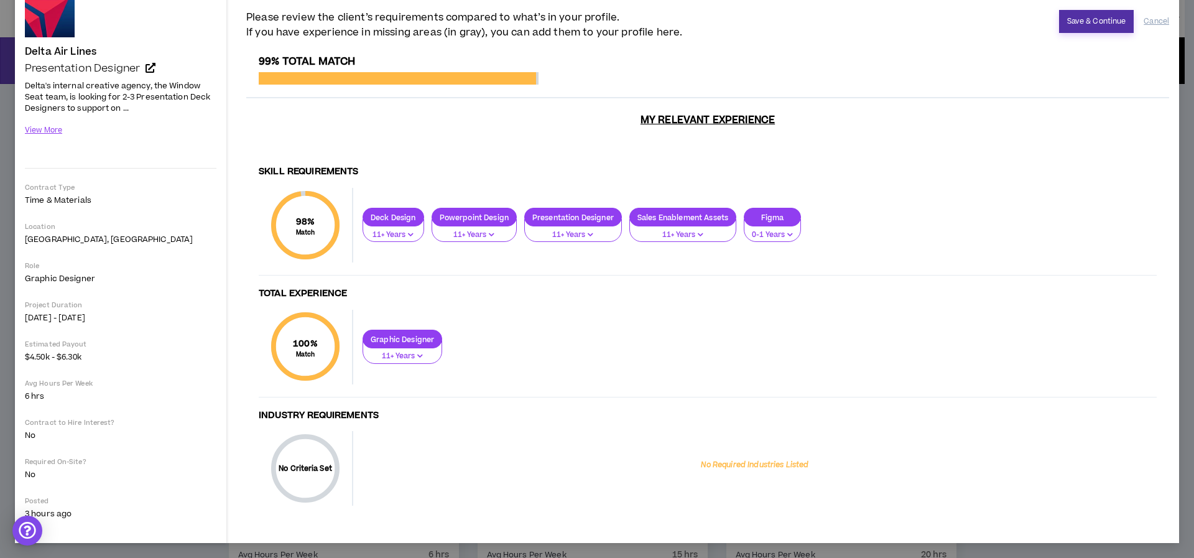
click at [1071, 24] on button "Save & Continue" at bounding box center [1096, 21] width 75 height 23
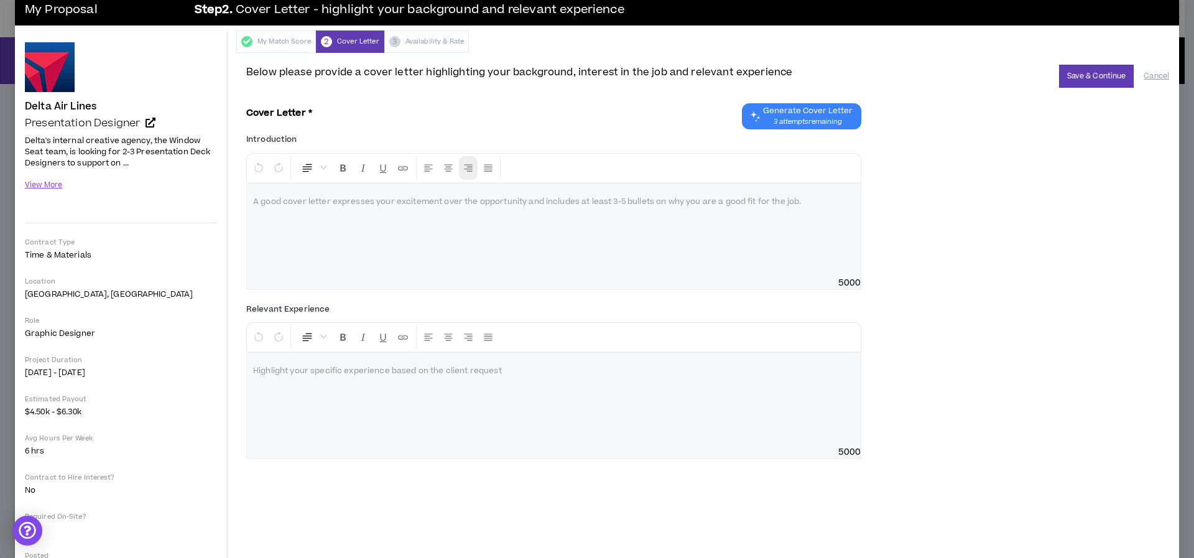
scroll to position [11, 0]
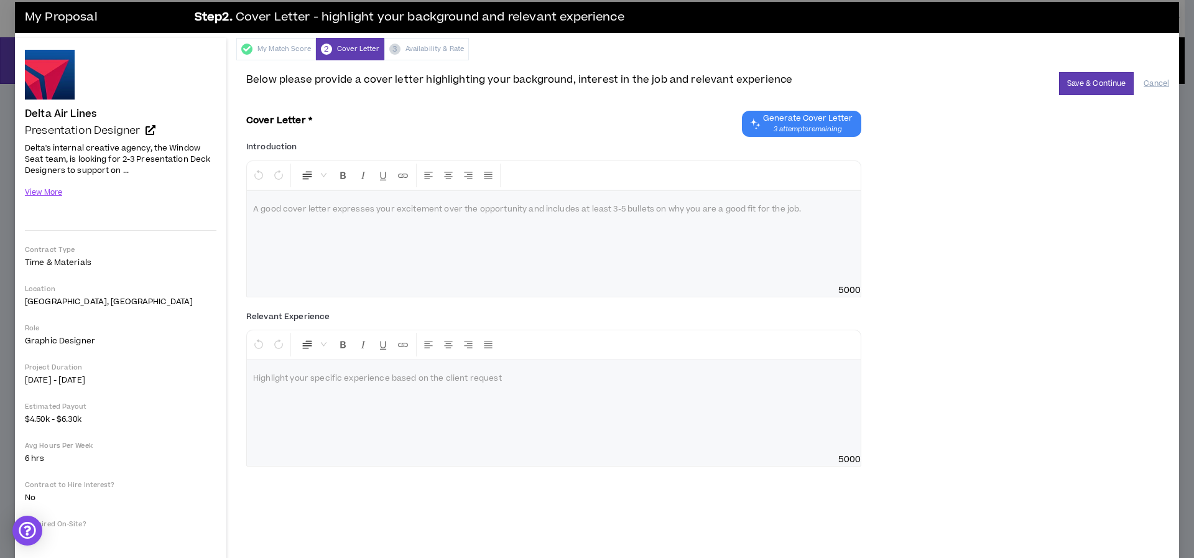
click at [805, 124] on span "3 attempts remaining" at bounding box center [808, 129] width 90 height 10
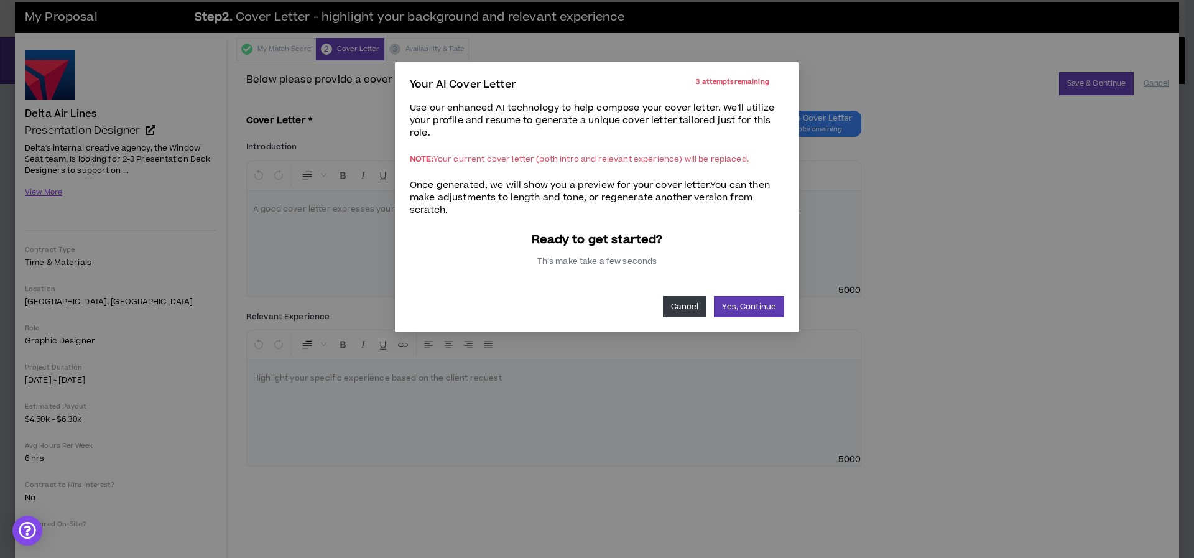
click at [681, 310] on button "Cancel" at bounding box center [685, 306] width 44 height 21
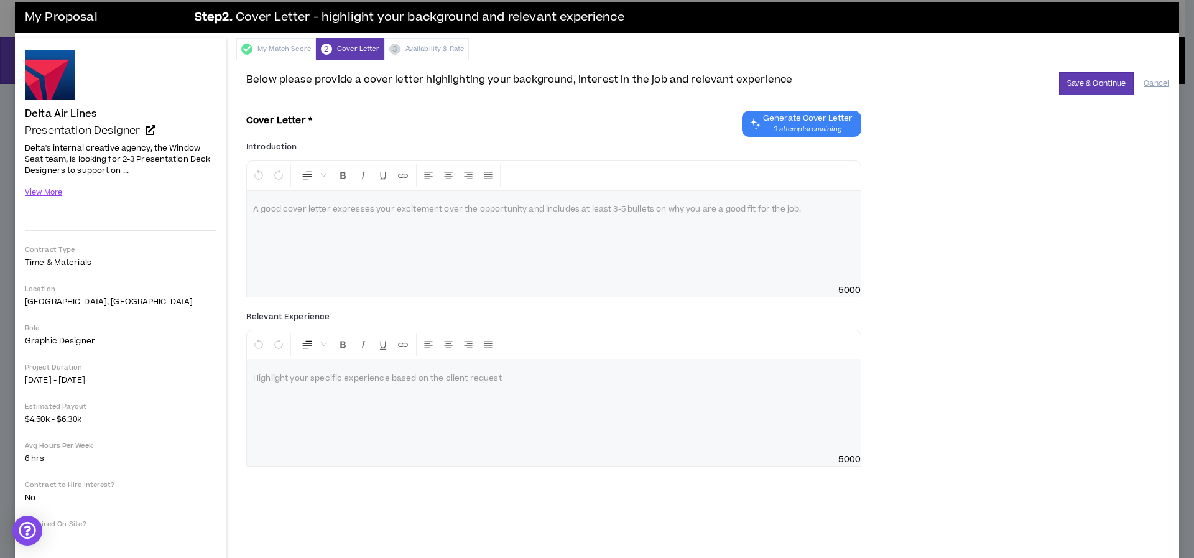
click at [343, 239] on div at bounding box center [554, 237] width 614 height 93
click at [58, 195] on button "View More" at bounding box center [44, 193] width 38 height 22
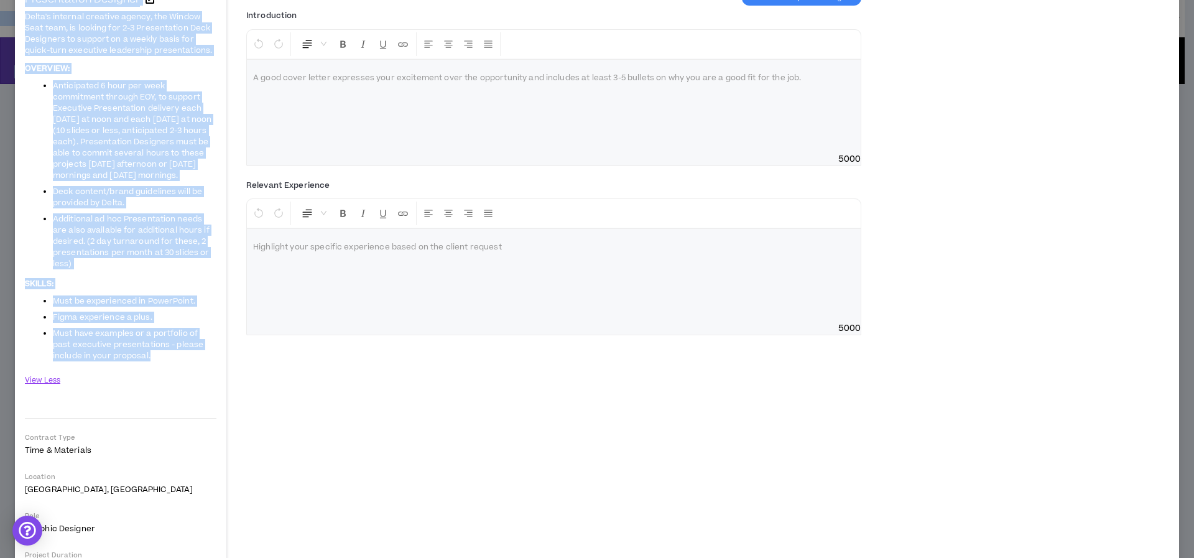
scroll to position [0, 0]
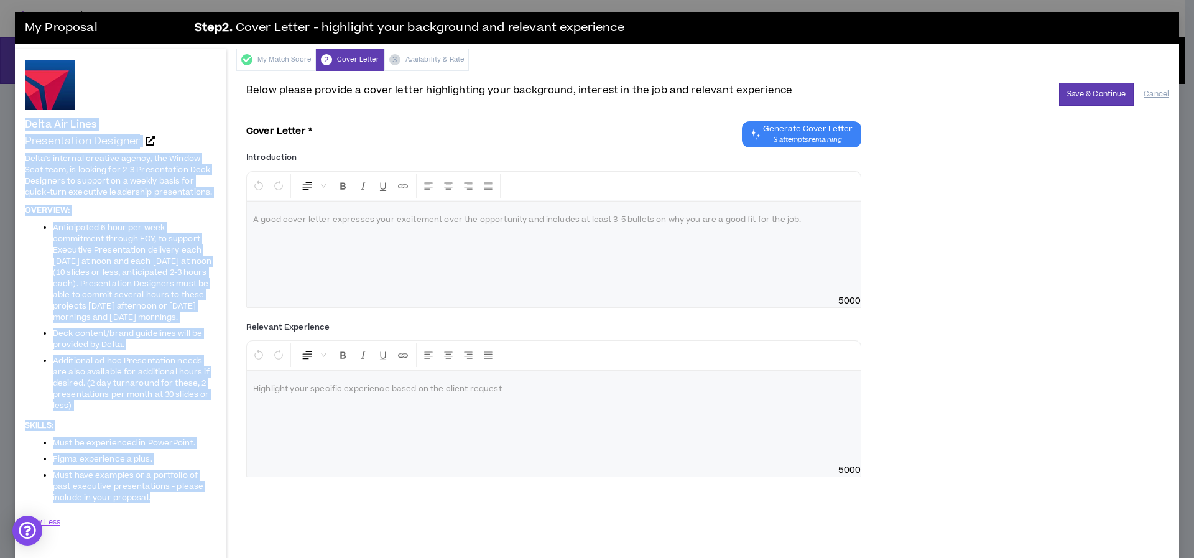
drag, startPoint x: 161, startPoint y: 284, endPoint x: 27, endPoint y: 126, distance: 207.9
click at [27, 126] on div "Delta Air Lines Presentation Designer Delta's internal creative agency, the Win…" at bounding box center [121, 491] width 192 height 862
copy div "Delta Air Lines Presentation Designer Delta's internal creative agency, the Win…"
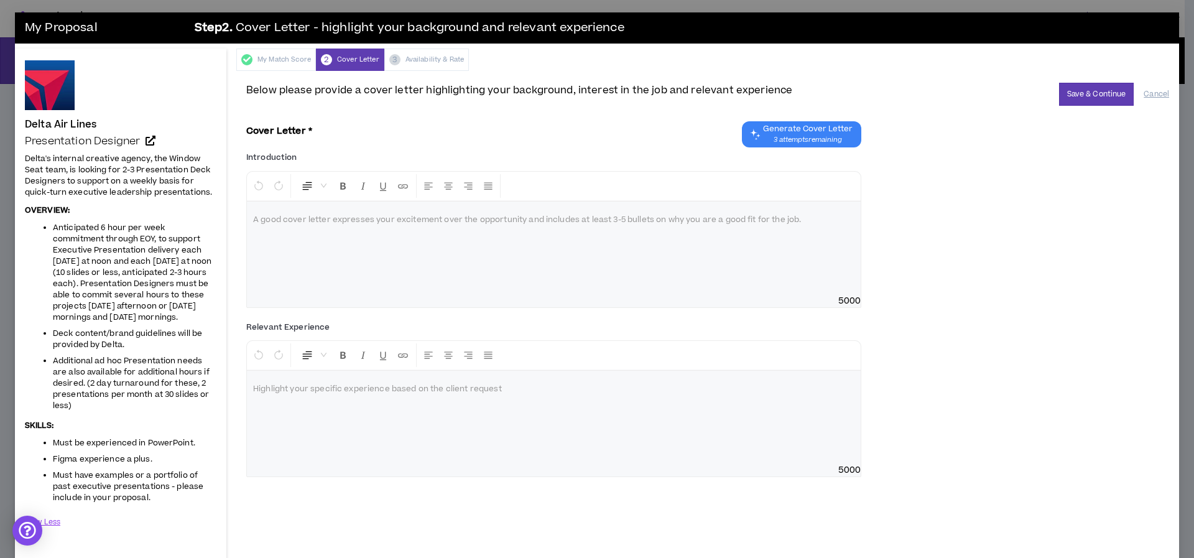
click at [338, 271] on div at bounding box center [554, 248] width 614 height 93
click at [363, 261] on div at bounding box center [554, 248] width 614 height 93
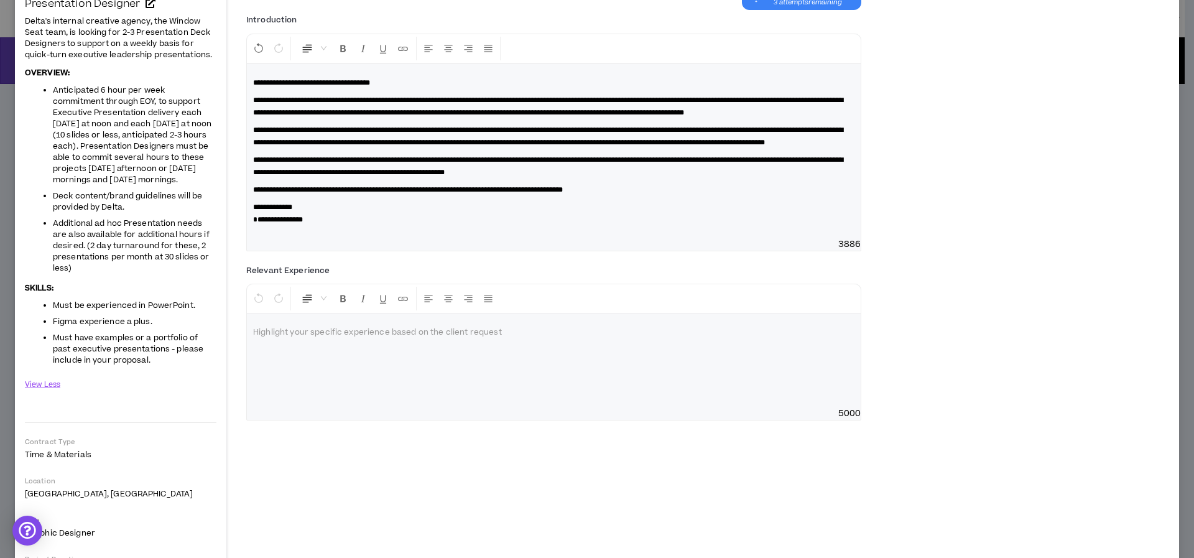
scroll to position [151, 0]
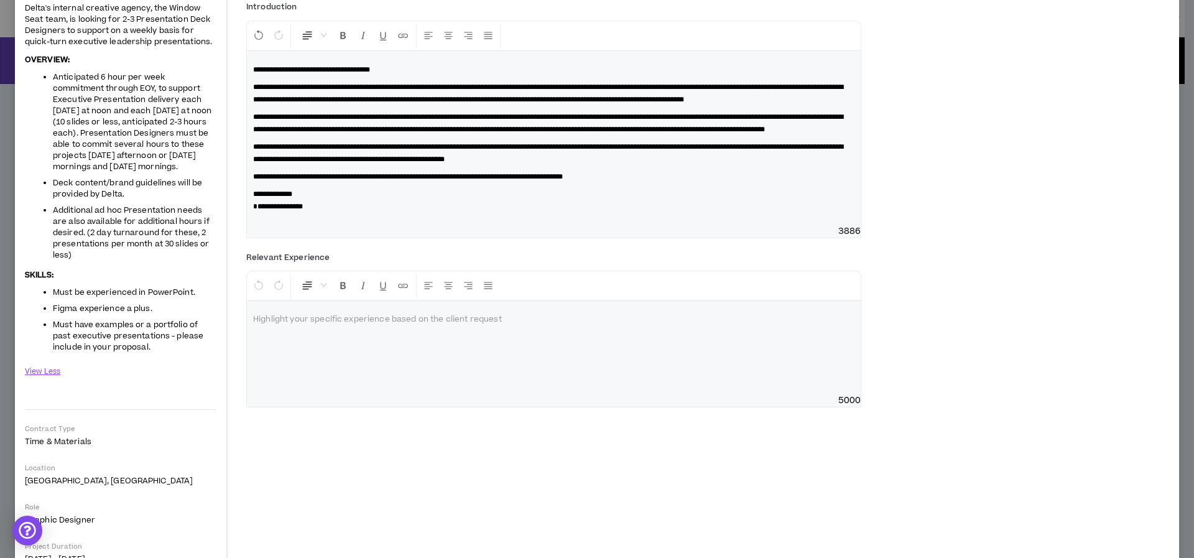
click at [502, 392] on div at bounding box center [554, 347] width 614 height 93
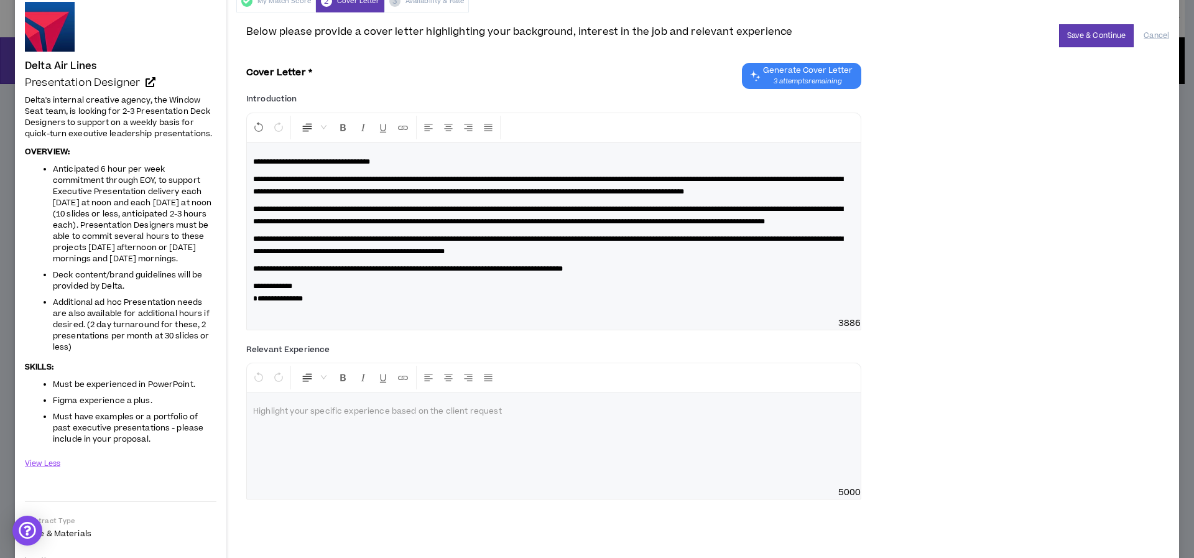
scroll to position [81, 0]
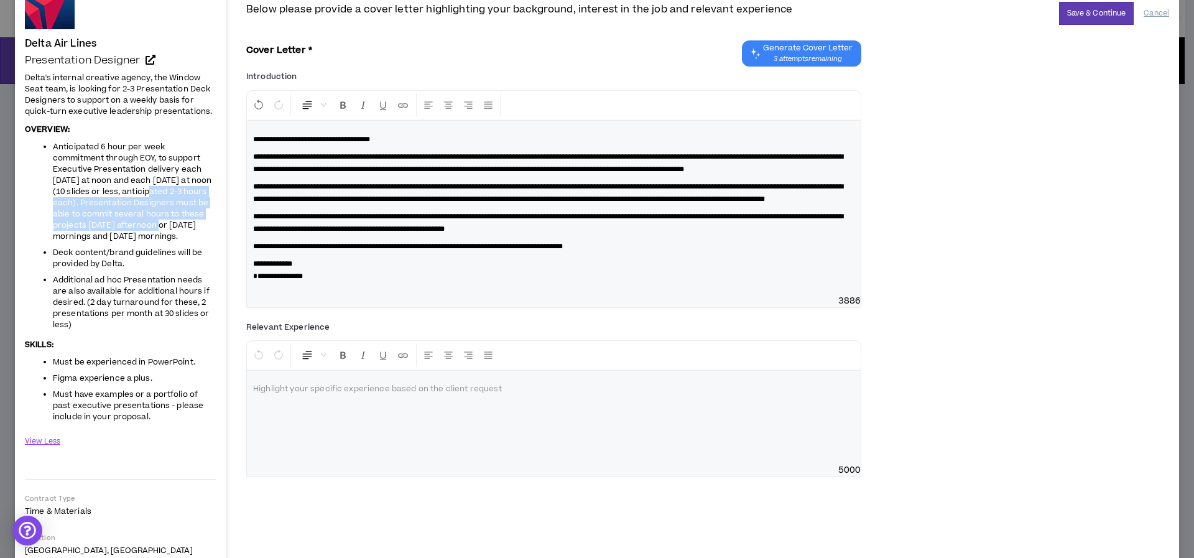
drag, startPoint x: 148, startPoint y: 192, endPoint x: 161, endPoint y: 221, distance: 32.0
click at [161, 221] on span "Anticipated 6 hour per week commitment through EOY, to support Executive Presen…" at bounding box center [132, 191] width 159 height 101
drag, startPoint x: 162, startPoint y: 253, endPoint x: 149, endPoint y: 144, distance: 109.0
click at [162, 251] on span "Deck content/brand guidelines will be provided by Delta." at bounding box center [127, 258] width 149 height 22
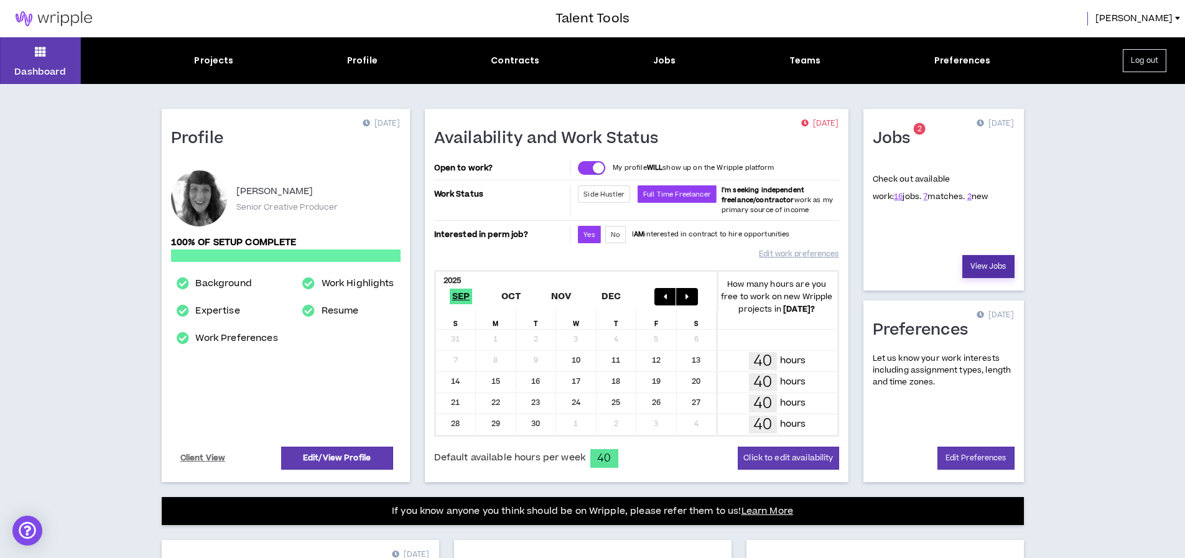
click at [995, 263] on link "View Jobs" at bounding box center [988, 266] width 52 height 23
